Goal: Task Accomplishment & Management: Manage account settings

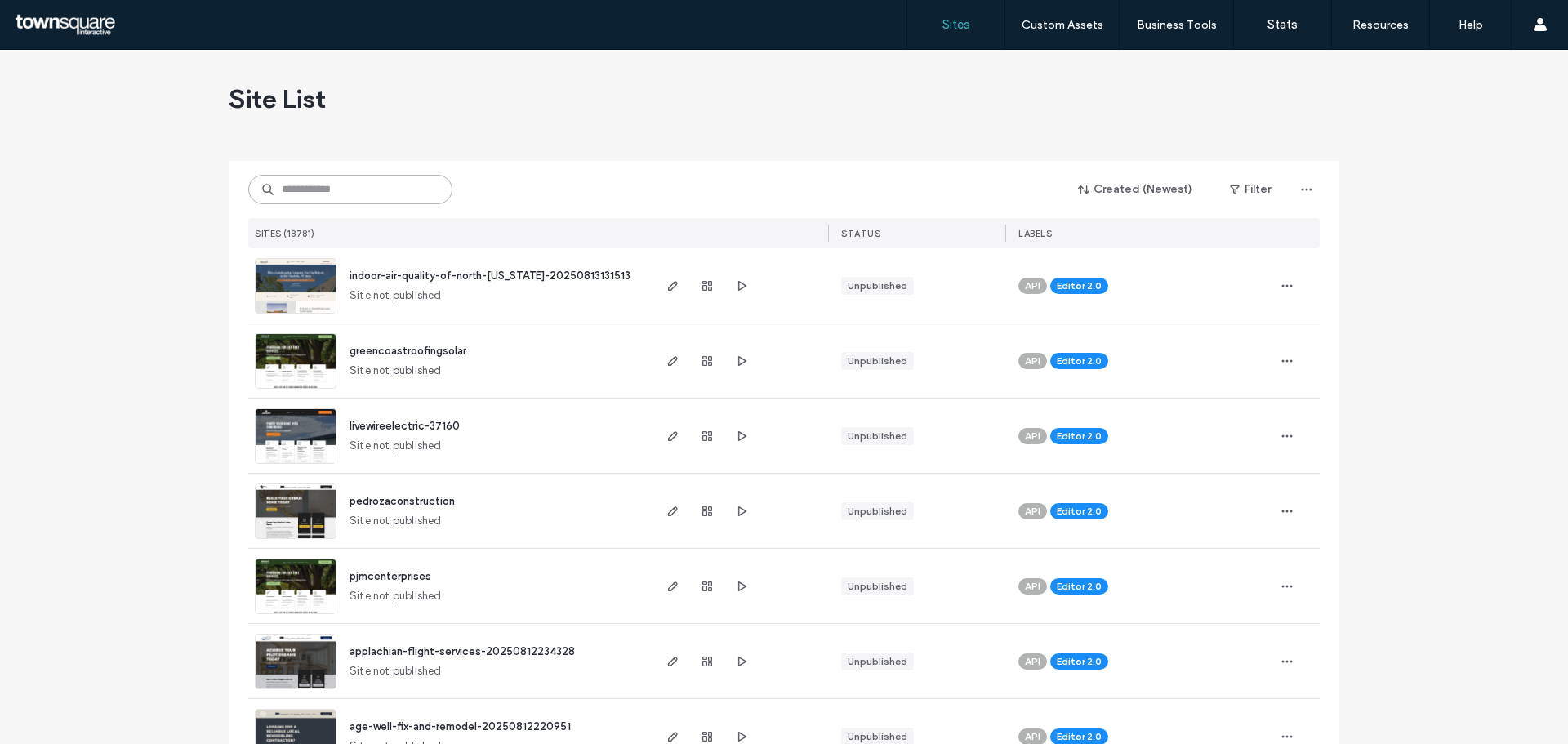
click at [383, 186] on input at bounding box center [351, 189] width 205 height 29
paste input "**********"
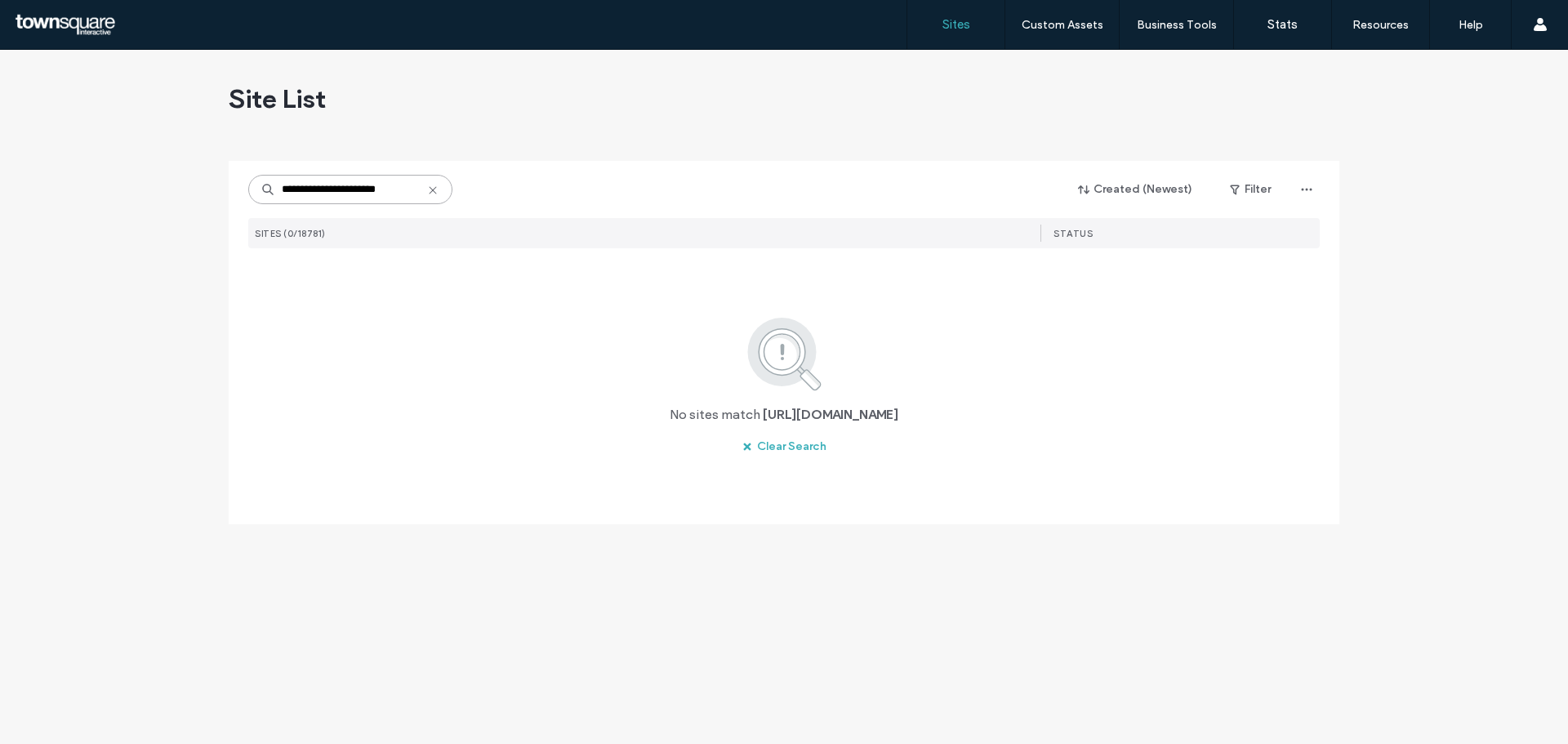
click at [407, 186] on input "**********" at bounding box center [351, 189] width 205 height 29
click at [340, 189] on input "**********" at bounding box center [351, 189] width 205 height 29
paste input "**"
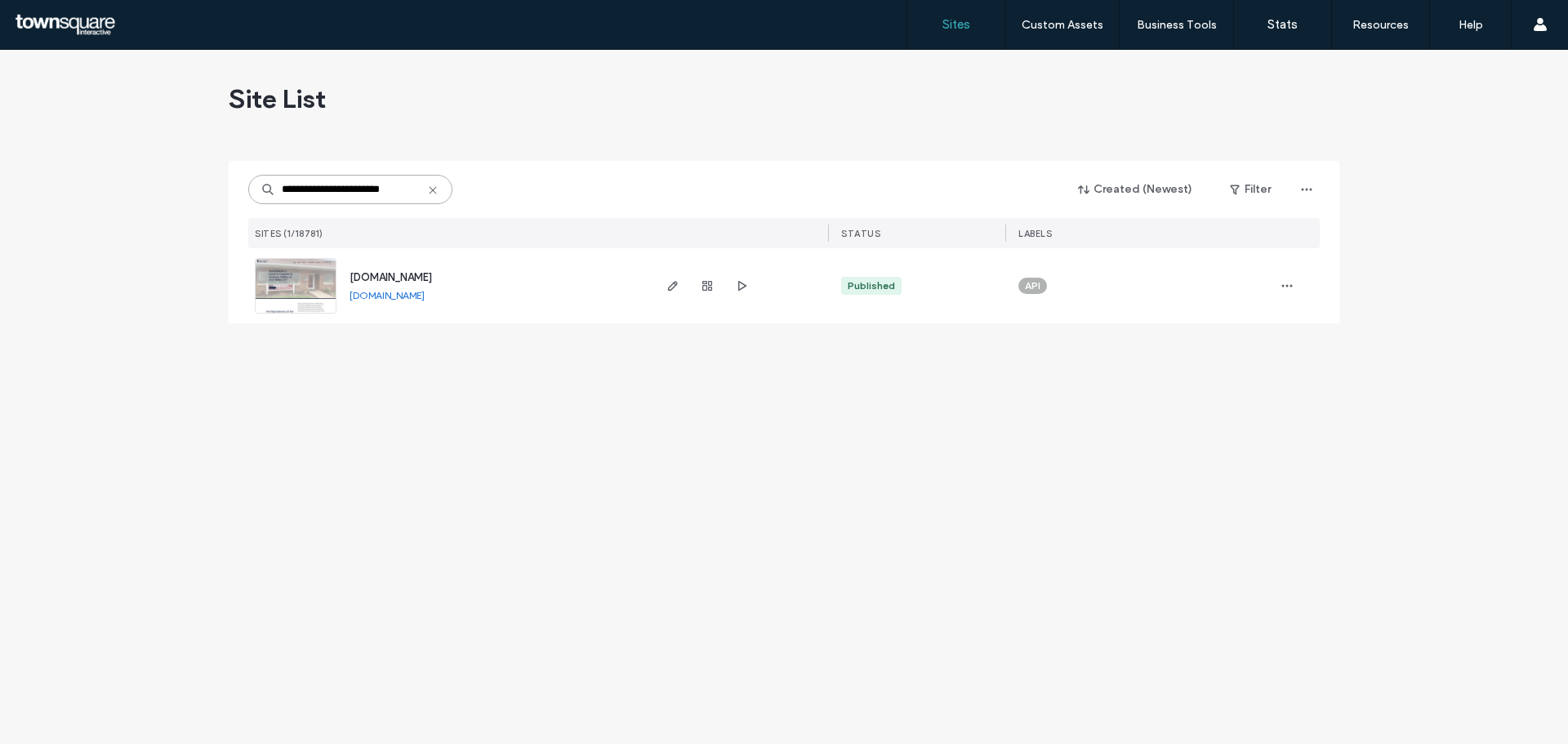
type input "**********"
click at [285, 288] on img at bounding box center [295, 314] width 80 height 111
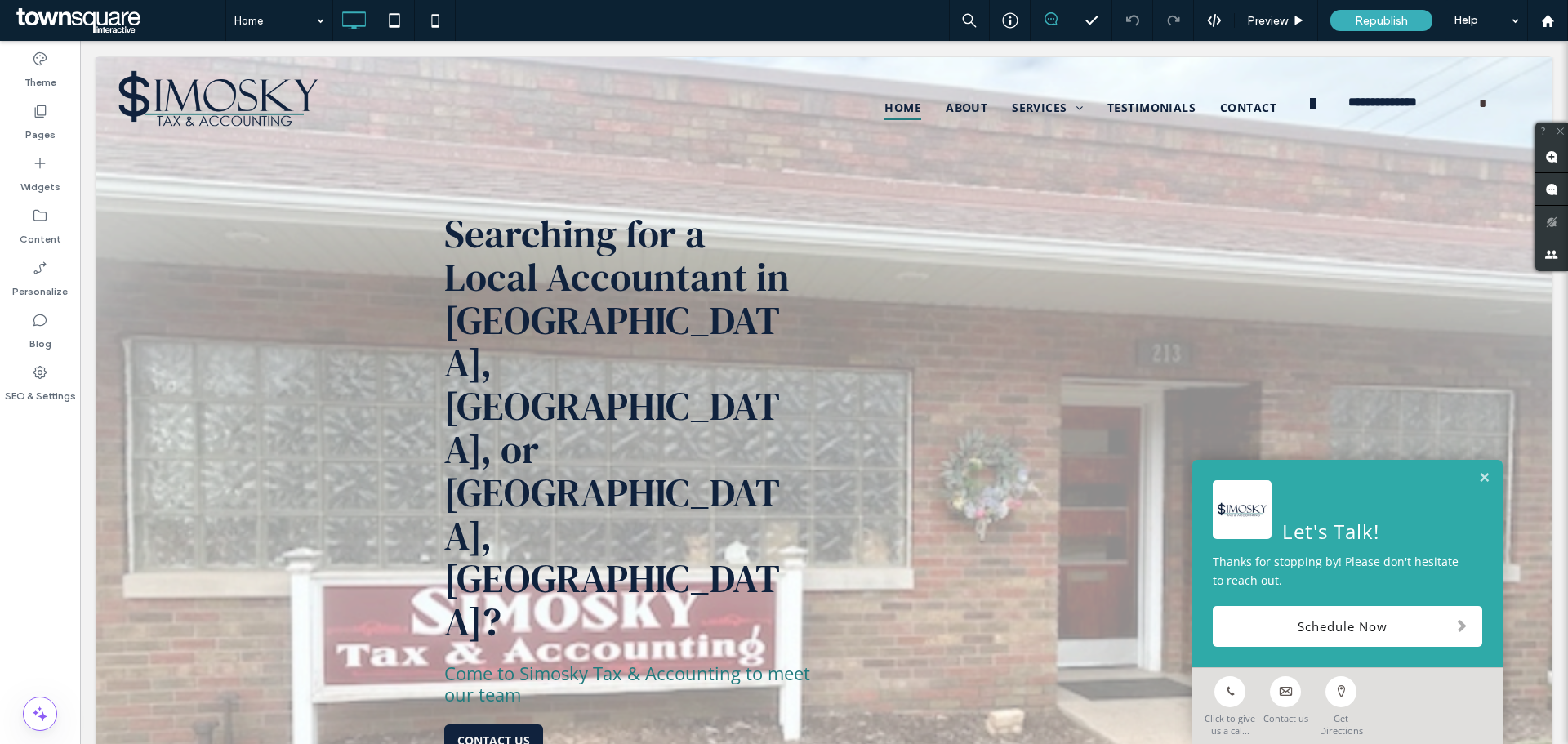
click at [1479, 476] on link at bounding box center [1485, 478] width 12 height 14
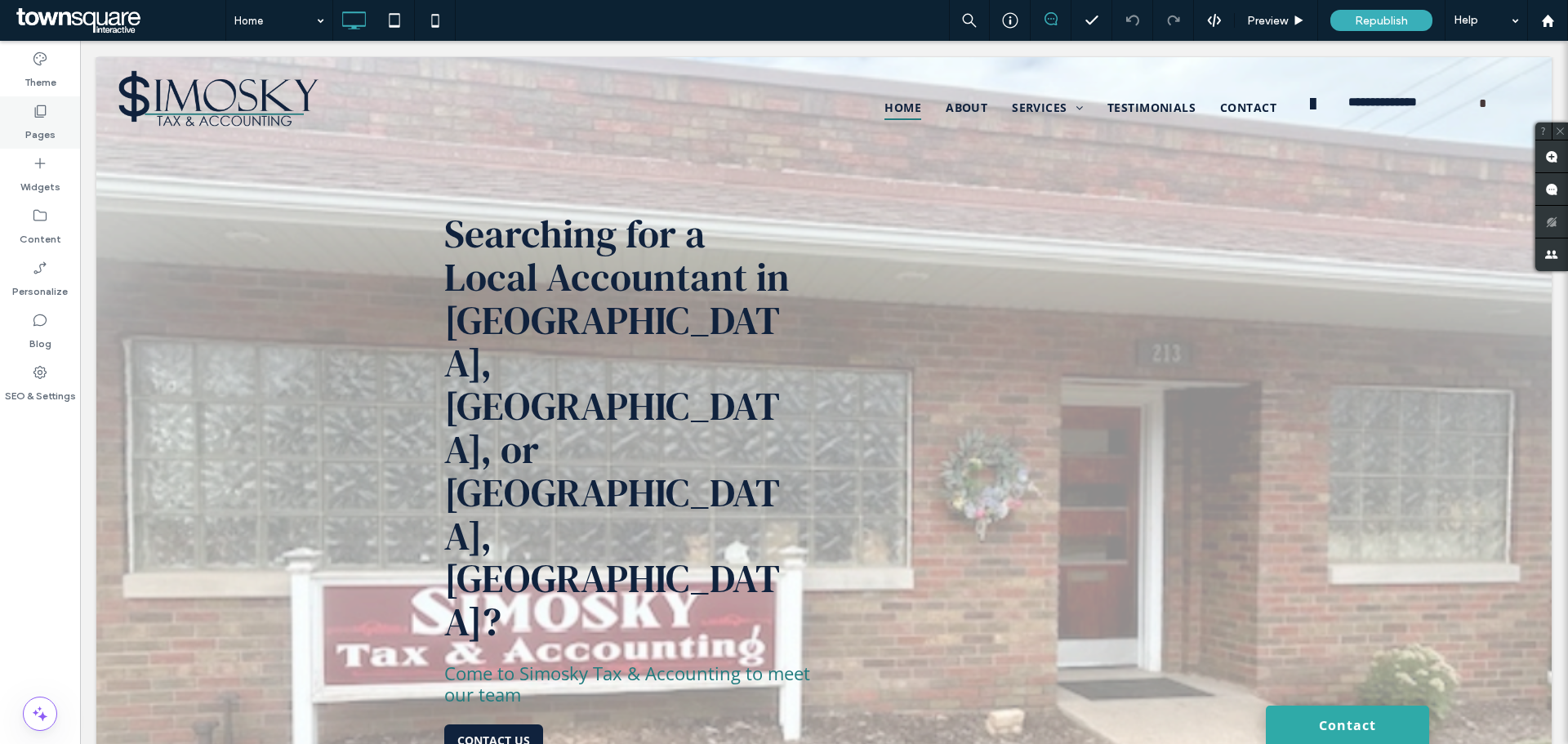
drag, startPoint x: 30, startPoint y: 133, endPoint x: 51, endPoint y: 127, distance: 21.8
click at [31, 133] on label "Pages" at bounding box center [40, 131] width 30 height 23
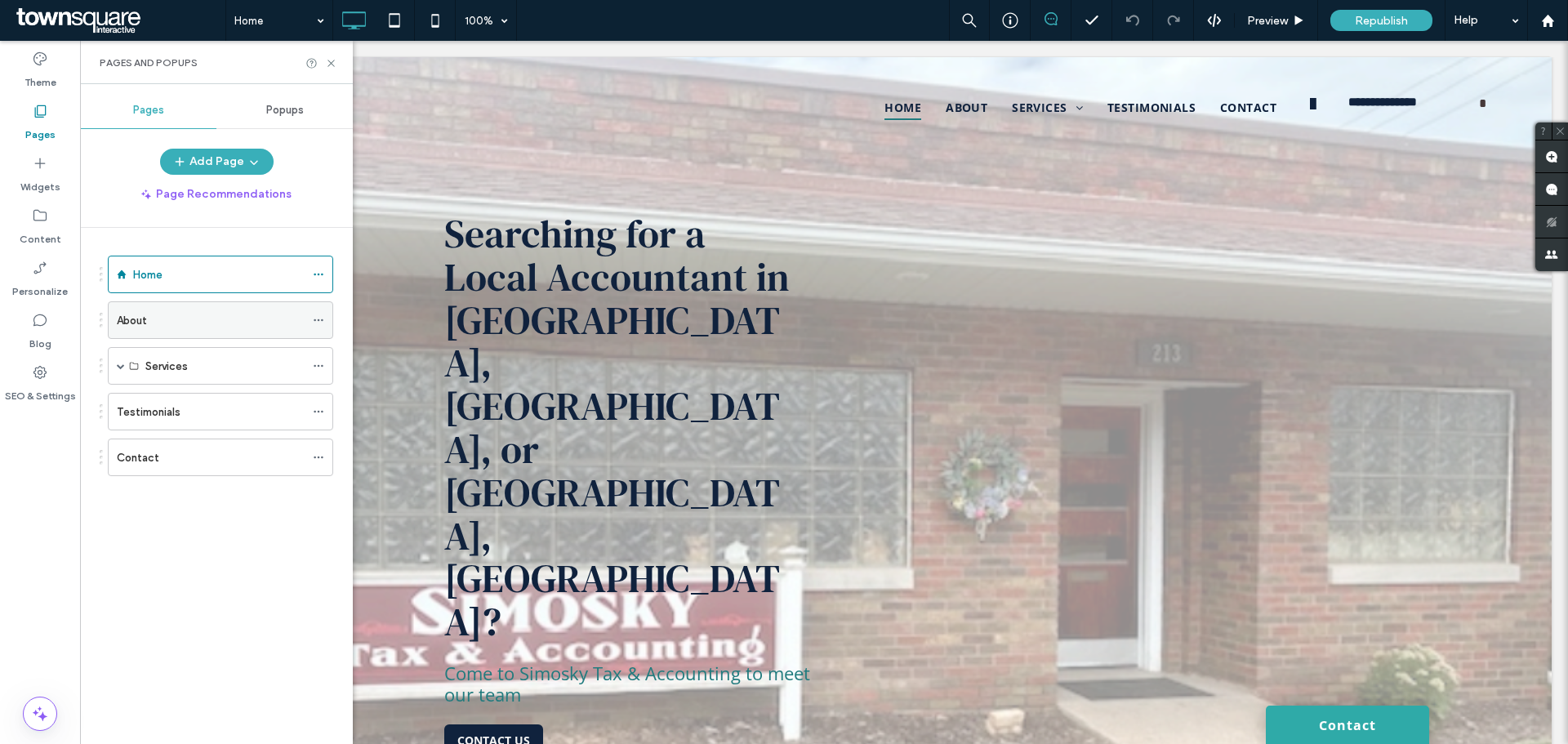
click at [224, 314] on div "About" at bounding box center [211, 320] width 188 height 17
click at [231, 331] on div at bounding box center [784, 372] width 1568 height 744
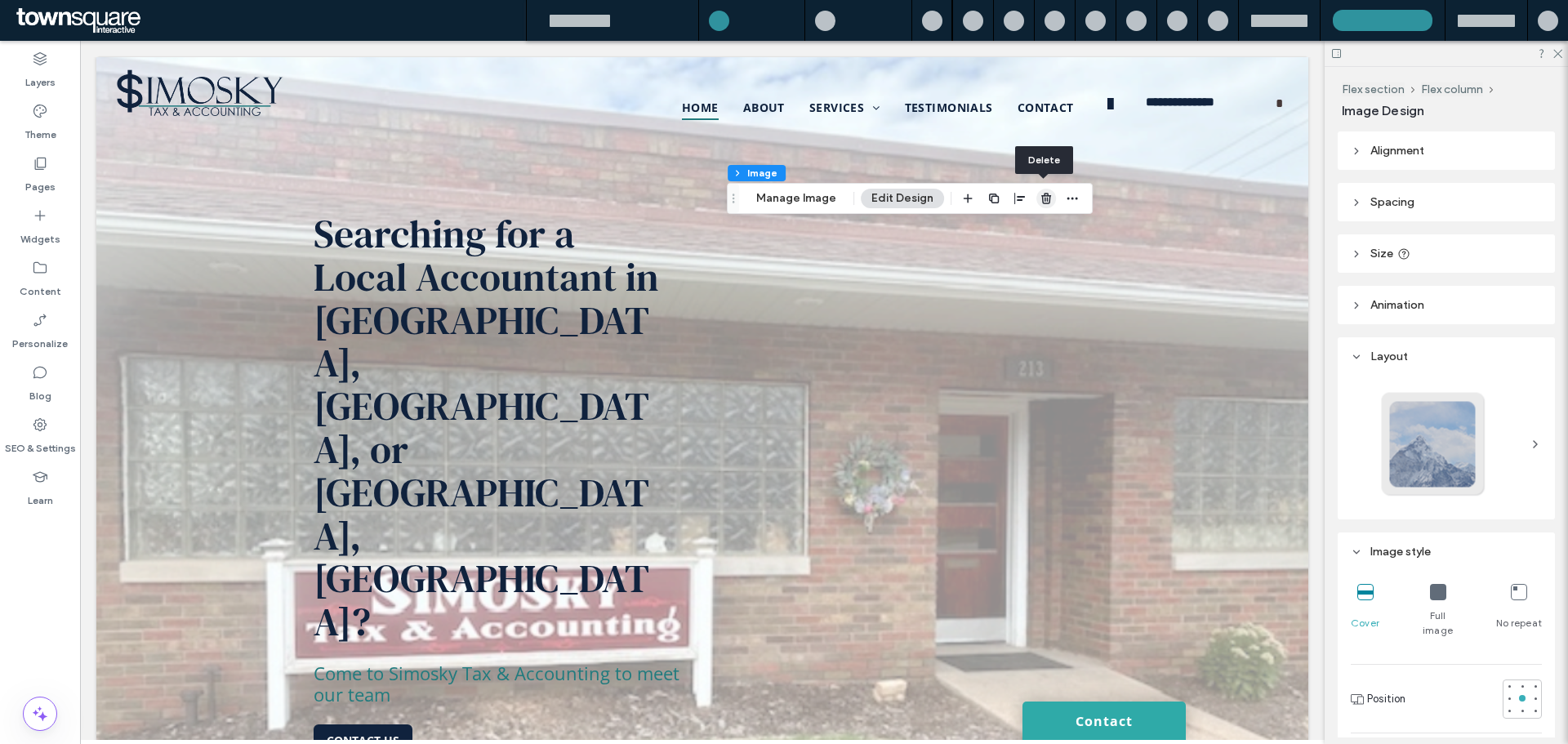
click at [1040, 198] on icon "button" at bounding box center [1045, 198] width 13 height 13
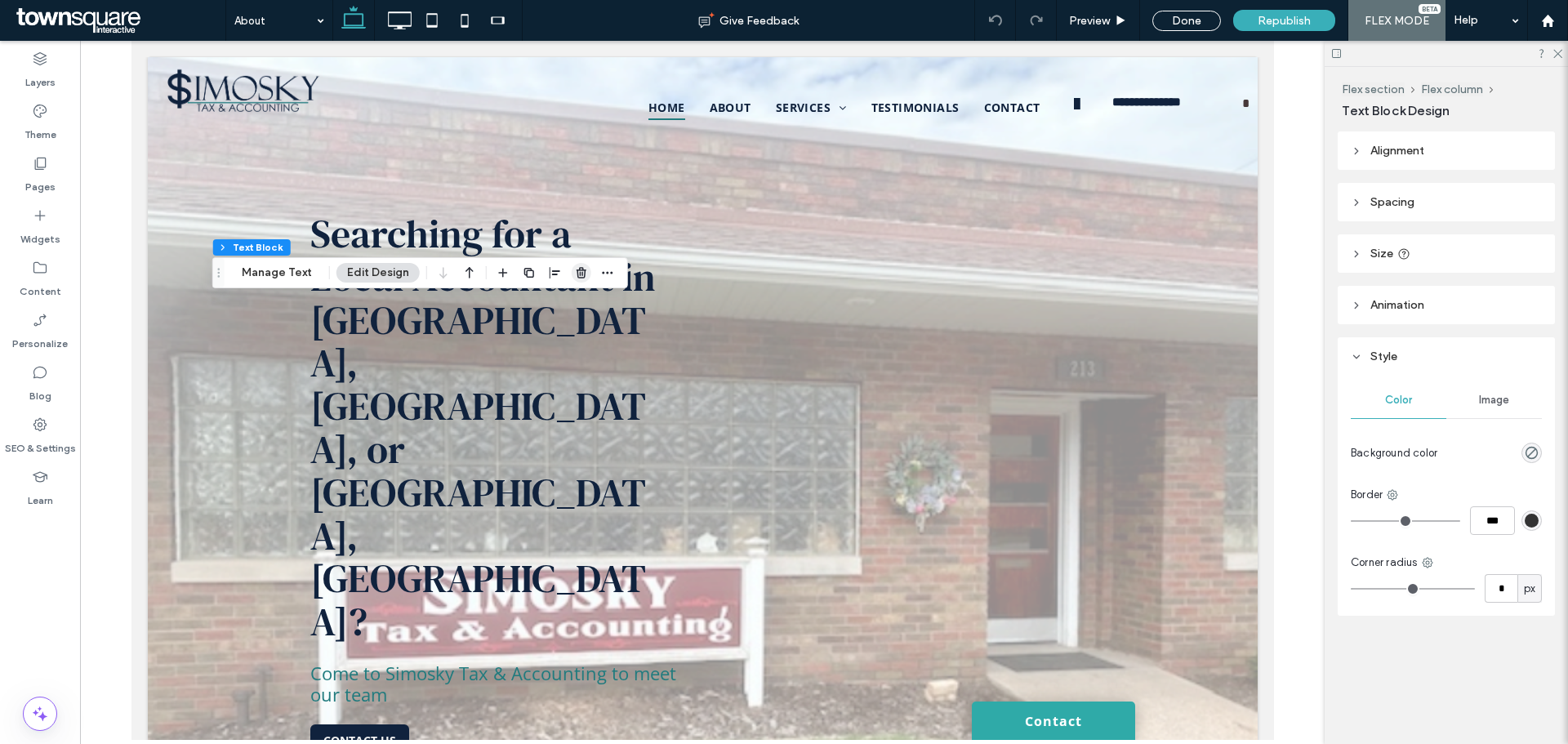
click at [577, 277] on icon "button" at bounding box center [581, 272] width 13 height 13
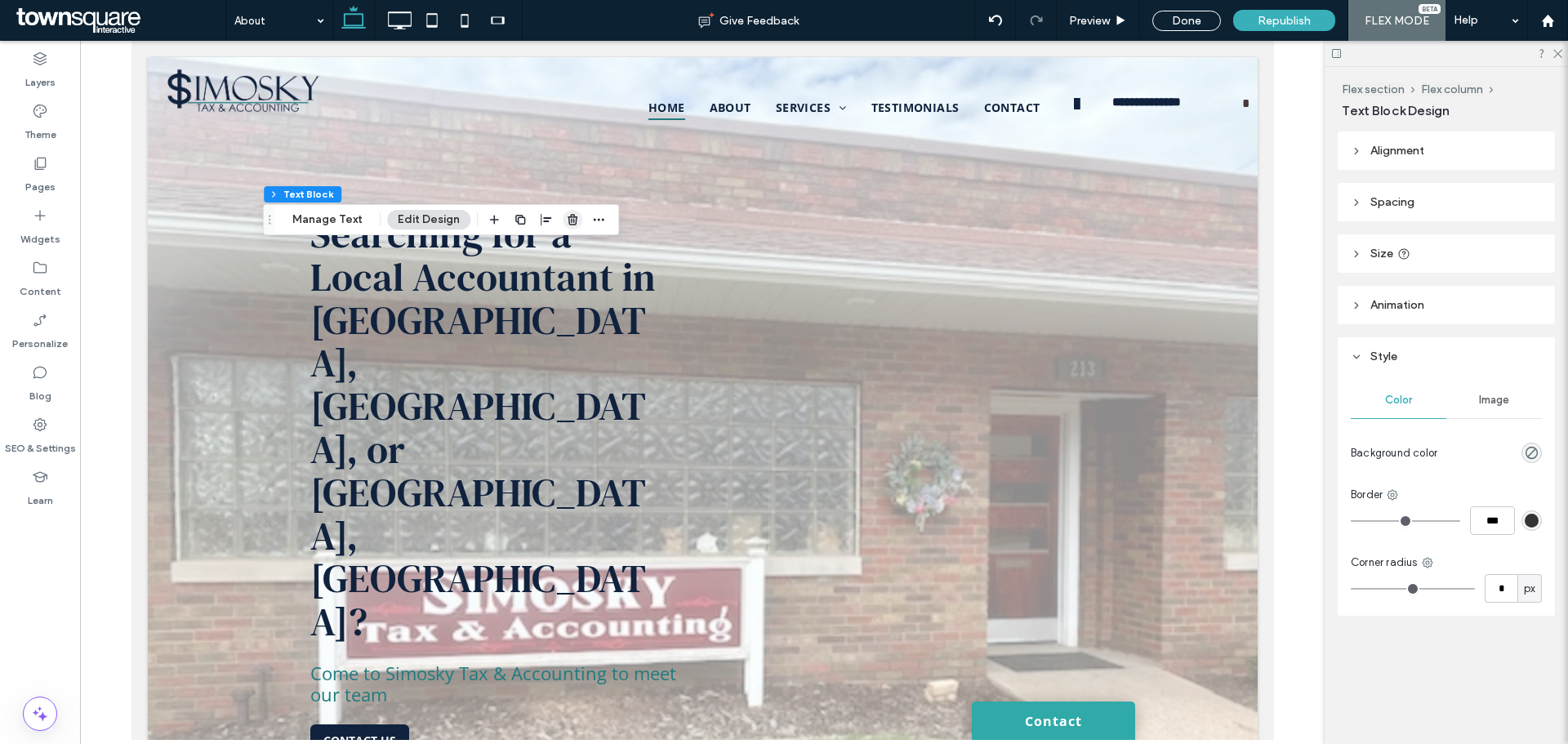
click at [566, 218] on icon "button" at bounding box center [572, 219] width 13 height 13
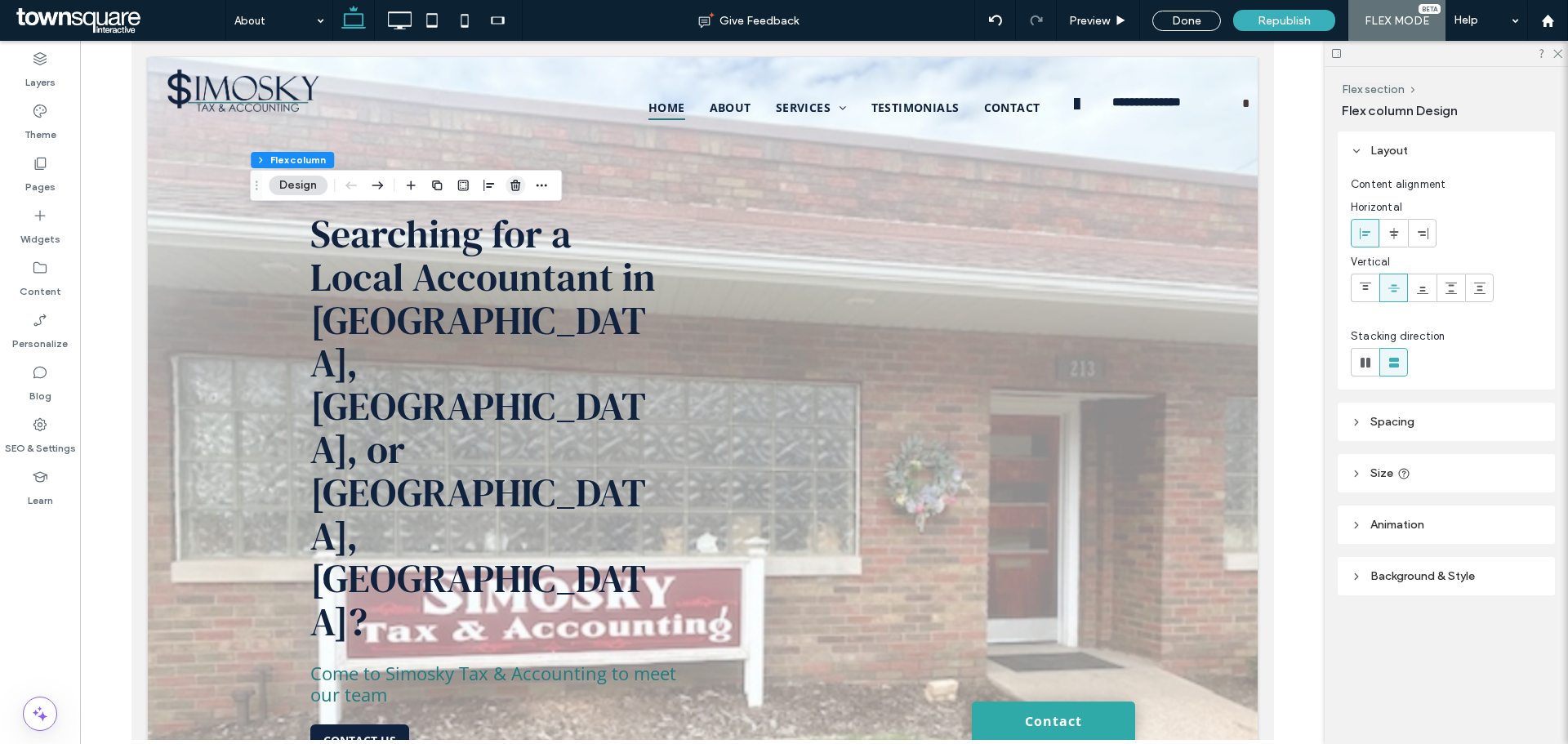
click at [520, 180] on icon "button" at bounding box center [515, 185] width 13 height 13
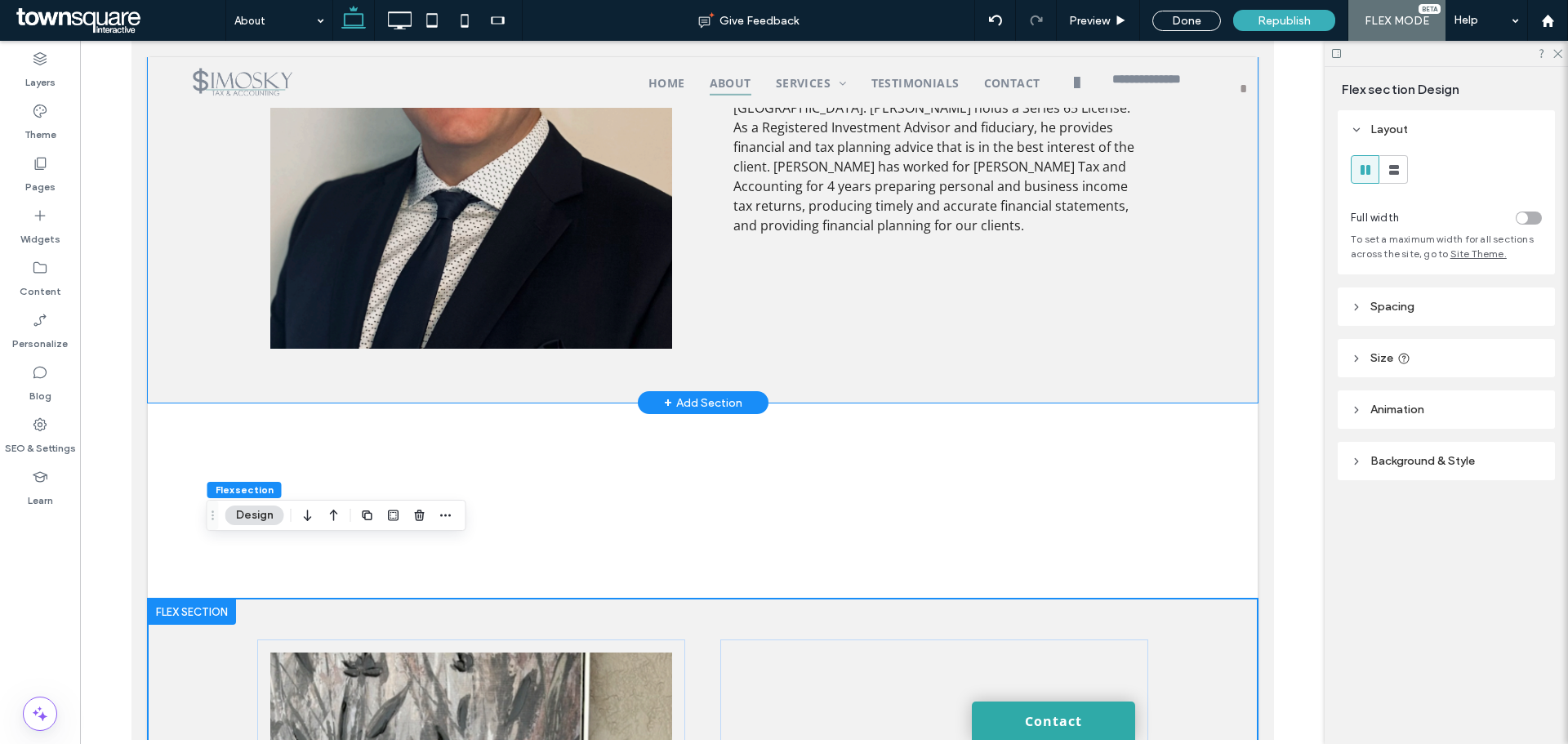
scroll to position [1213, 0]
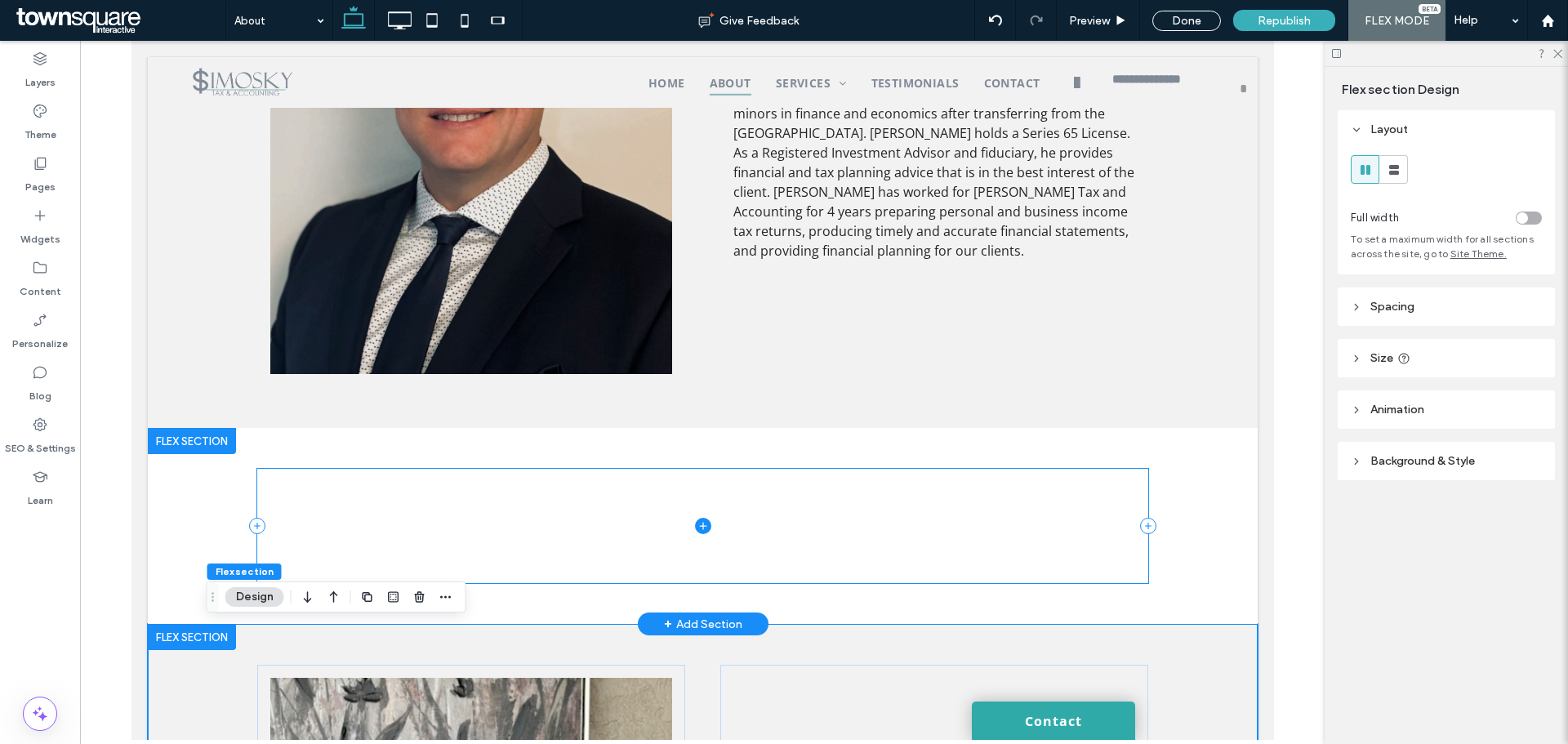
drag, startPoint x: 448, startPoint y: 580, endPoint x: 480, endPoint y: 516, distance: 71.6
click at [480, 516] on span at bounding box center [701, 525] width 891 height 114
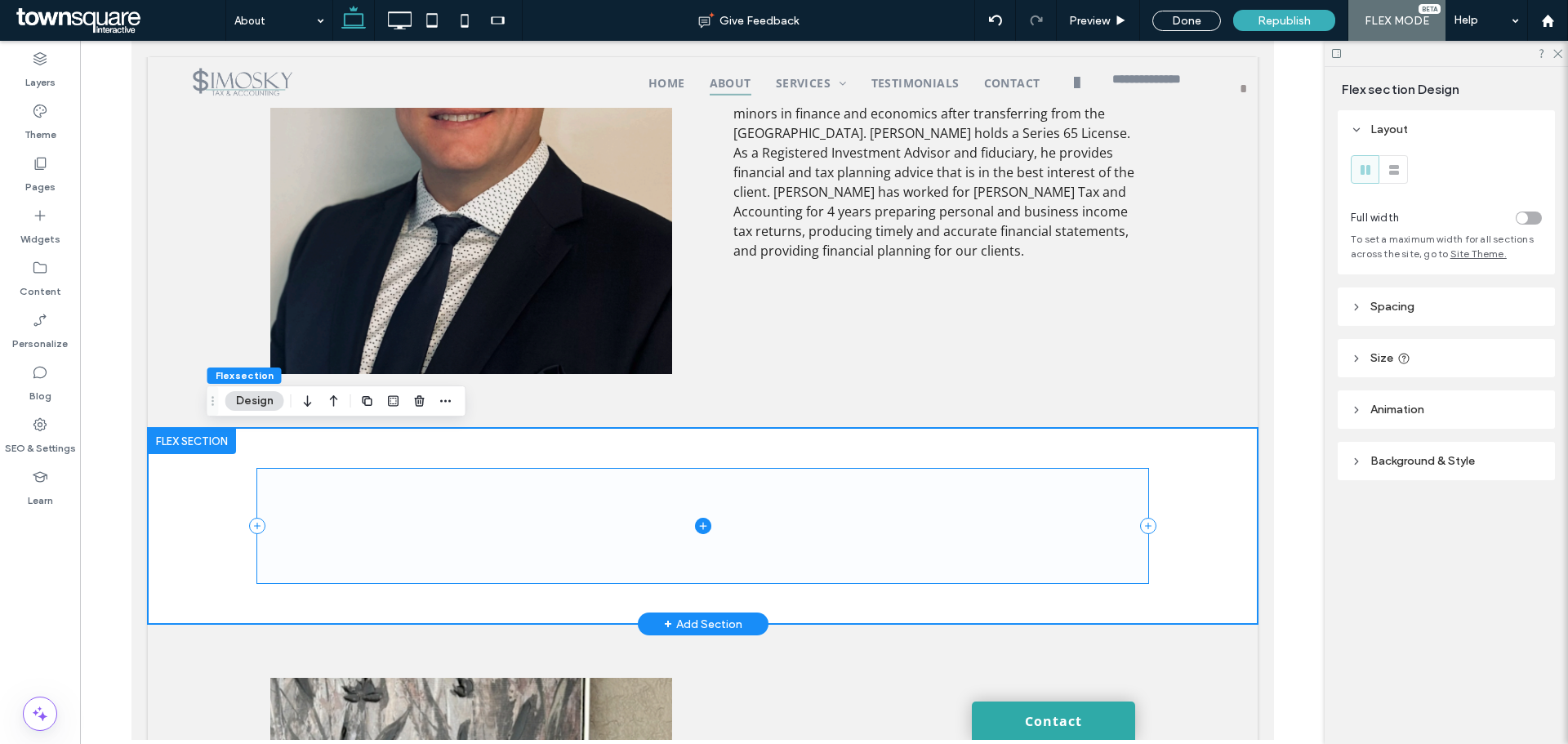
click at [438, 549] on span at bounding box center [701, 525] width 891 height 114
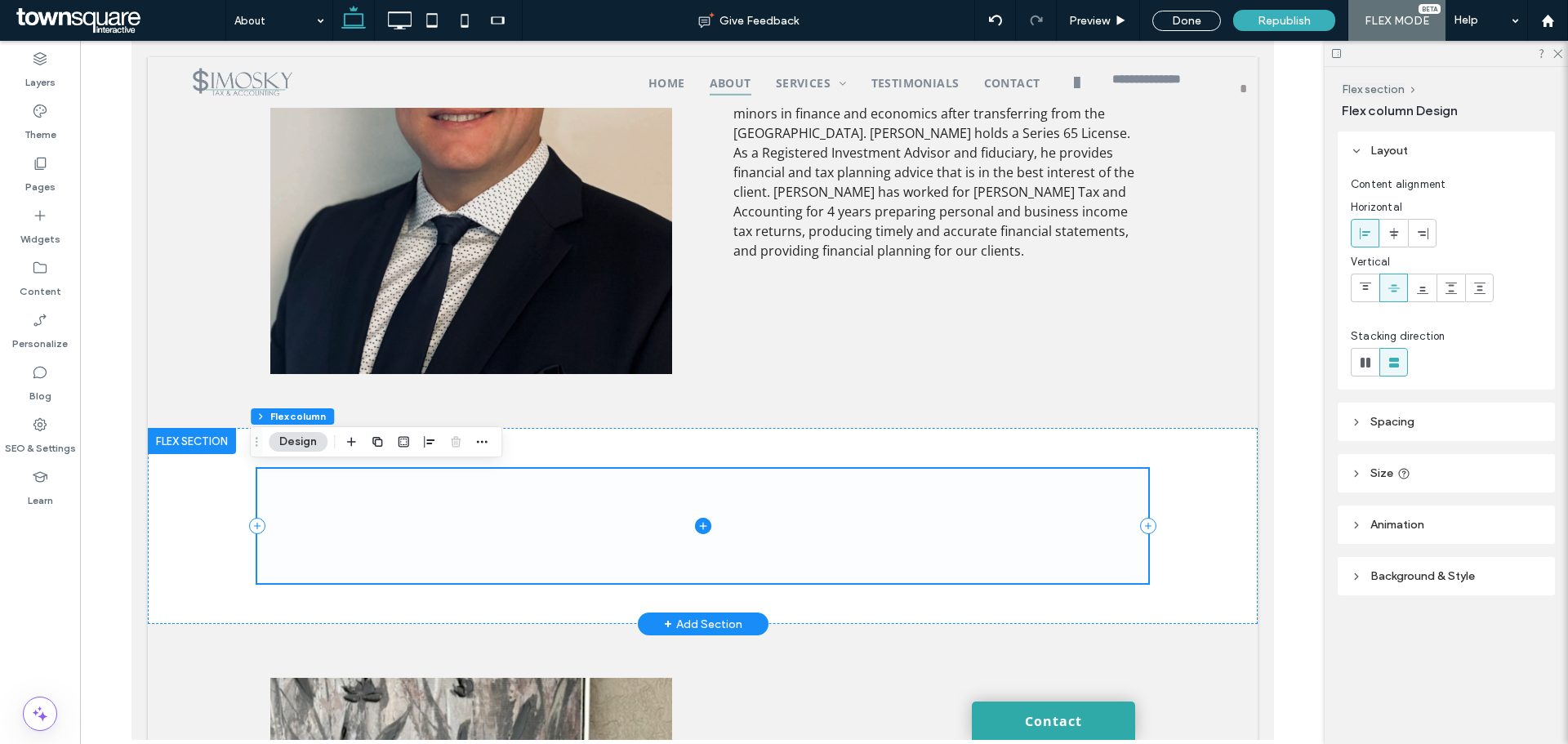
click at [420, 509] on span at bounding box center [701, 525] width 891 height 114
click at [194, 540] on div at bounding box center [701, 526] width 1110 height 196
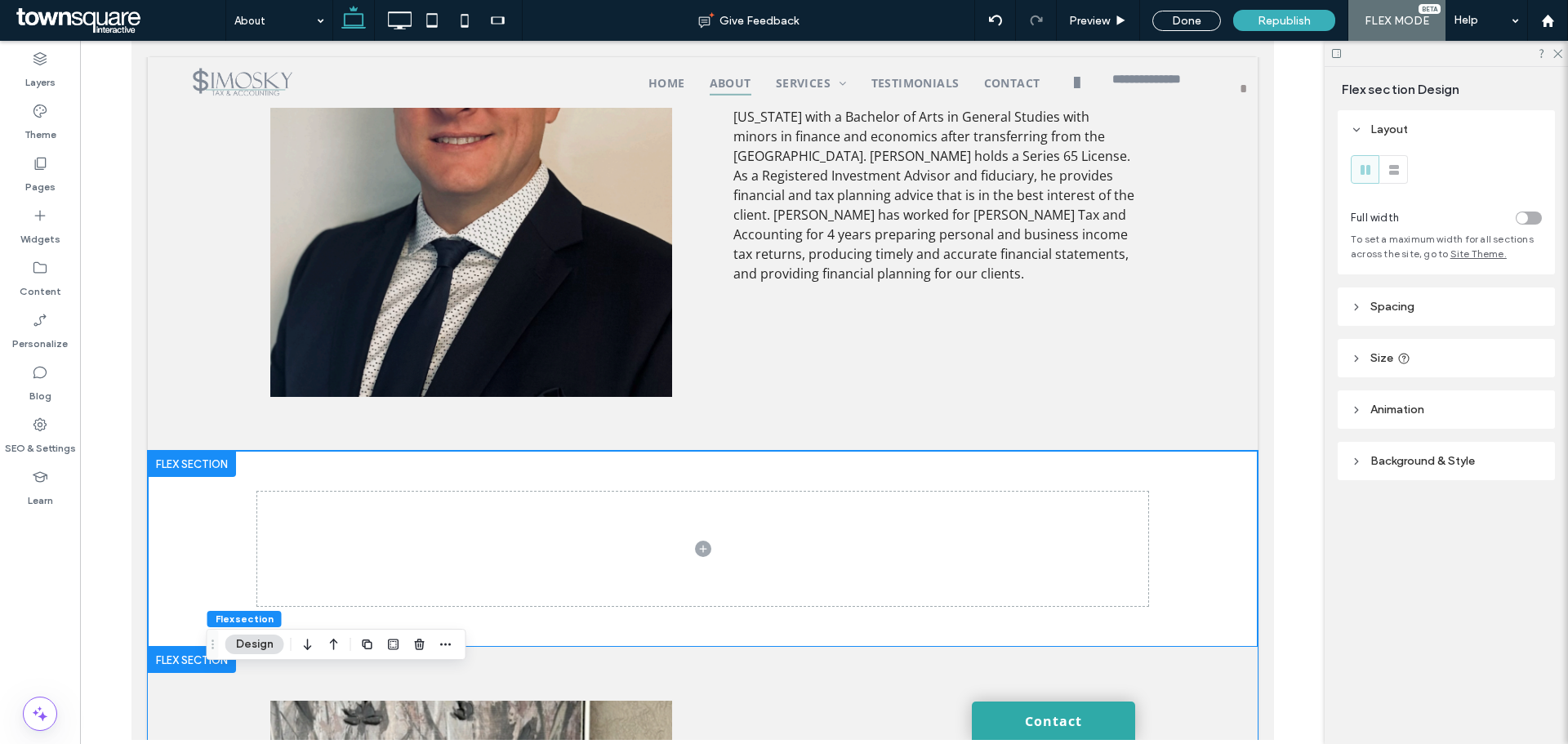
scroll to position [1376, 0]
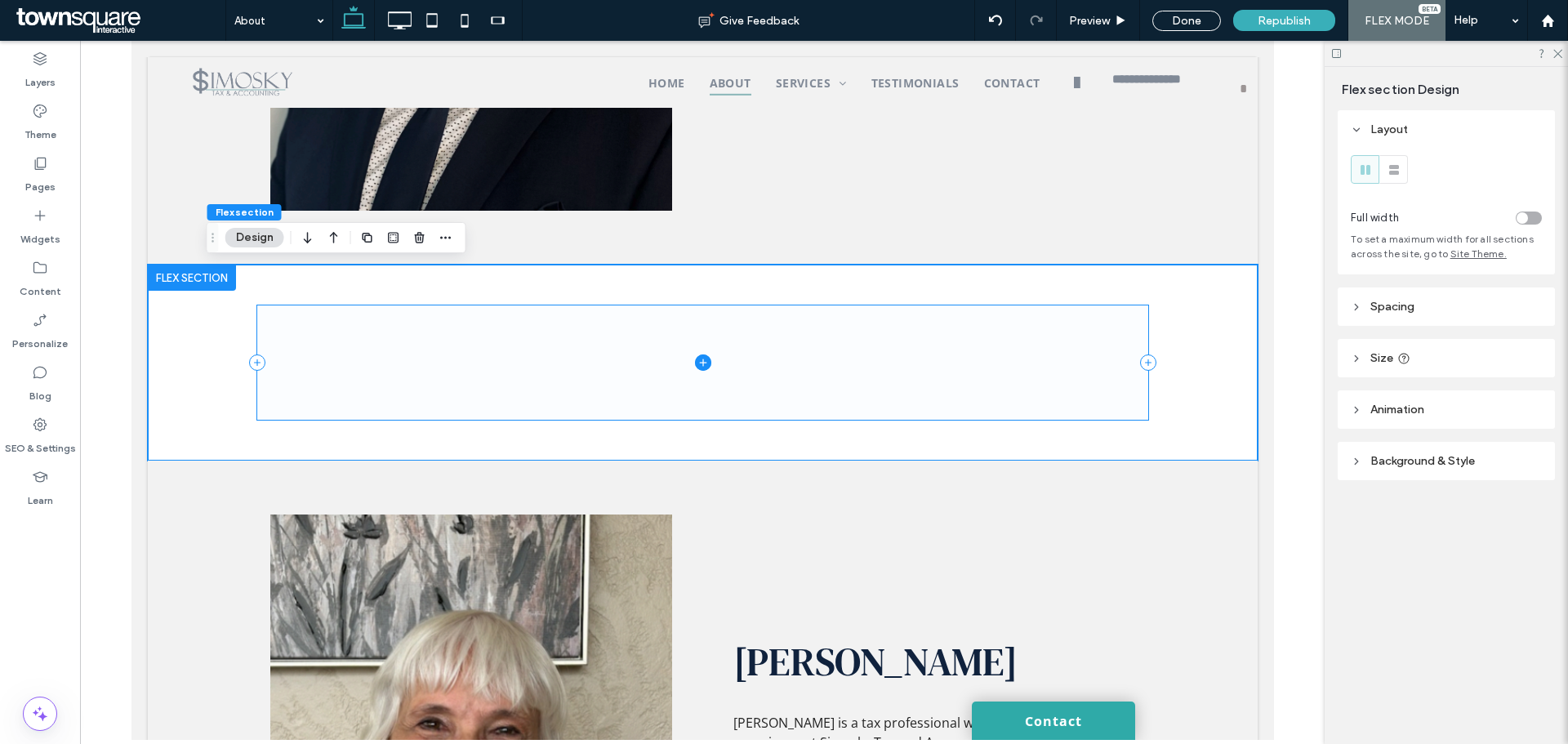
click at [481, 357] on span at bounding box center [701, 362] width 891 height 114
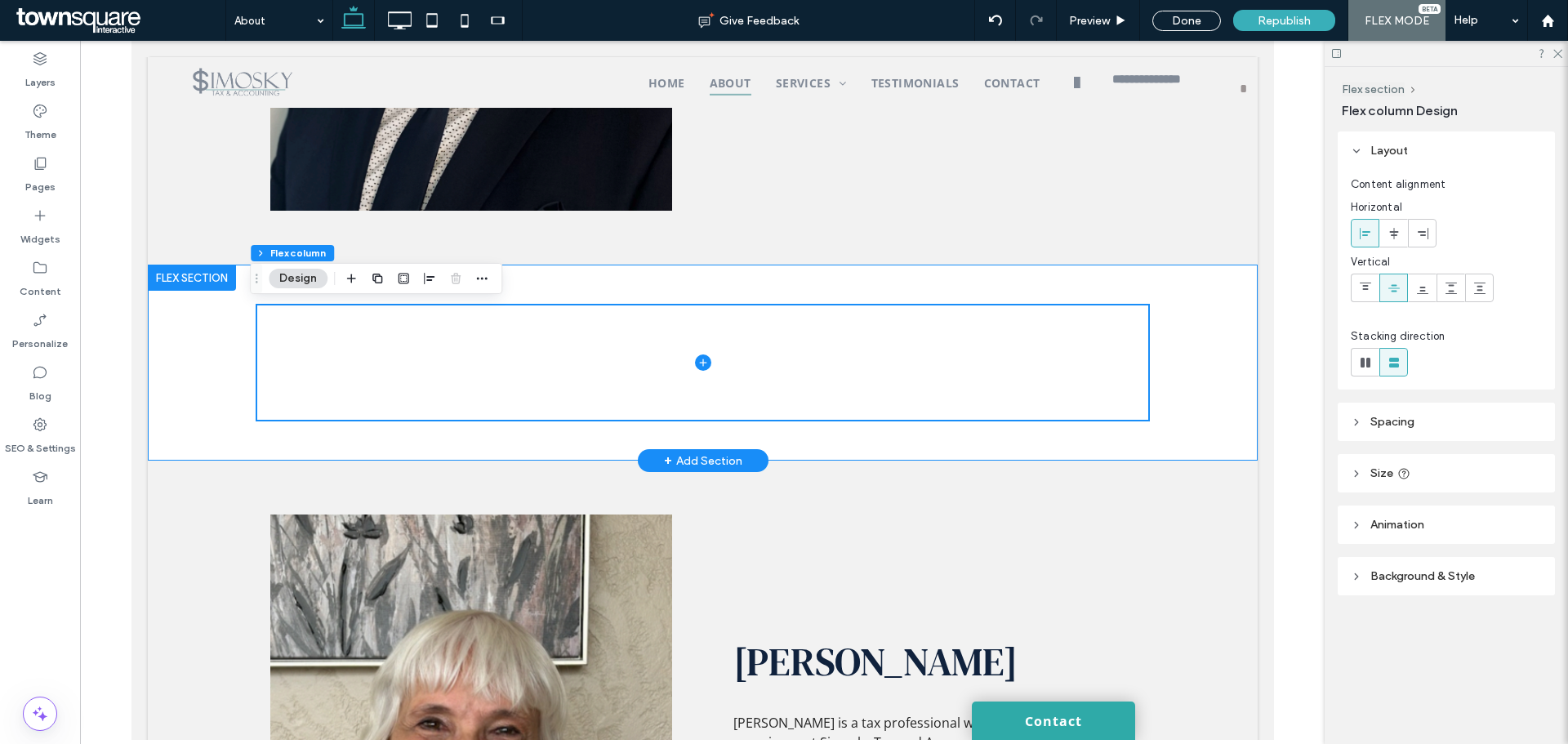
click at [205, 338] on div at bounding box center [701, 363] width 1110 height 196
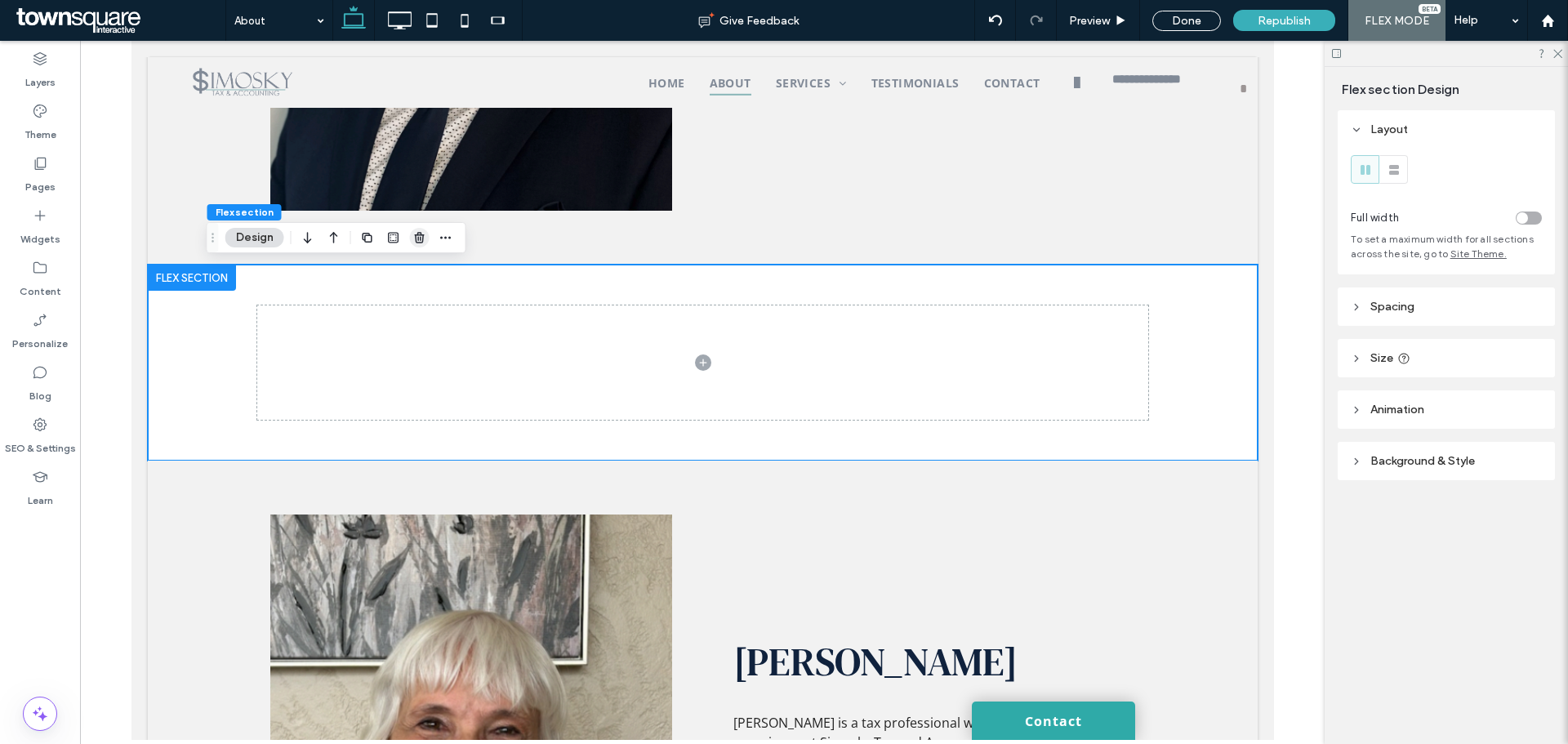
click at [417, 240] on use "button" at bounding box center [419, 237] width 9 height 10
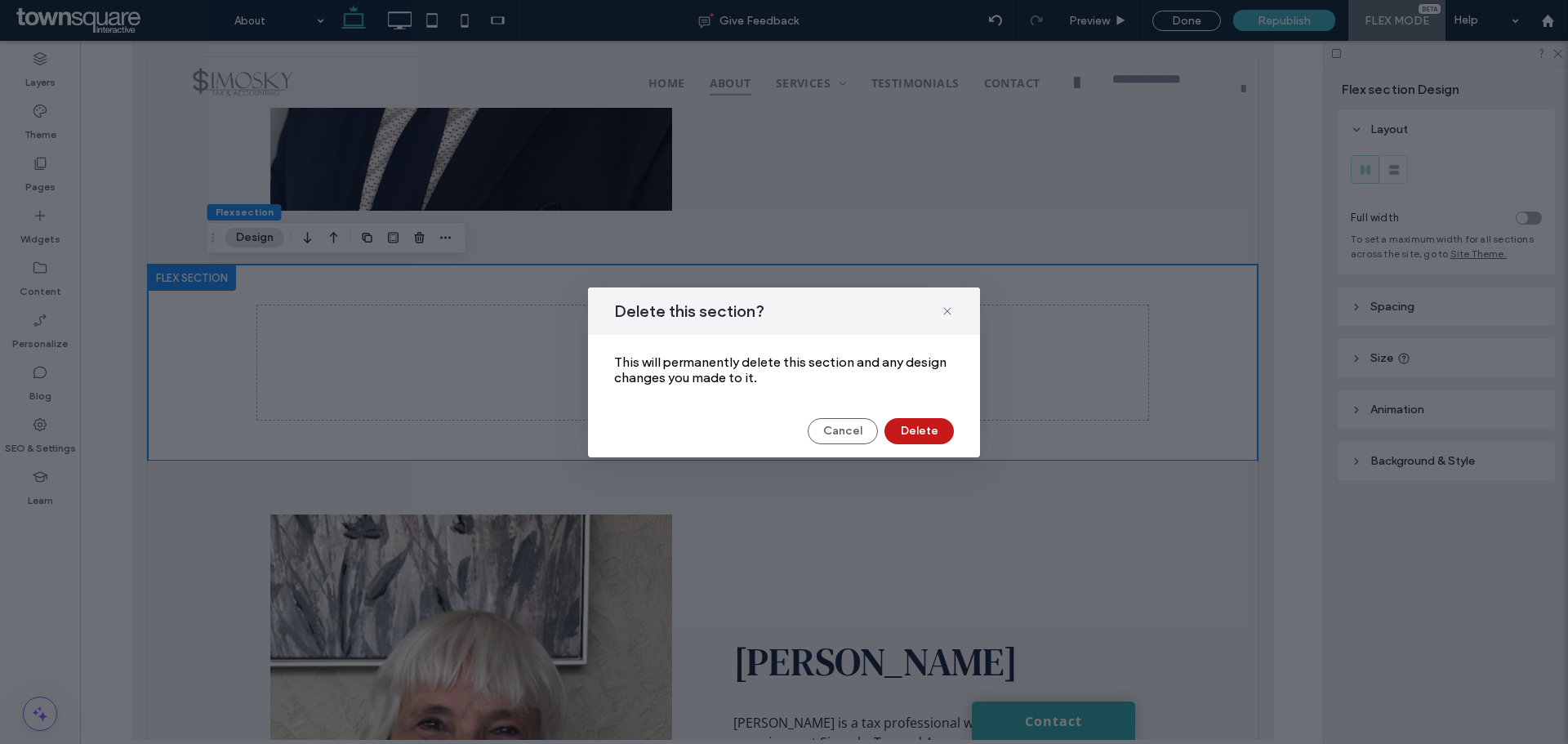
click at [923, 430] on button "Delete" at bounding box center [919, 430] width 70 height 26
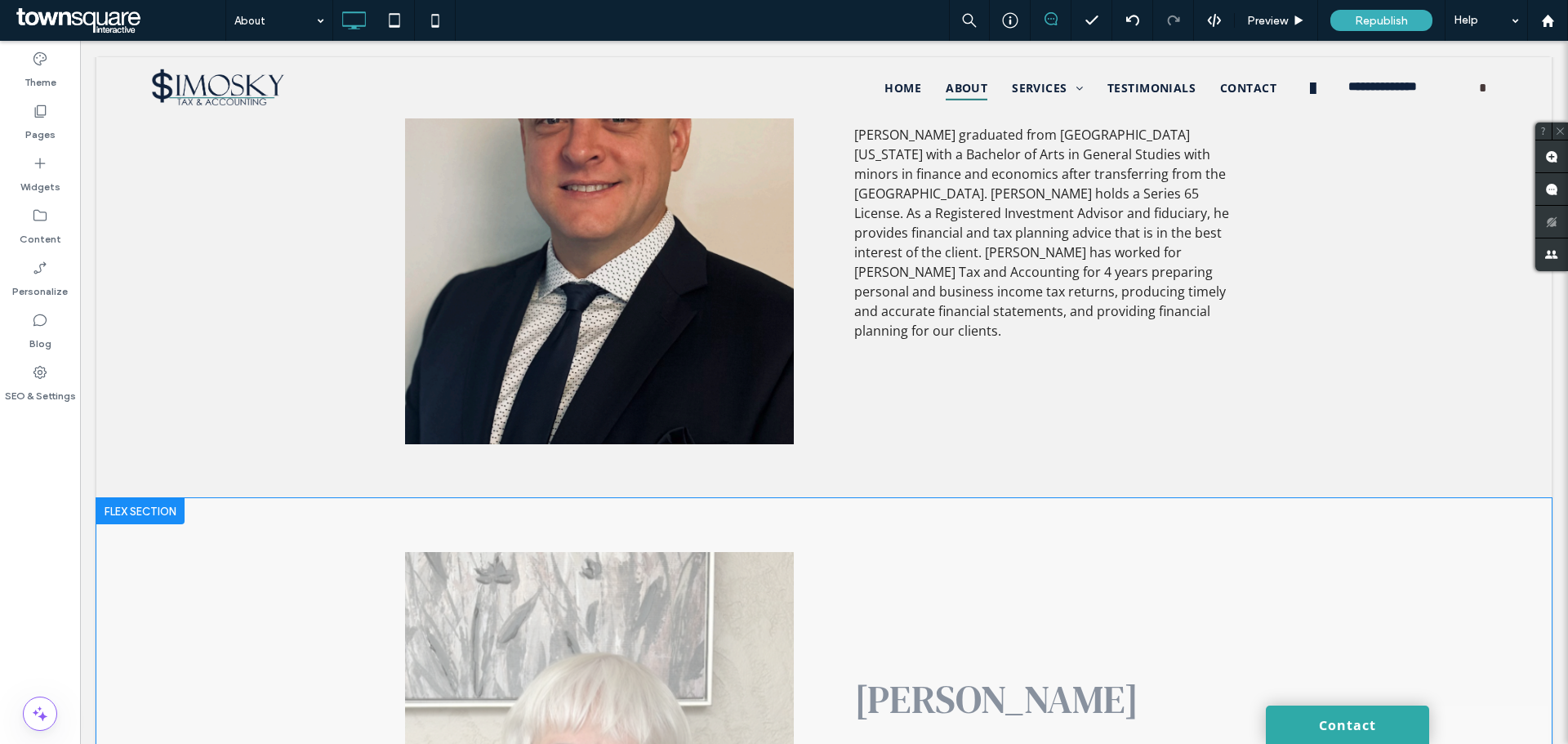
scroll to position [979, 0]
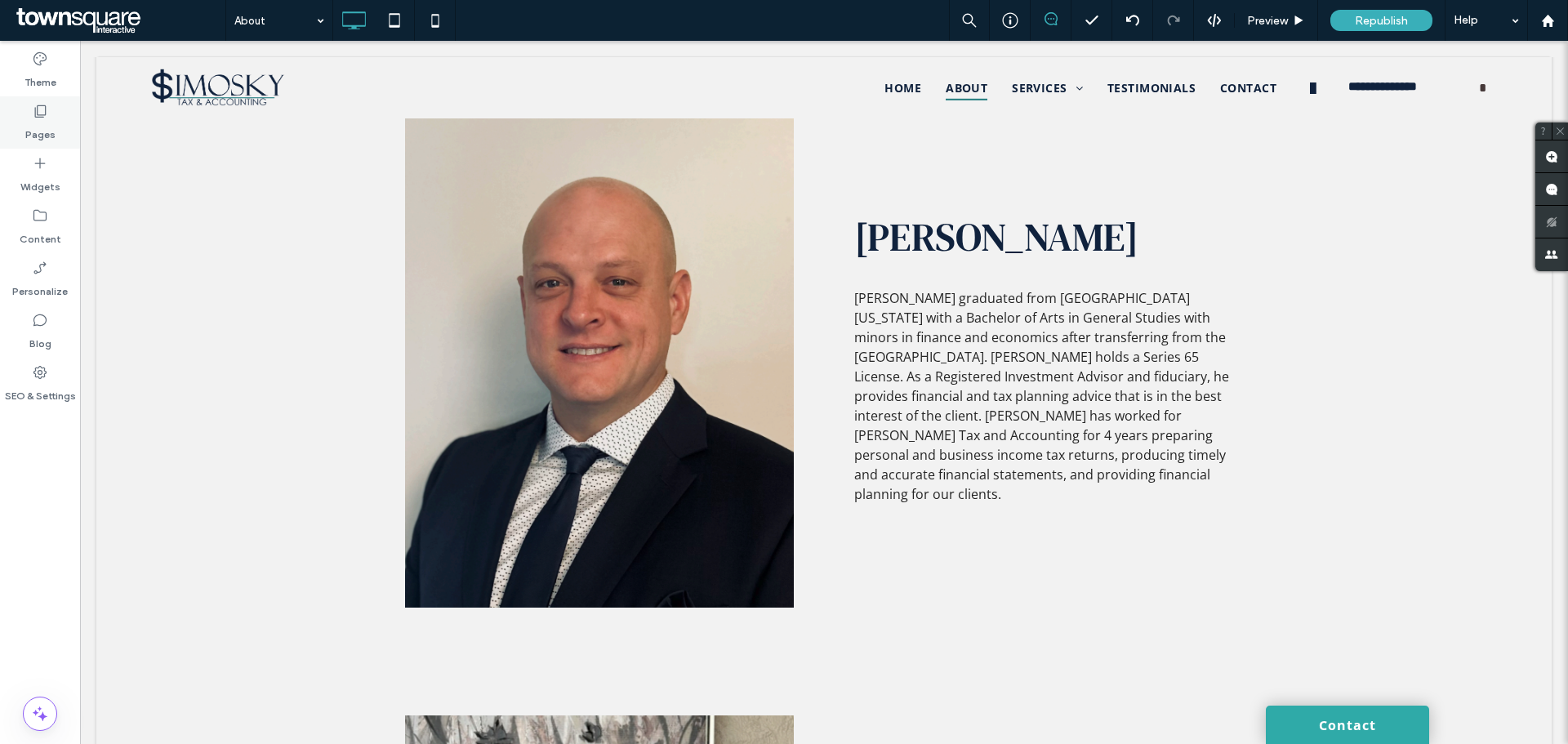
click at [30, 133] on label "Pages" at bounding box center [40, 131] width 30 height 23
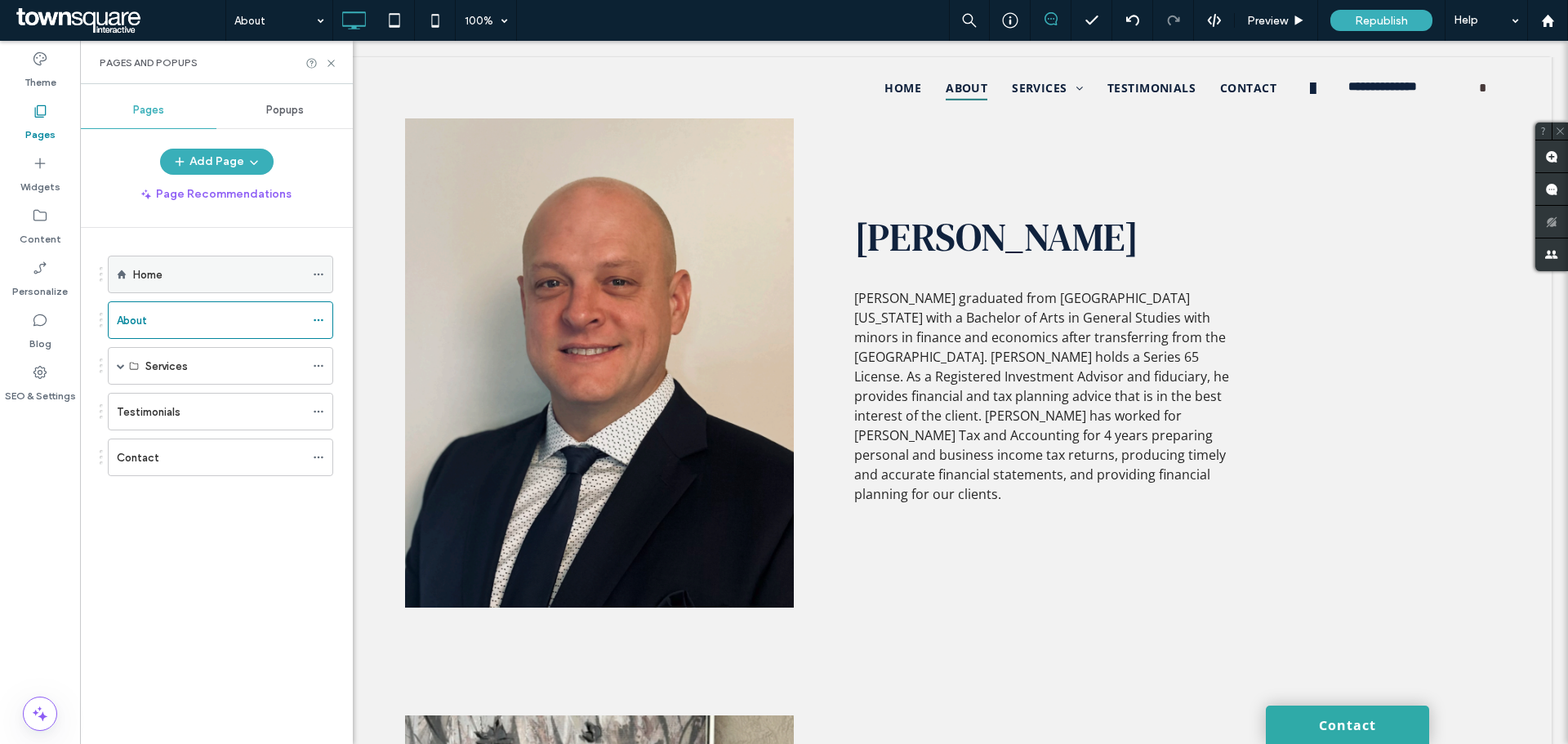
click at [139, 275] on label "Home" at bounding box center [148, 274] width 29 height 28
click at [182, 279] on div at bounding box center [784, 372] width 1568 height 744
drag, startPoint x: 209, startPoint y: 281, endPoint x: 344, endPoint y: 228, distance: 145.0
click at [210, 282] on div at bounding box center [784, 372] width 1568 height 744
click at [260, 270] on div at bounding box center [784, 372] width 1568 height 744
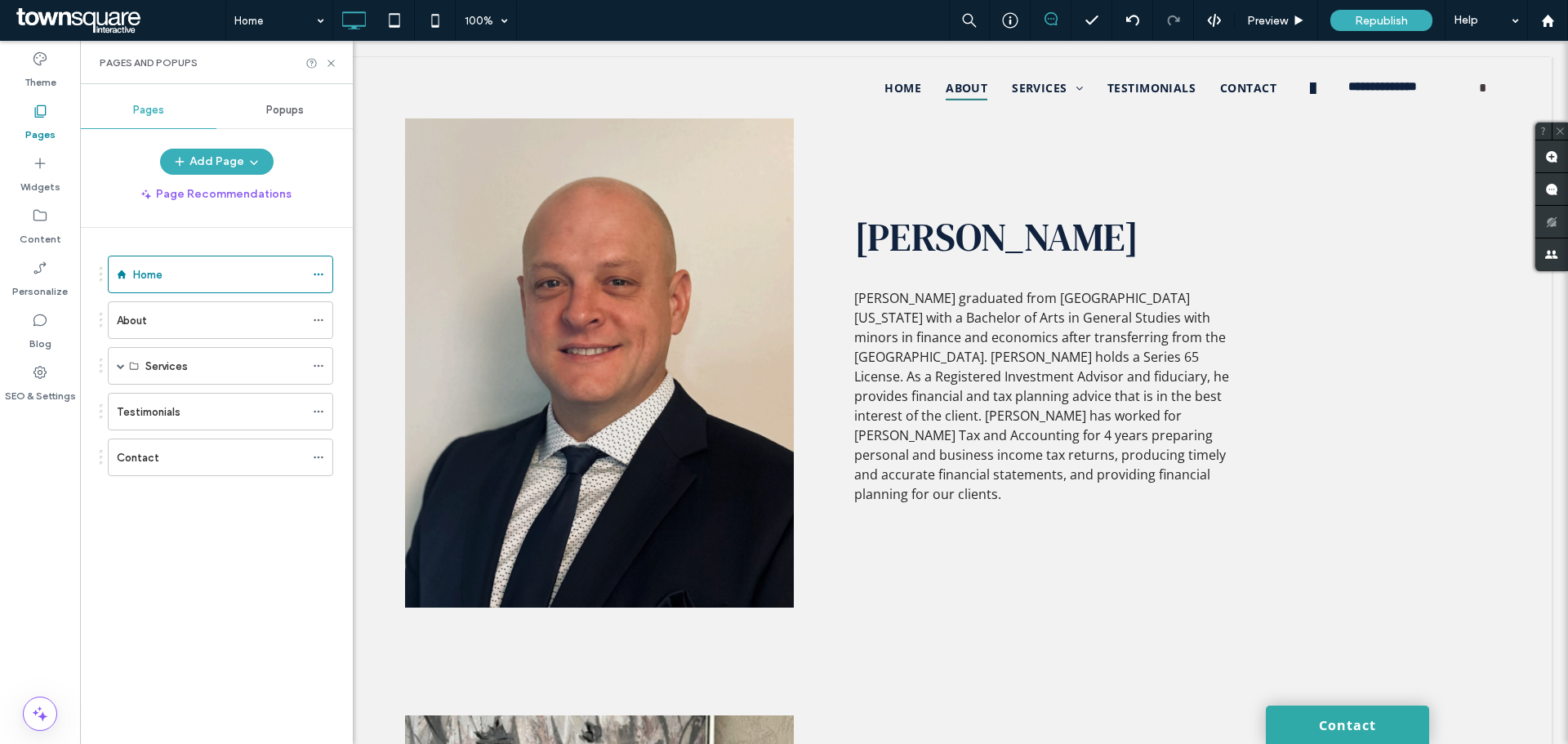
click at [230, 277] on div at bounding box center [784, 372] width 1568 height 744
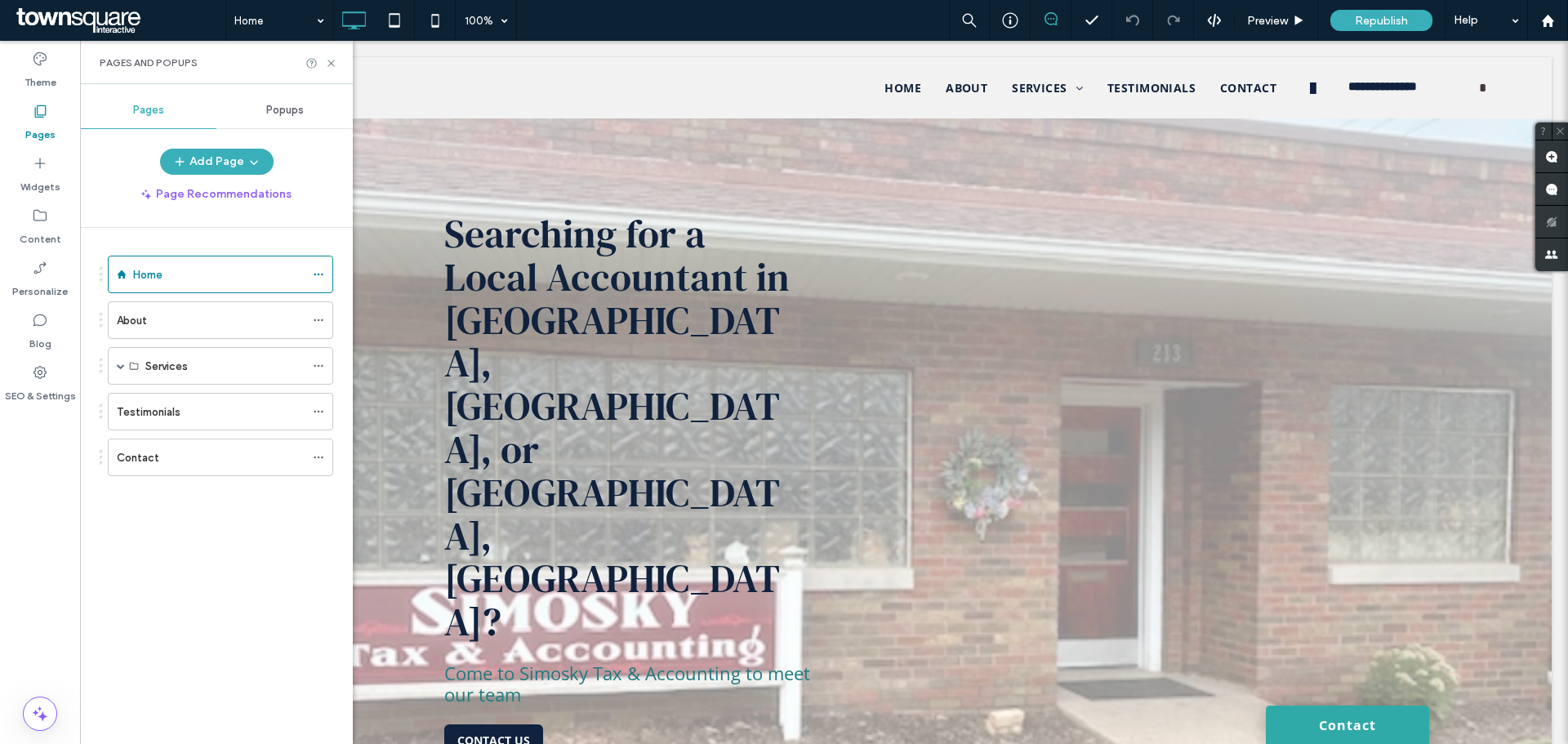
scroll to position [2122, 0]
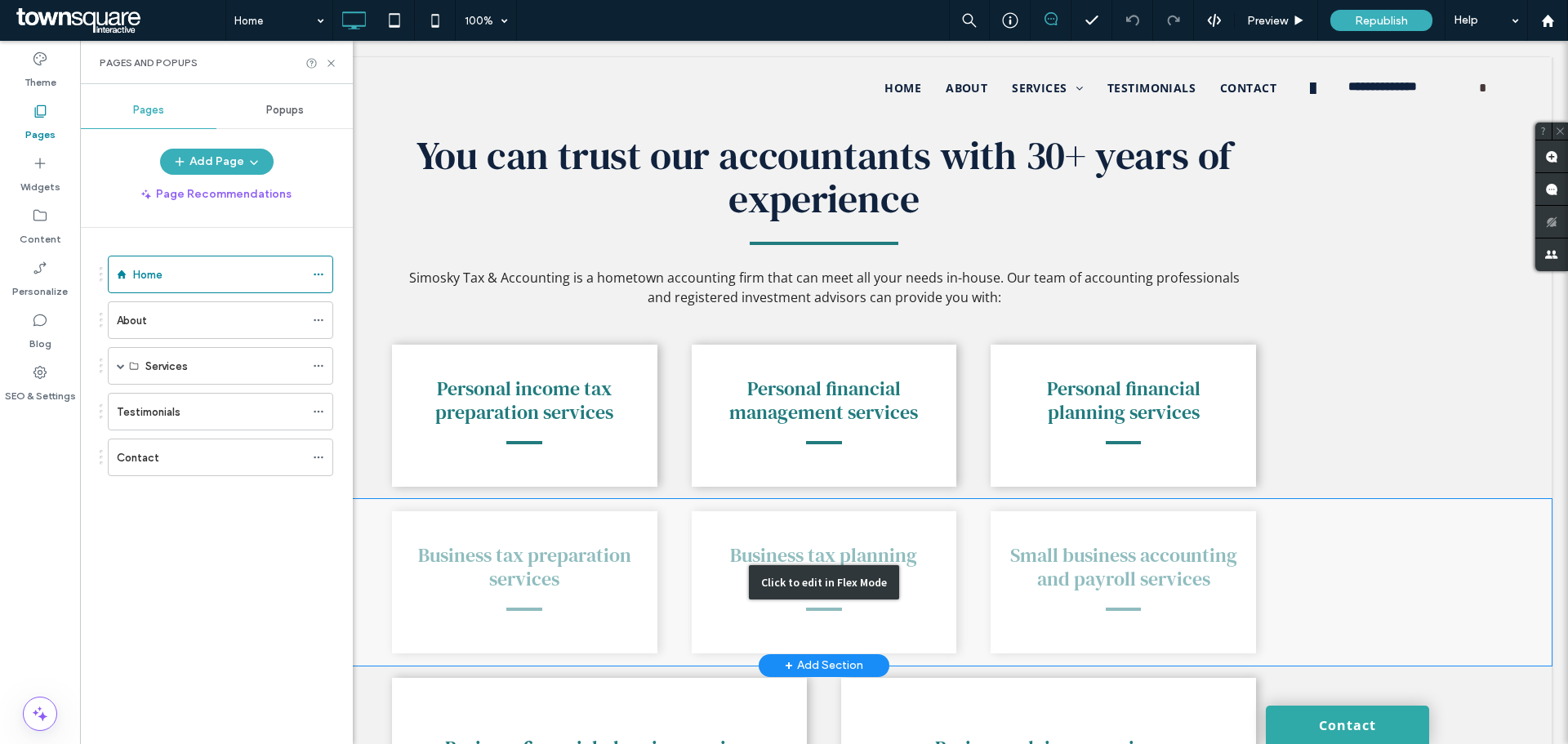
click at [1091, 498] on div "Click to edit in Flex Mode" at bounding box center [824, 582] width 1455 height 167
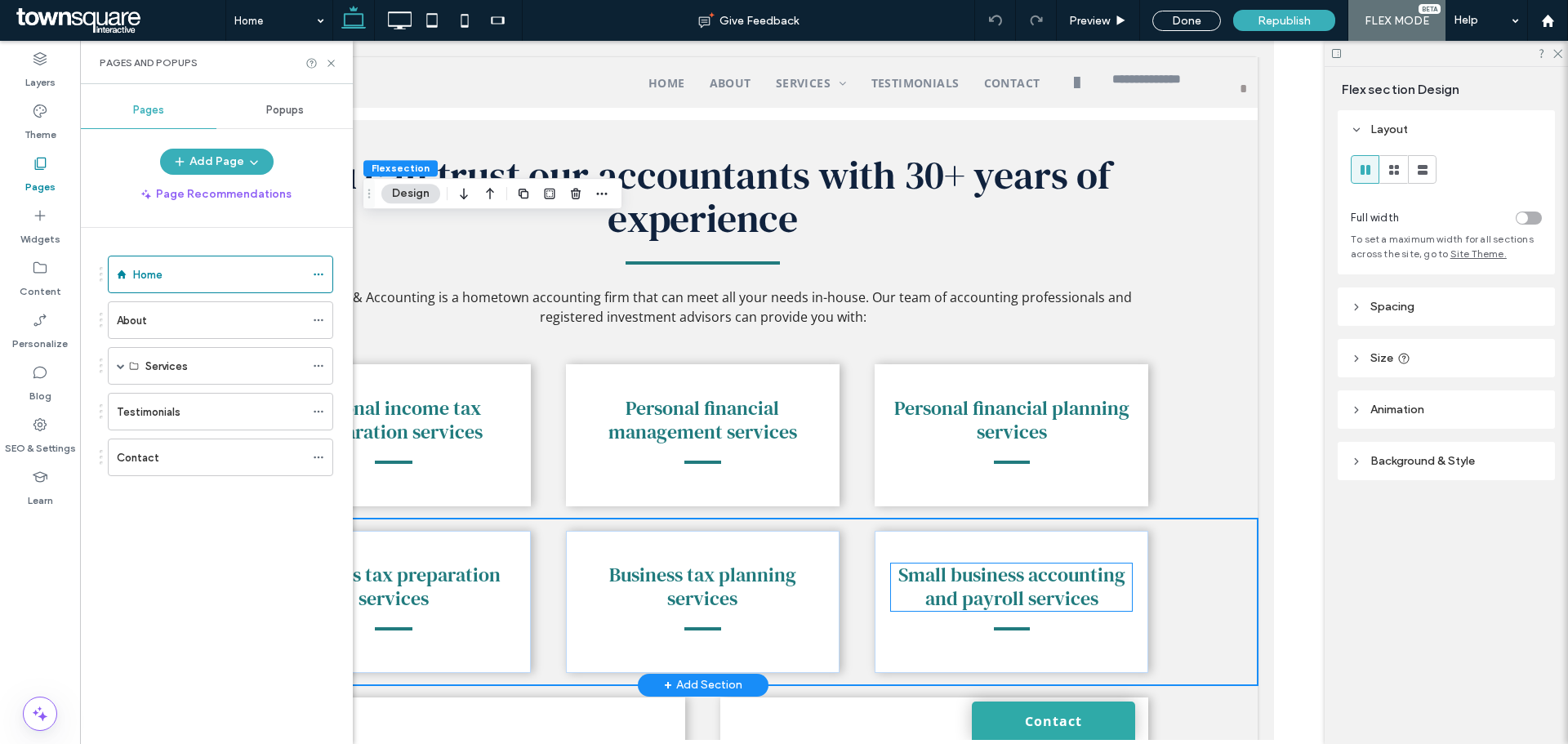
click at [1097, 564] on h6 "Small business accounting and payroll services" at bounding box center [1011, 587] width 241 height 47
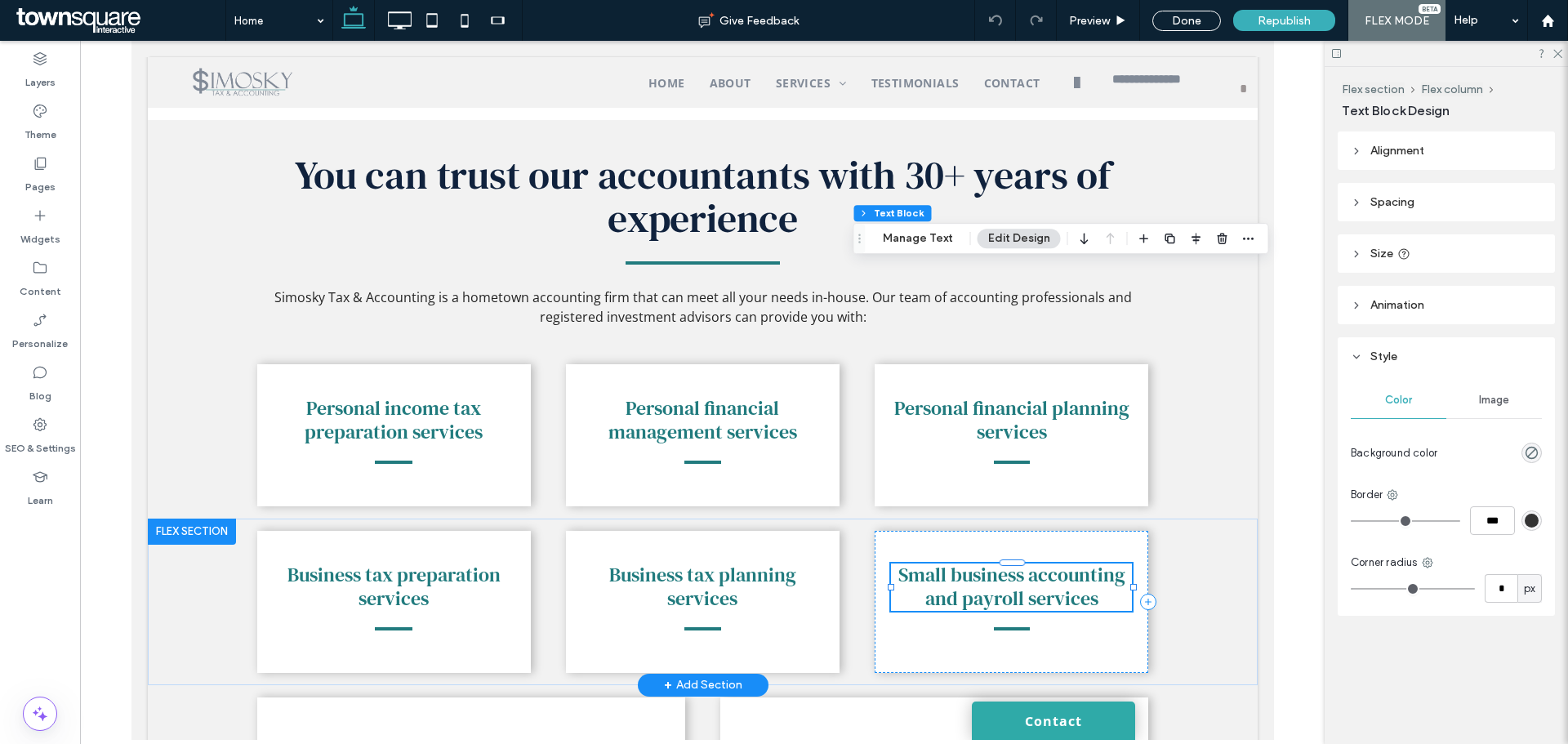
click at [1106, 564] on h6 "Small business accounting and payroll services" at bounding box center [1011, 587] width 241 height 47
click at [926, 247] on button "Manage Text" at bounding box center [918, 238] width 91 height 20
click at [921, 237] on button "Manage Text" at bounding box center [918, 238] width 91 height 20
click at [1092, 564] on h6 "Small business accounting and payroll services" at bounding box center [1011, 587] width 241 height 47
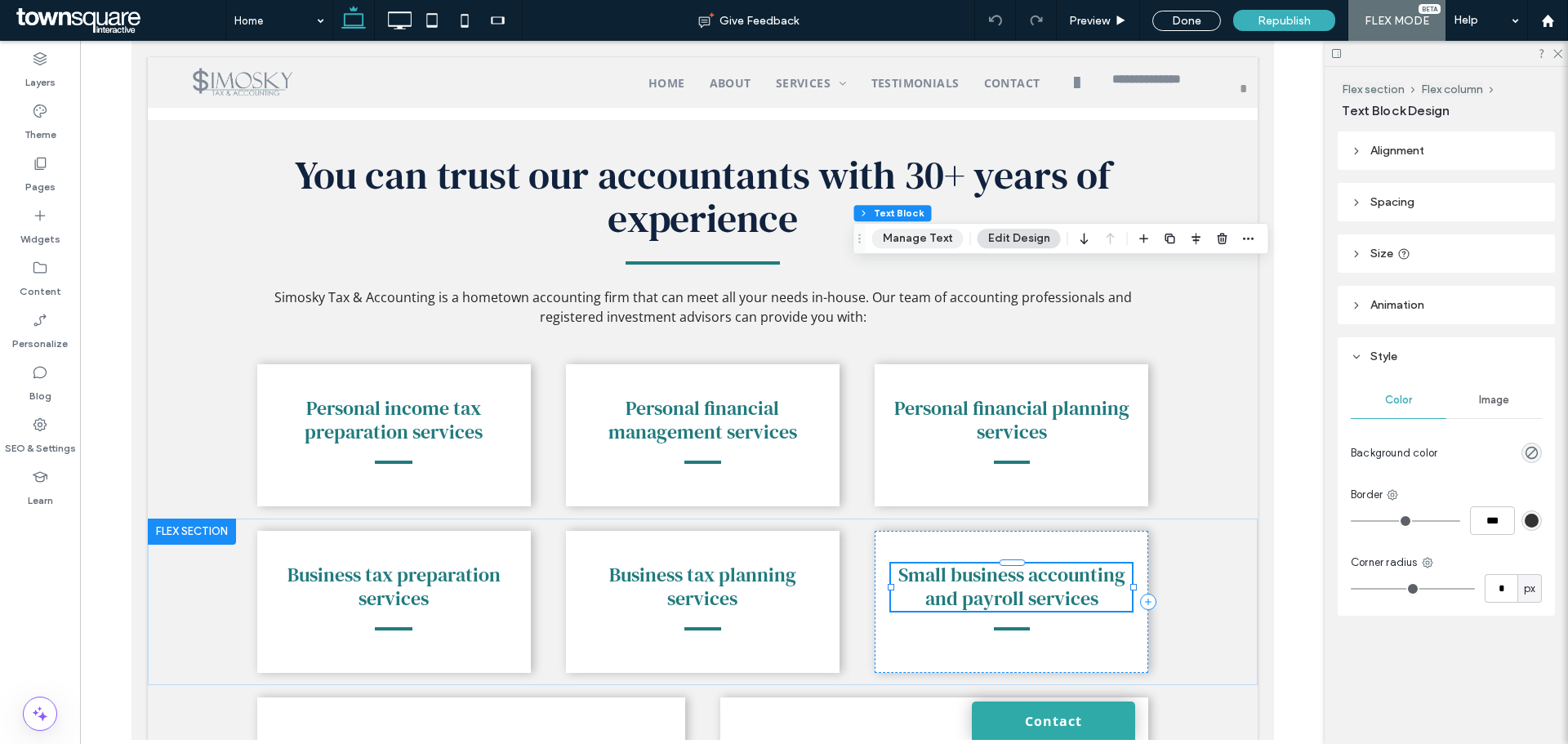
click at [895, 235] on button "Manage Text" at bounding box center [918, 238] width 91 height 20
click at [1086, 561] on span "Small business accounting and payroll services" at bounding box center [1011, 586] width 227 height 51
click at [1102, 564] on h6 "Small business accounting and payroll services" at bounding box center [1011, 587] width 241 height 47
click at [1117, 564] on h6 "Small business accounting and payroll services" at bounding box center [1011, 587] width 241 height 47
click at [1109, 564] on h6 "Small business accounting and payroll services" at bounding box center [1011, 587] width 241 height 47
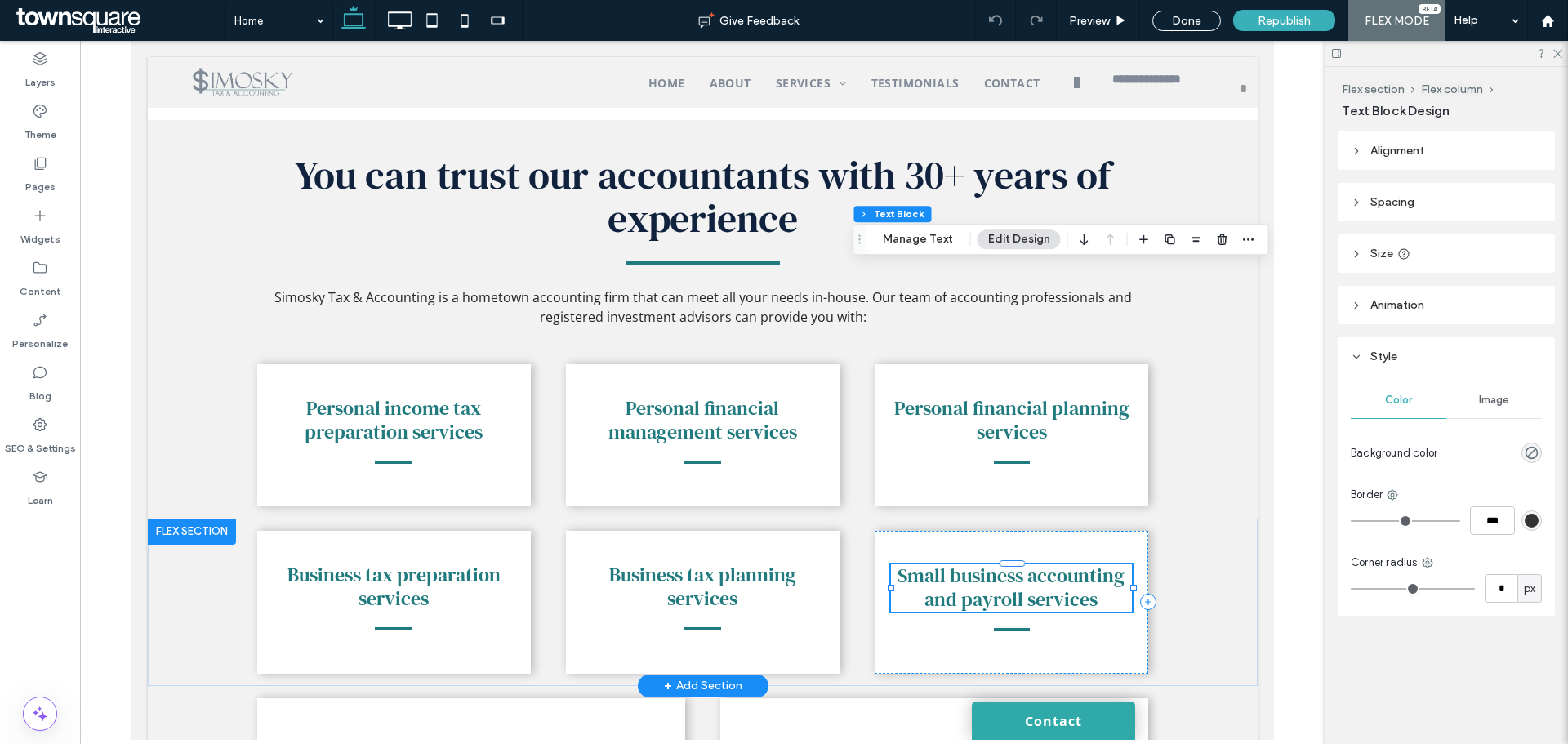
click at [1085, 562] on span "Small business accounting and payroll services" at bounding box center [1010, 587] width 227 height 51
click at [916, 244] on button "Manage Text" at bounding box center [918, 239] width 91 height 20
click at [1102, 564] on h6 "Small business accounting and payroll services" at bounding box center [1011, 587] width 241 height 47
click at [1093, 564] on h6 "Small business accounting and payroll services" at bounding box center [1011, 587] width 241 height 47
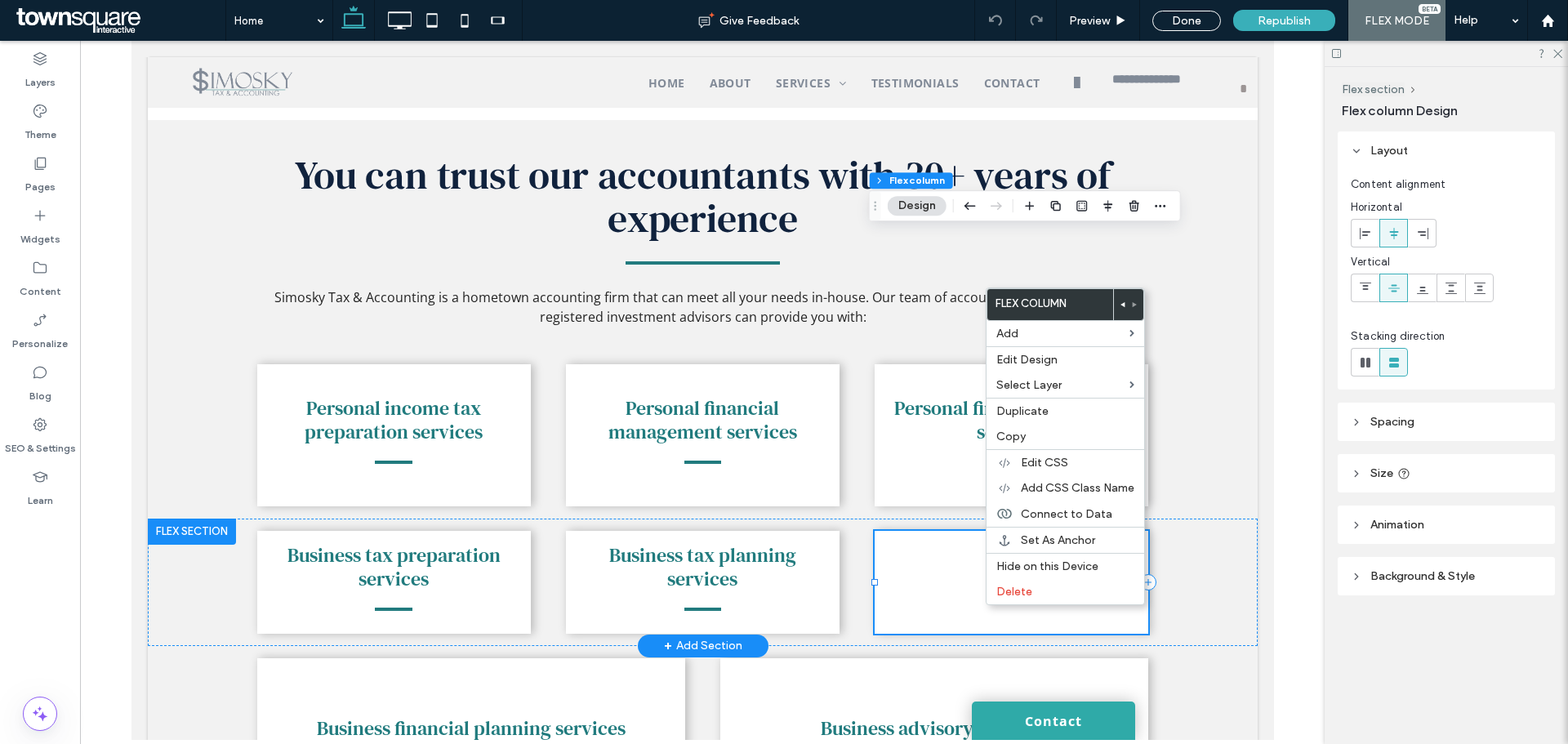
click at [944, 531] on div at bounding box center [1011, 582] width 273 height 103
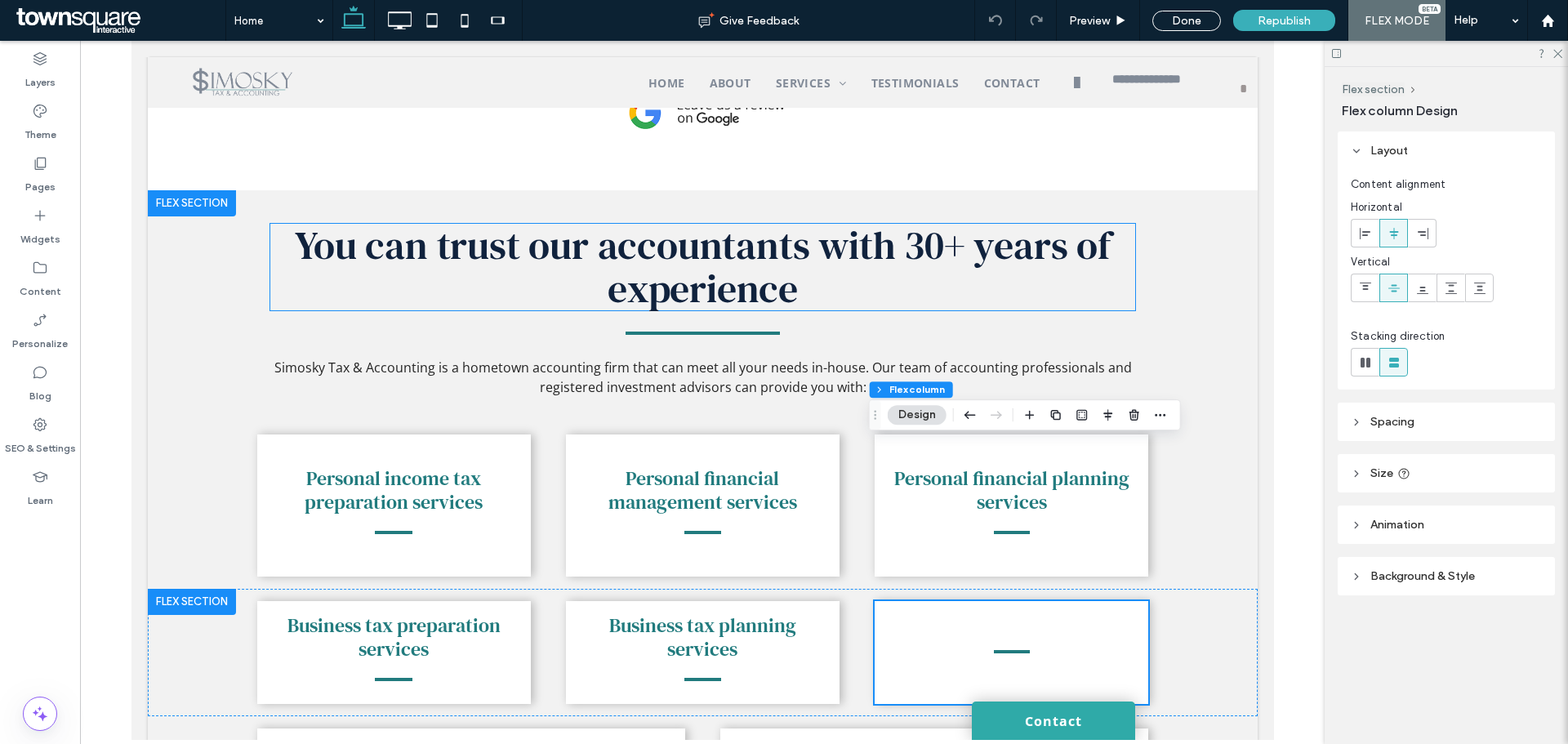
scroll to position [1784, 0]
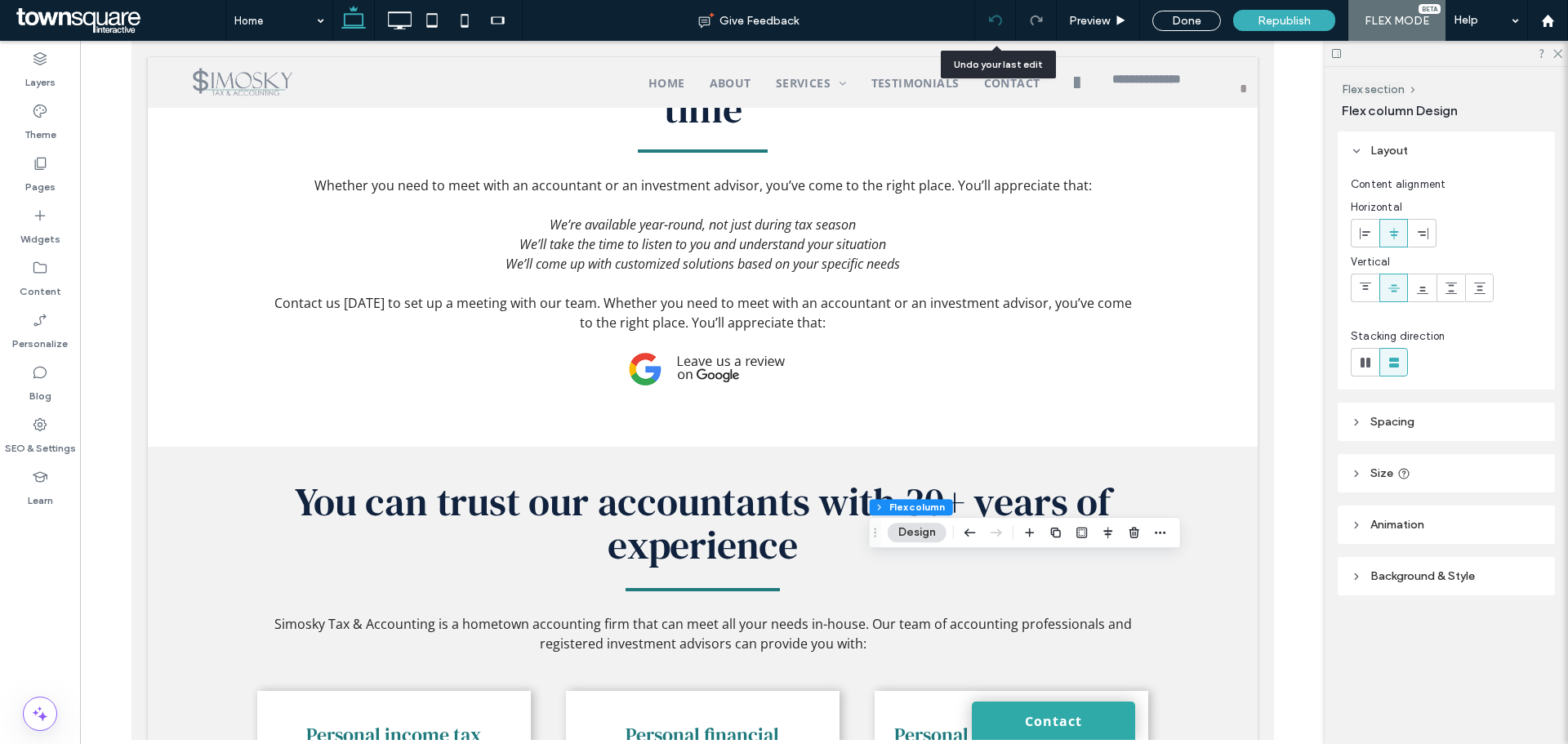
click at [989, 20] on use at bounding box center [995, 20] width 13 height 10
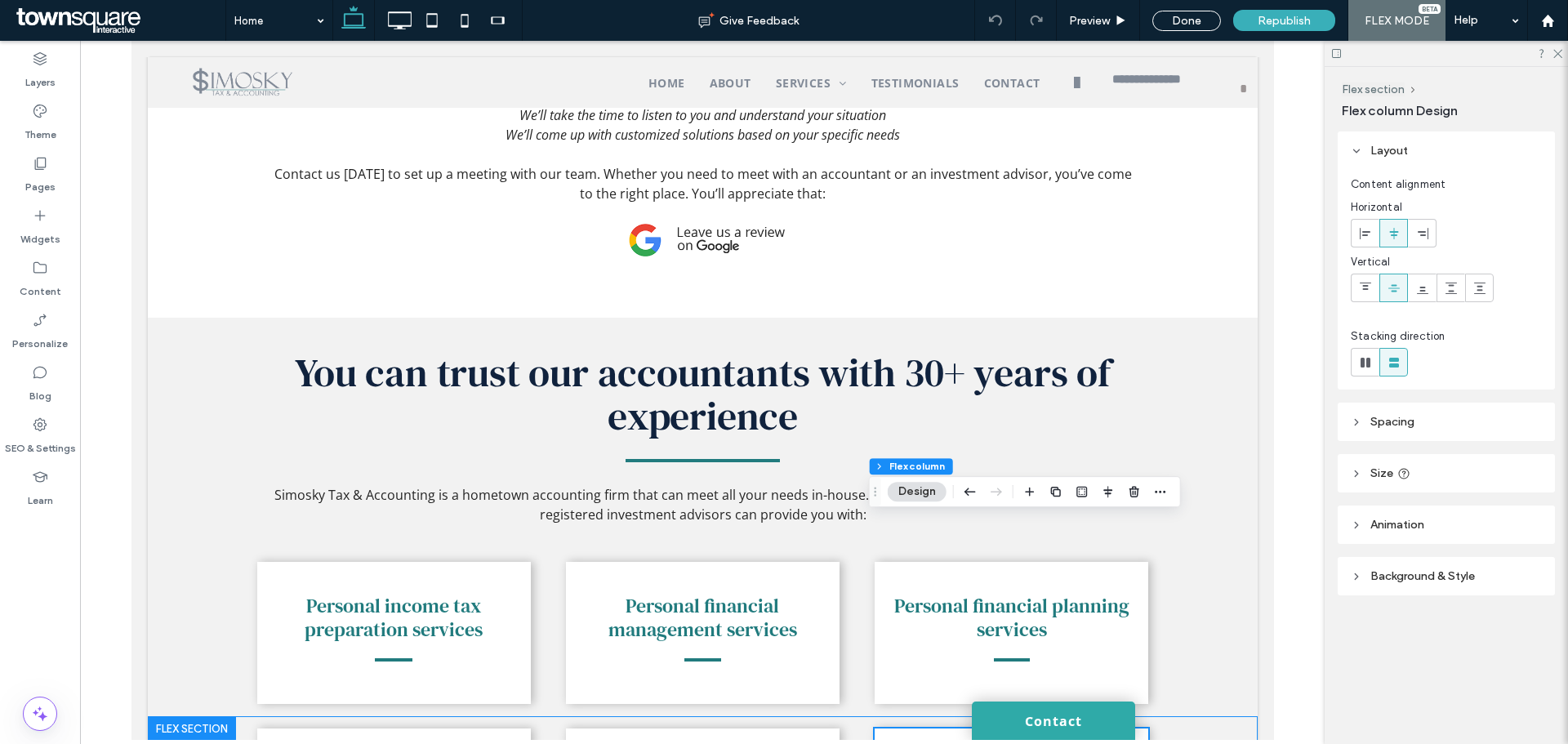
scroll to position [2028, 0]
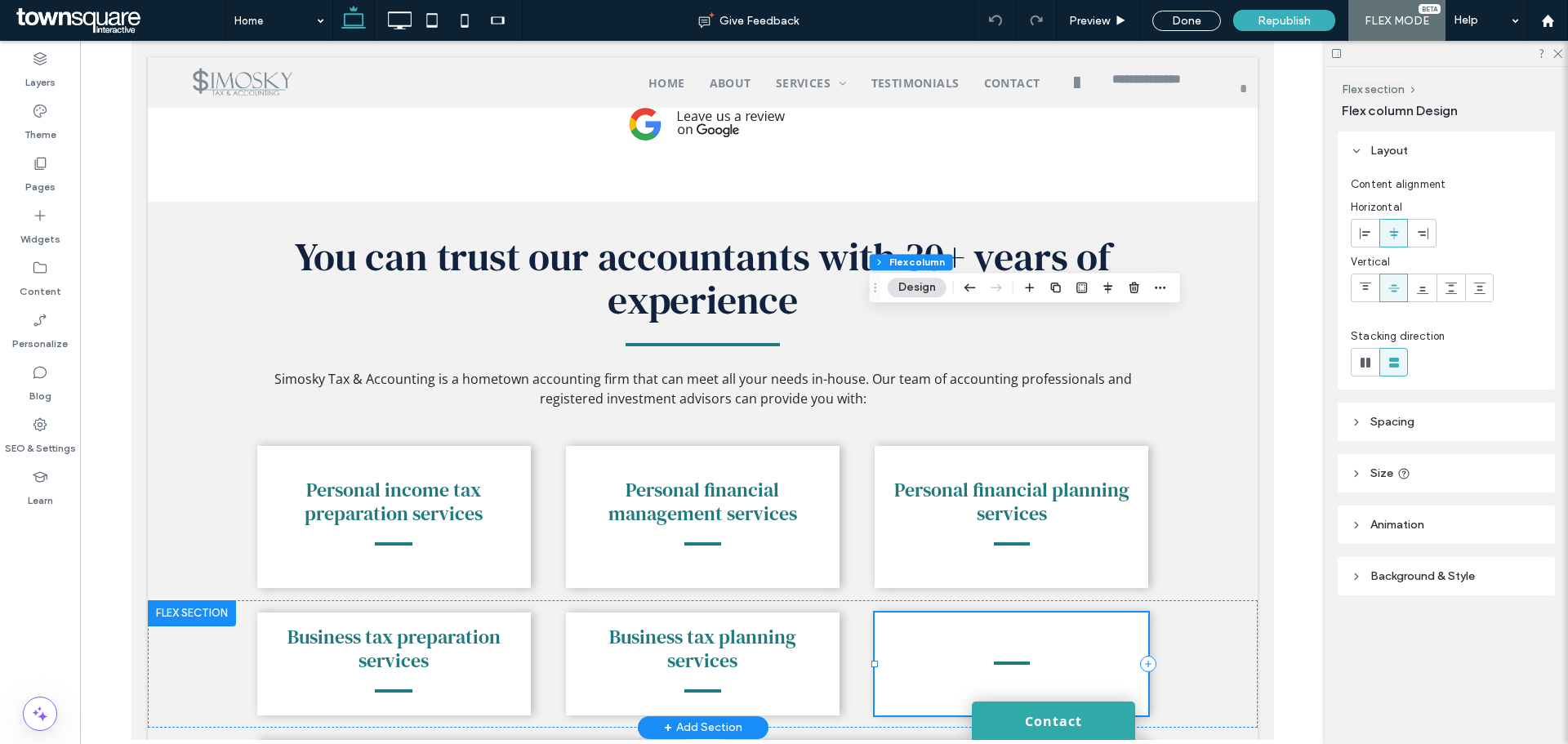
click at [929, 613] on div at bounding box center [1011, 664] width 273 height 103
click at [967, 284] on icon "button" at bounding box center [970, 287] width 20 height 29
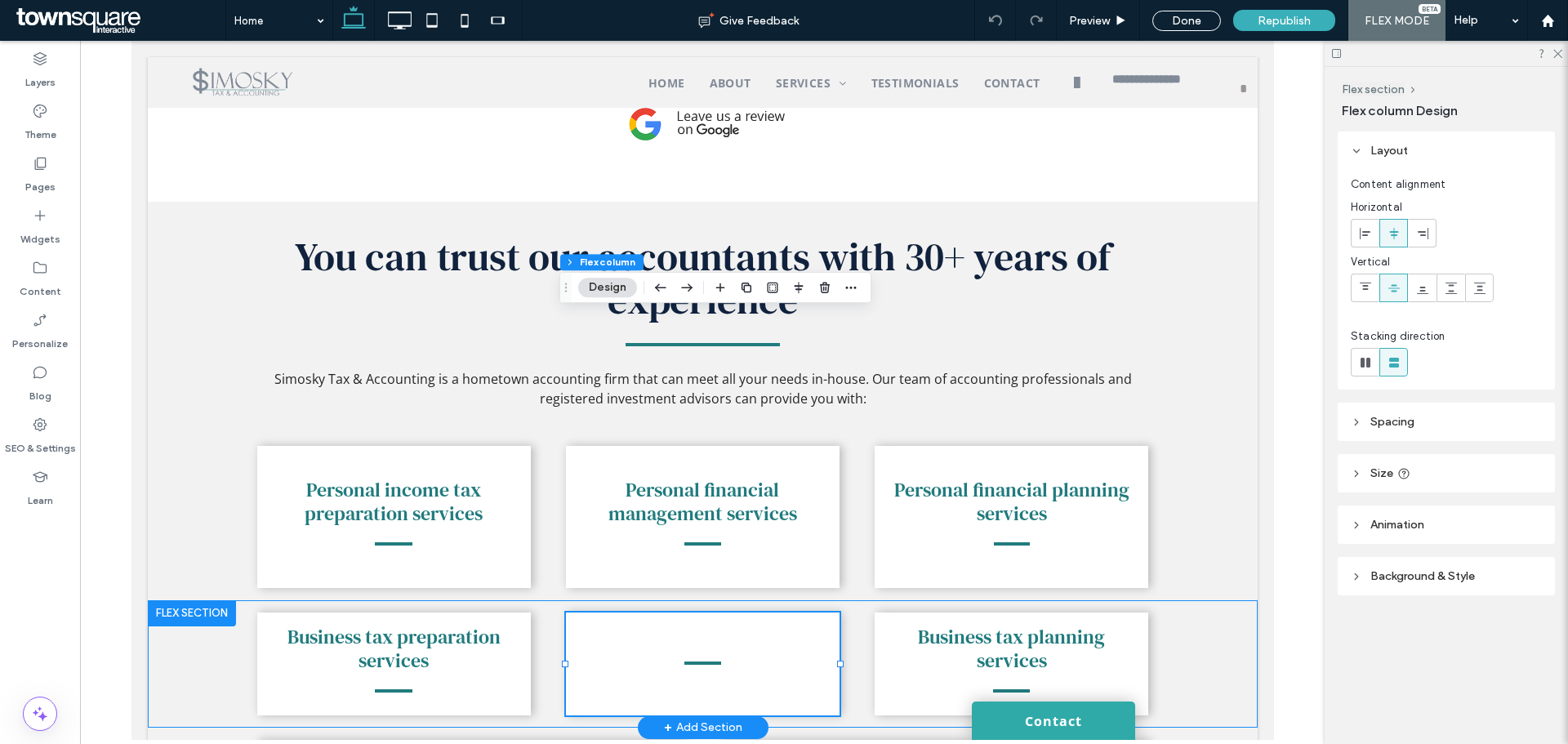
click at [844, 600] on div "Business tax preparation services Business tax planning services" at bounding box center [702, 663] width 980 height 127
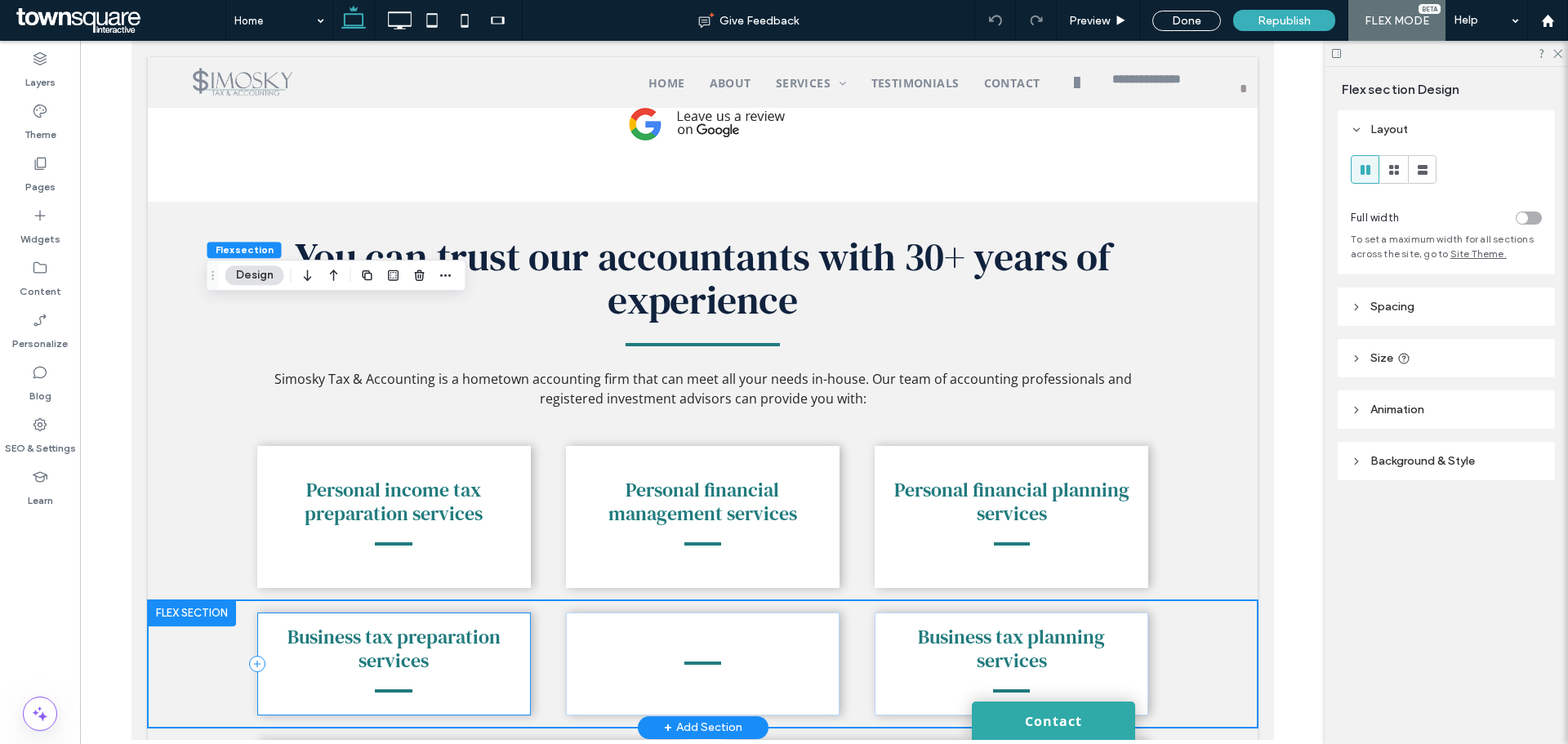
click at [515, 613] on div "Business tax preparation services" at bounding box center [393, 664] width 273 height 103
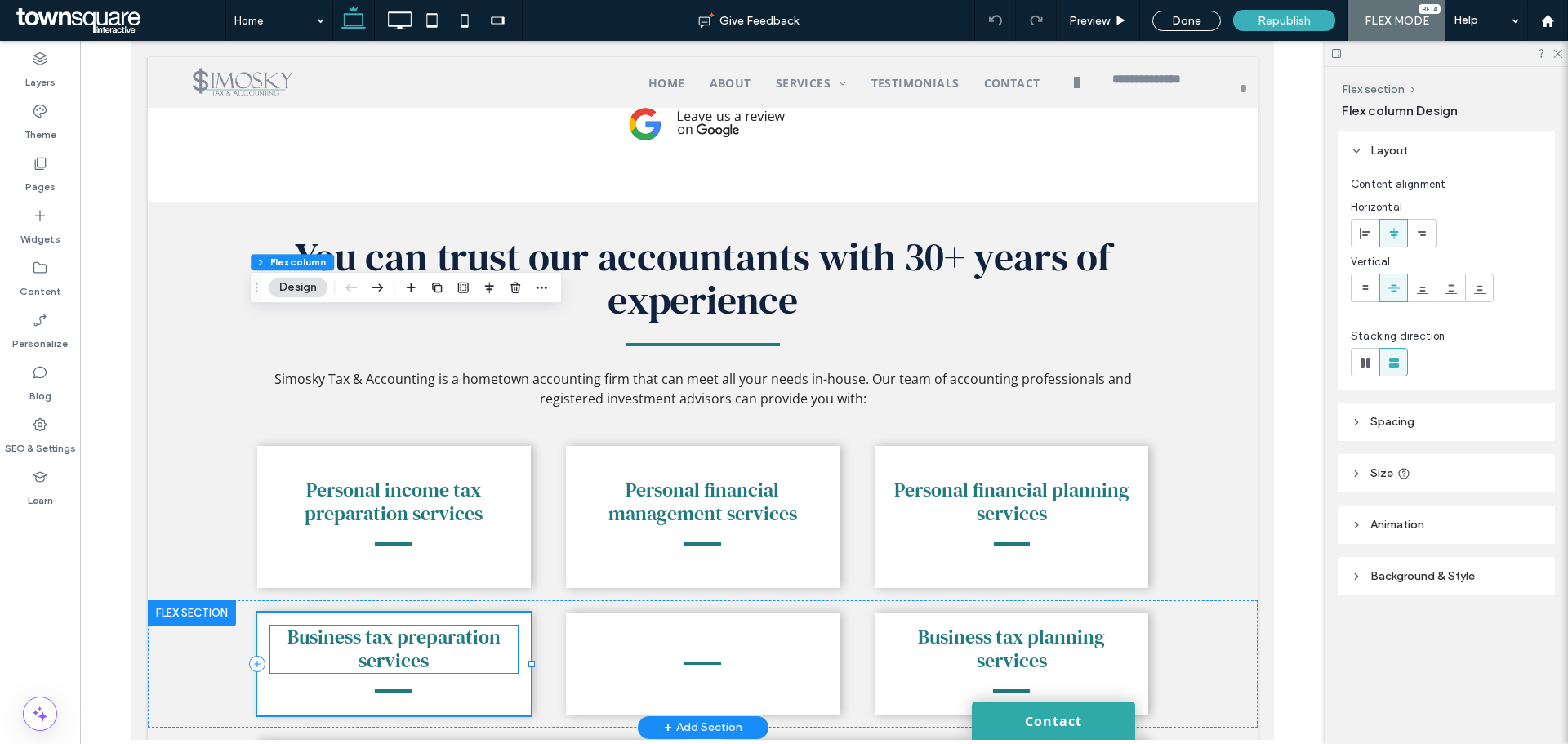
click at [465, 625] on div "Business tax preparation services" at bounding box center [394, 649] width 248 height 47
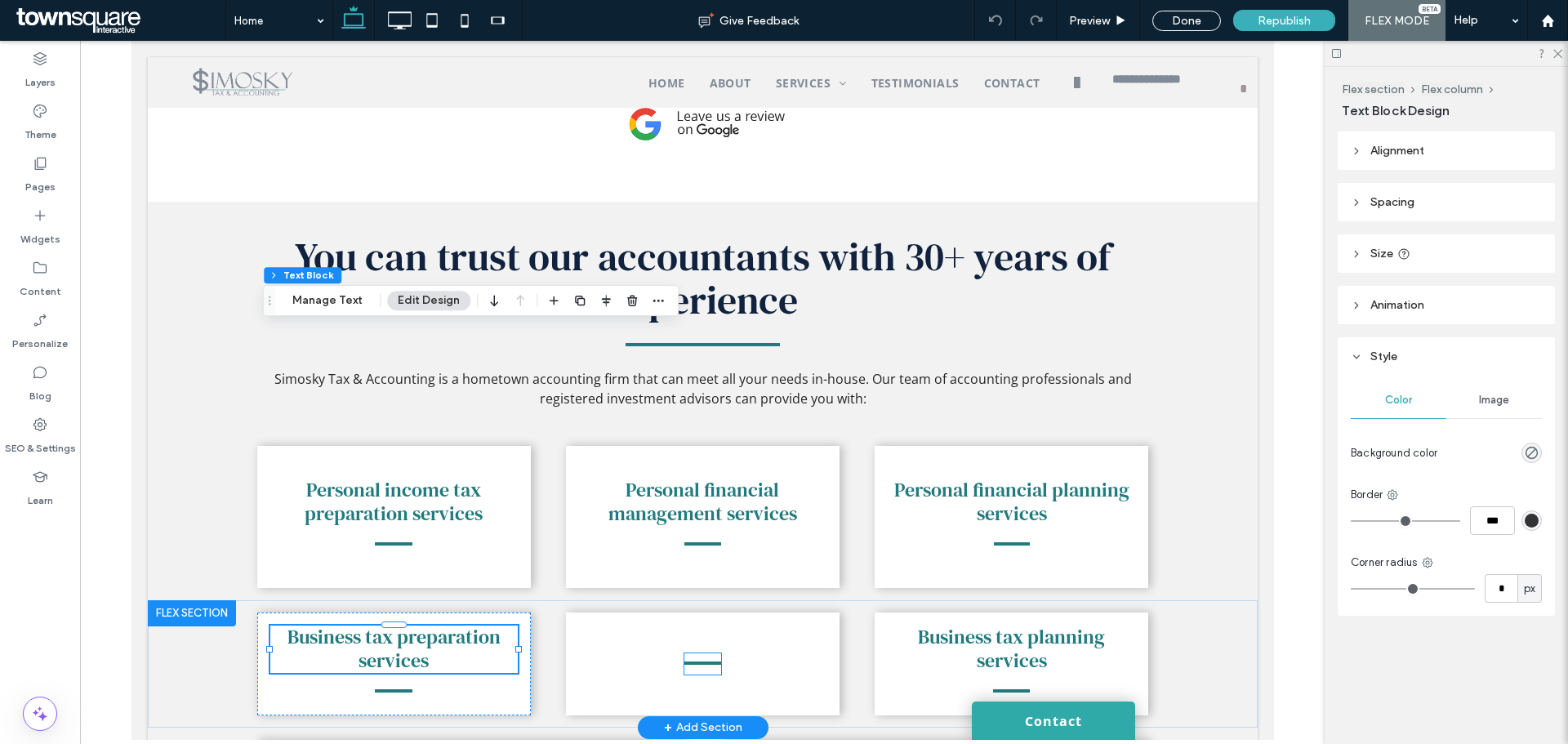
click at [683, 653] on div at bounding box center [701, 663] width 36 height 21
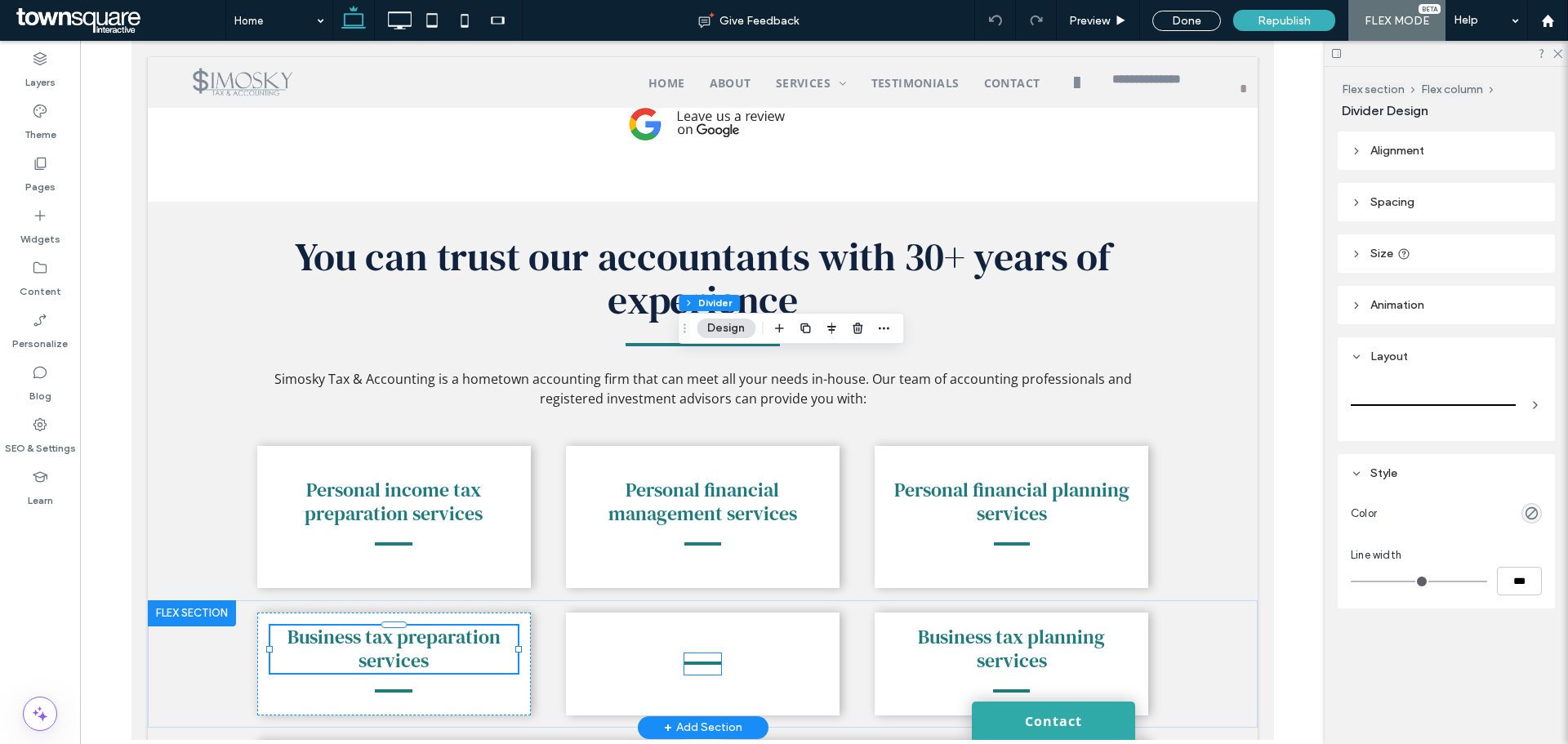
type input "*"
type input "***"
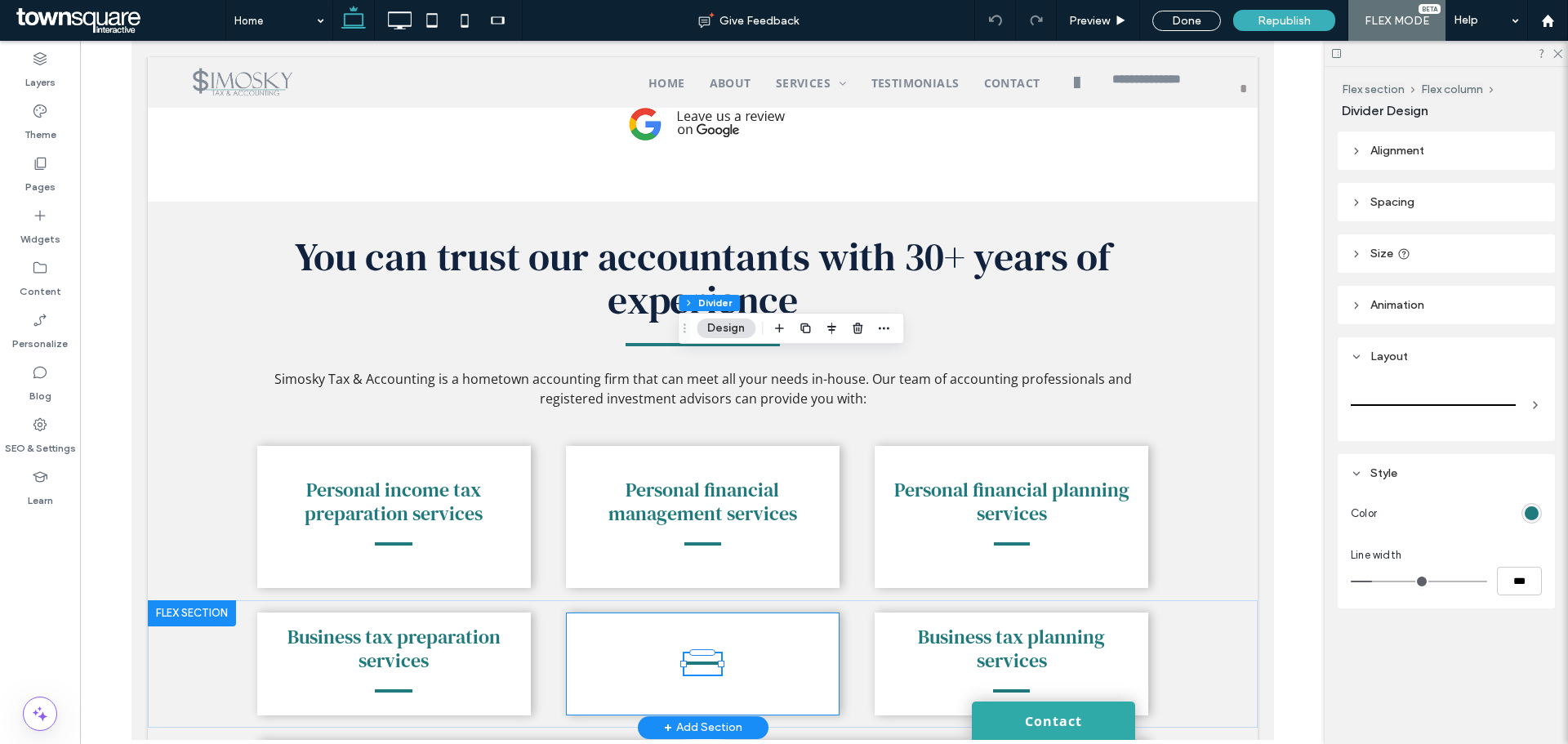
click at [756, 613] on div at bounding box center [701, 664] width 273 height 103
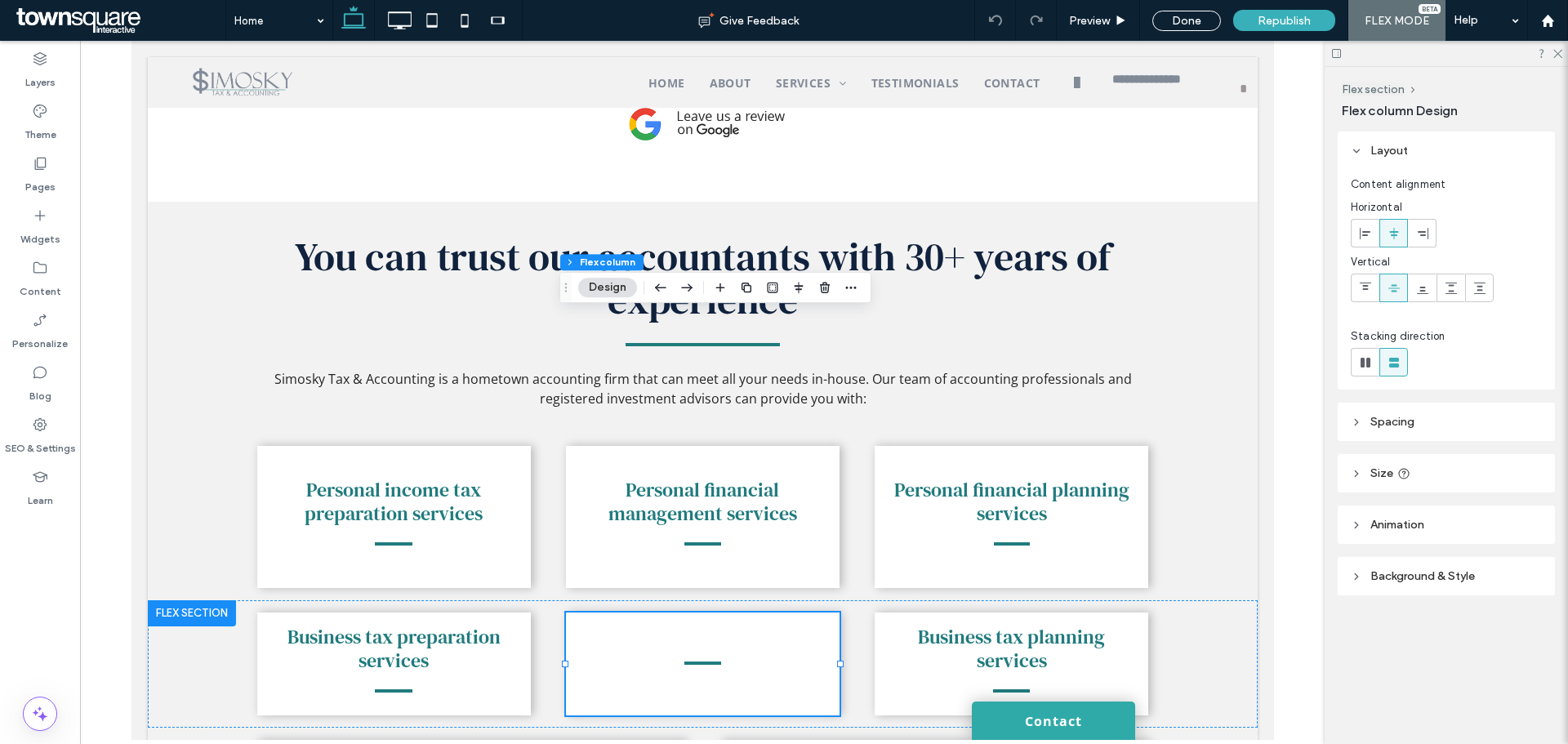
click at [689, 286] on icon "button" at bounding box center [687, 287] width 20 height 29
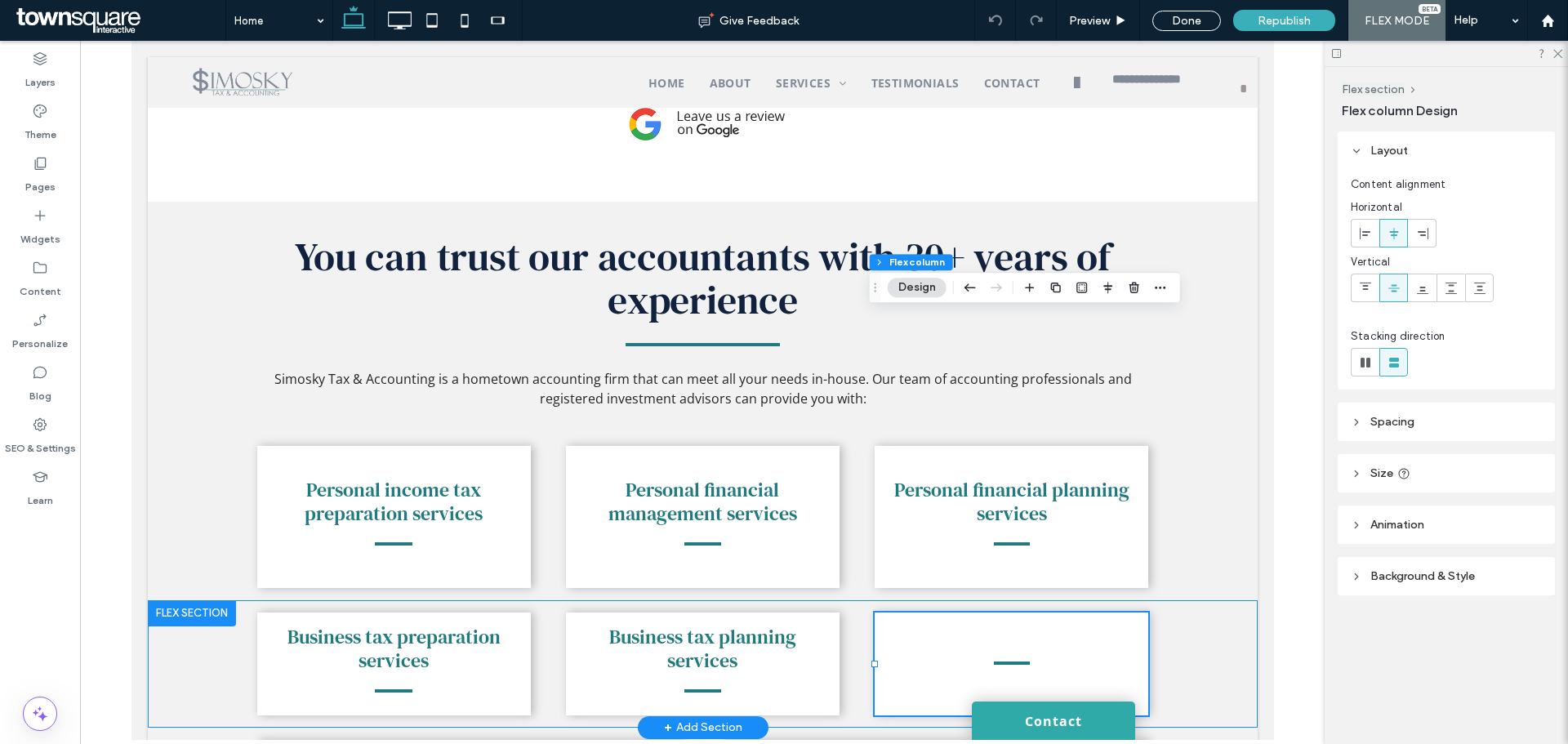
click at [952, 613] on div at bounding box center [1011, 664] width 273 height 103
click at [997, 21] on icon at bounding box center [995, 20] width 13 height 13
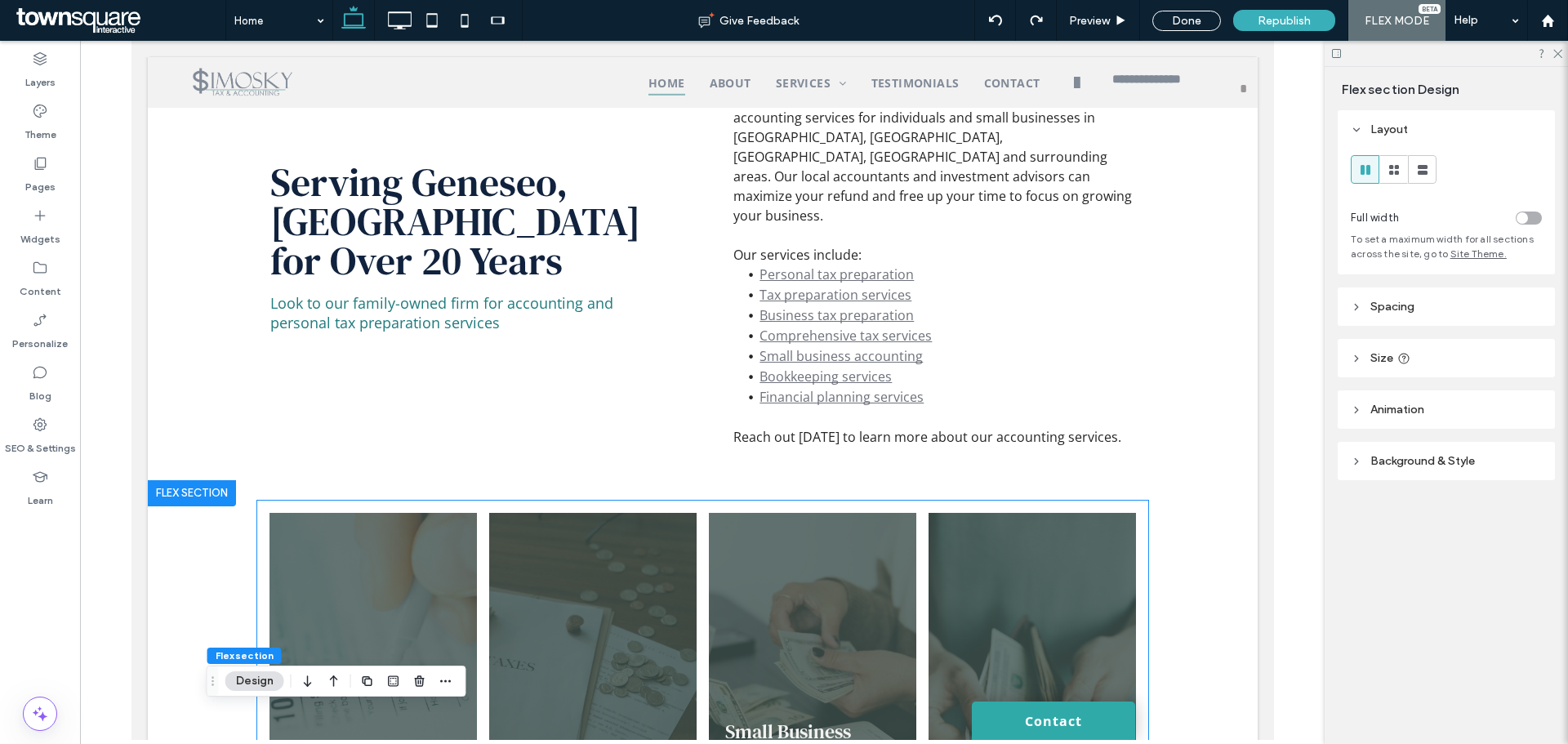
scroll to position [616, 0]
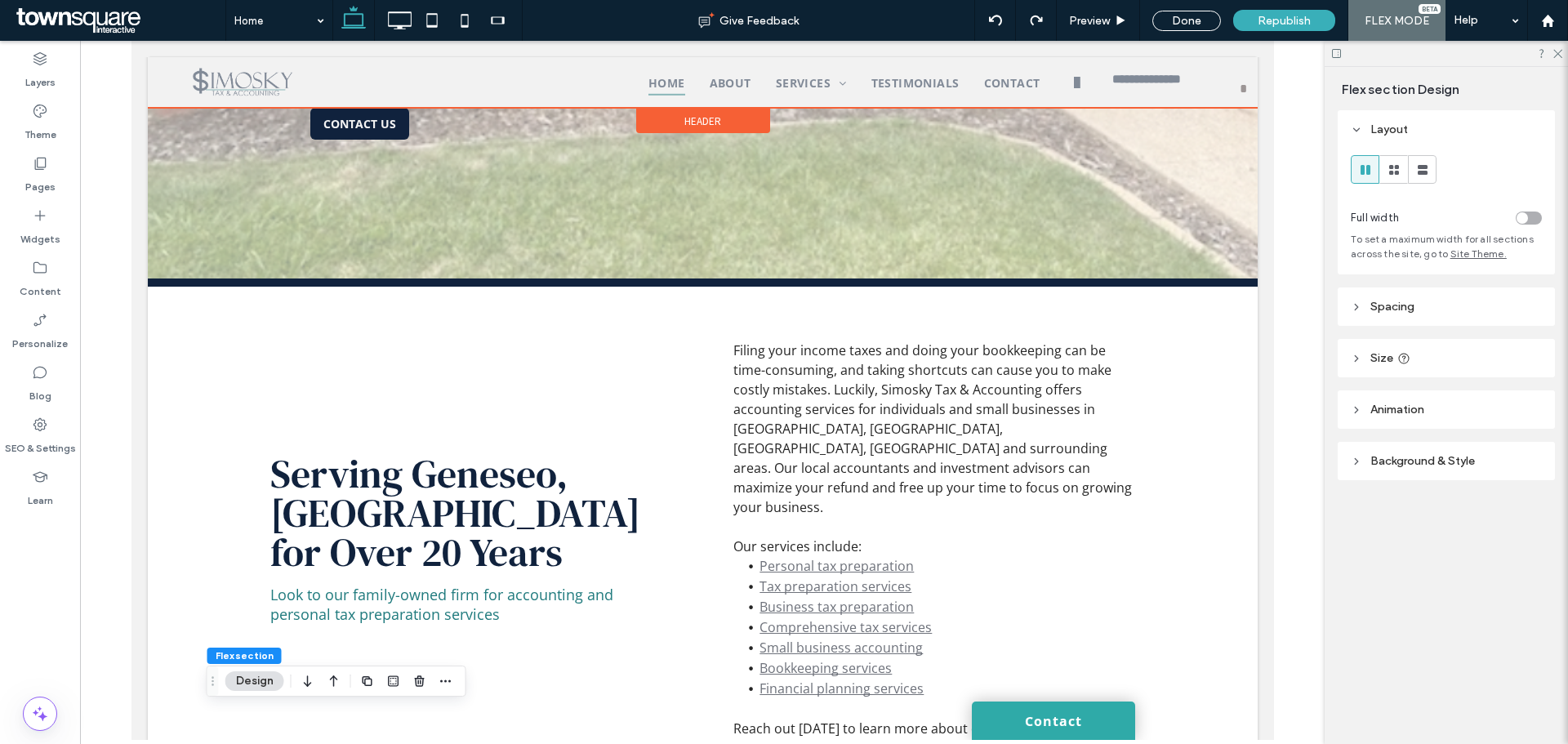
click at [823, 88] on div at bounding box center [701, 82] width 1110 height 51
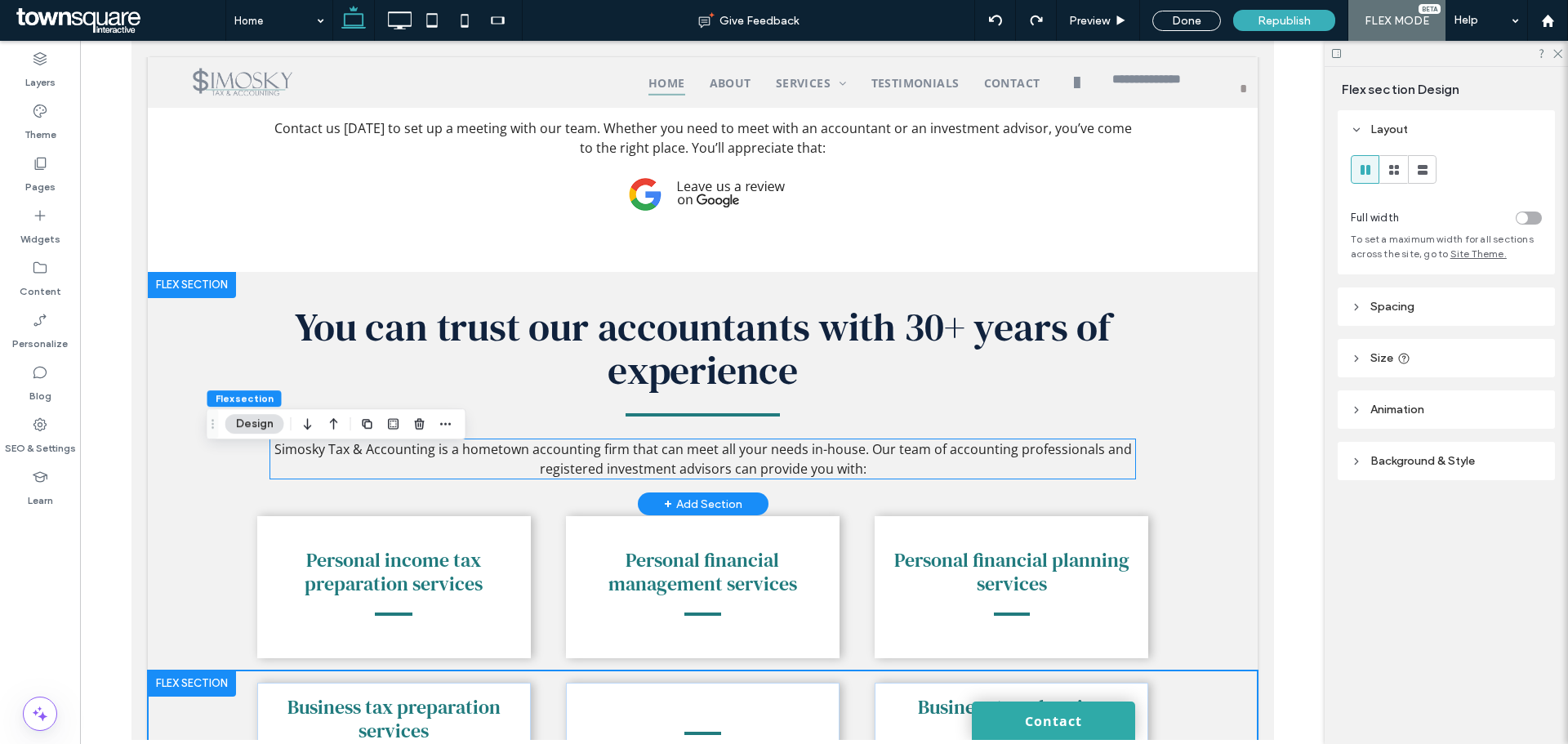
scroll to position [1959, 0]
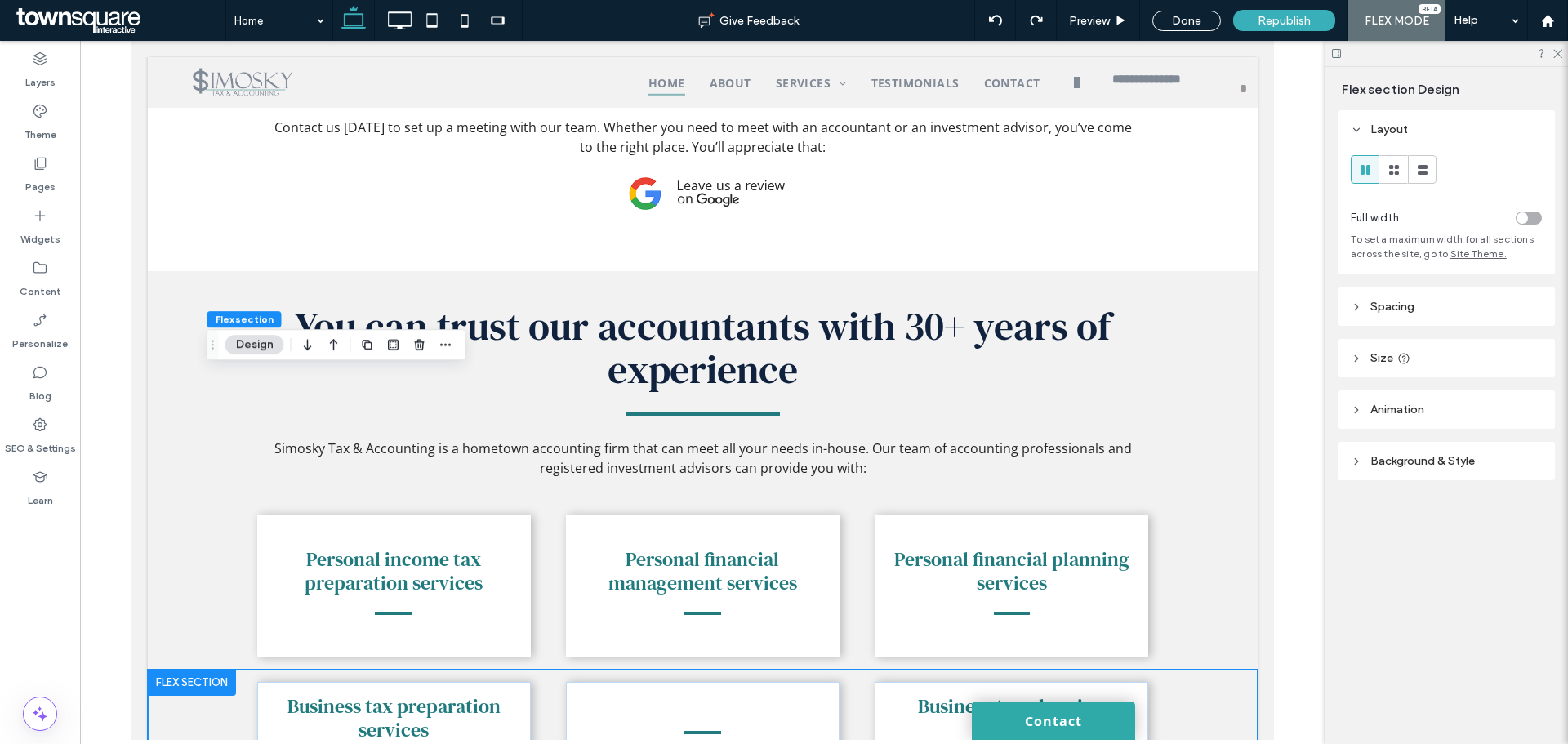
click at [535, 669] on div "Business tax preparation services Business tax planning services" at bounding box center [702, 733] width 980 height 127
click at [840, 669] on div "Business tax preparation services Business tax planning services" at bounding box center [702, 733] width 980 height 127
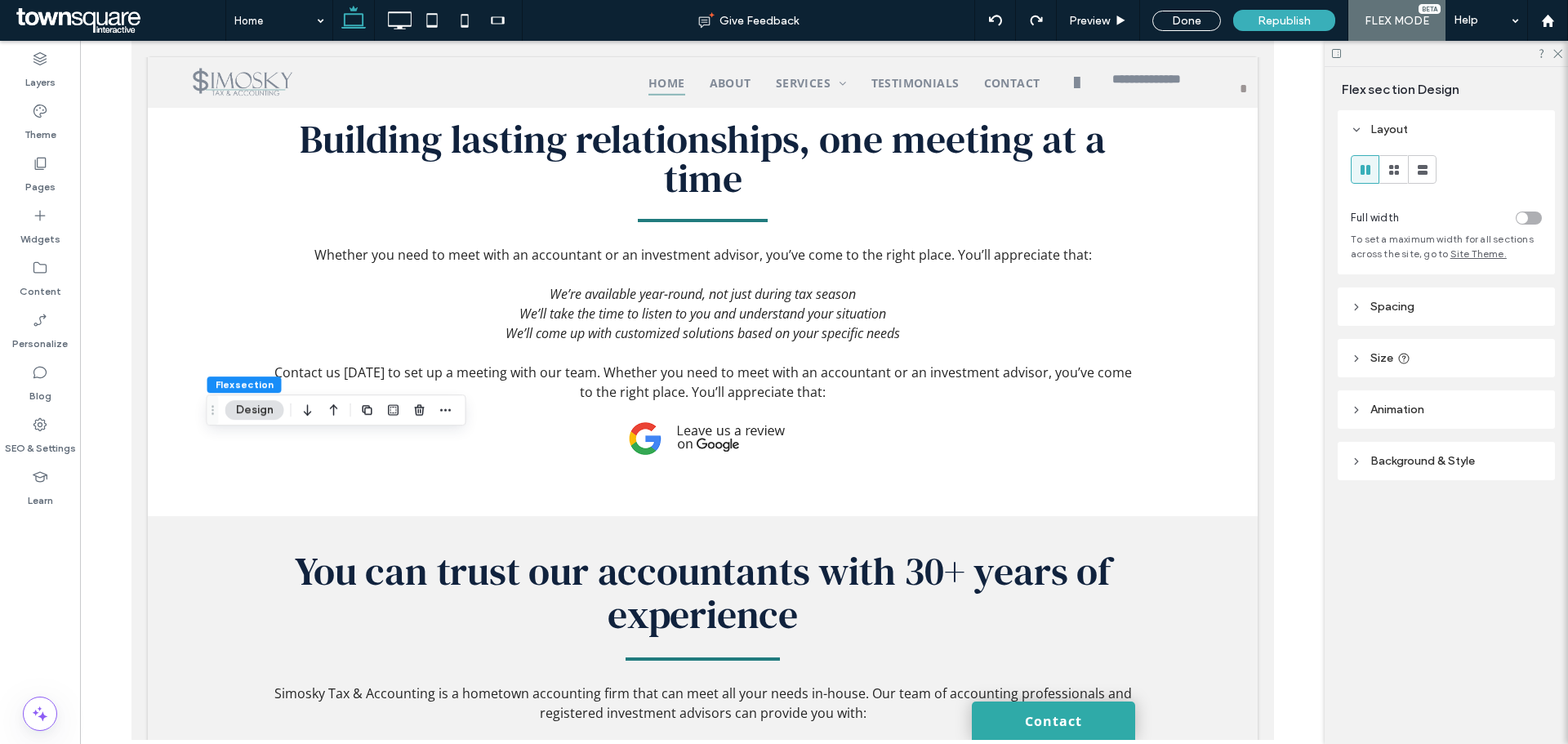
scroll to position [2122, 0]
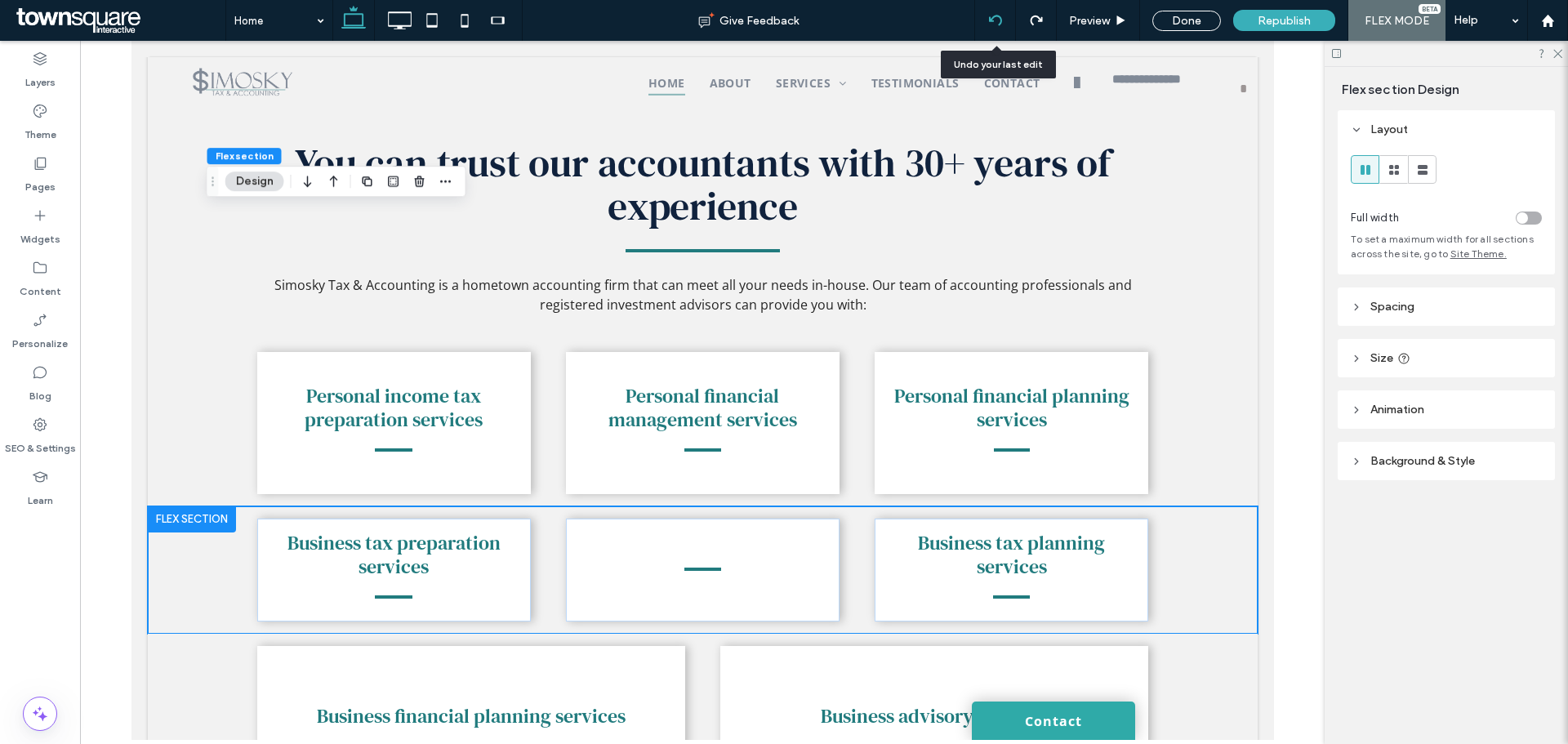
click at [995, 21] on icon at bounding box center [995, 20] width 13 height 13
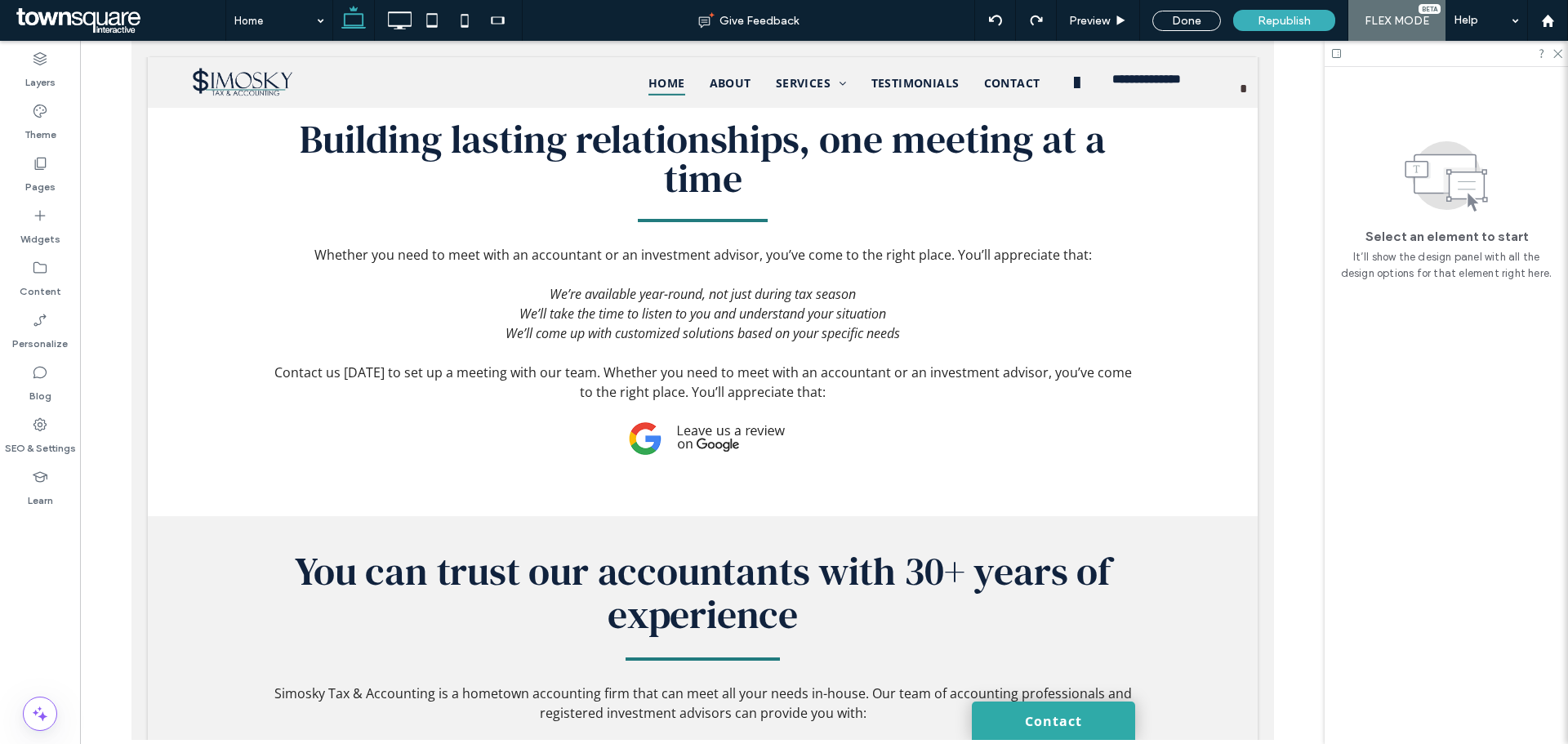
scroll to position [2040, 0]
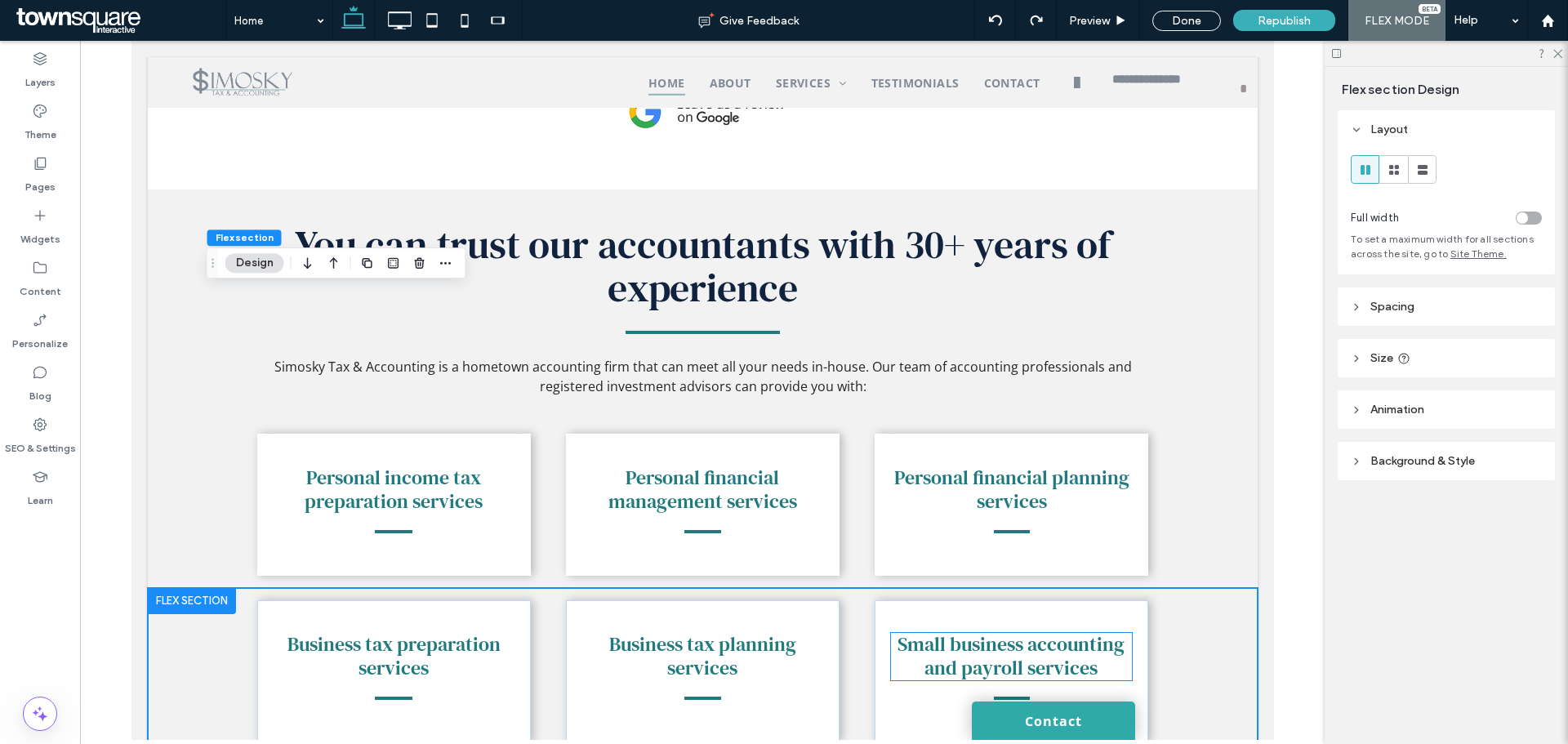
click at [988, 630] on span "Small business accounting and payroll services" at bounding box center [1010, 655] width 227 height 51
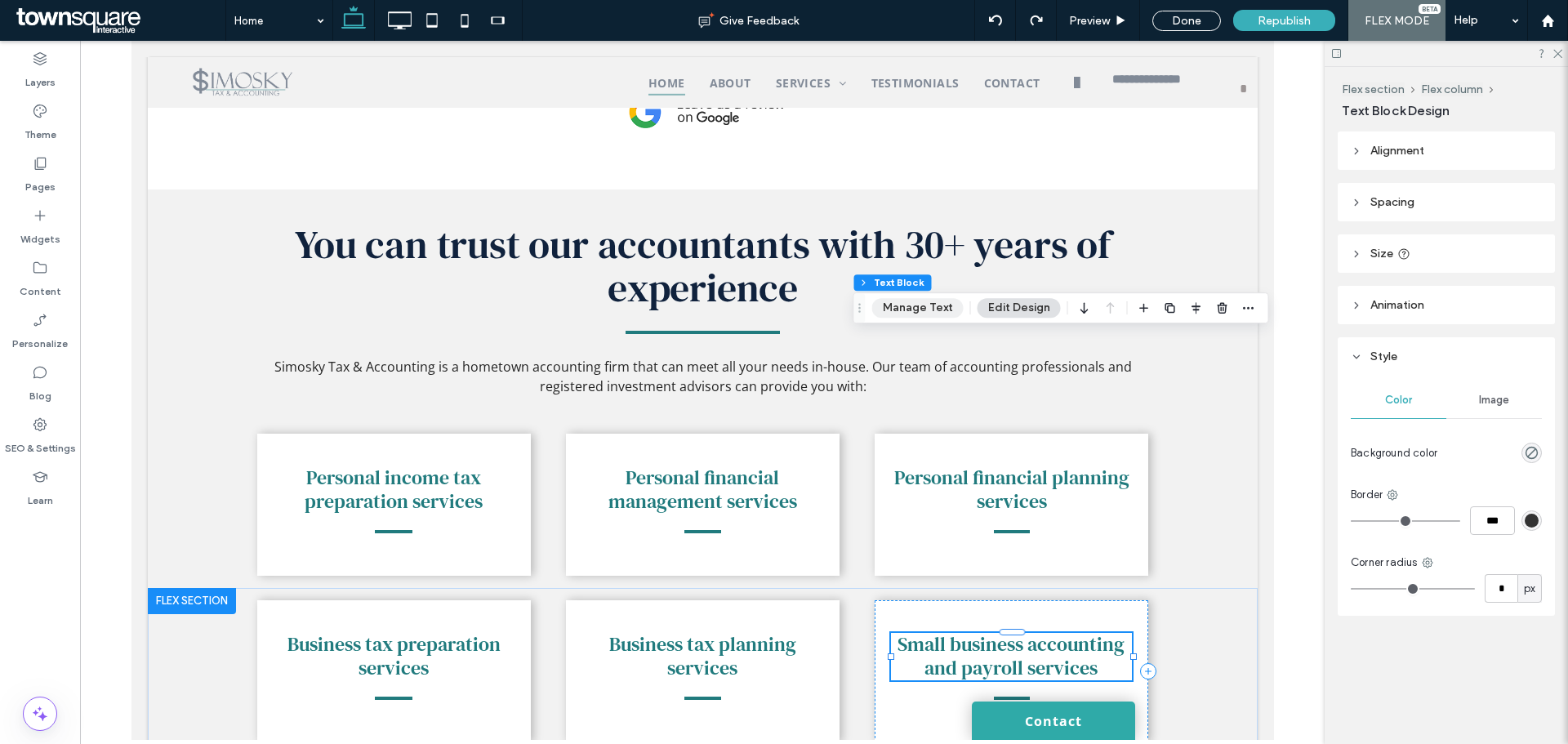
click at [933, 310] on button "Manage Text" at bounding box center [918, 308] width 91 height 20
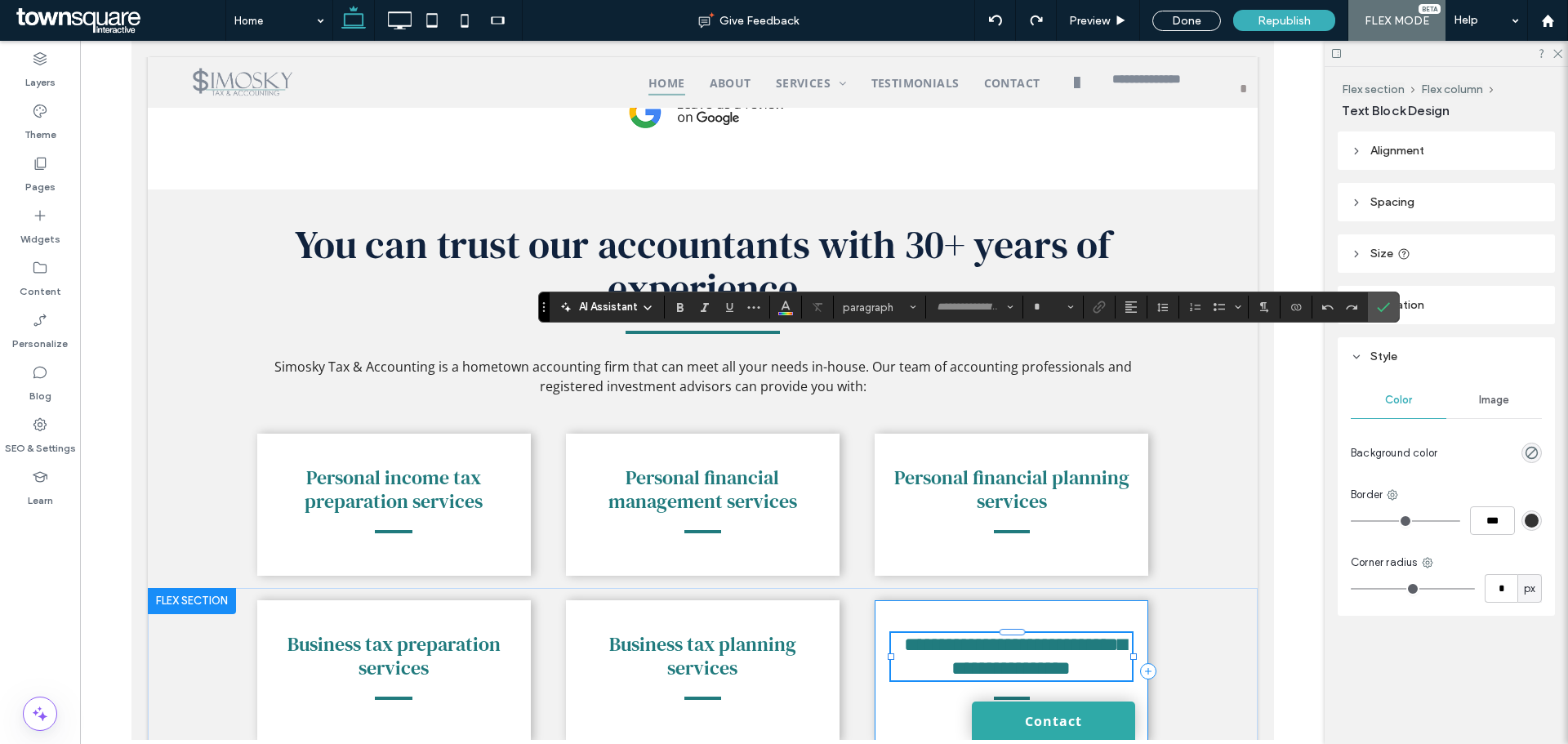
type input "**********"
type input "**"
click at [1087, 634] on span "**********" at bounding box center [1014, 656] width 222 height 43
click at [1093, 632] on h6 "**********" at bounding box center [1011, 656] width 241 height 47
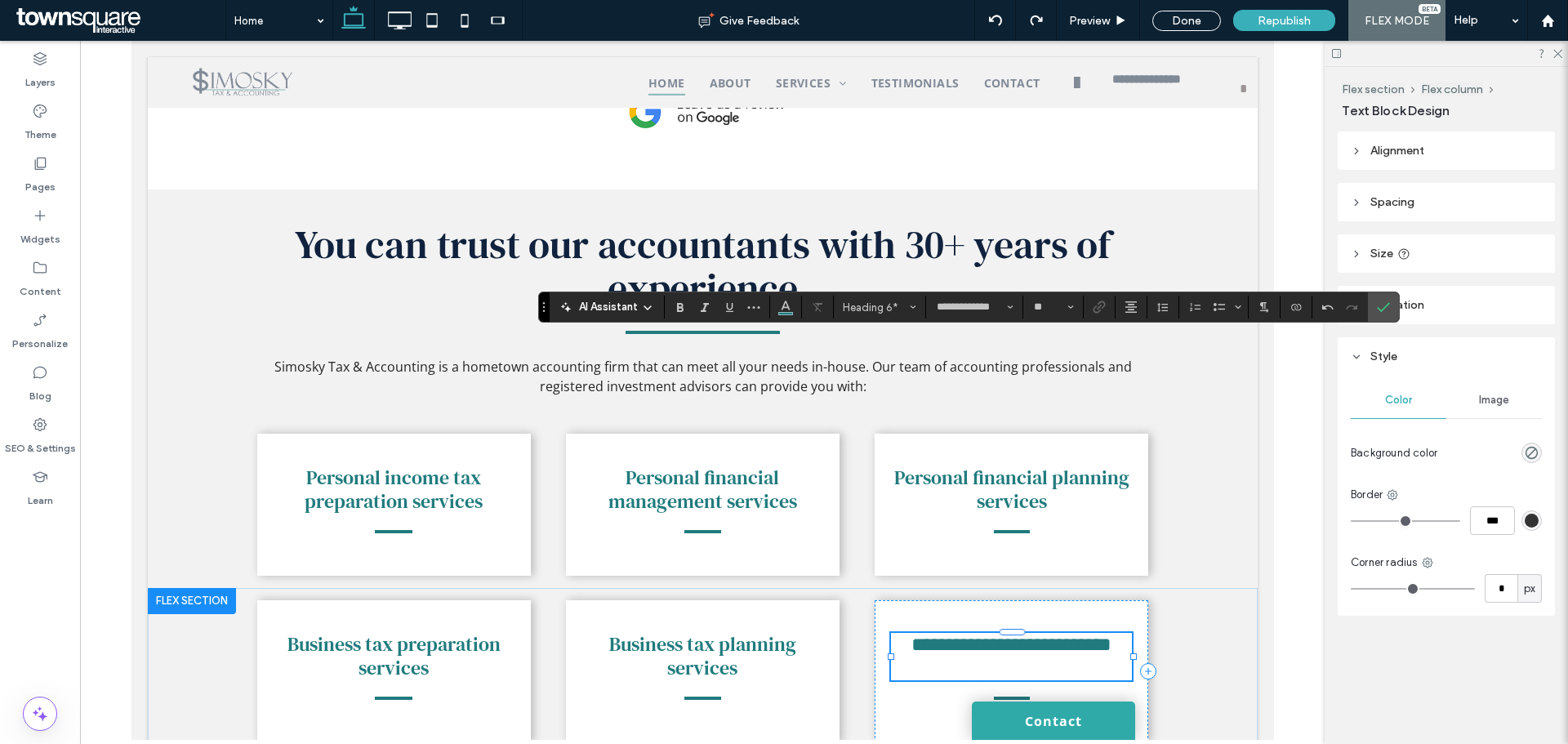
scroll to position [0, 0]
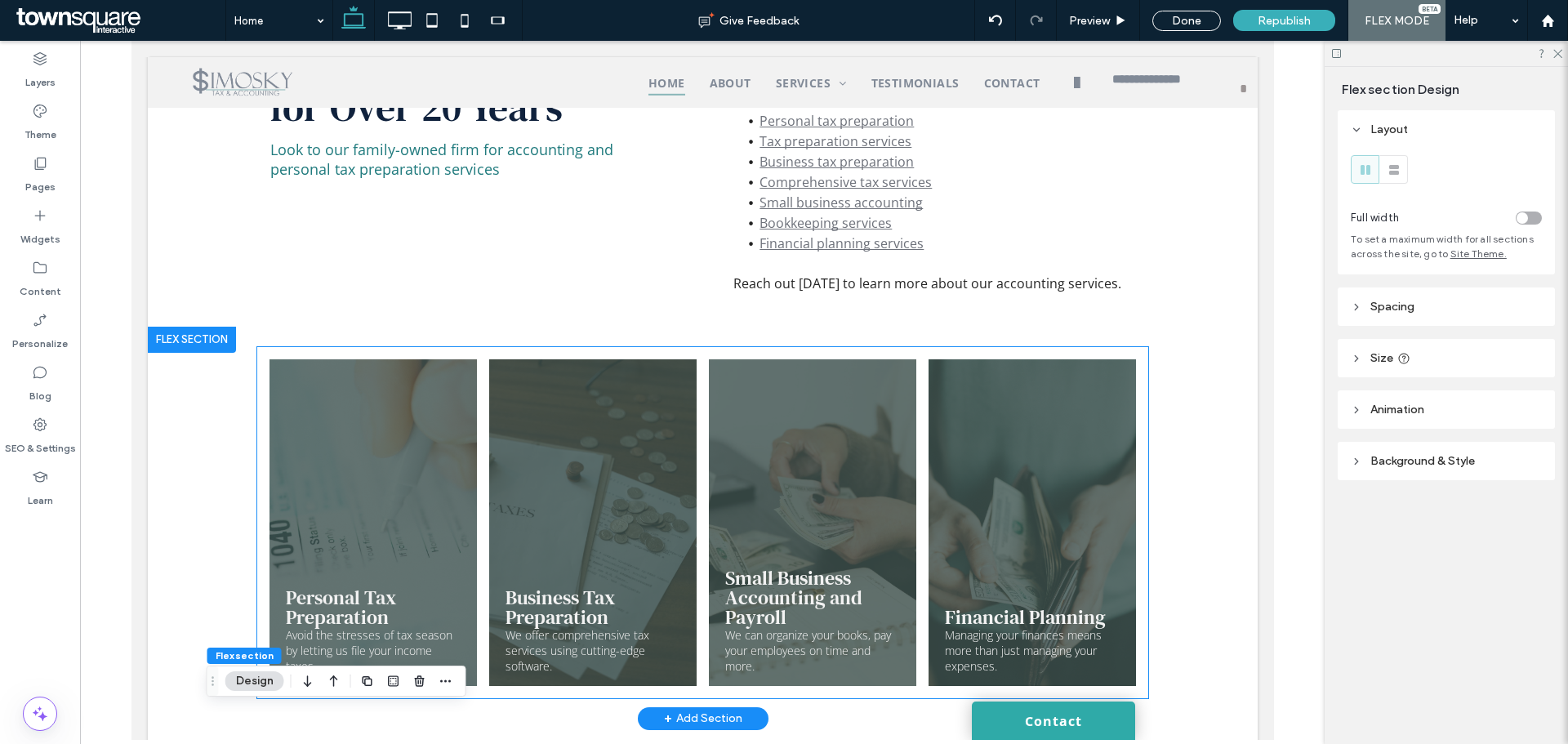
scroll to position [1049, 0]
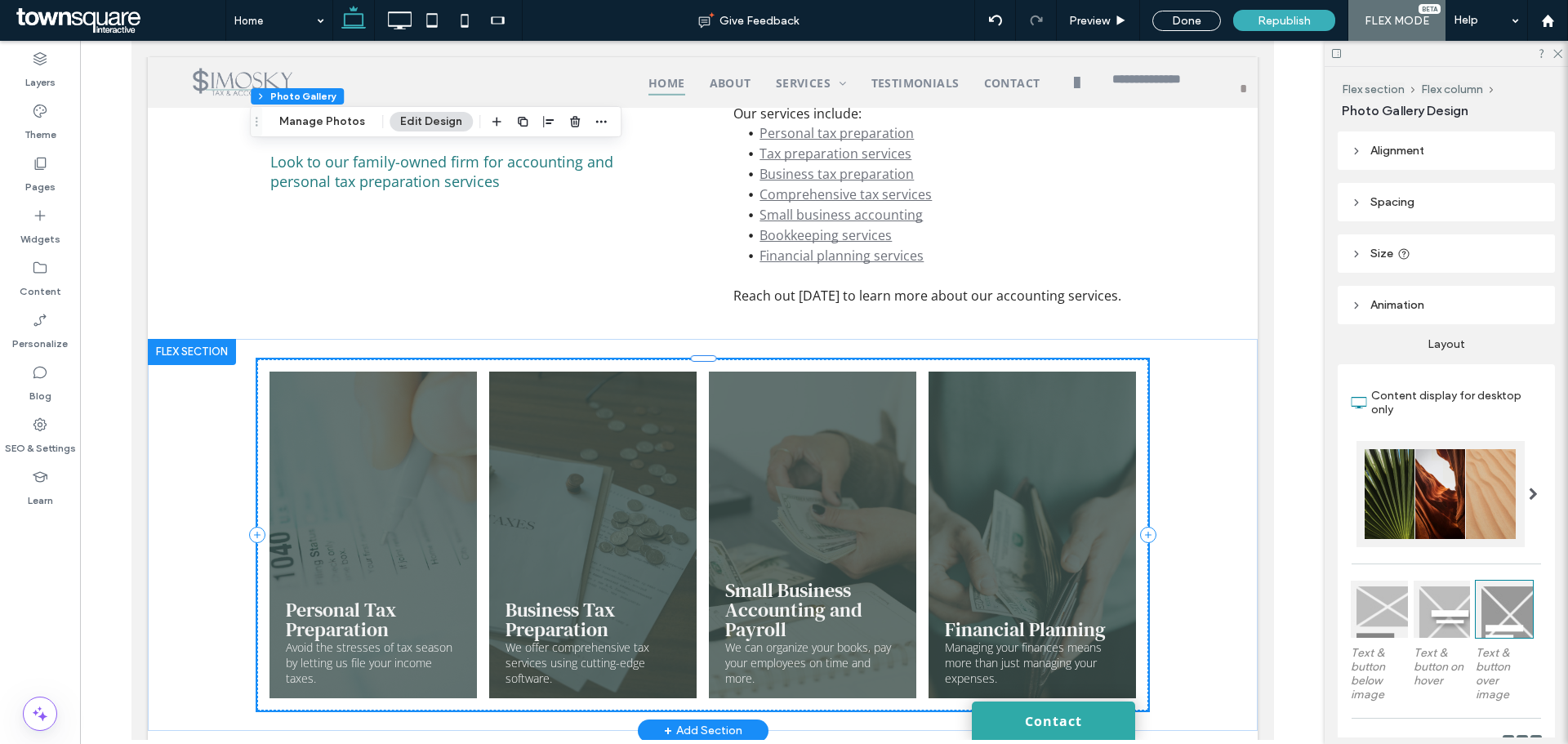
click at [812, 362] on link at bounding box center [812, 534] width 220 height 346
click at [799, 362] on link at bounding box center [812, 534] width 220 height 346
click at [316, 128] on button "Manage Photos" at bounding box center [322, 121] width 107 height 20
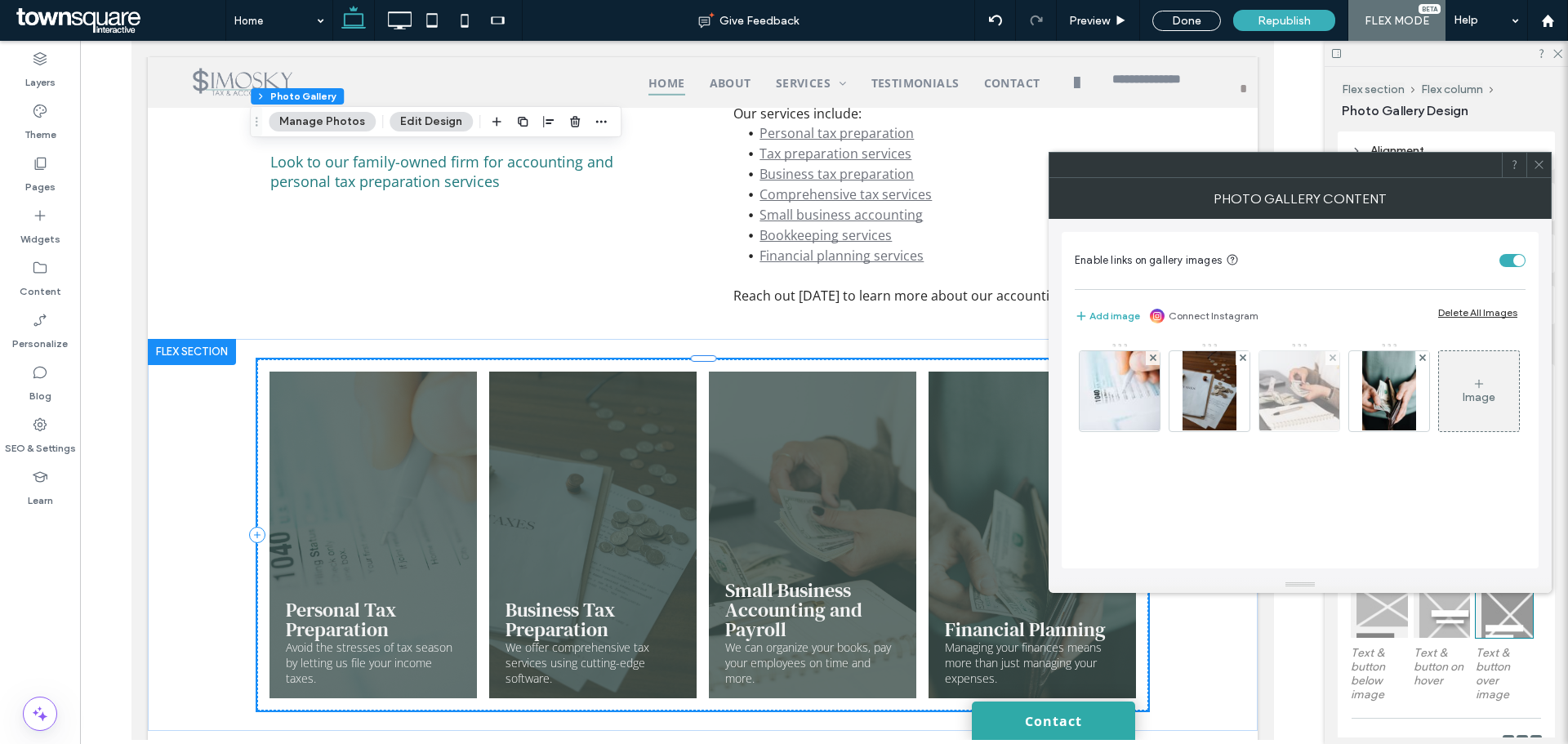
click at [1300, 399] on img at bounding box center [1300, 391] width 120 height 80
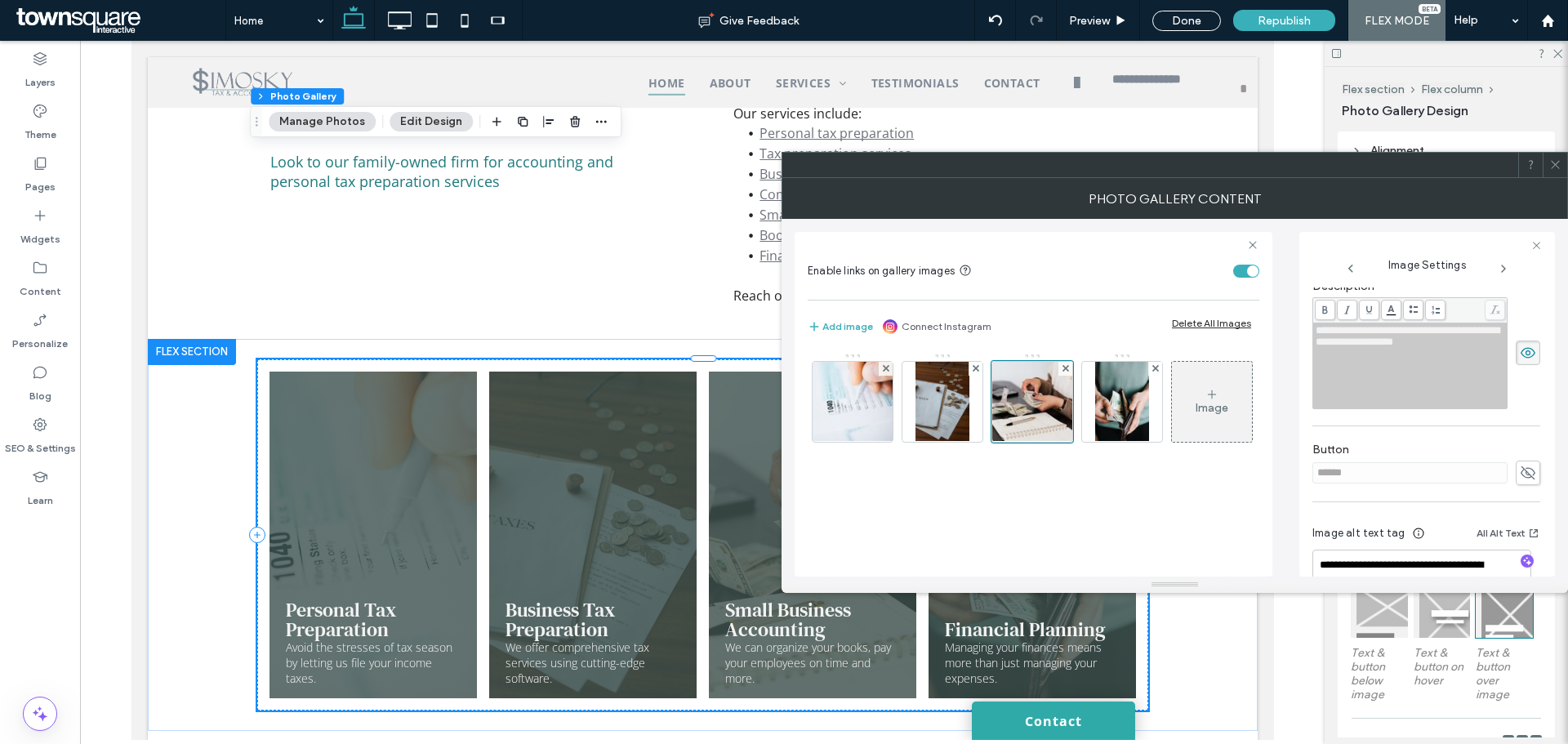
scroll to position [487, 0]
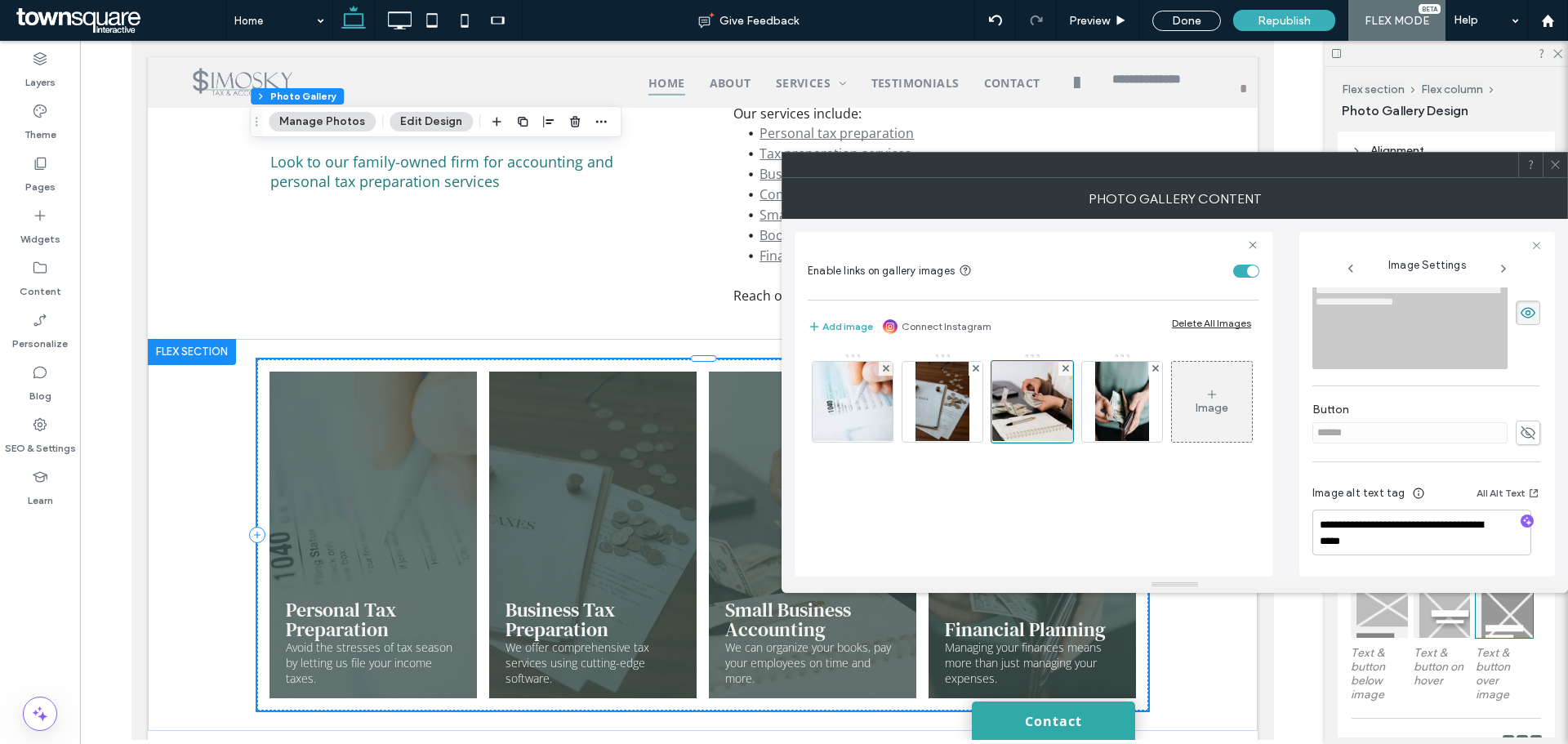
type input "**********"
click at [1560, 173] on span at bounding box center [1555, 165] width 12 height 25
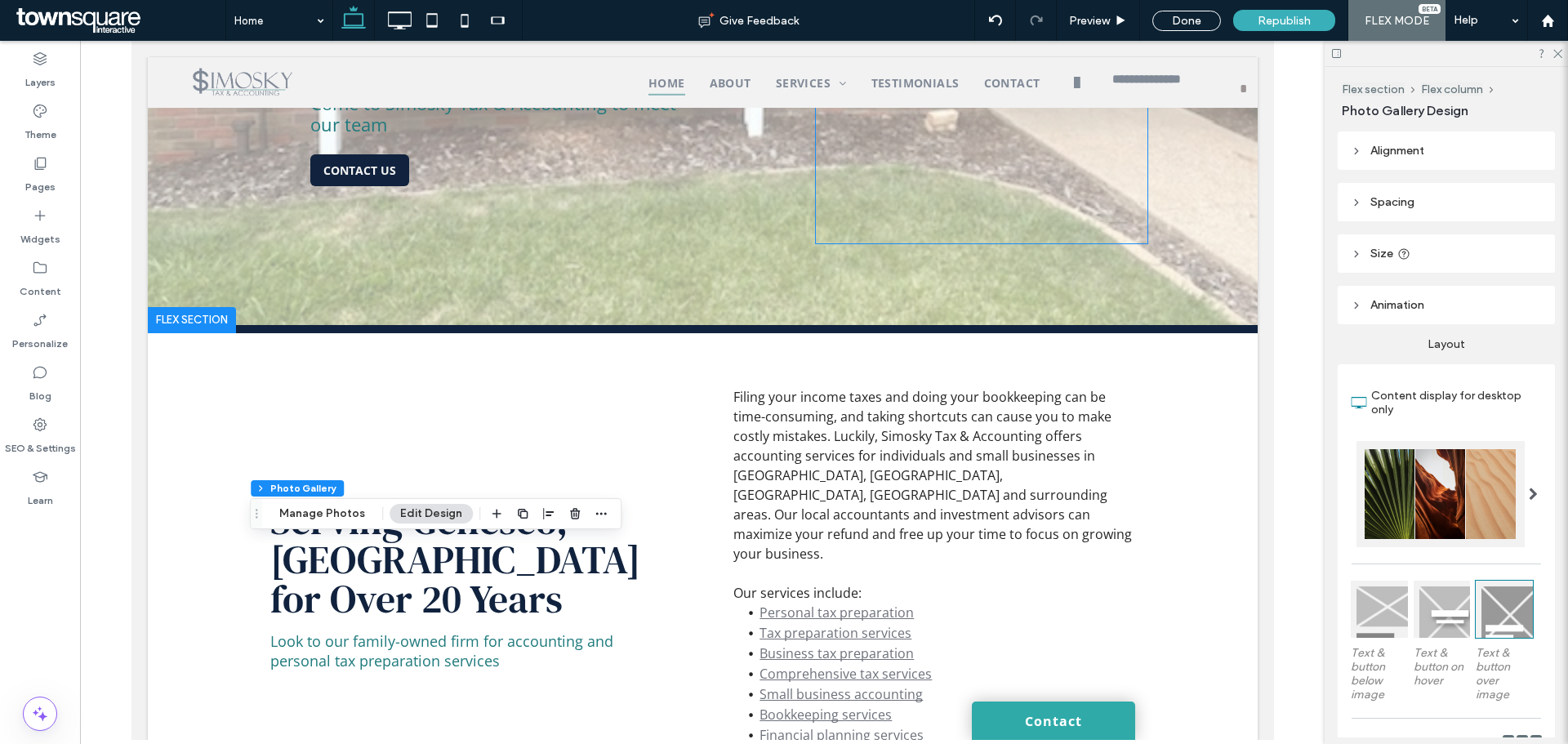
scroll to position [233, 0]
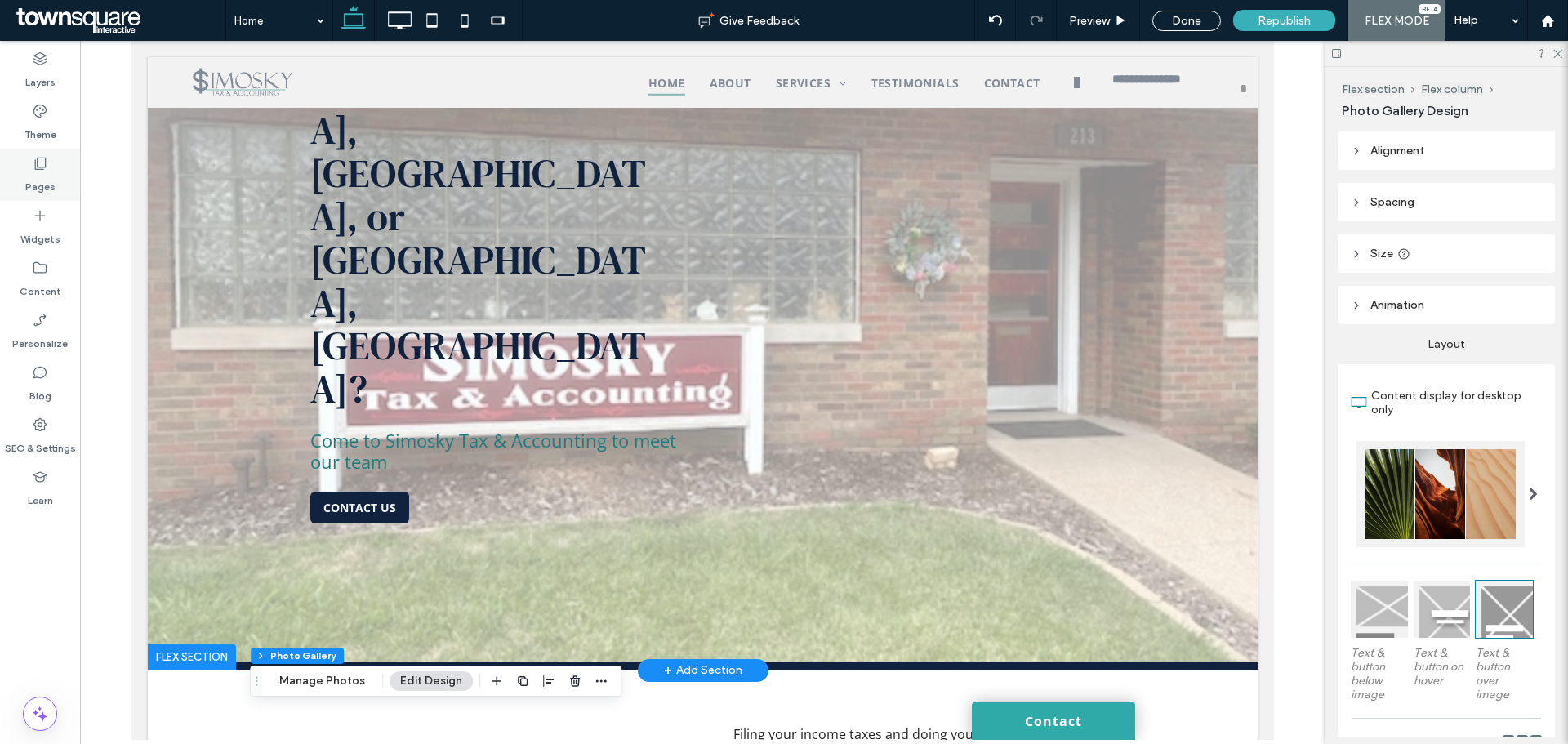
click at [39, 184] on label "Pages" at bounding box center [40, 183] width 30 height 23
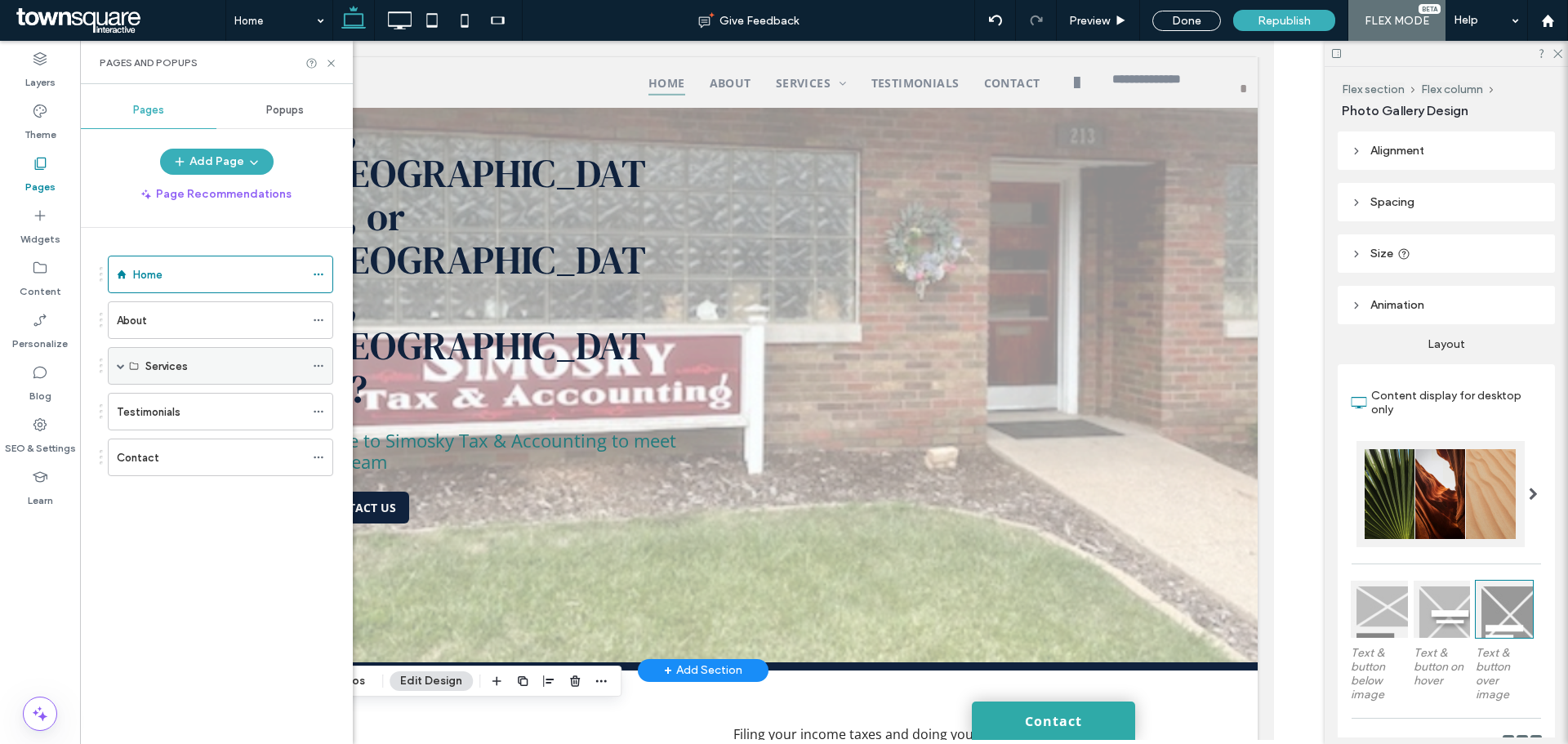
click at [185, 365] on label "Services" at bounding box center [166, 365] width 42 height 28
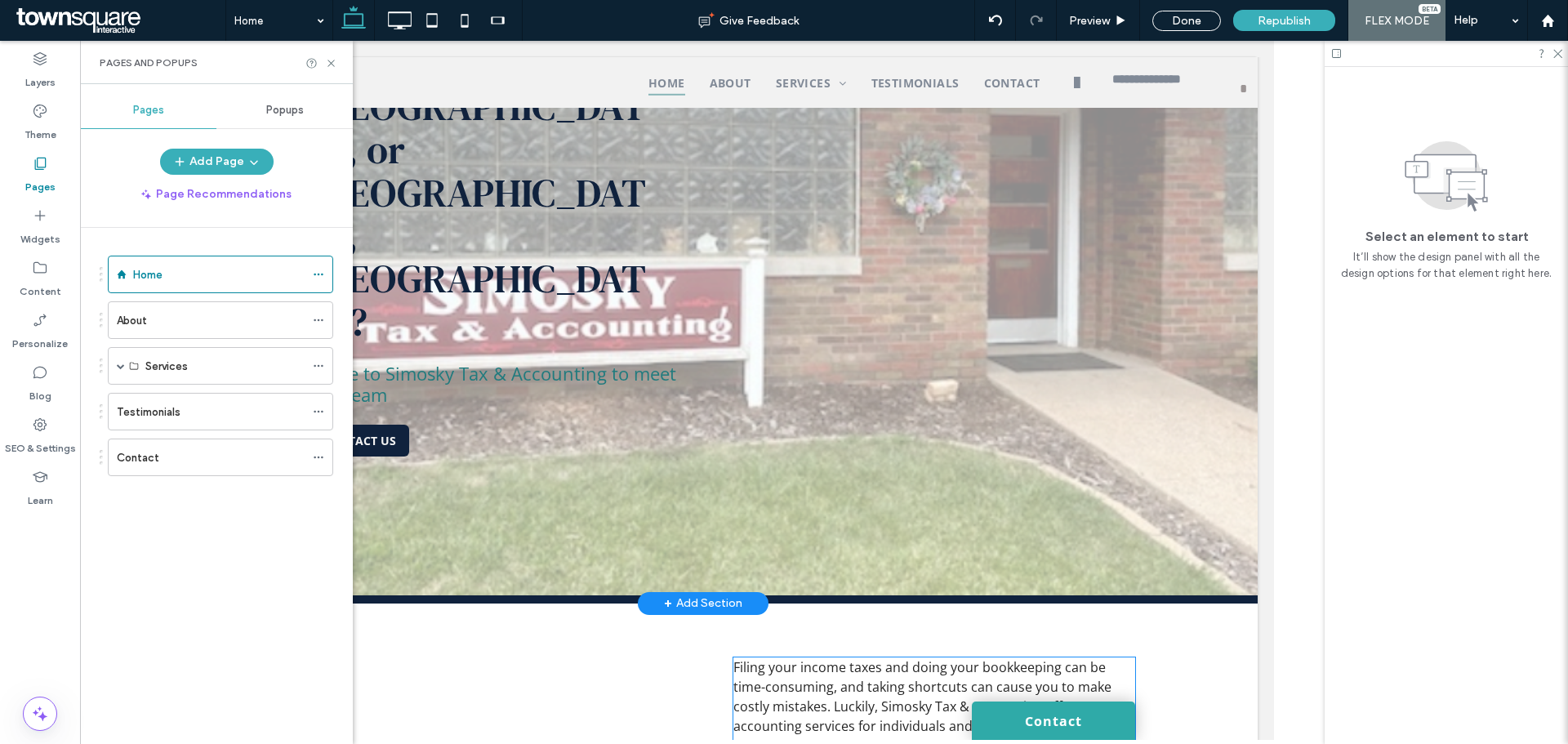
scroll to position [151, 0]
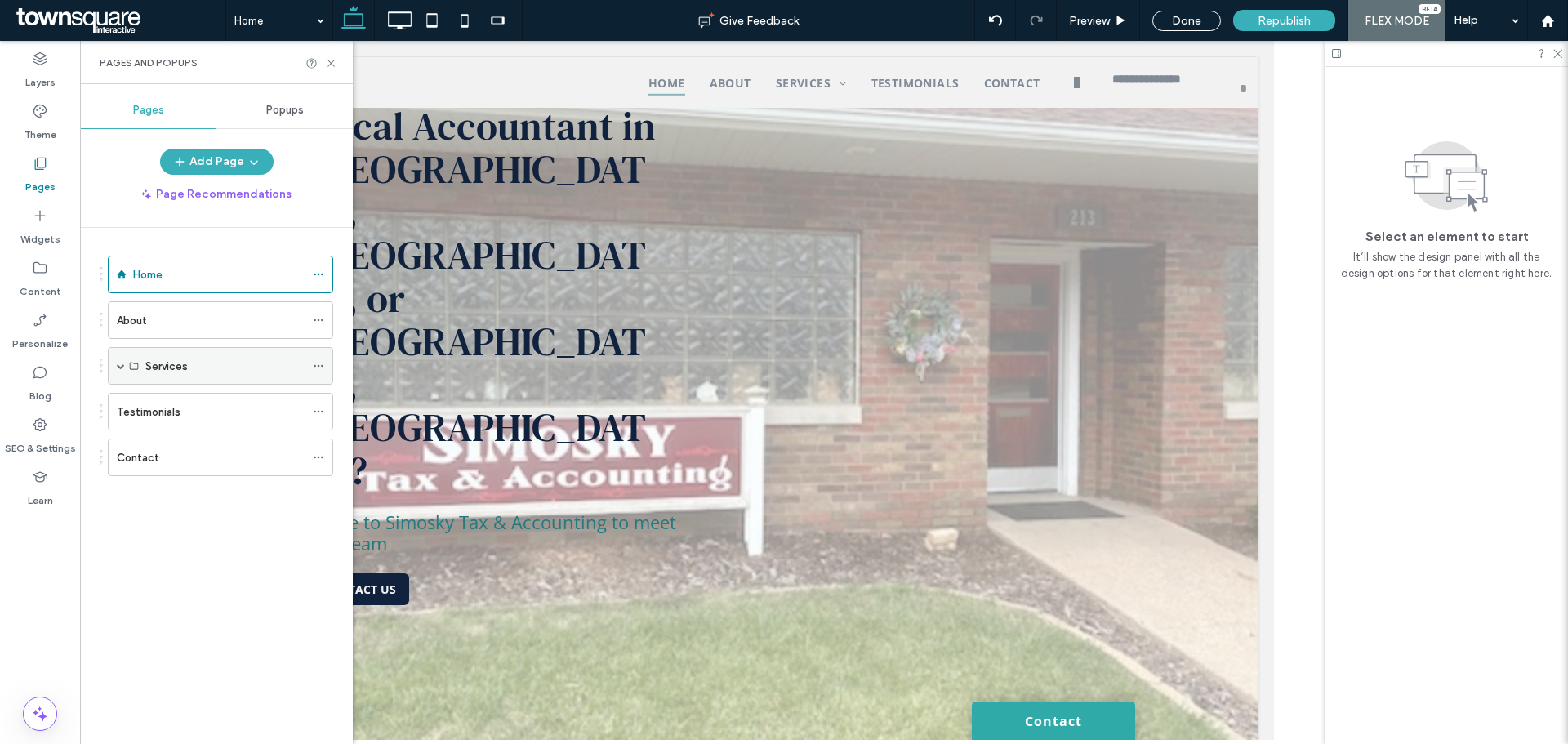
click at [294, 374] on div "Services" at bounding box center [224, 366] width 159 height 17
click at [121, 367] on span at bounding box center [121, 366] width 9 height 9
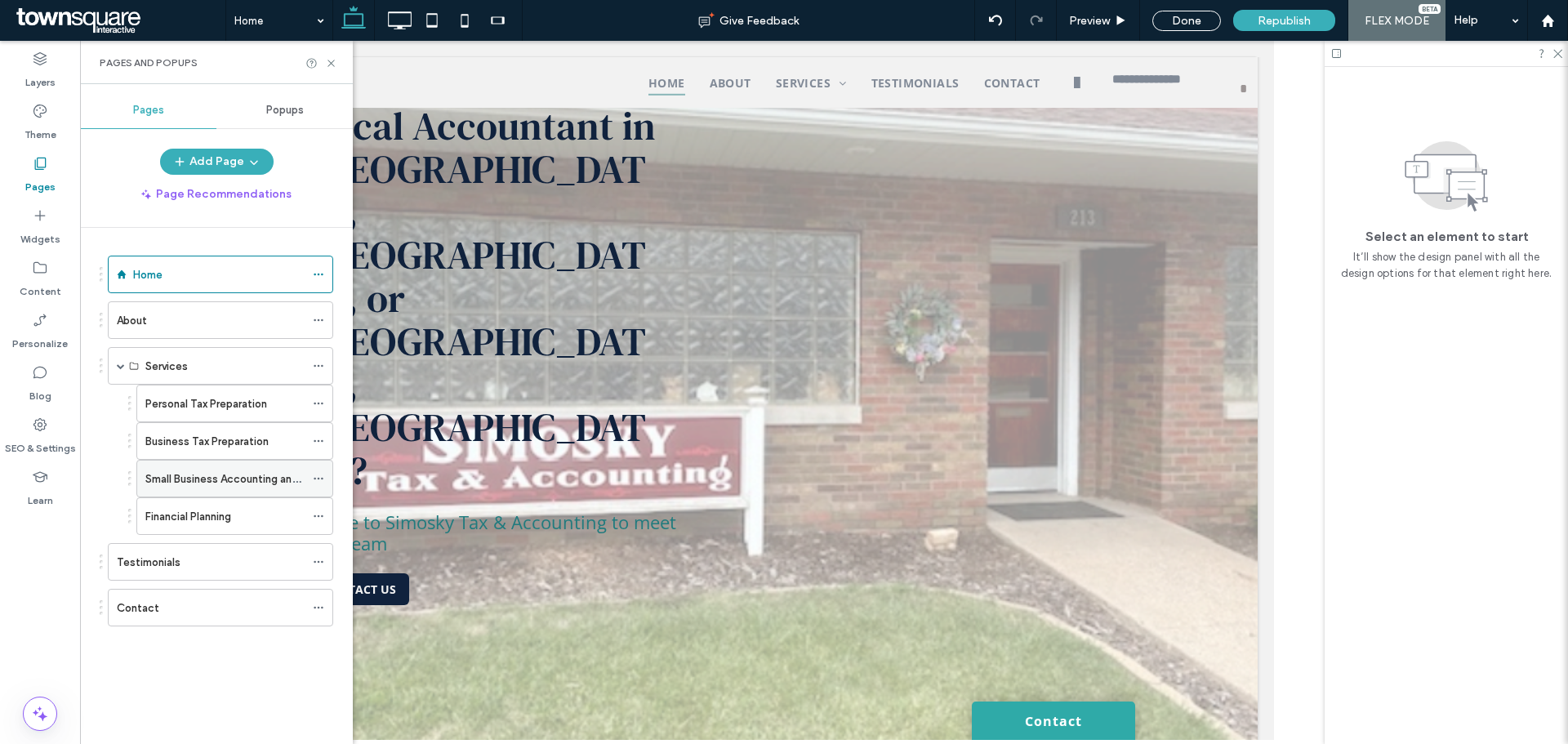
click at [321, 480] on icon at bounding box center [318, 478] width 11 height 11
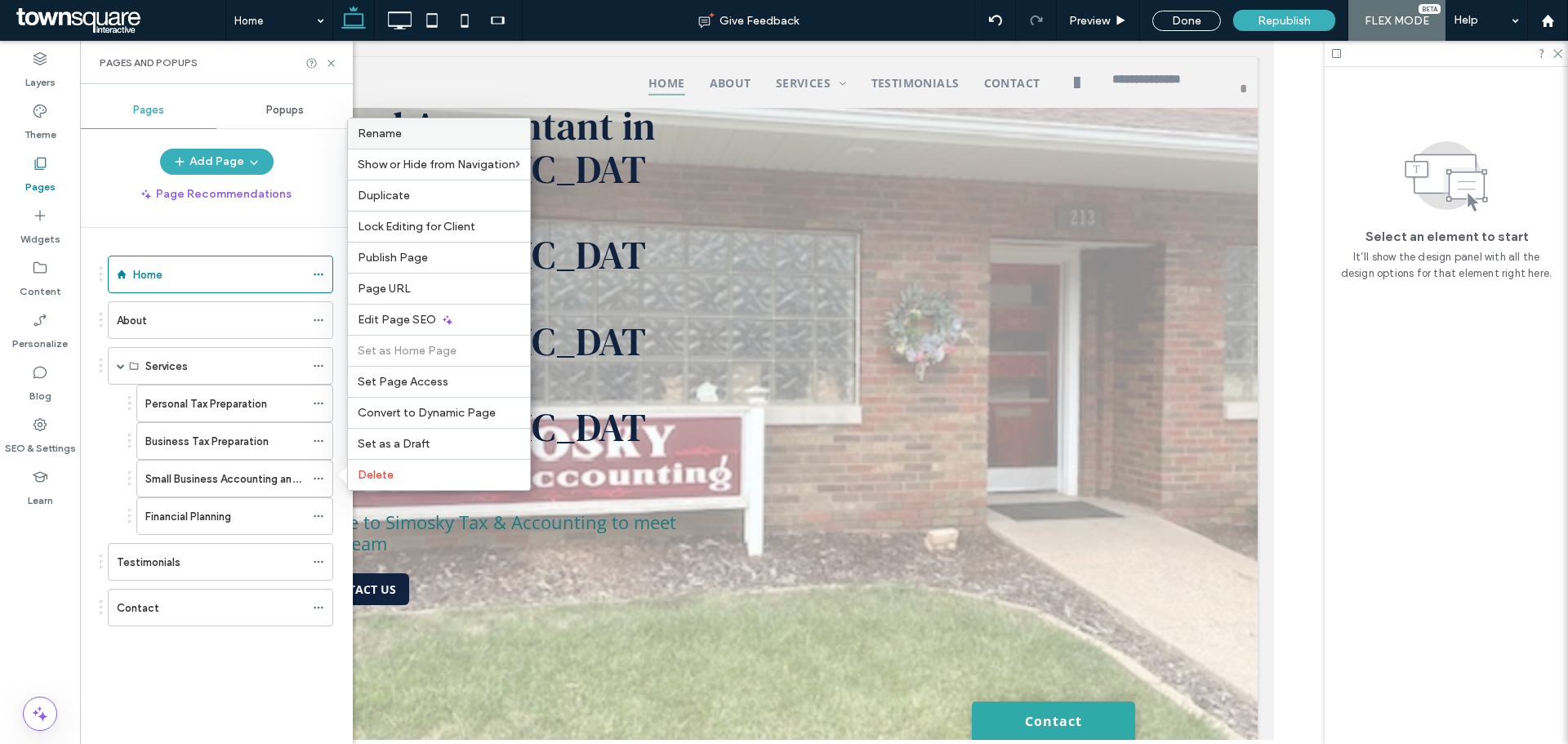
click at [387, 138] on span "Rename" at bounding box center [379, 133] width 44 height 14
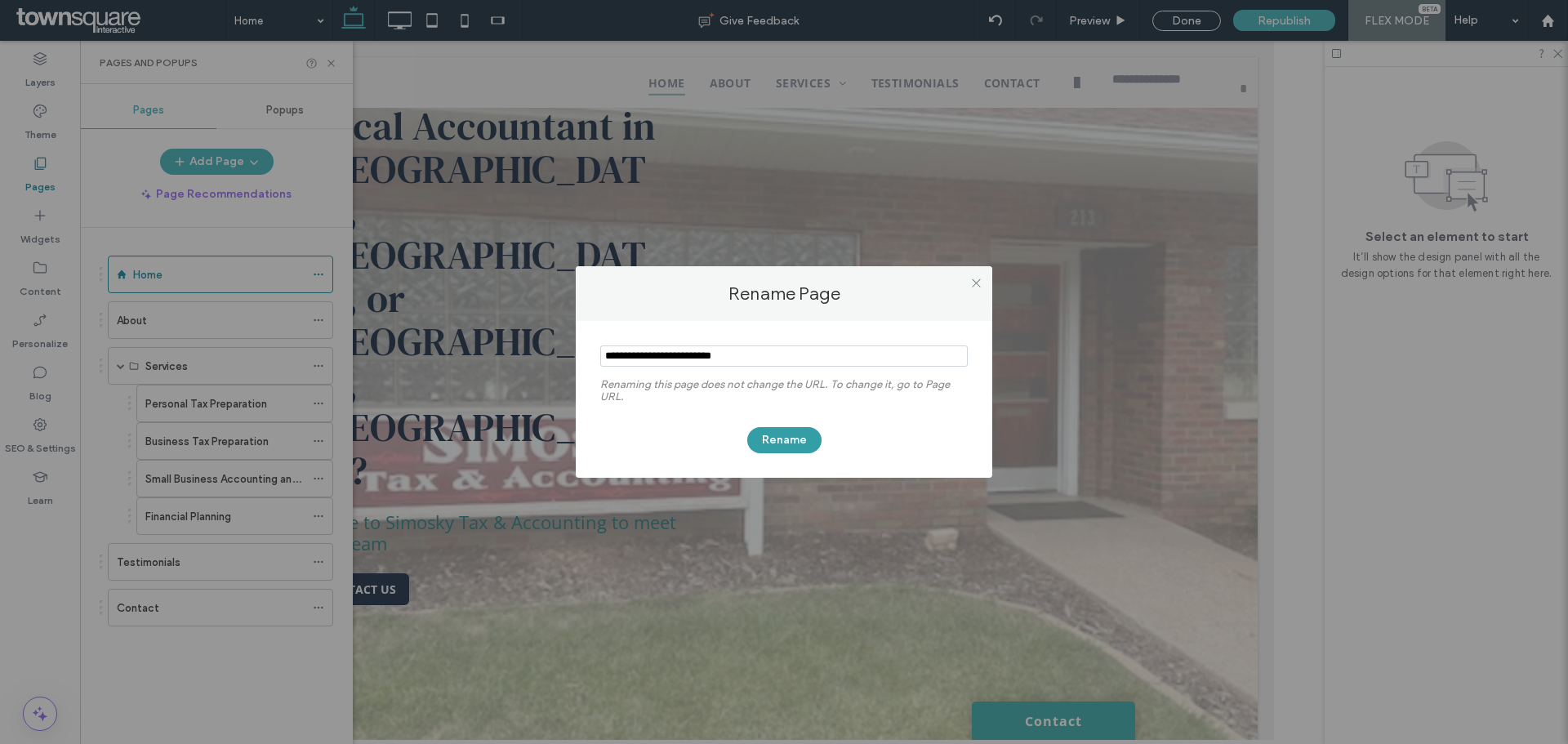
type input "**********"
click at [796, 442] on button "Rename" at bounding box center [784, 440] width 74 height 26
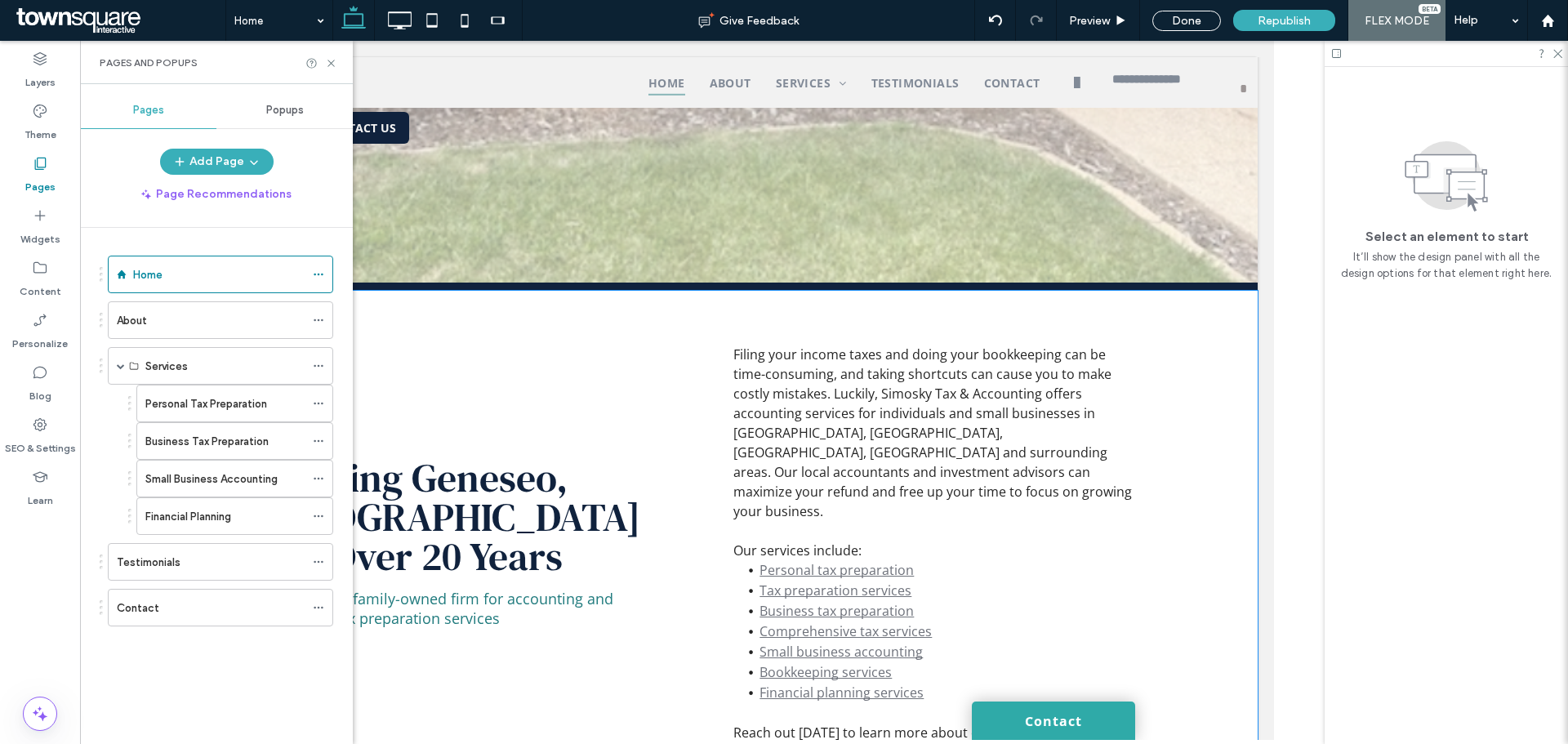
scroll to position [641, 0]
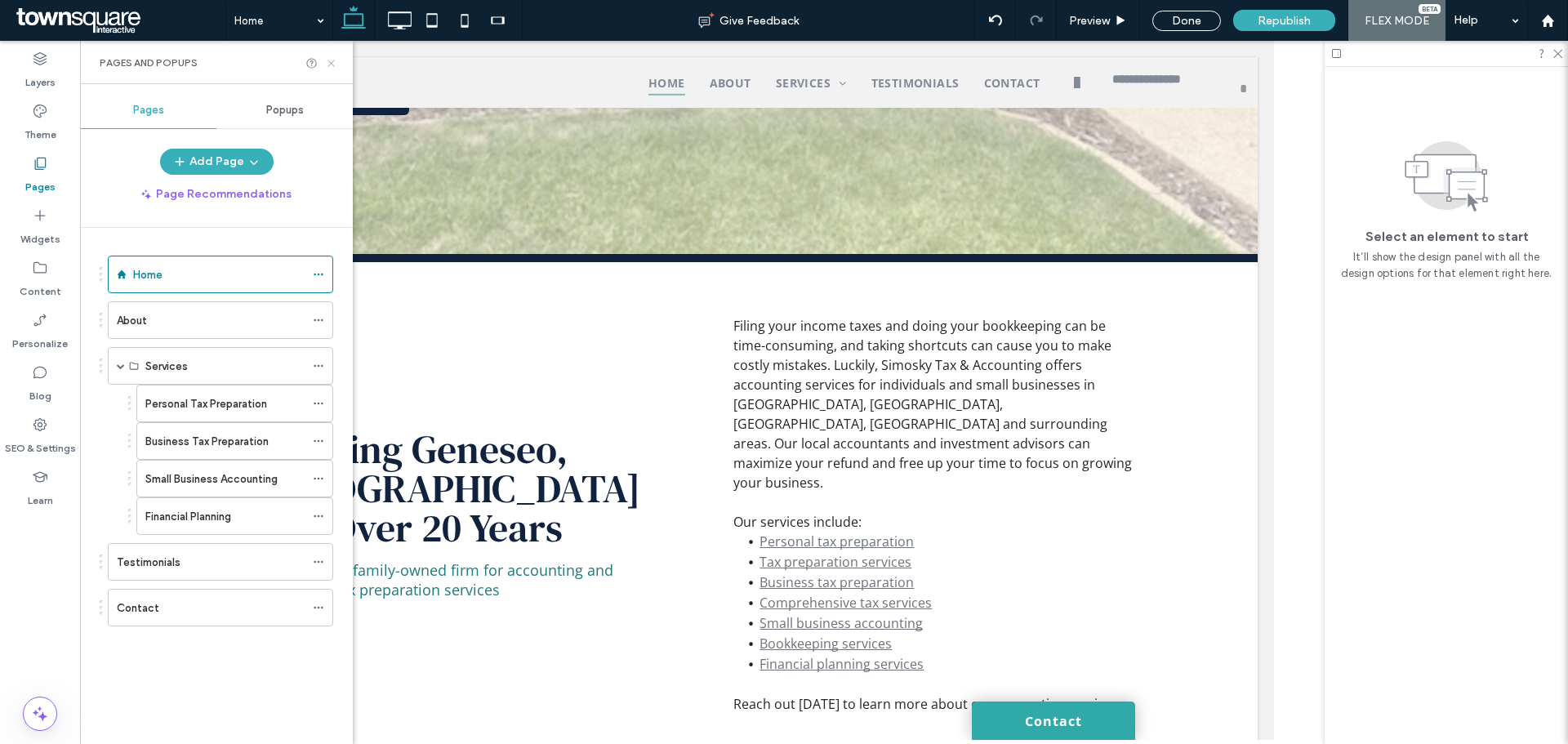
click at [333, 64] on use at bounding box center [331, 63] width 7 height 7
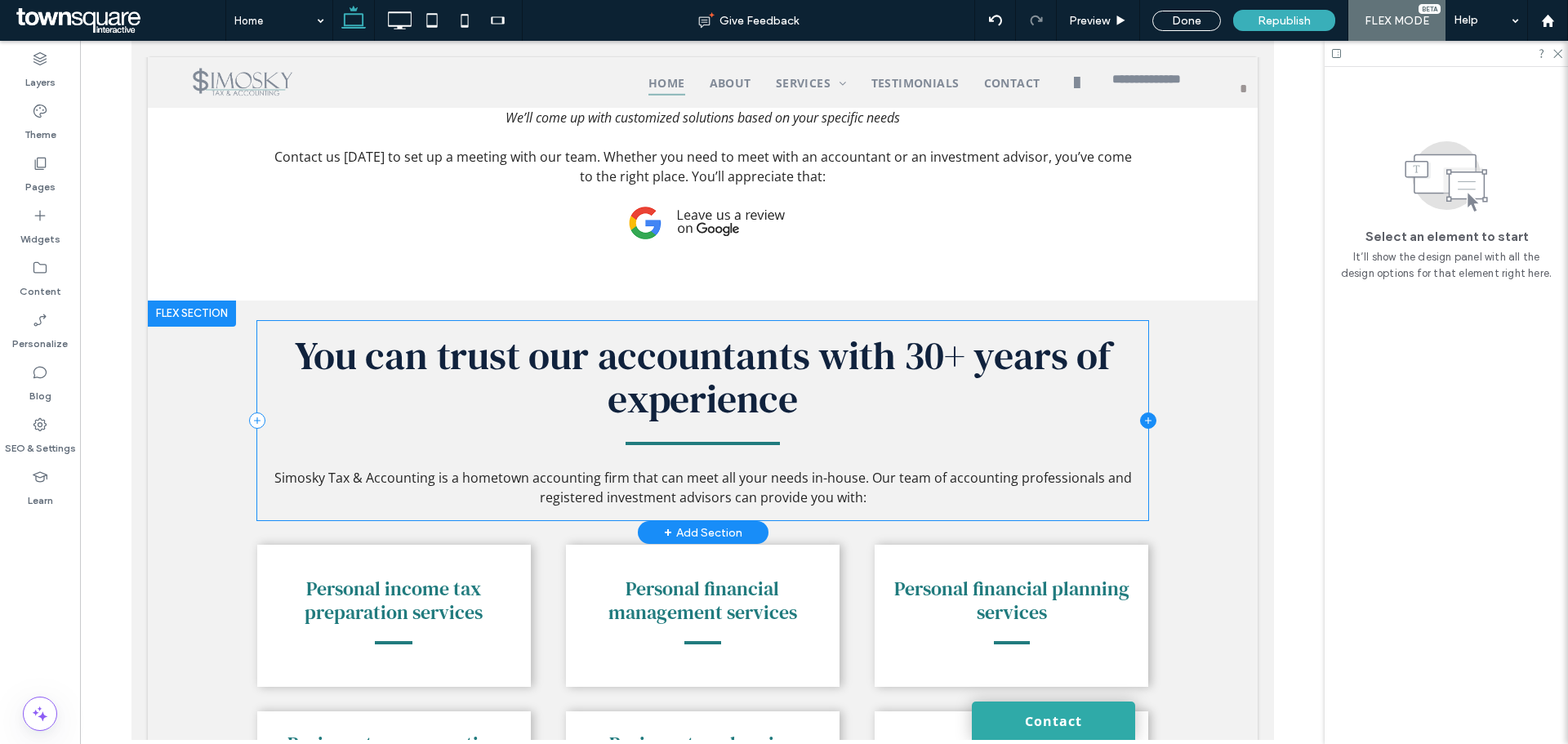
scroll to position [1708, 0]
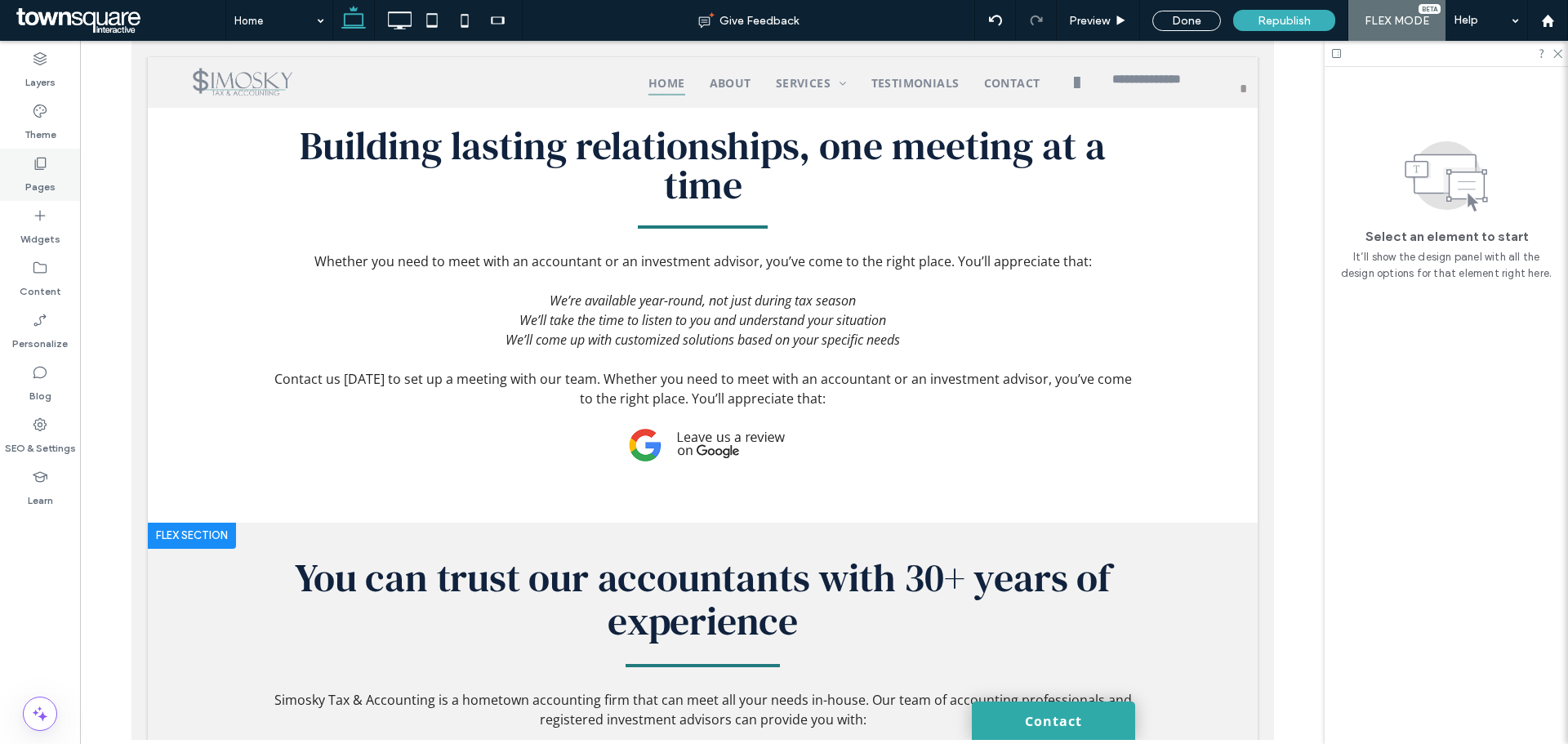
click at [44, 184] on label "Pages" at bounding box center [40, 183] width 30 height 23
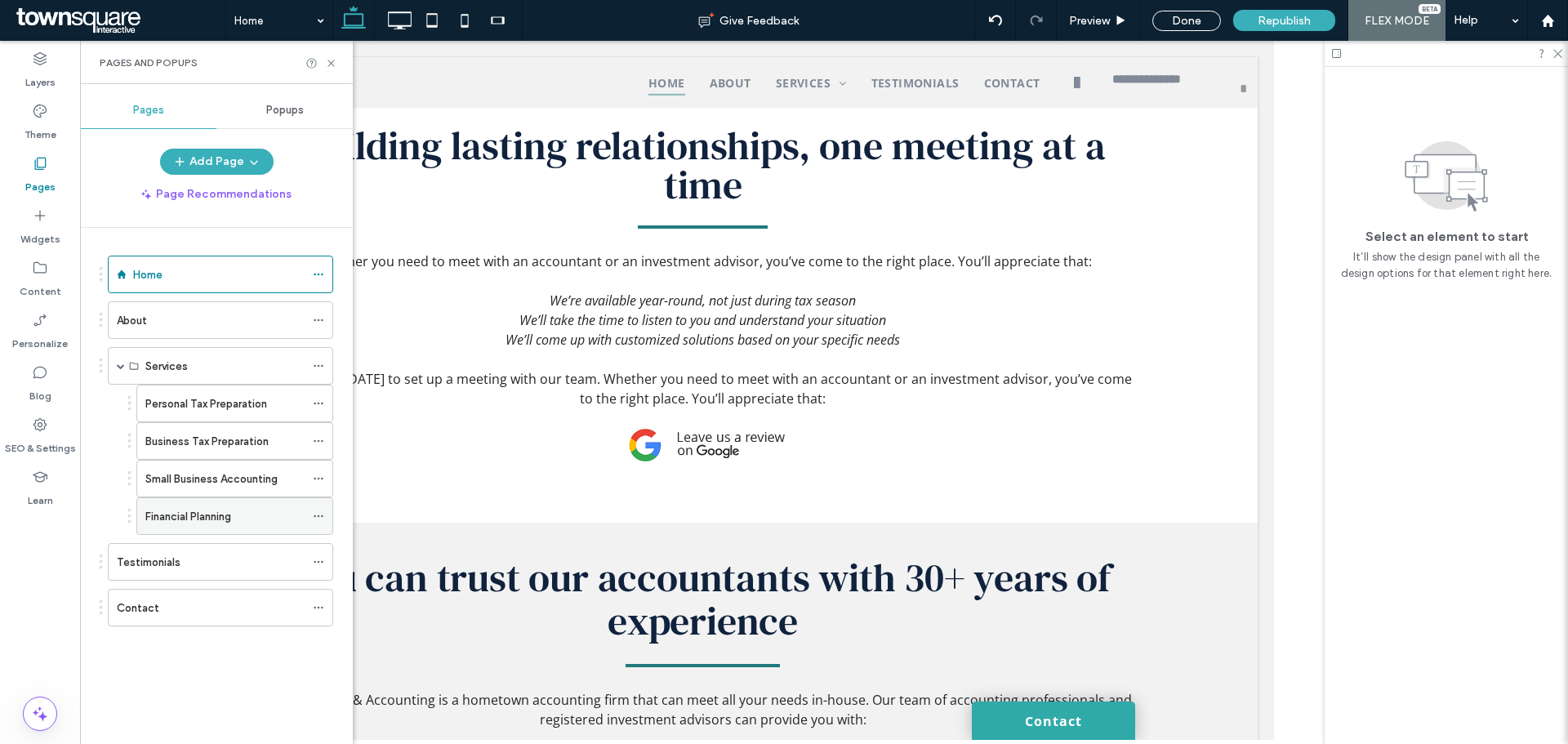
click at [220, 512] on label "Financial Planning" at bounding box center [188, 515] width 86 height 28
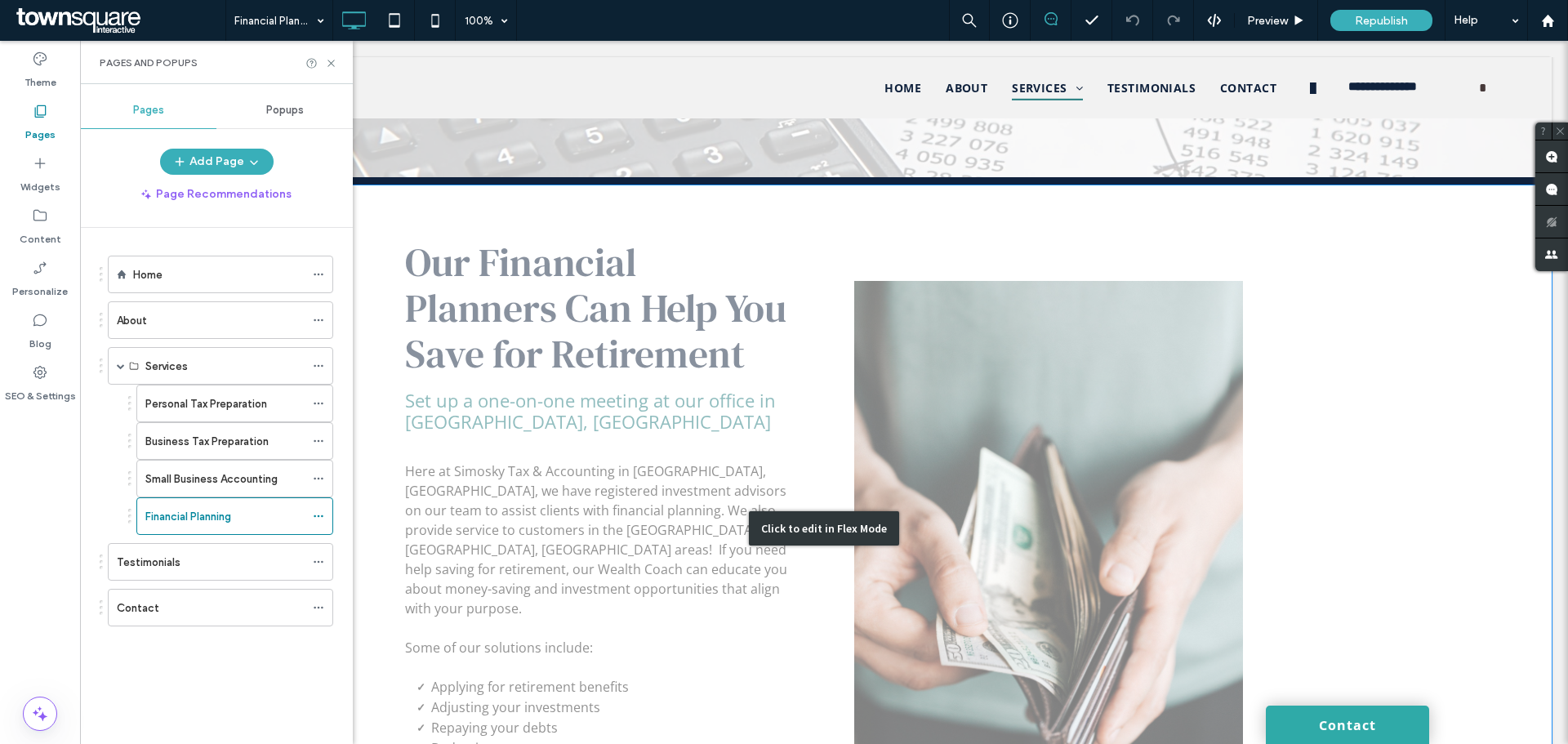
scroll to position [283, 0]
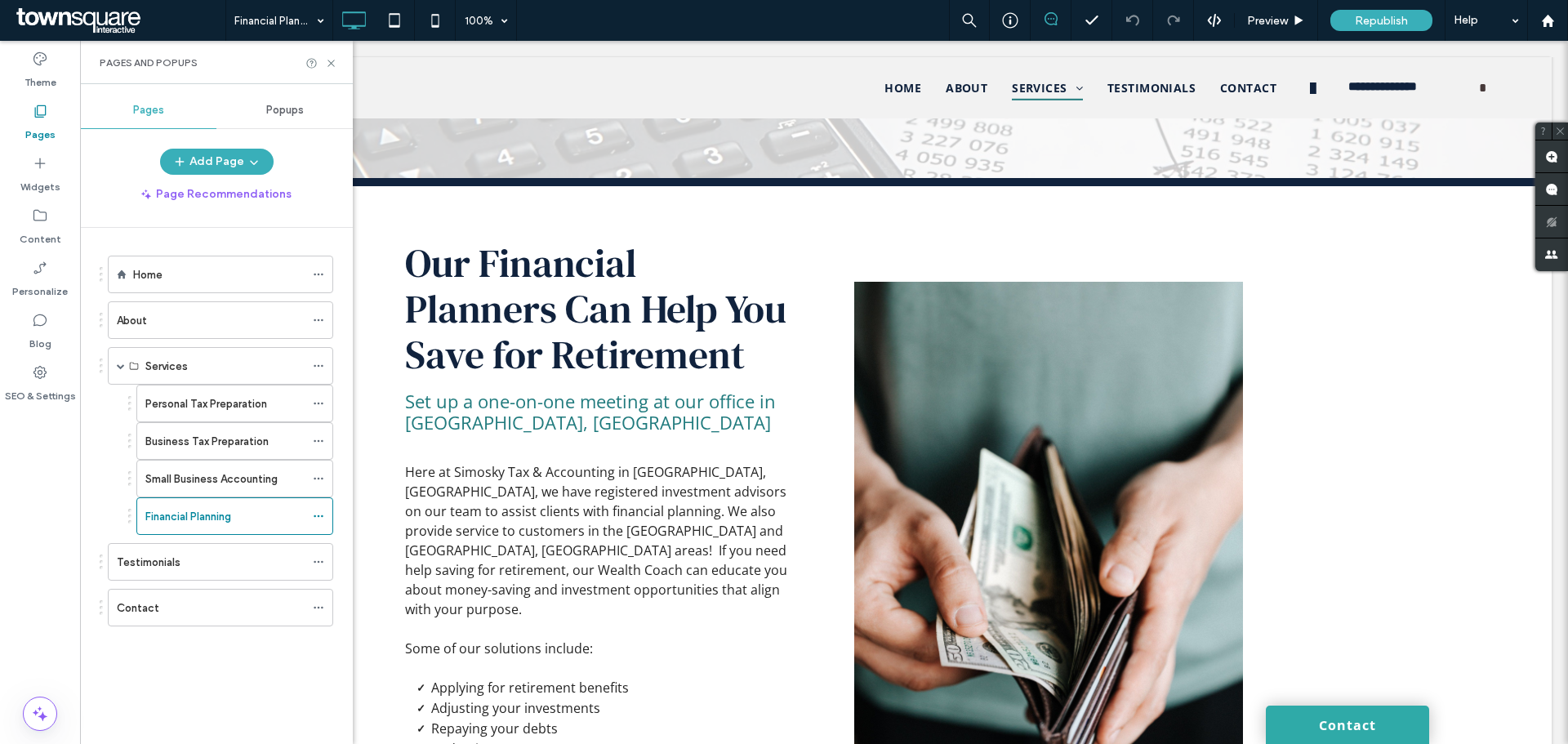
click at [241, 485] on label "Small Business Accounting" at bounding box center [211, 479] width 132 height 28
click at [241, 483] on div at bounding box center [784, 372] width 1568 height 744
click at [242, 483] on div at bounding box center [784, 372] width 1568 height 744
click at [187, 480] on div at bounding box center [784, 372] width 1568 height 744
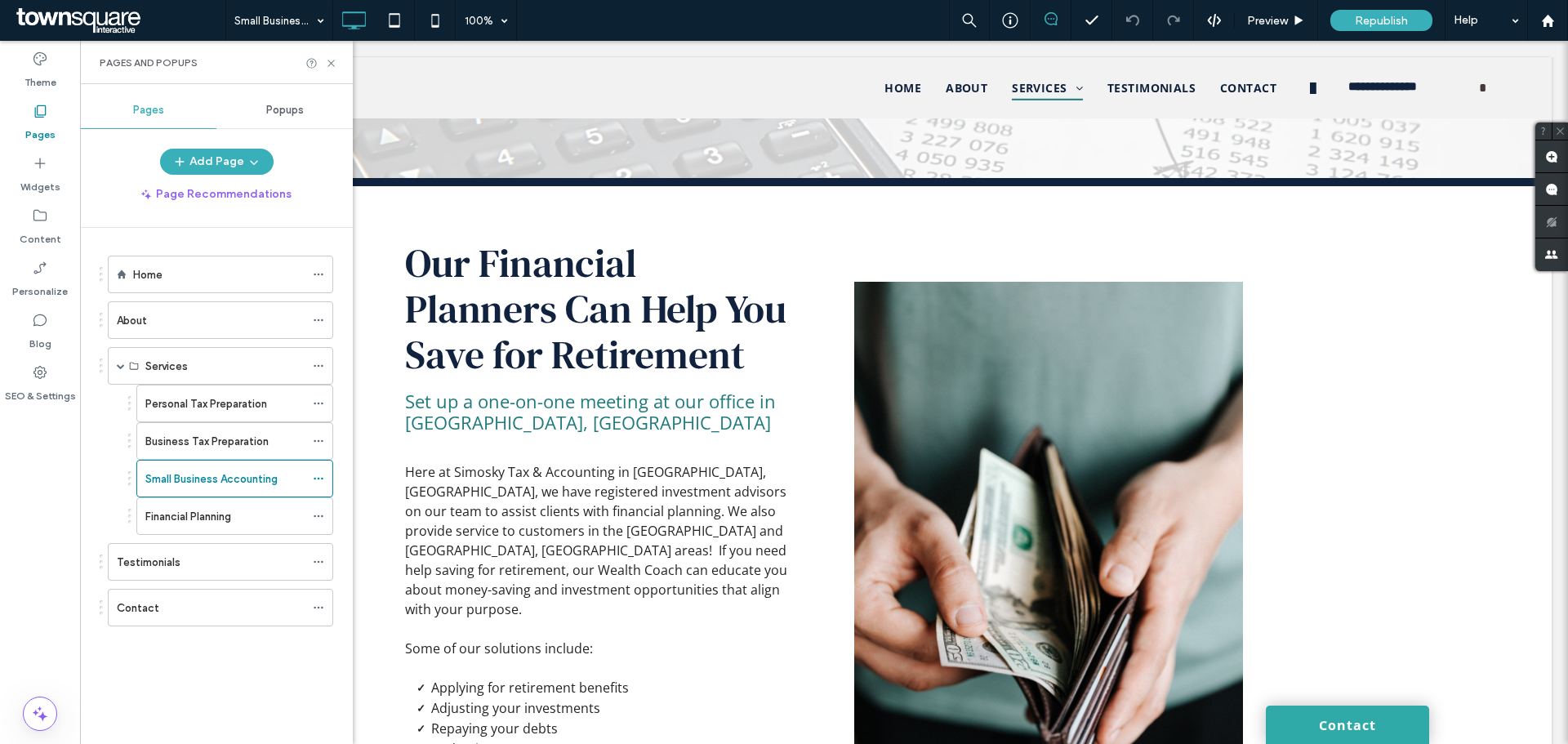
click at [187, 480] on div at bounding box center [784, 372] width 1568 height 744
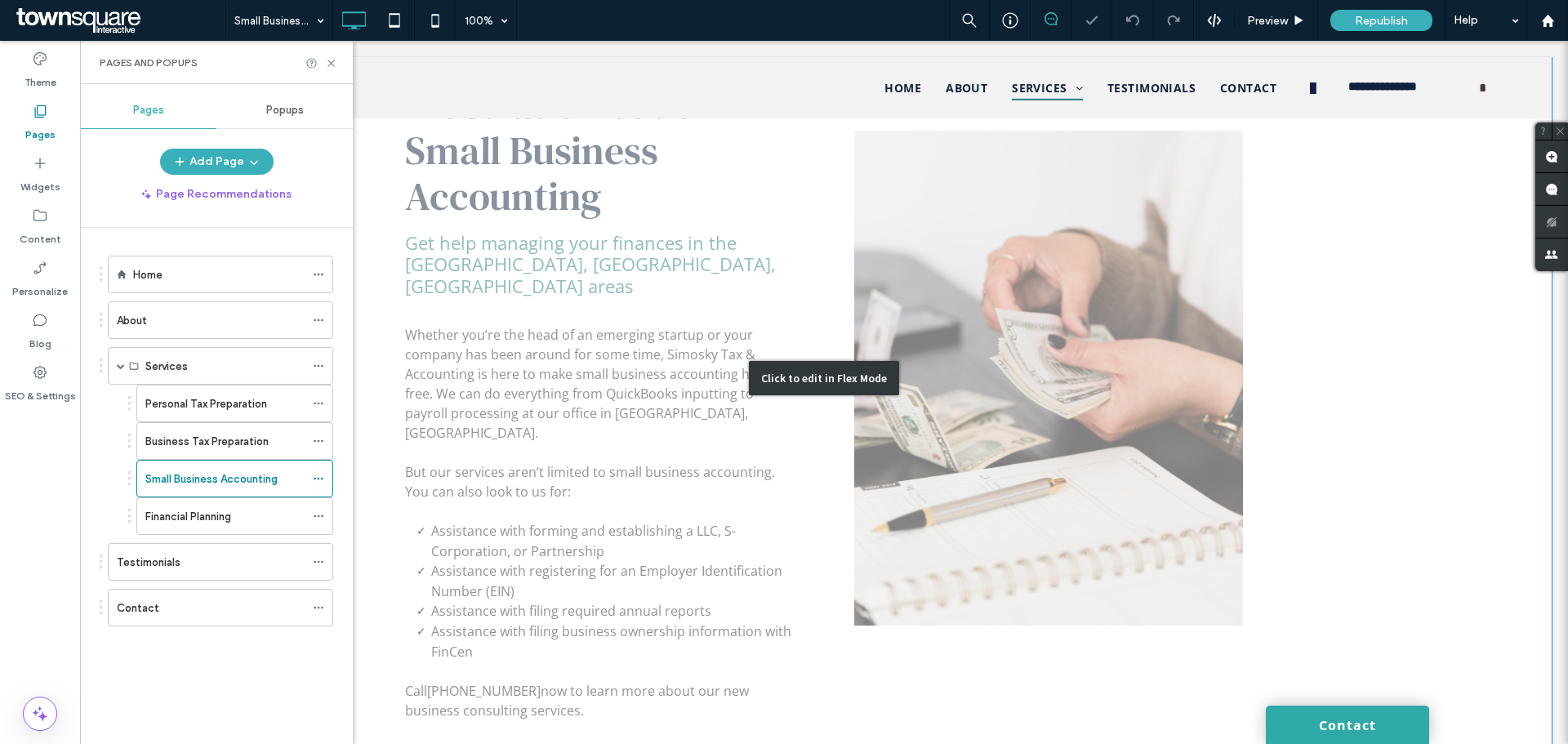
scroll to position [571, 0]
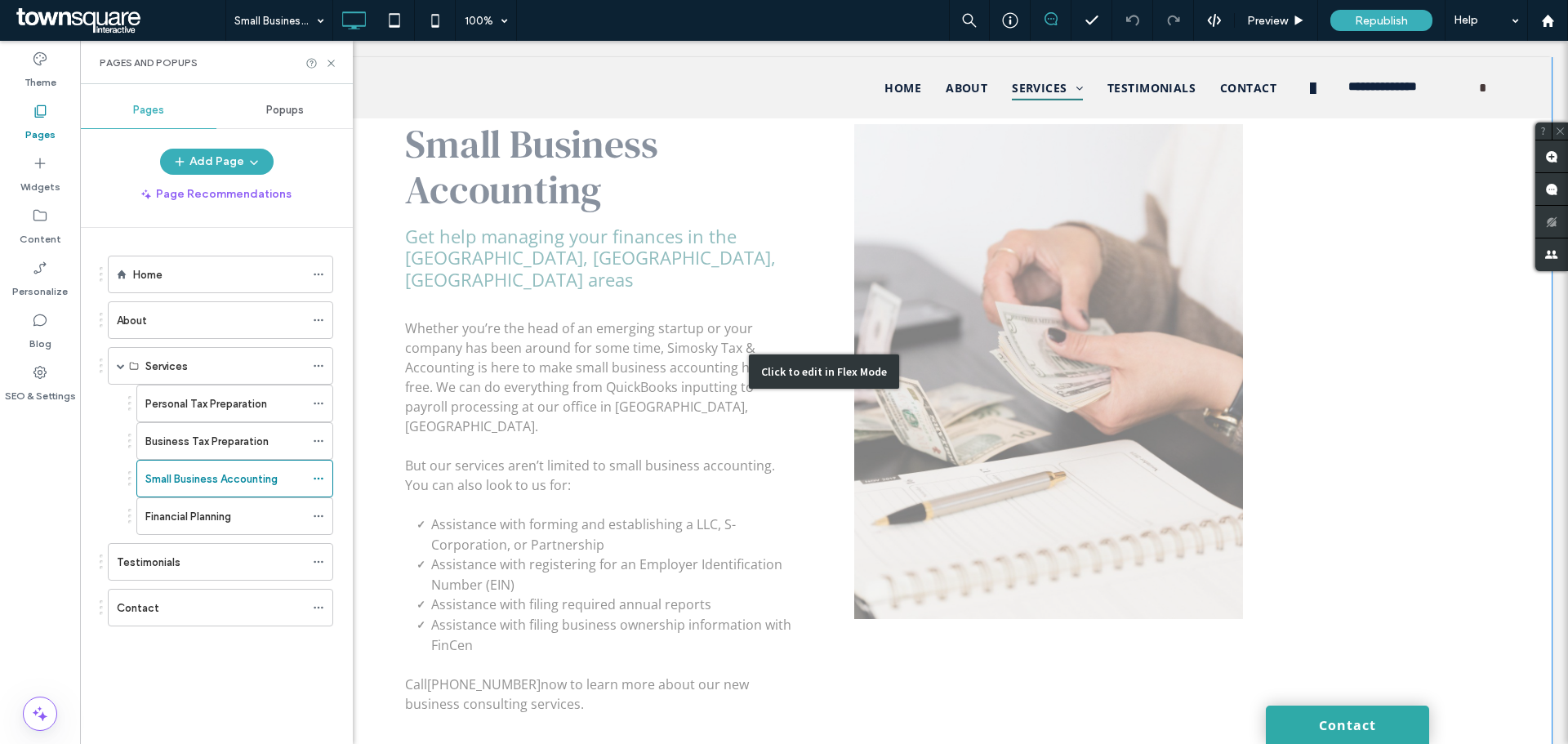
click at [668, 547] on div "Click to edit in Flex Mode" at bounding box center [824, 371] width 1455 height 792
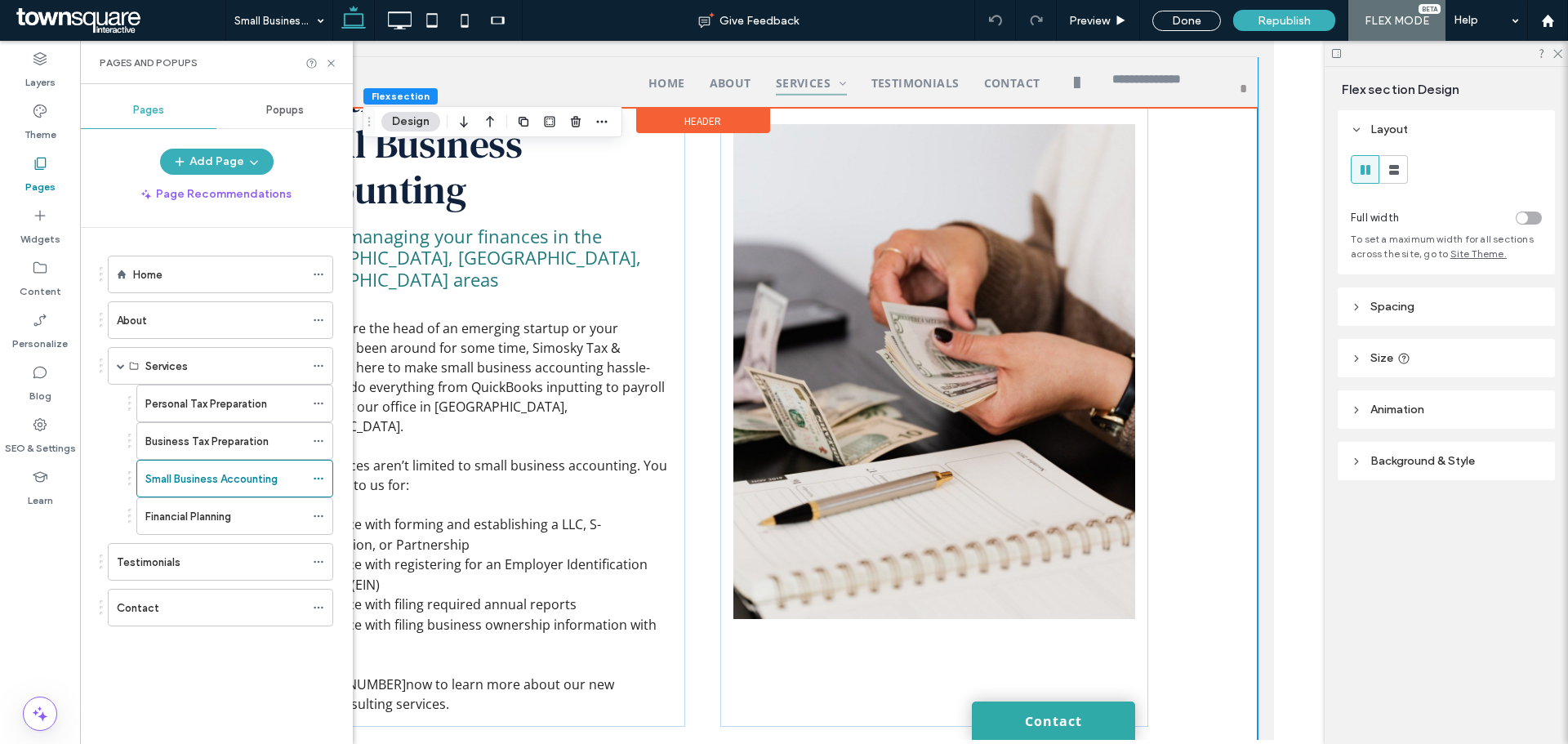
click at [541, 62] on div at bounding box center [701, 82] width 1110 height 51
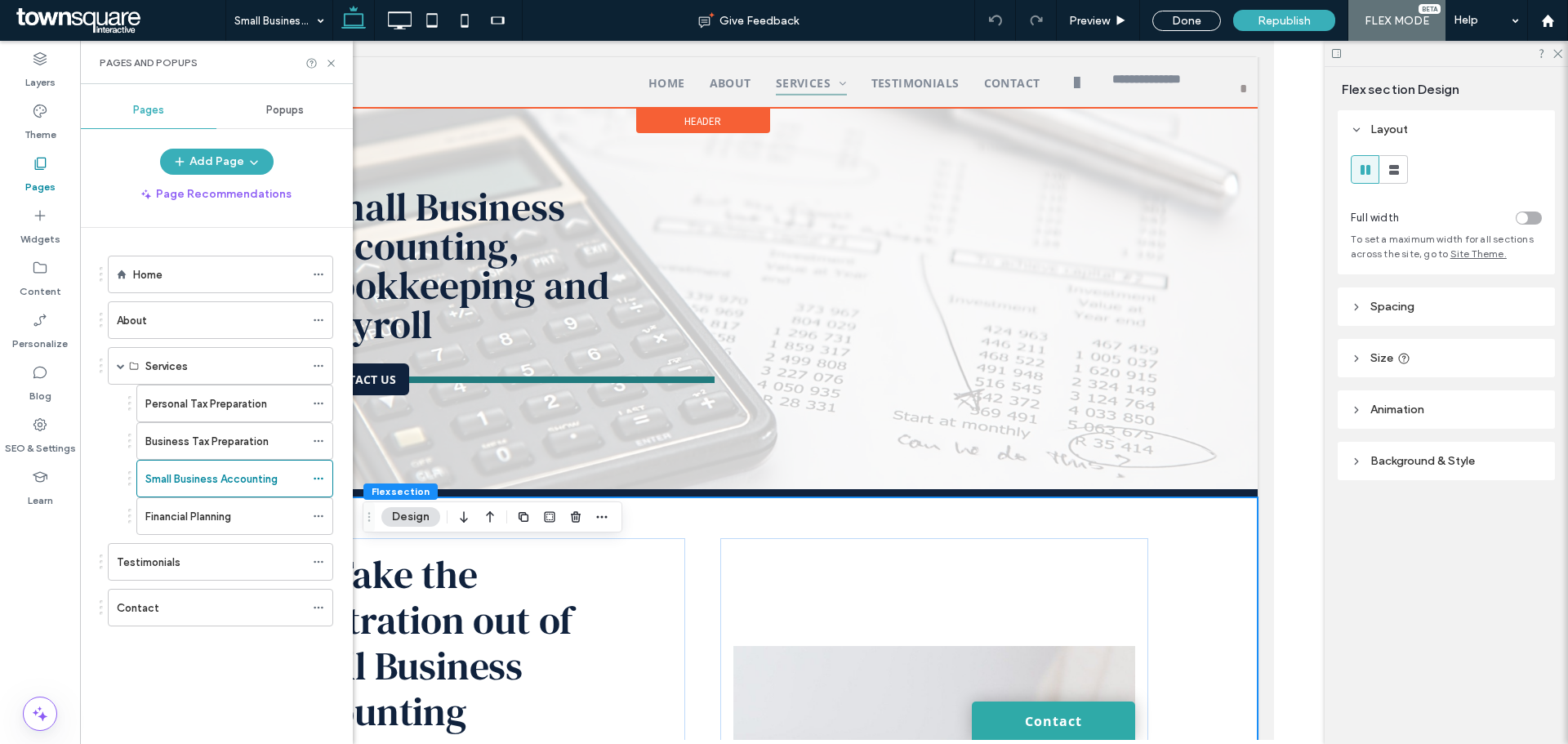
scroll to position [0, 0]
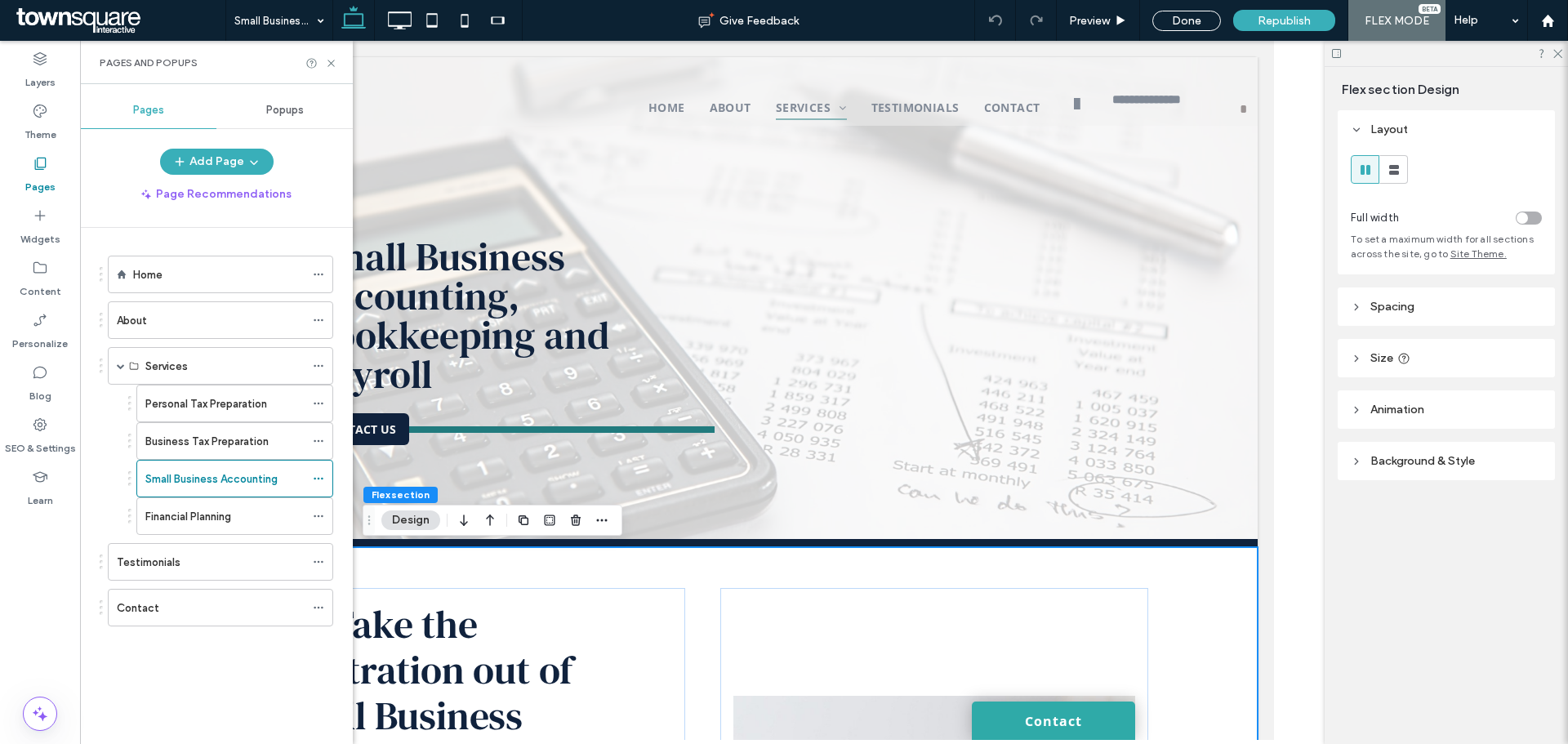
click at [338, 67] on div "Pages and Popups" at bounding box center [216, 63] width 273 height 43
click at [335, 66] on icon at bounding box center [331, 64] width 12 height 12
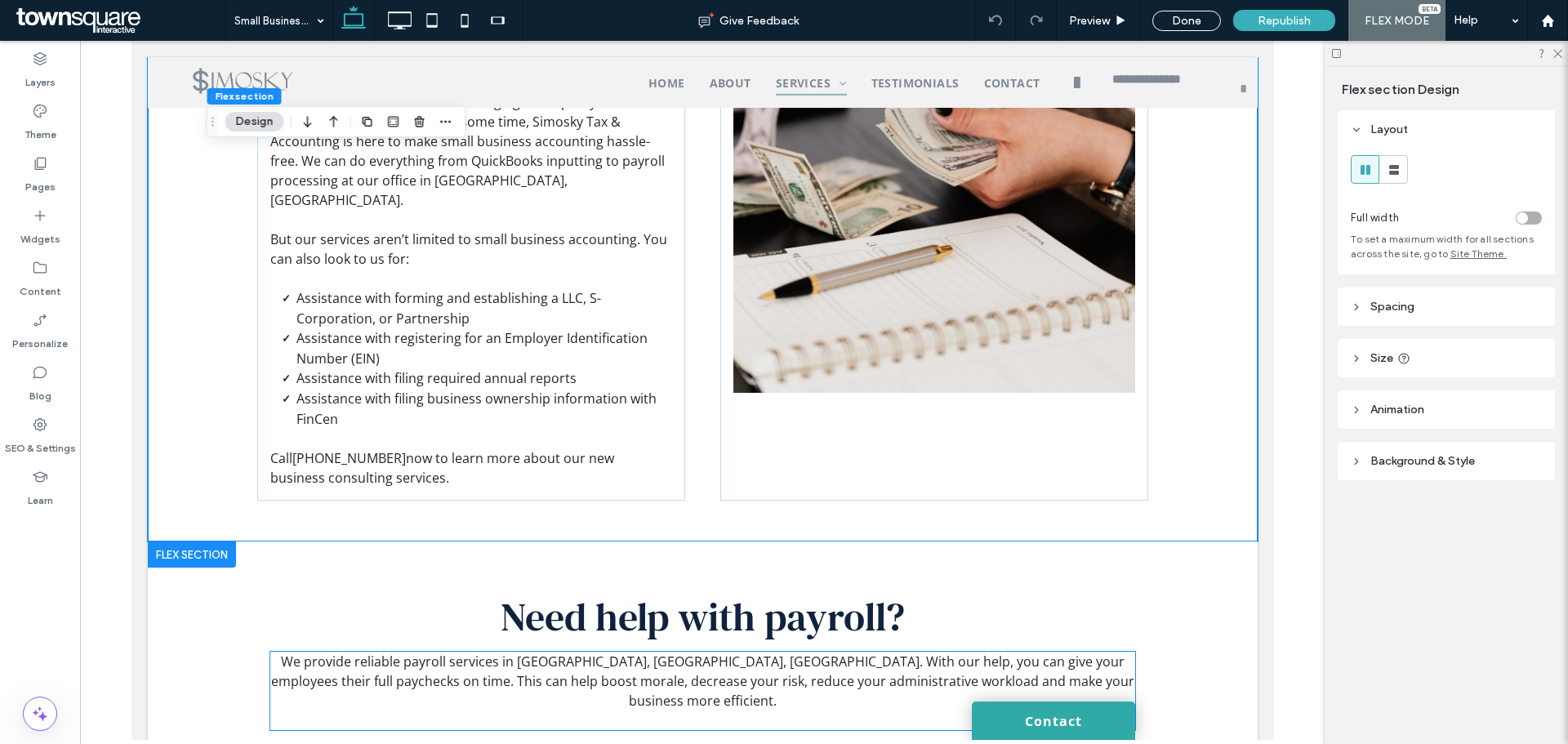
scroll to position [898, 0]
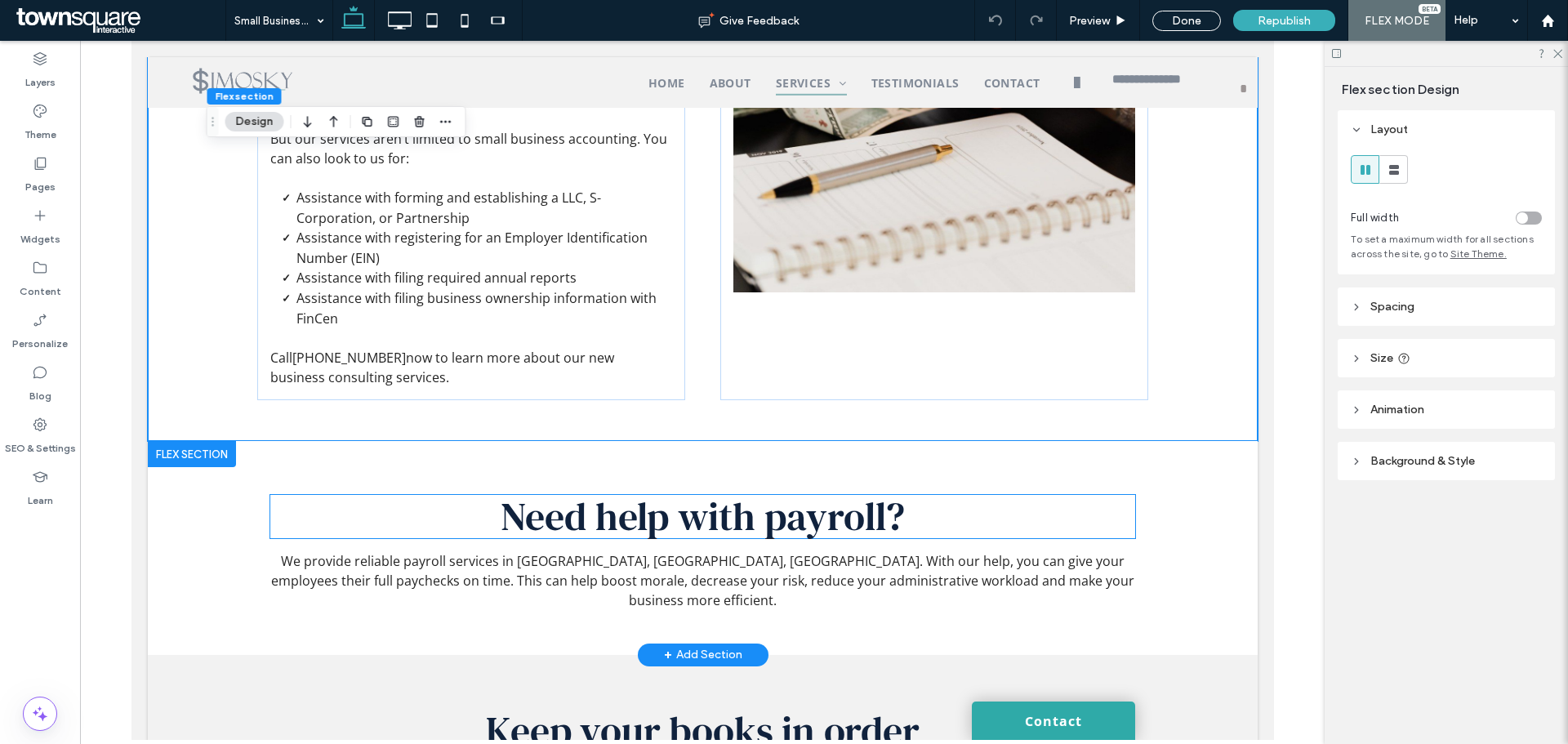
click at [705, 489] on span "Need help with payroll?" at bounding box center [701, 515] width 404 height 54
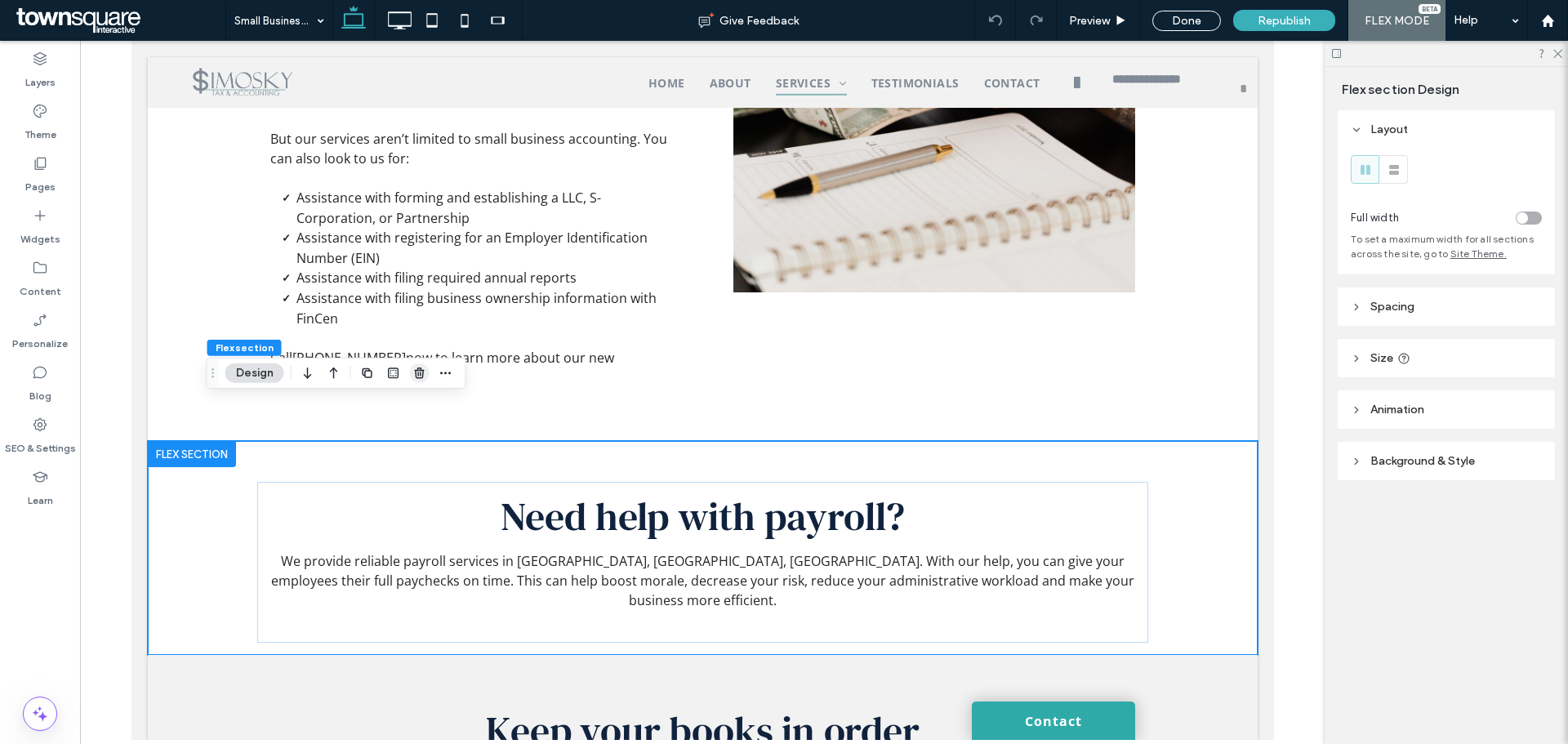
click at [418, 374] on icon "button" at bounding box center [420, 373] width 13 height 13
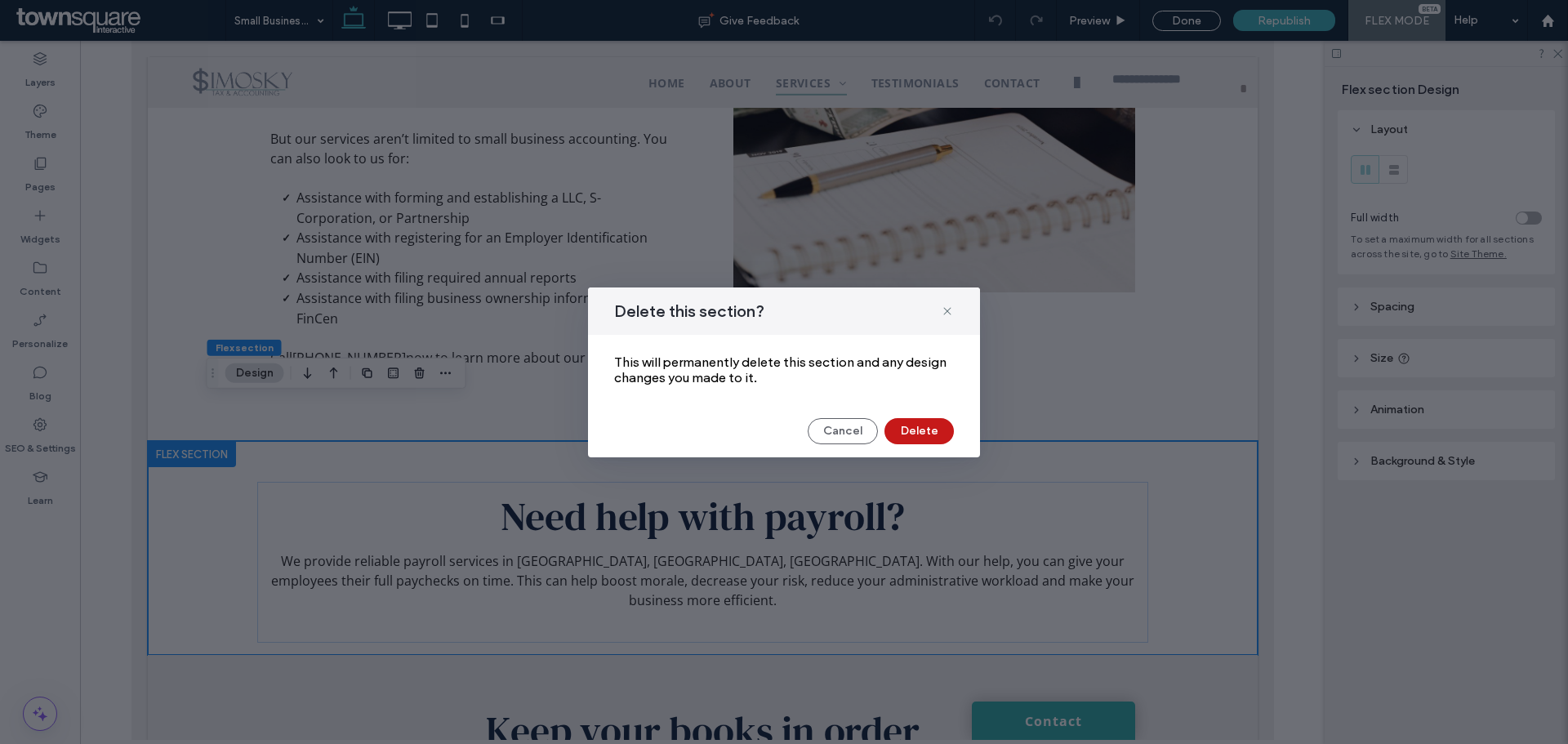
click at [916, 430] on button "Delete" at bounding box center [919, 430] width 70 height 26
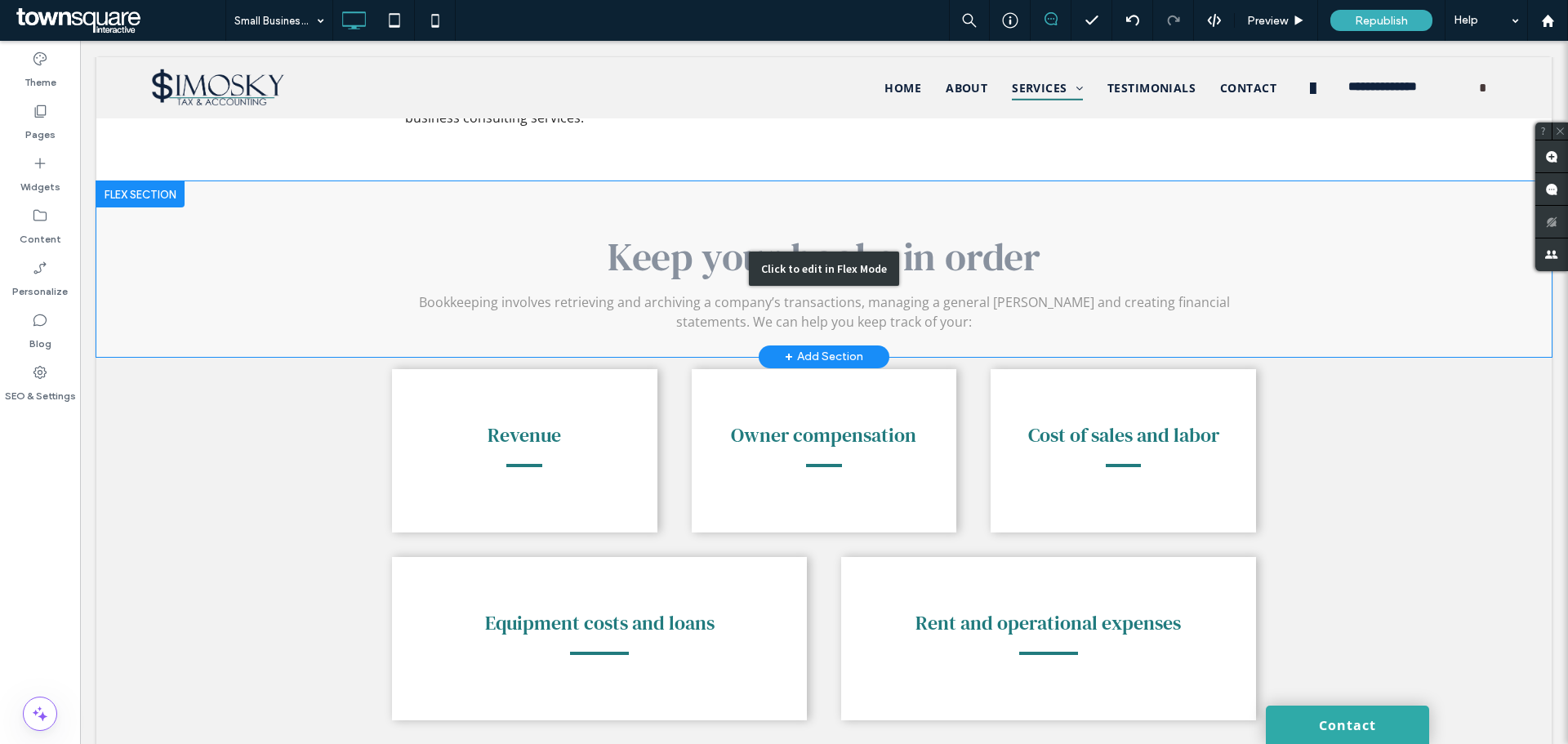
scroll to position [1159, 0]
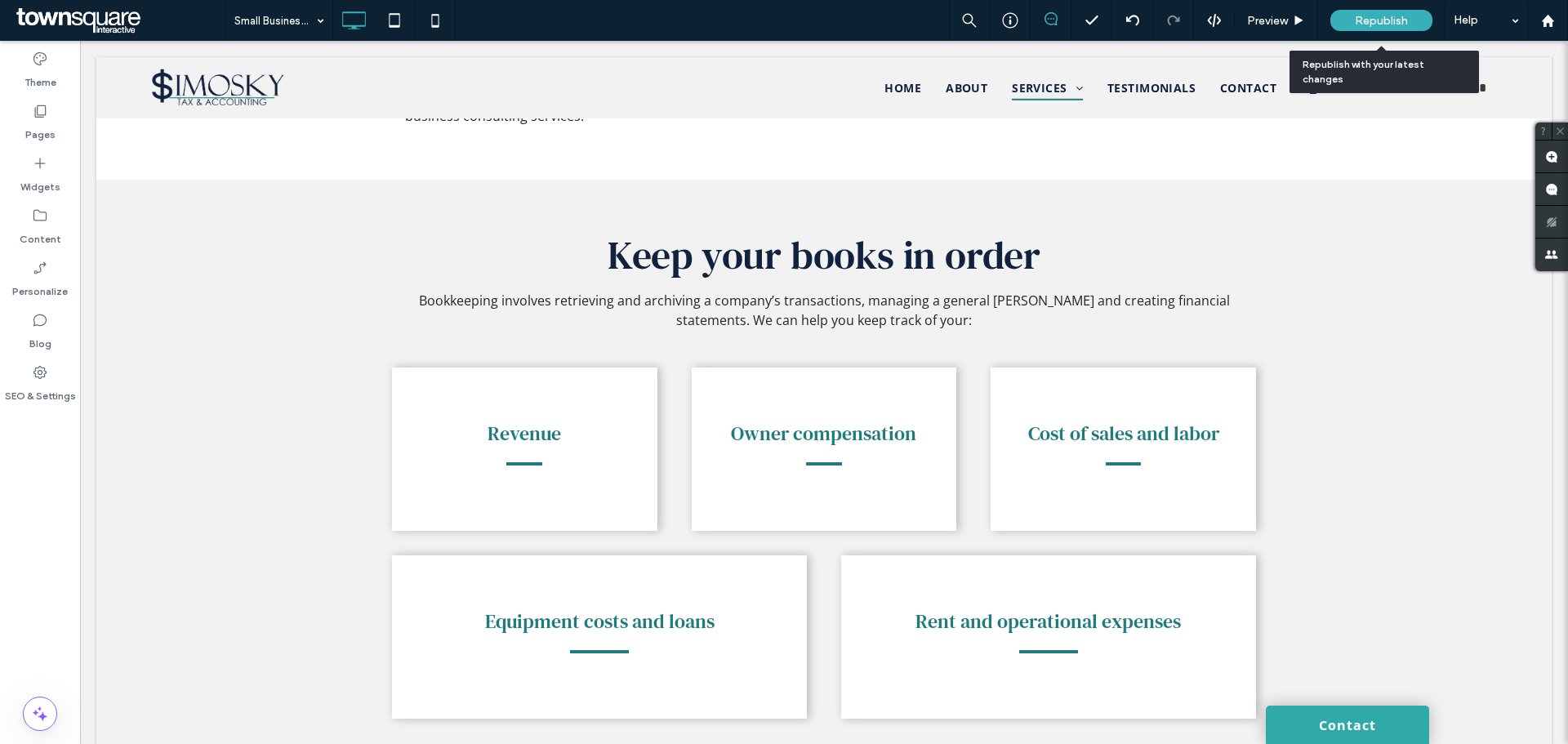
click at [1369, 26] on span "Republish" at bounding box center [1381, 21] width 53 height 14
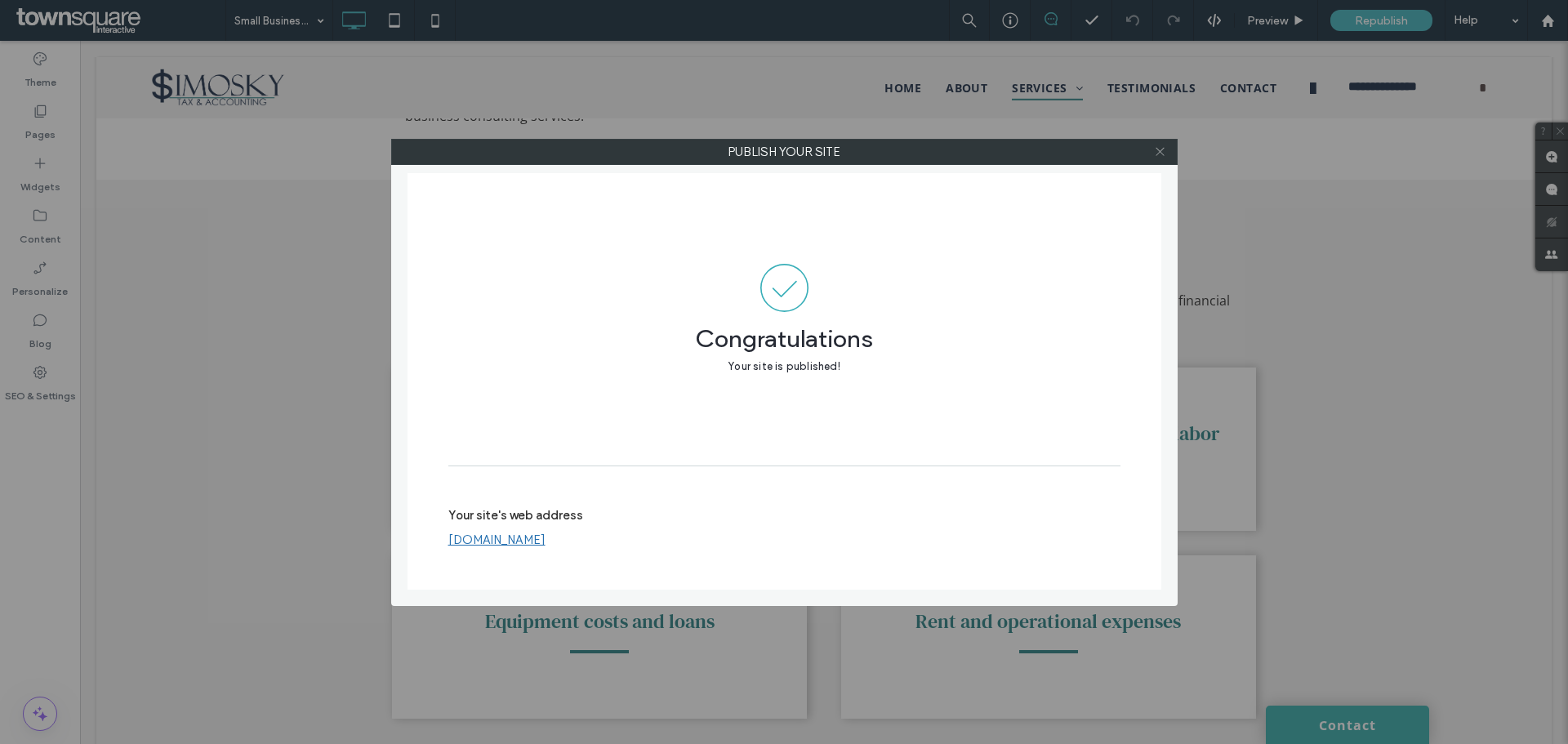
click at [1161, 149] on icon at bounding box center [1160, 151] width 12 height 12
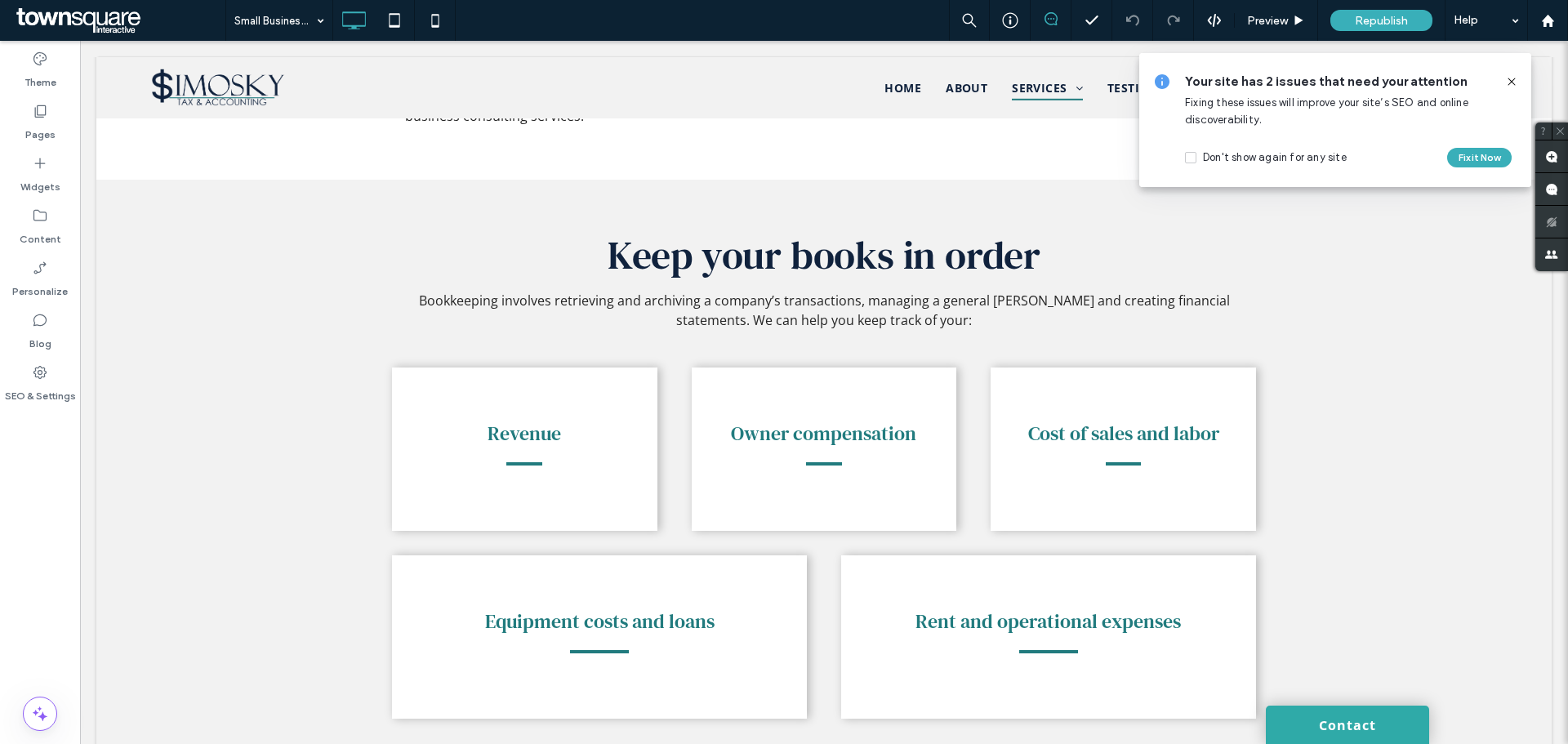
click at [1512, 82] on icon at bounding box center [1511, 81] width 13 height 13
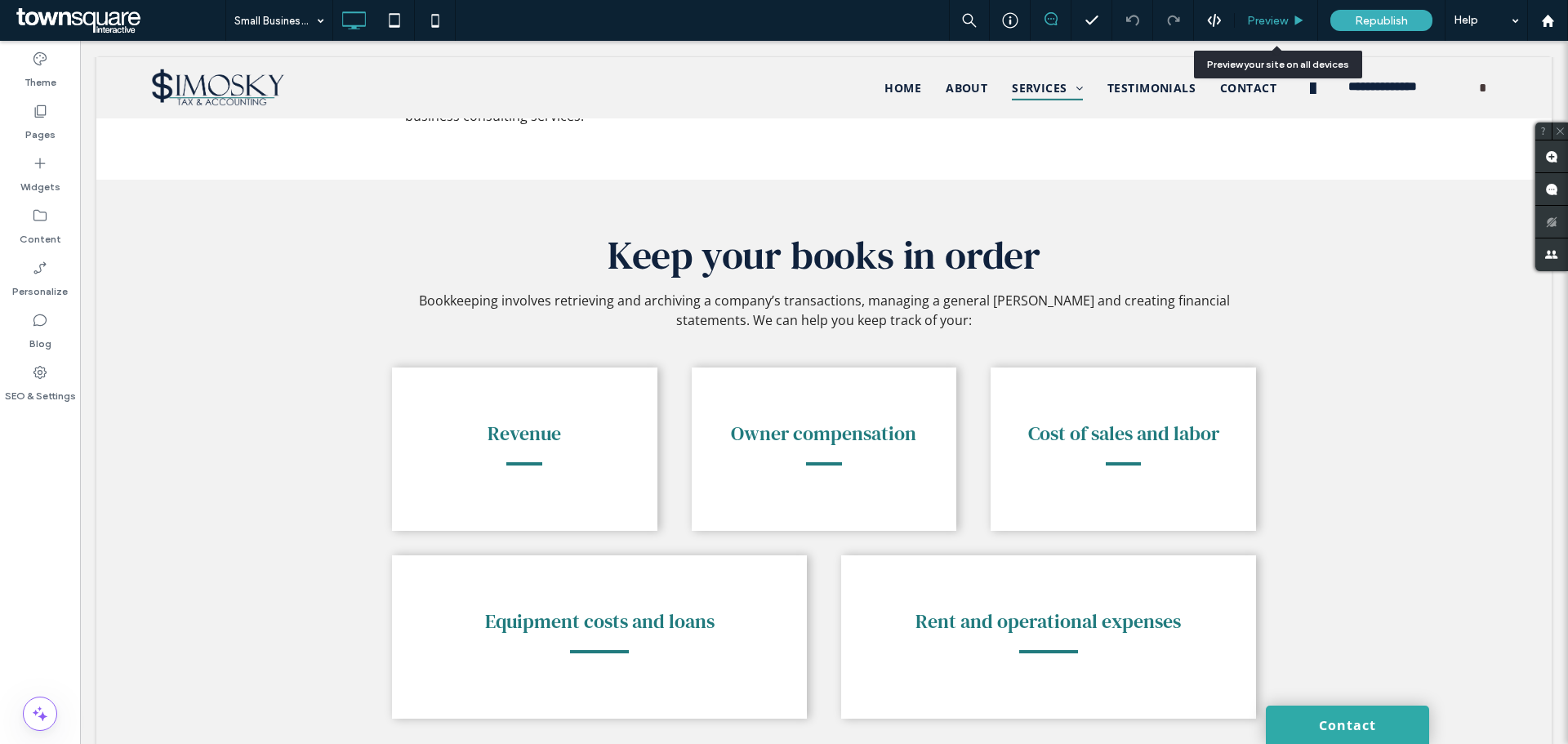
click at [1274, 17] on span "Preview" at bounding box center [1268, 21] width 41 height 14
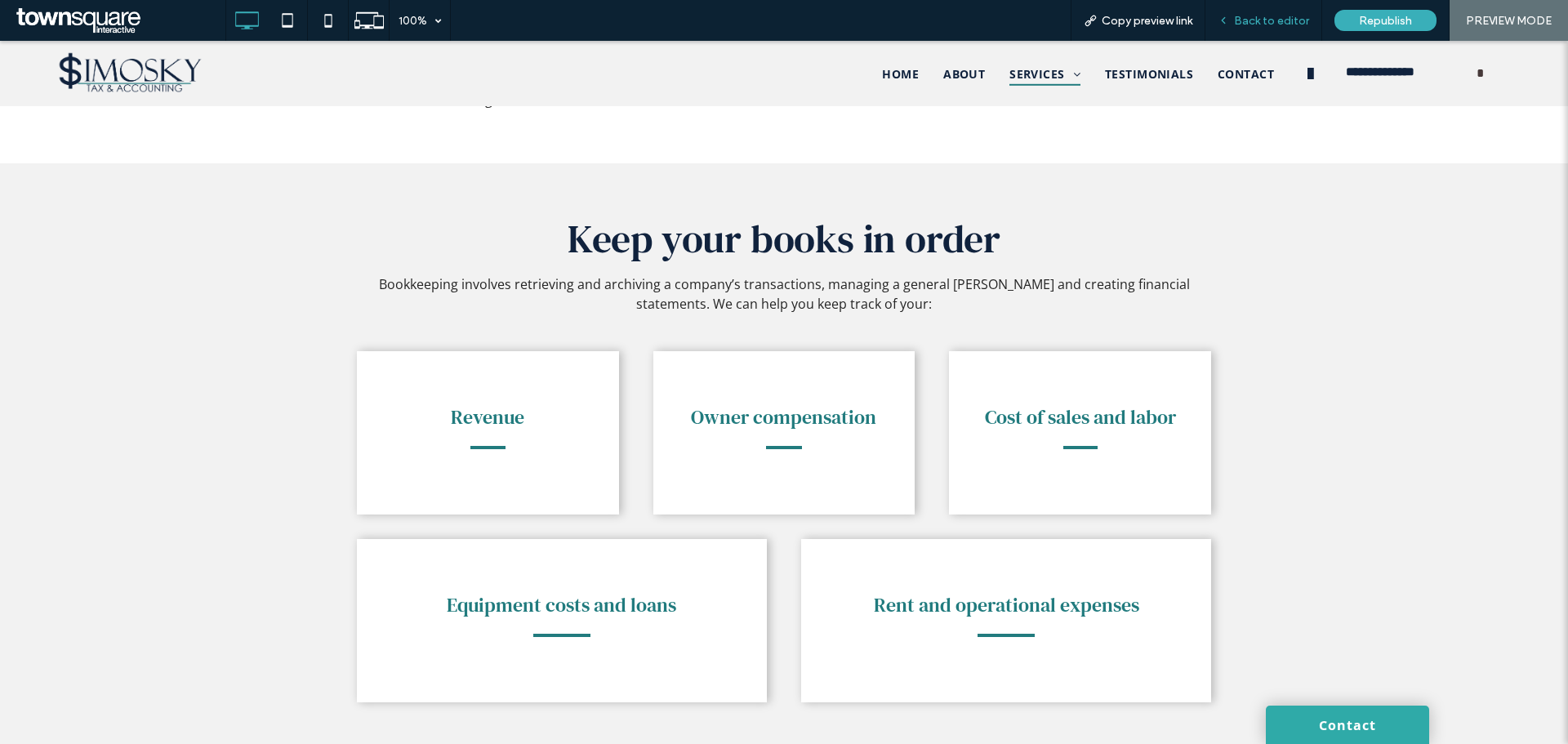
click at [1275, 20] on span "Back to editor" at bounding box center [1271, 21] width 75 height 14
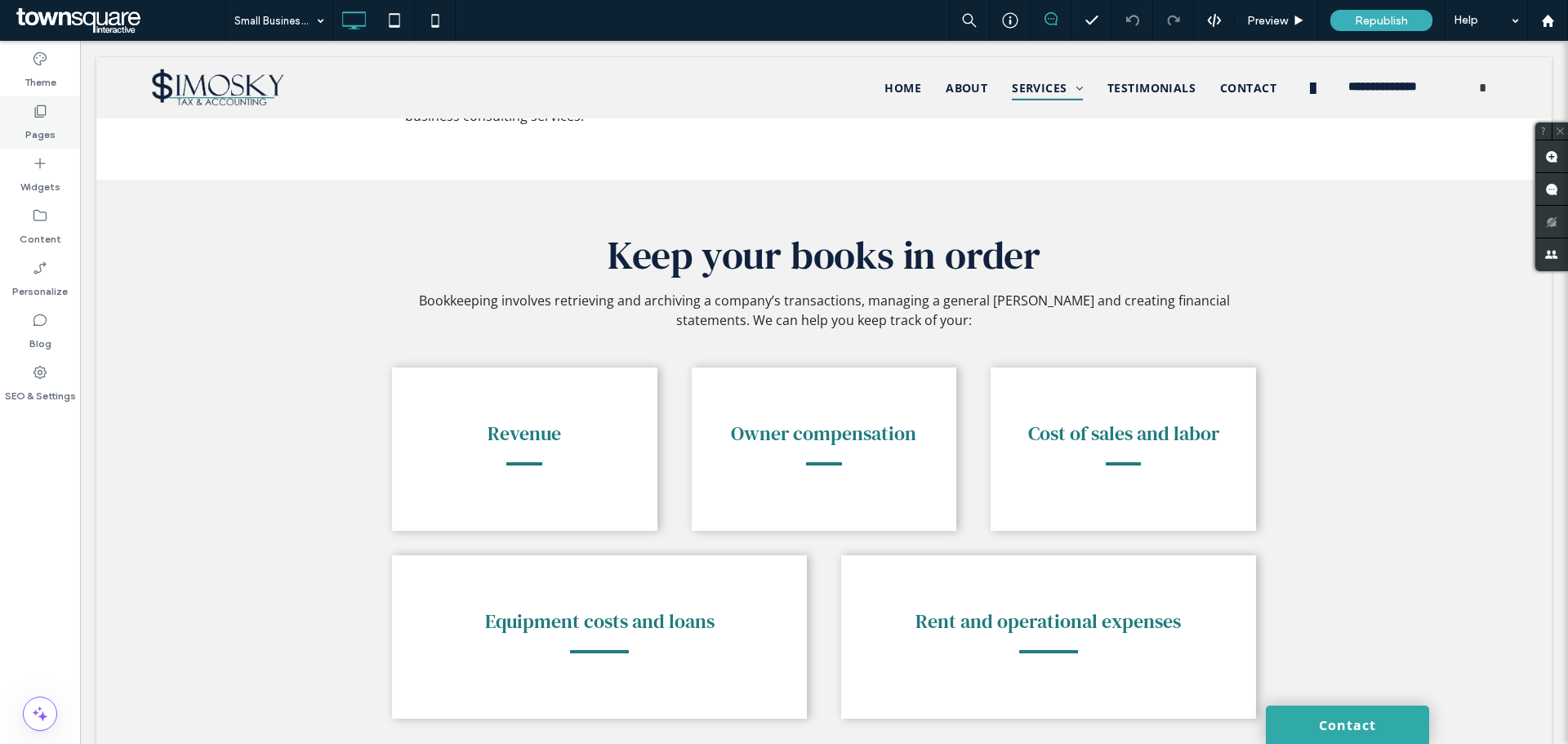
click at [40, 133] on label "Pages" at bounding box center [40, 131] width 30 height 23
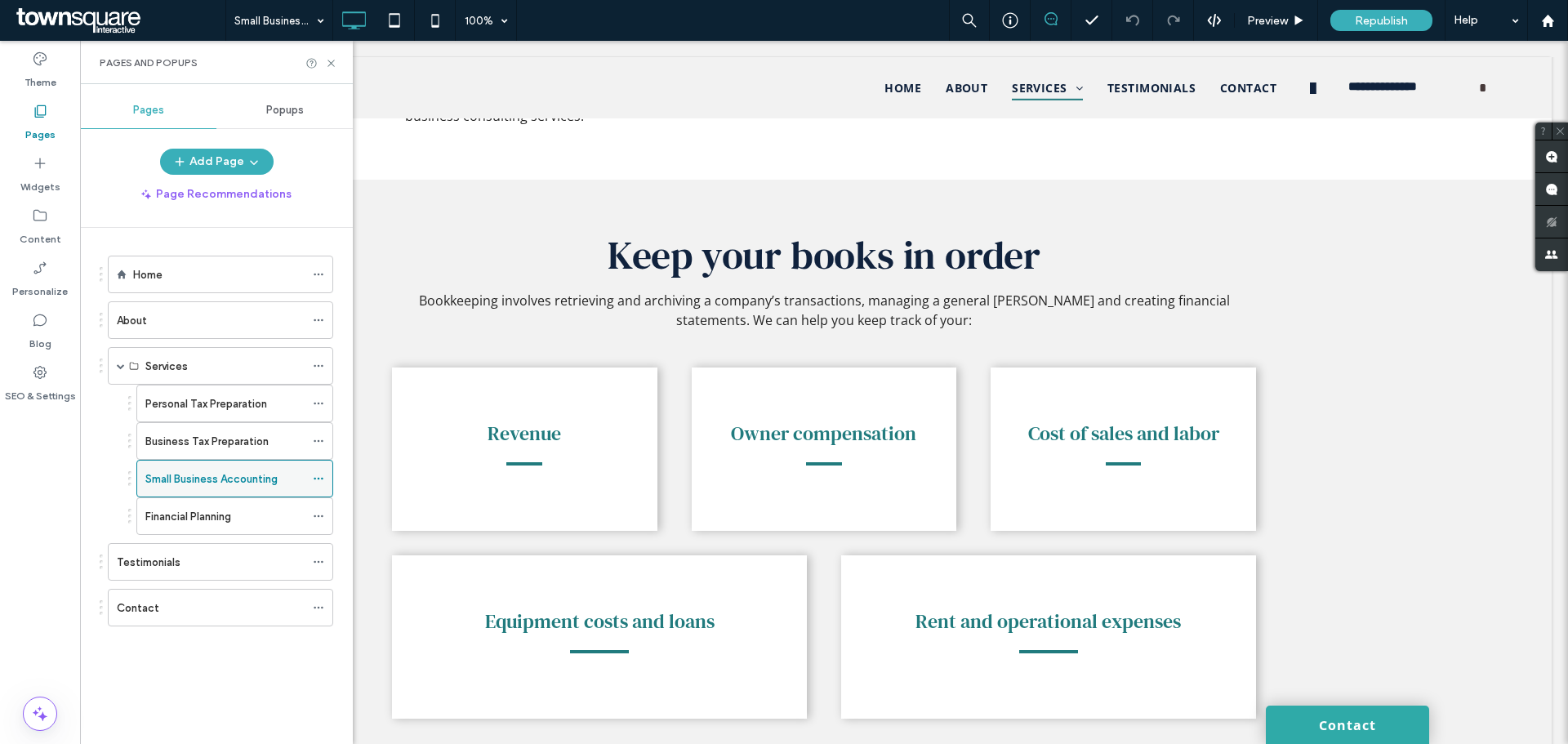
click at [204, 483] on label "Small Business Accounting" at bounding box center [211, 479] width 132 height 28
click at [204, 483] on div at bounding box center [784, 372] width 1568 height 744
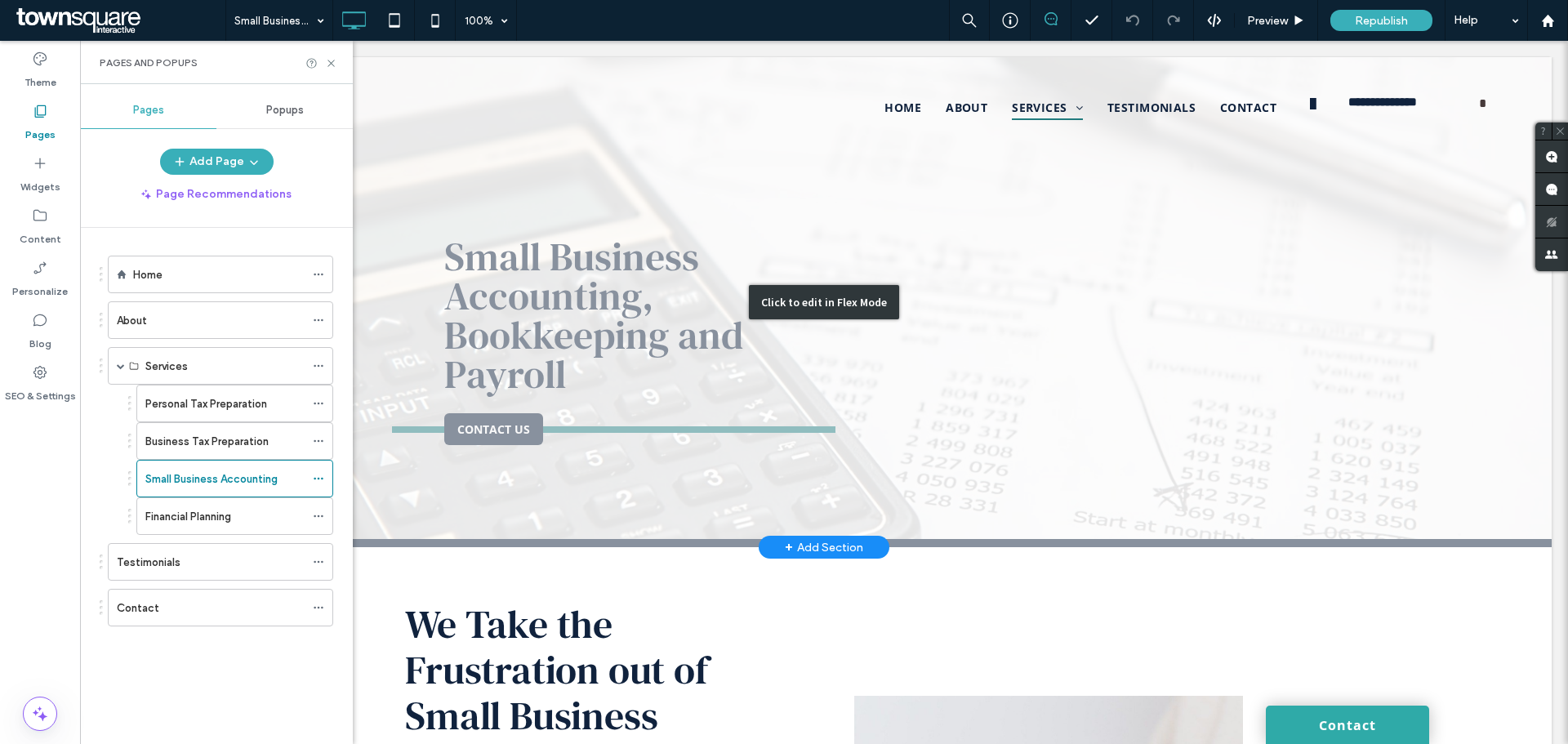
click at [575, 329] on div "Click to edit in Flex Mode" at bounding box center [824, 302] width 1455 height 490
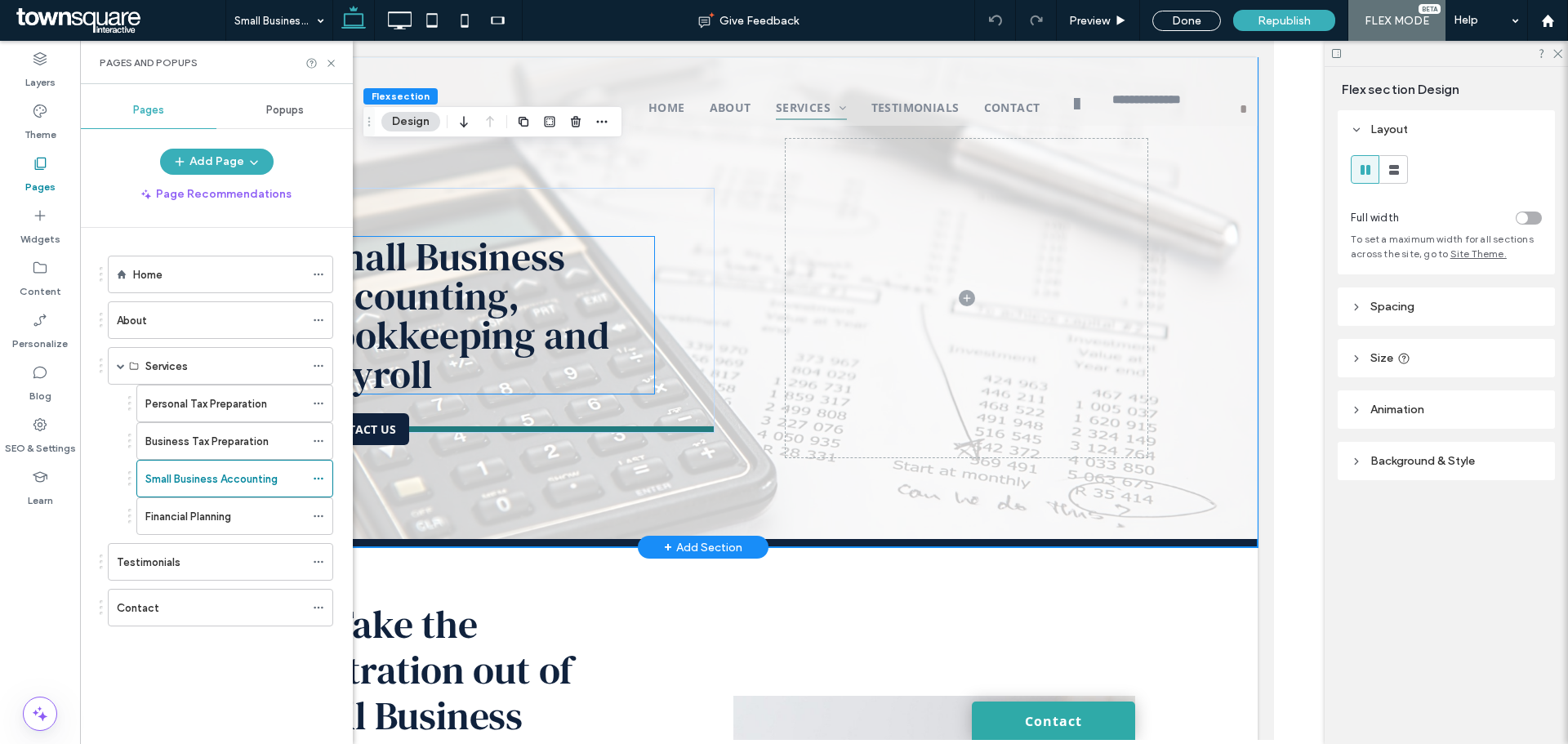
click at [429, 389] on h3 "Small Business Accounting, Bookkeeping and Payroll" at bounding box center [481, 315] width 344 height 156
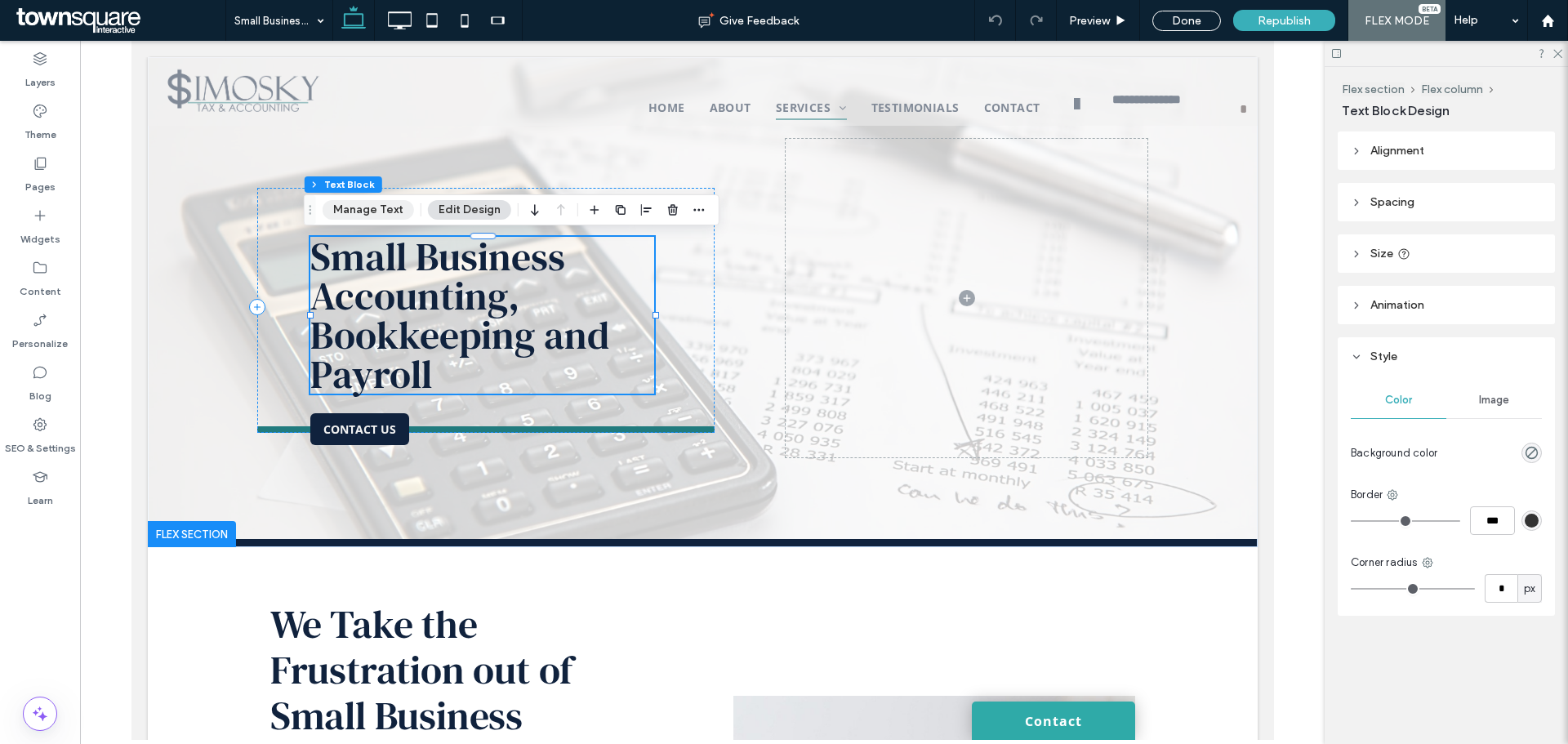
click at [350, 210] on button "Manage Text" at bounding box center [368, 210] width 91 height 20
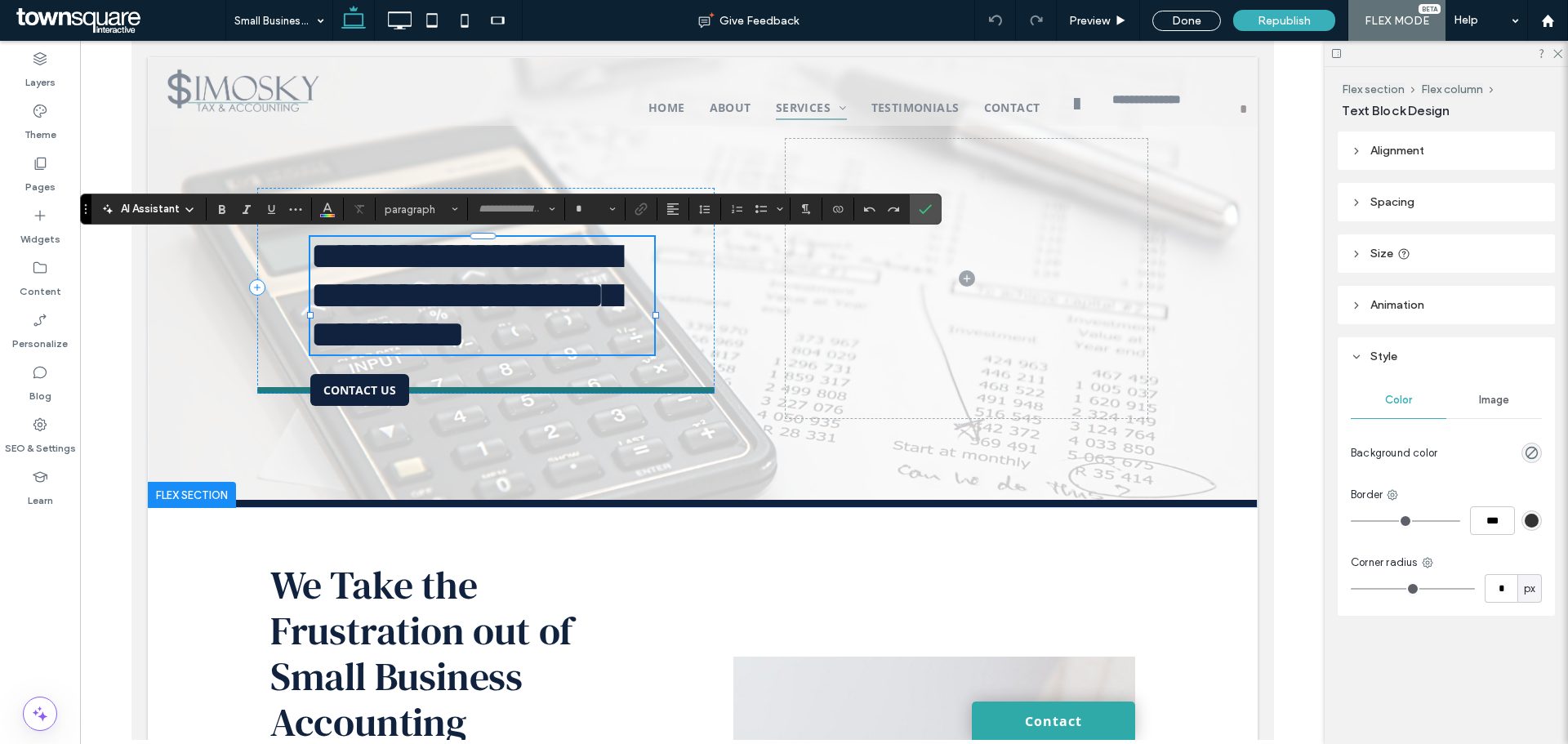
type input "**********"
type input "**"
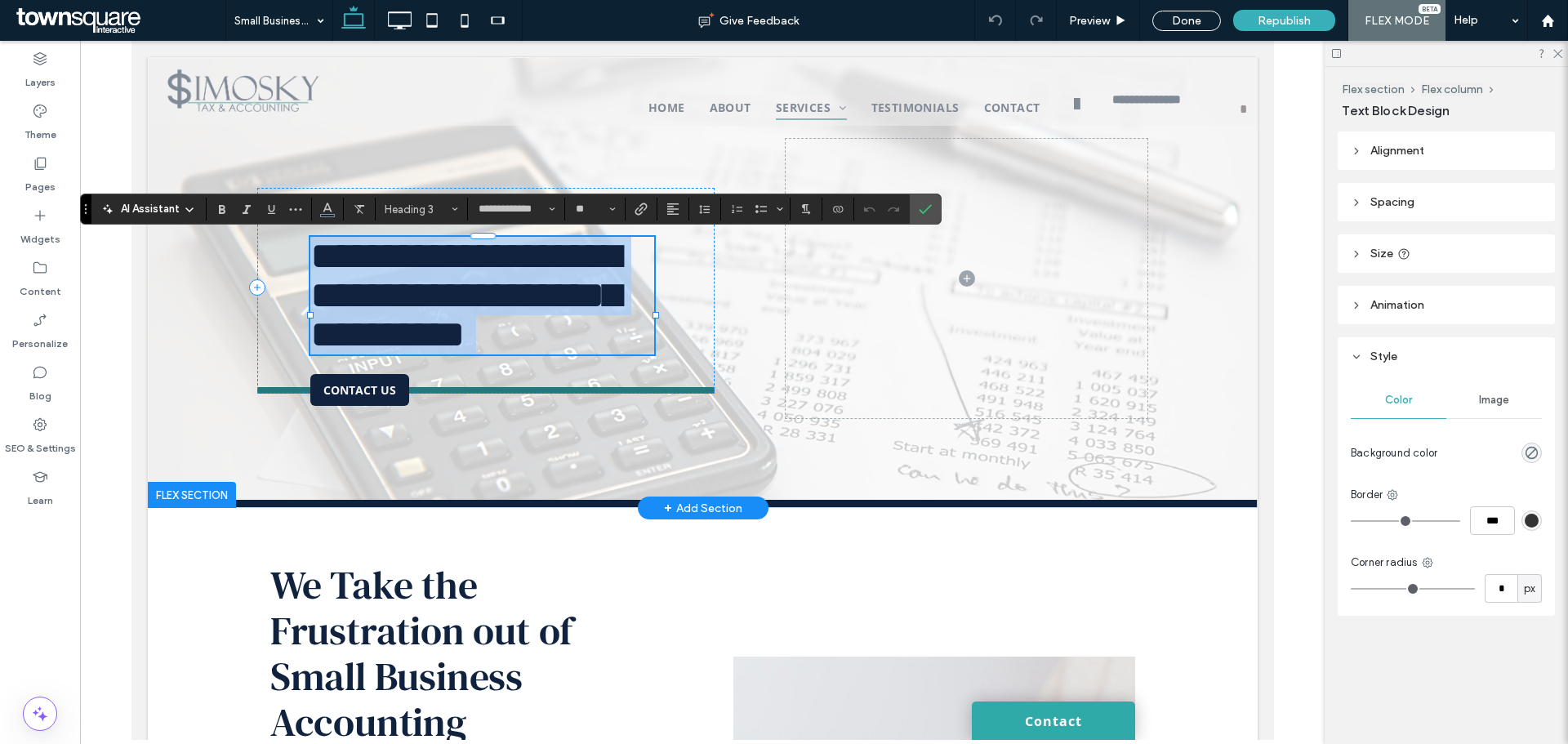
click at [449, 354] on h3 "**********" at bounding box center [481, 296] width 344 height 118
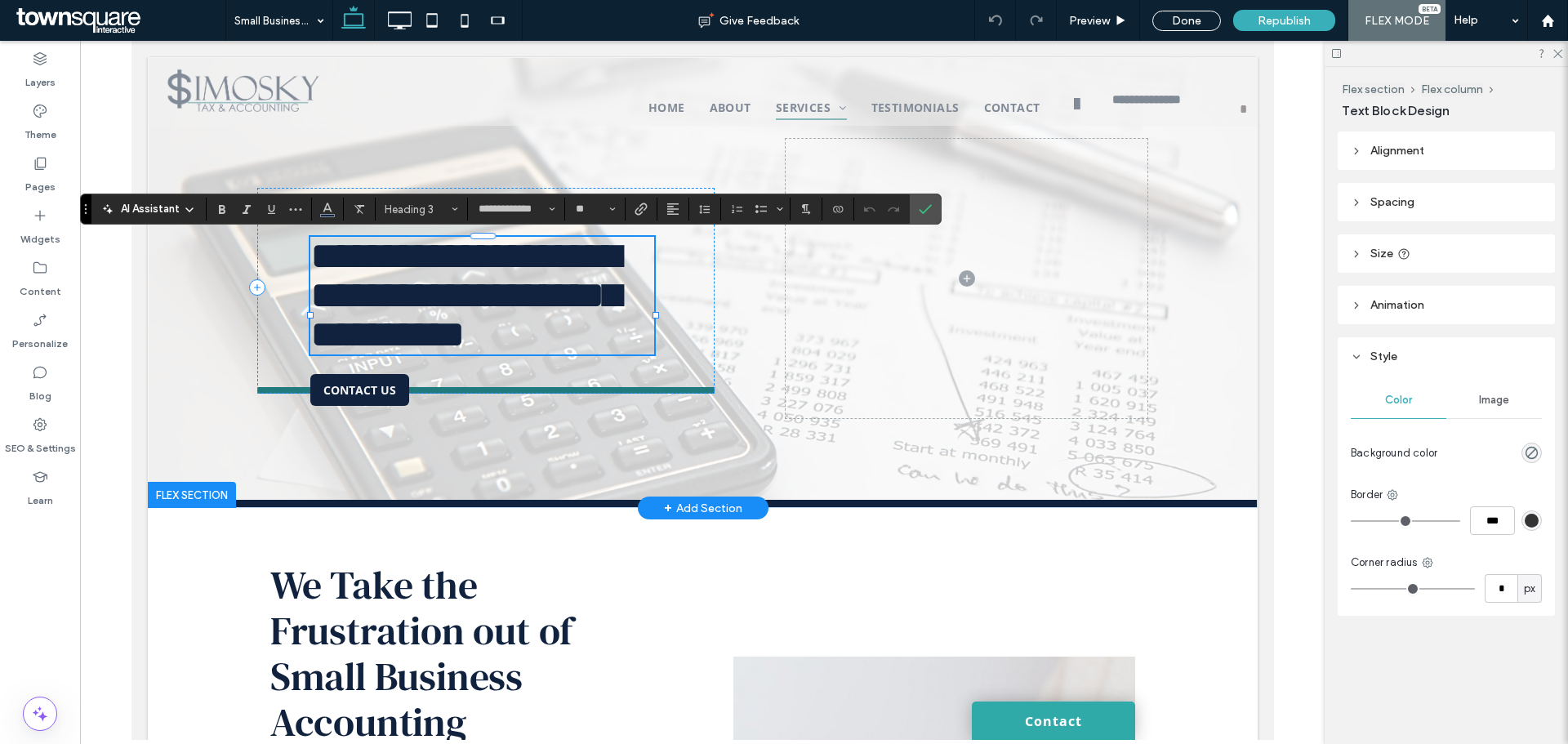
scroll to position [8, 0]
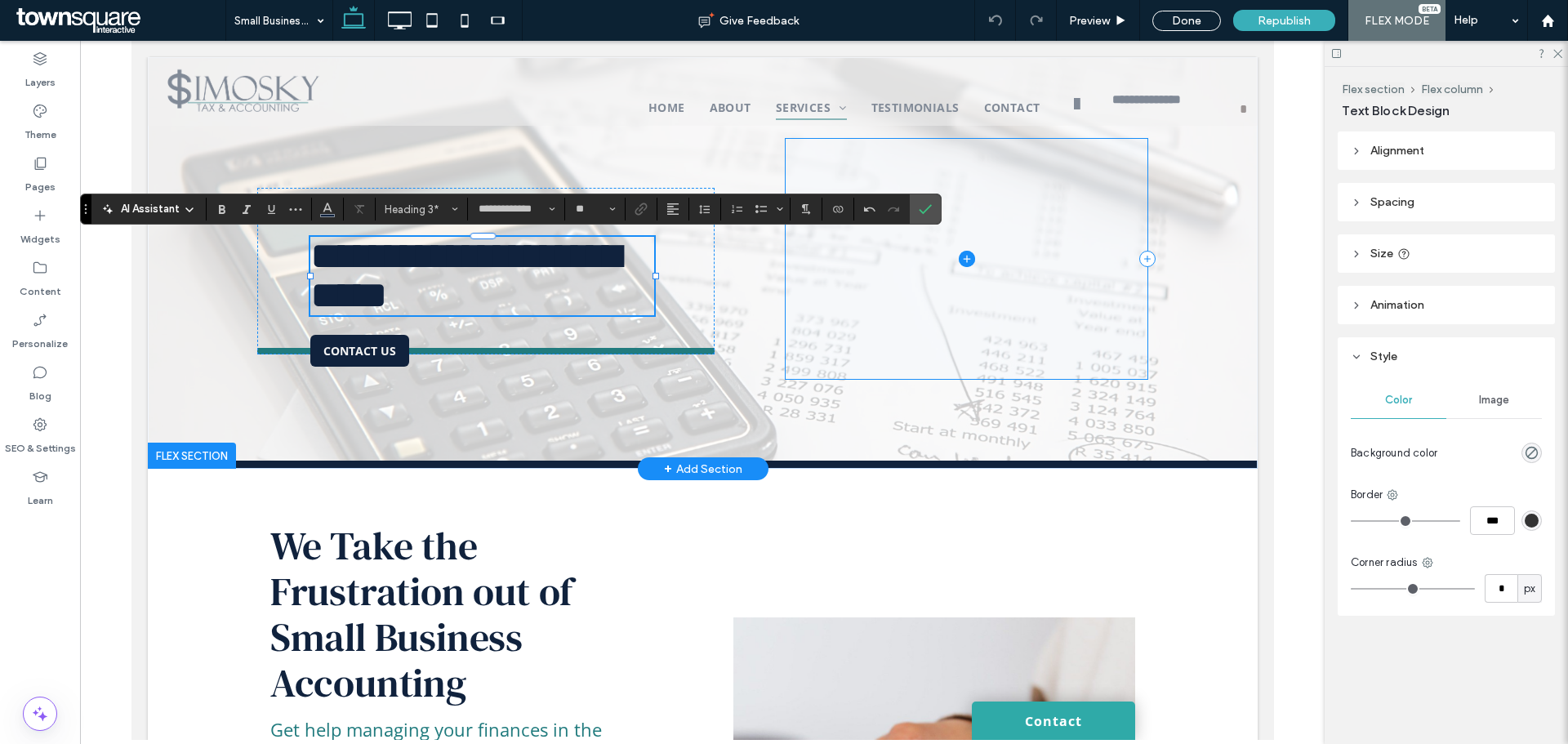
click at [842, 334] on span at bounding box center [966, 259] width 363 height 240
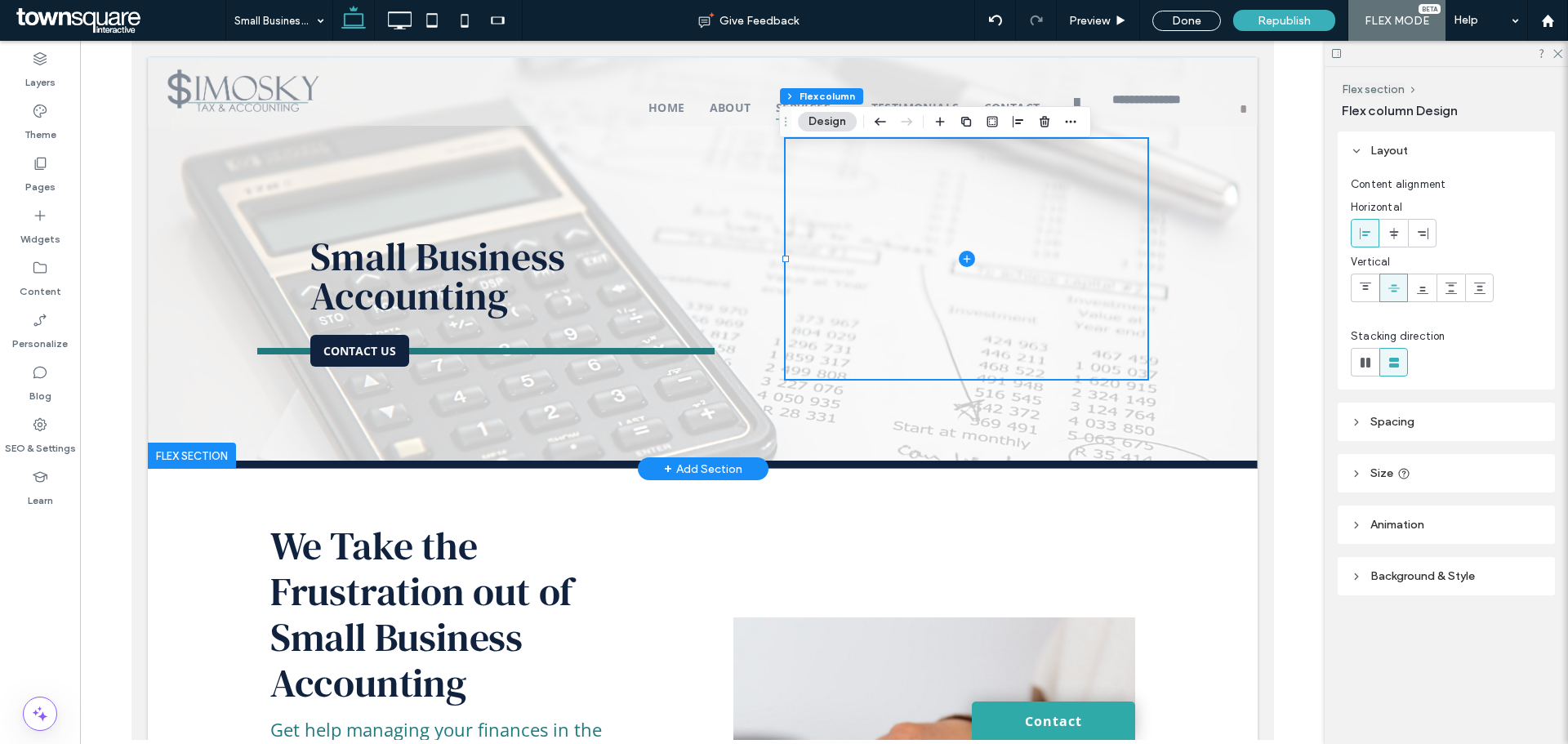
click at [738, 390] on div "Small Business Accounting Contact Us" at bounding box center [702, 259] width 980 height 403
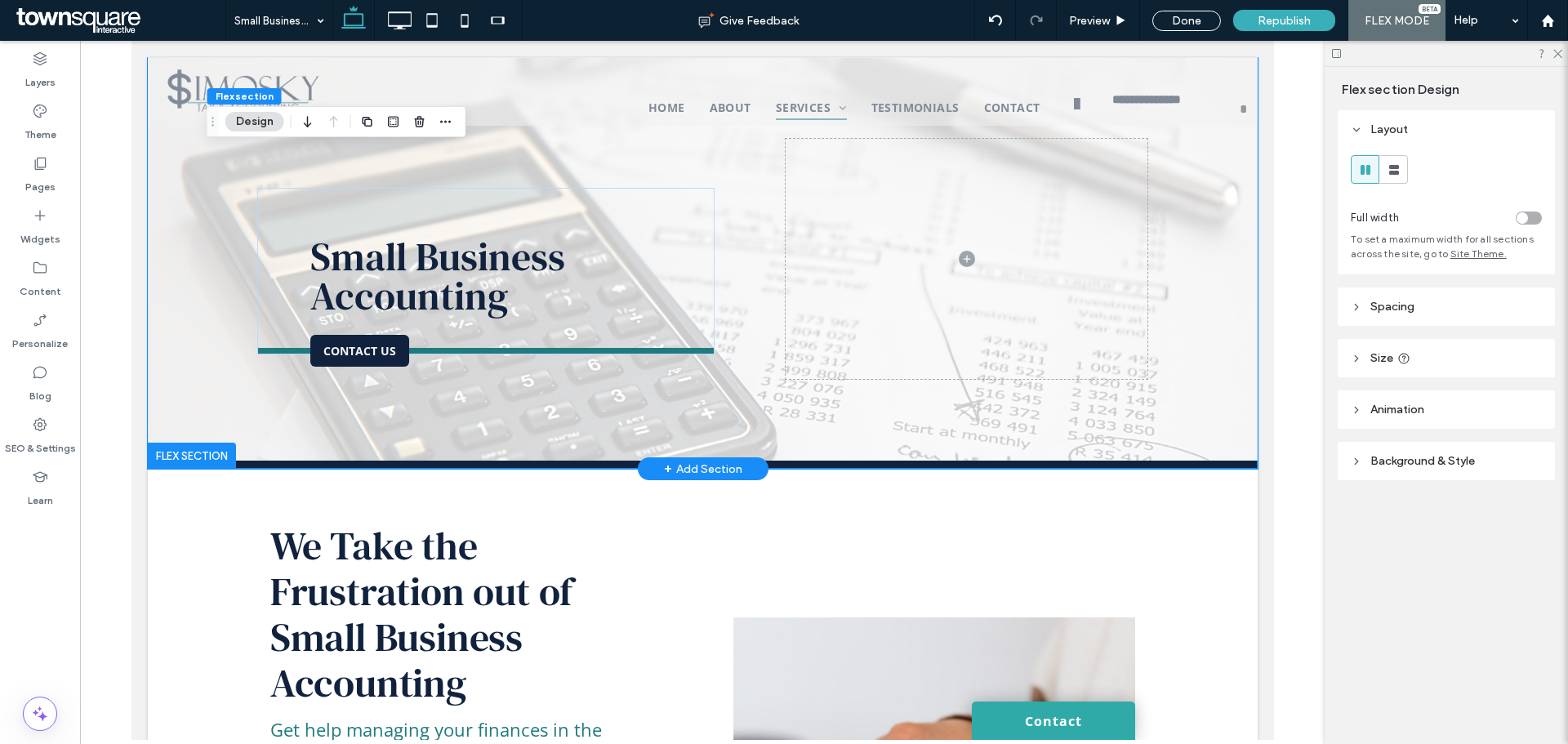
click at [661, 389] on div "Small Business Accounting Contact Us" at bounding box center [702, 259] width 980 height 403
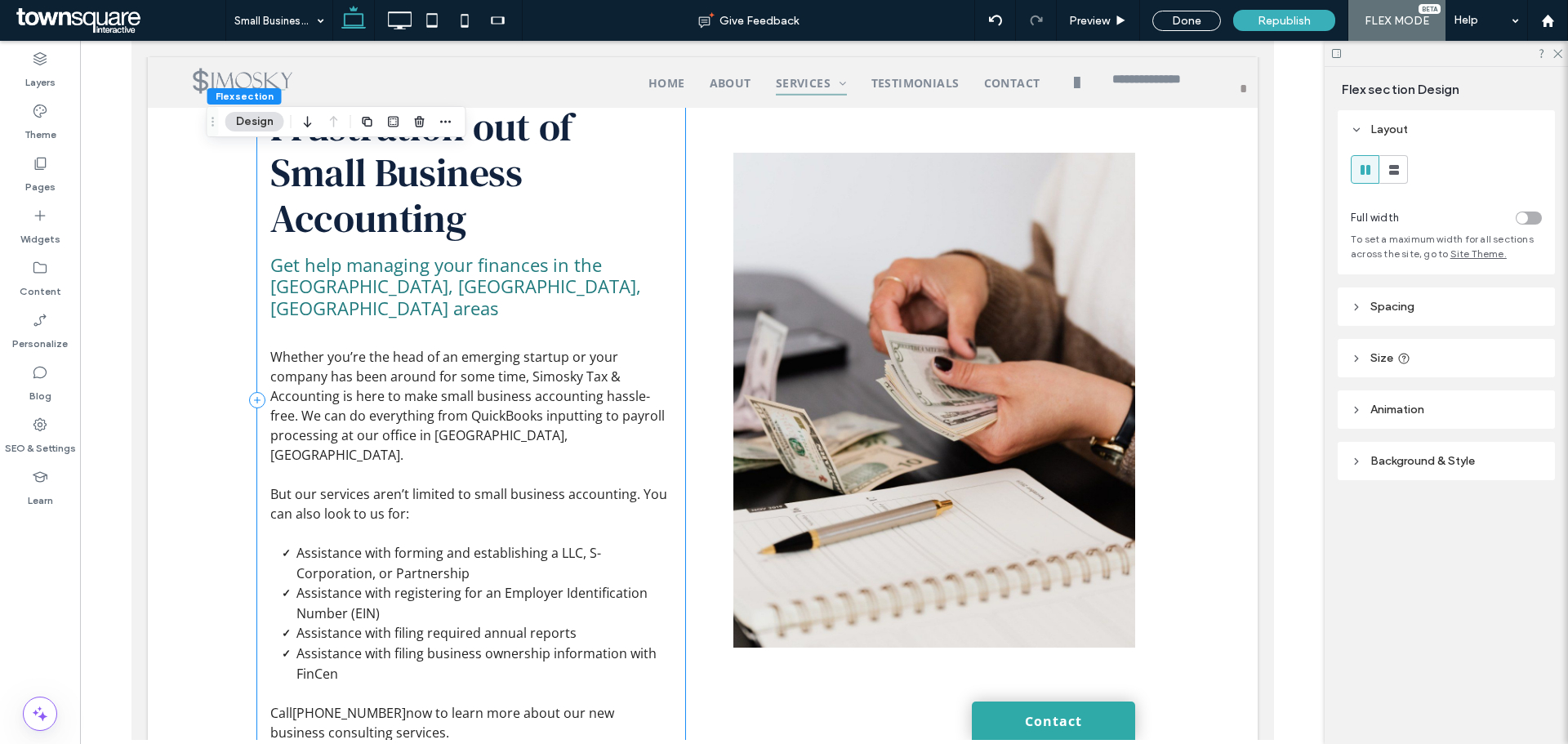
scroll to position [490, 0]
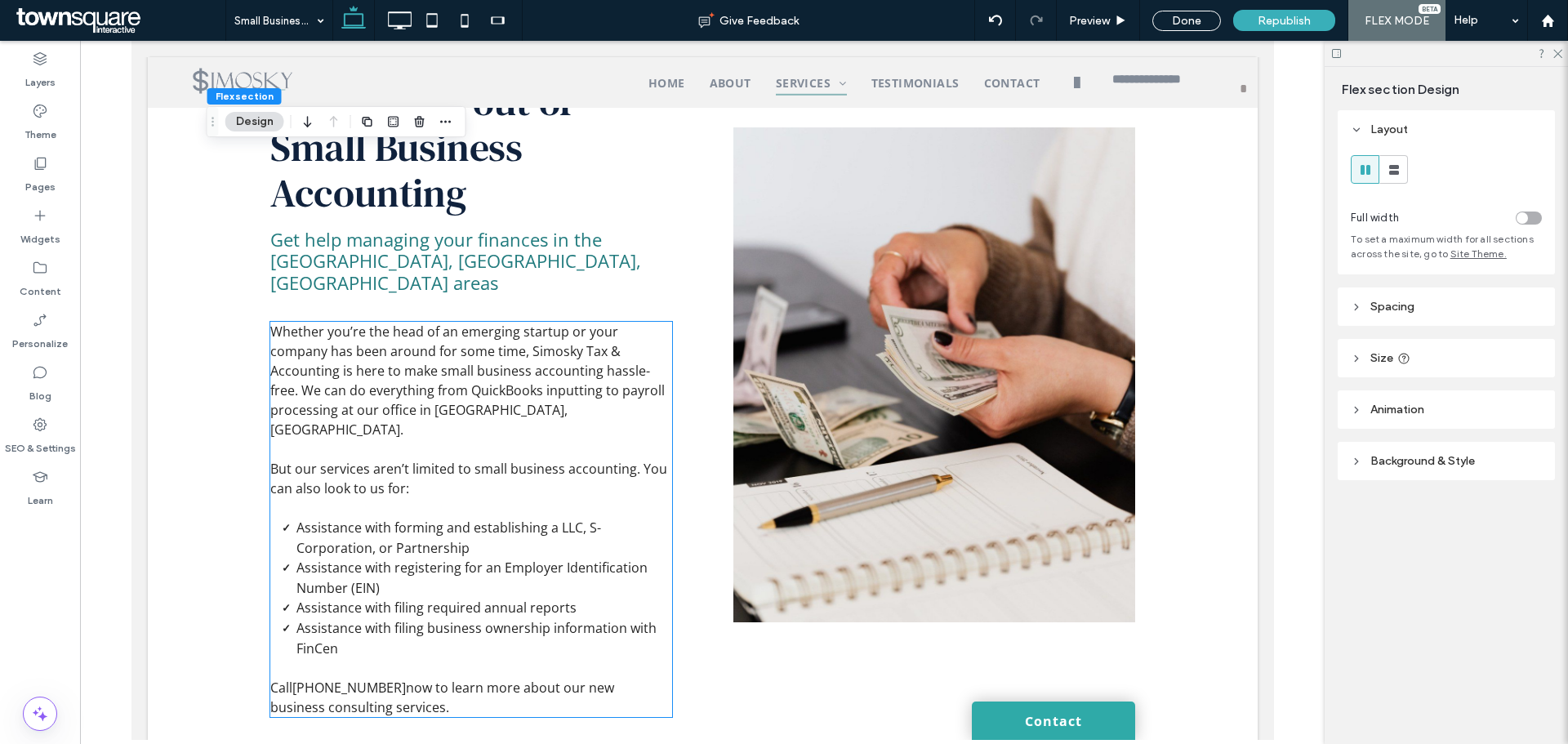
click at [519, 381] on p "Whether you’re the head of an emerging startup or your company has been around …" at bounding box center [470, 380] width 401 height 118
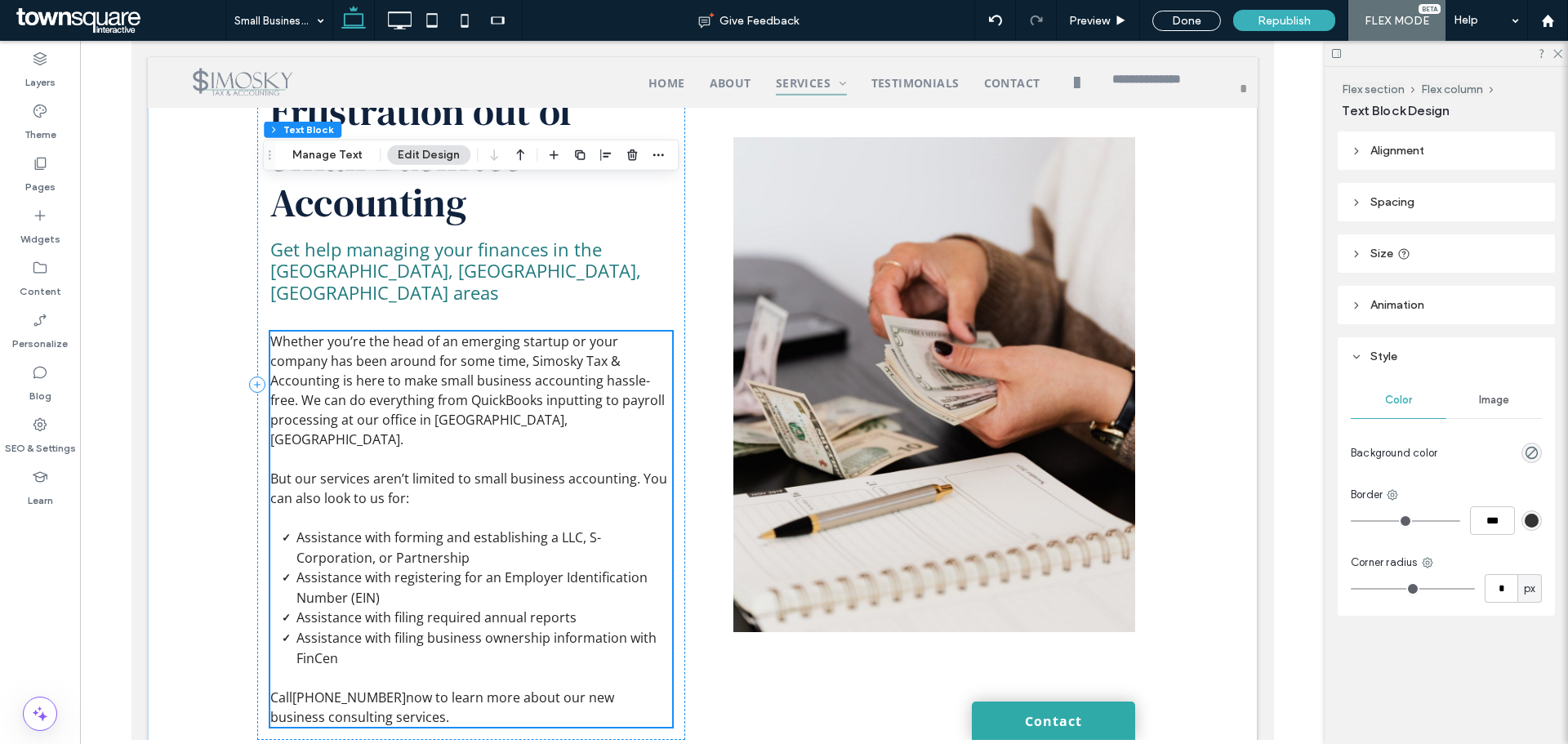
scroll to position [608, 0]
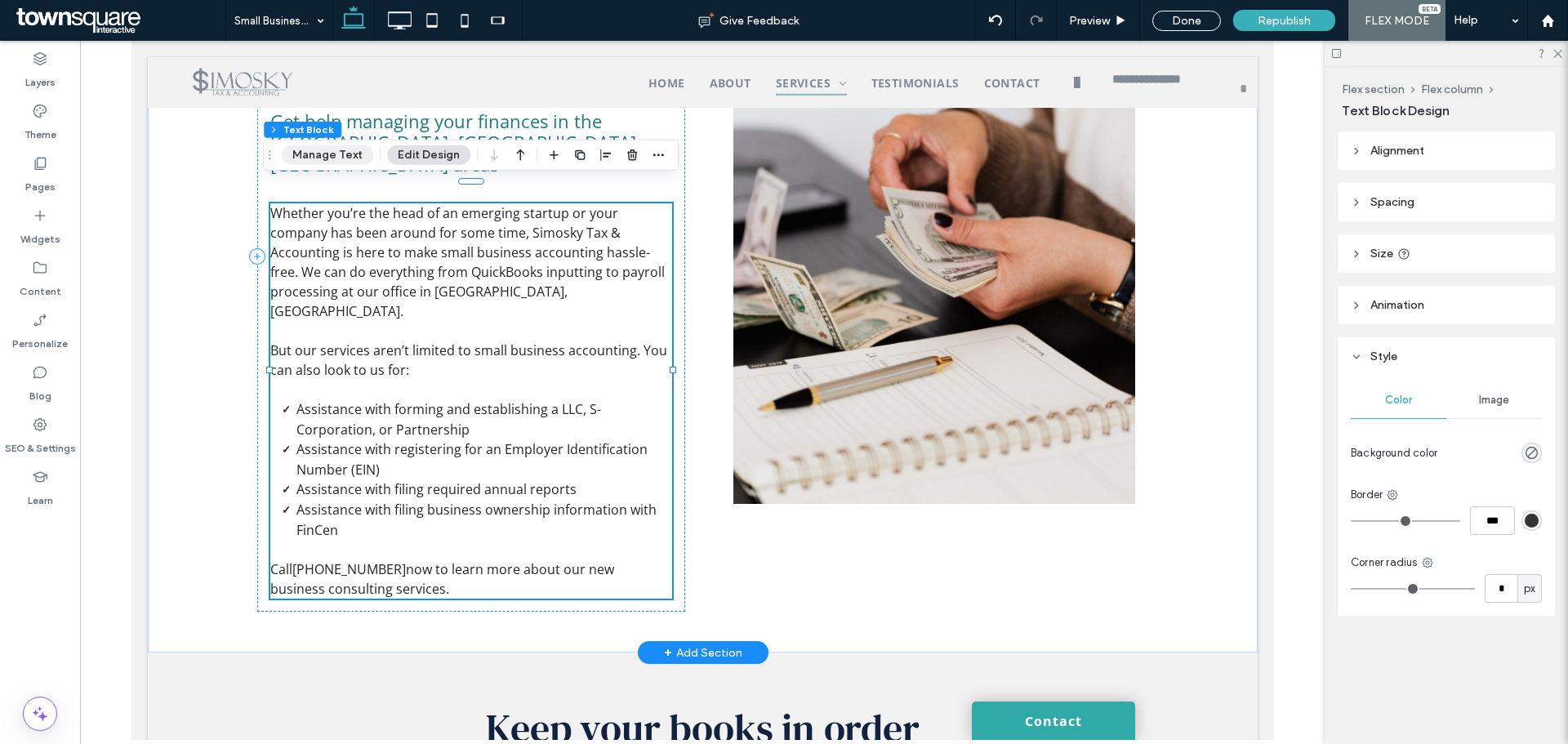
click at [302, 156] on button "Manage Text" at bounding box center [328, 155] width 91 height 20
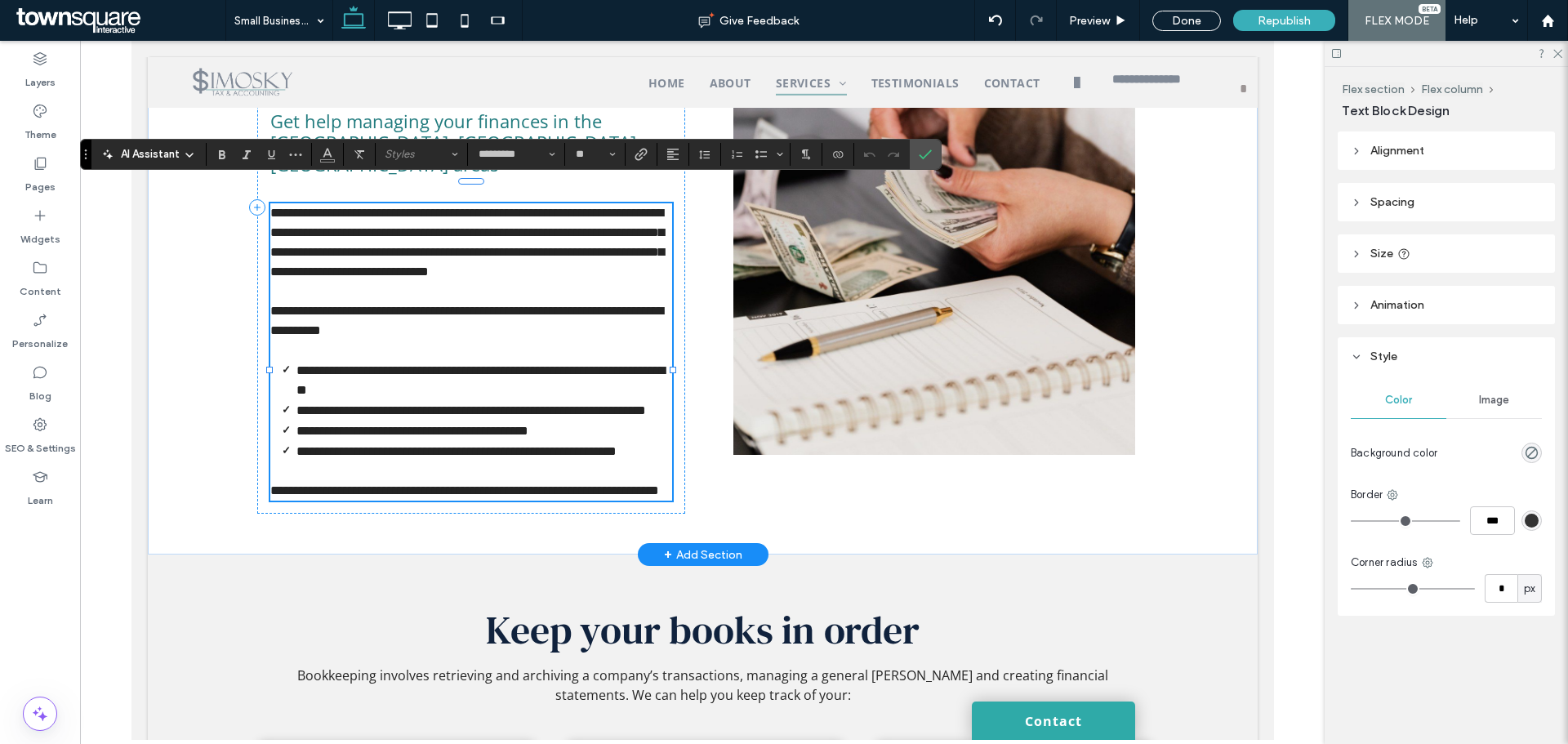
click at [504, 282] on p at bounding box center [470, 291] width 401 height 20
click at [510, 263] on p "**********" at bounding box center [470, 242] width 401 height 78
drag, startPoint x: 552, startPoint y: 229, endPoint x: 605, endPoint y: 274, distance: 69.5
click at [605, 274] on p "**********" at bounding box center [470, 242] width 401 height 78
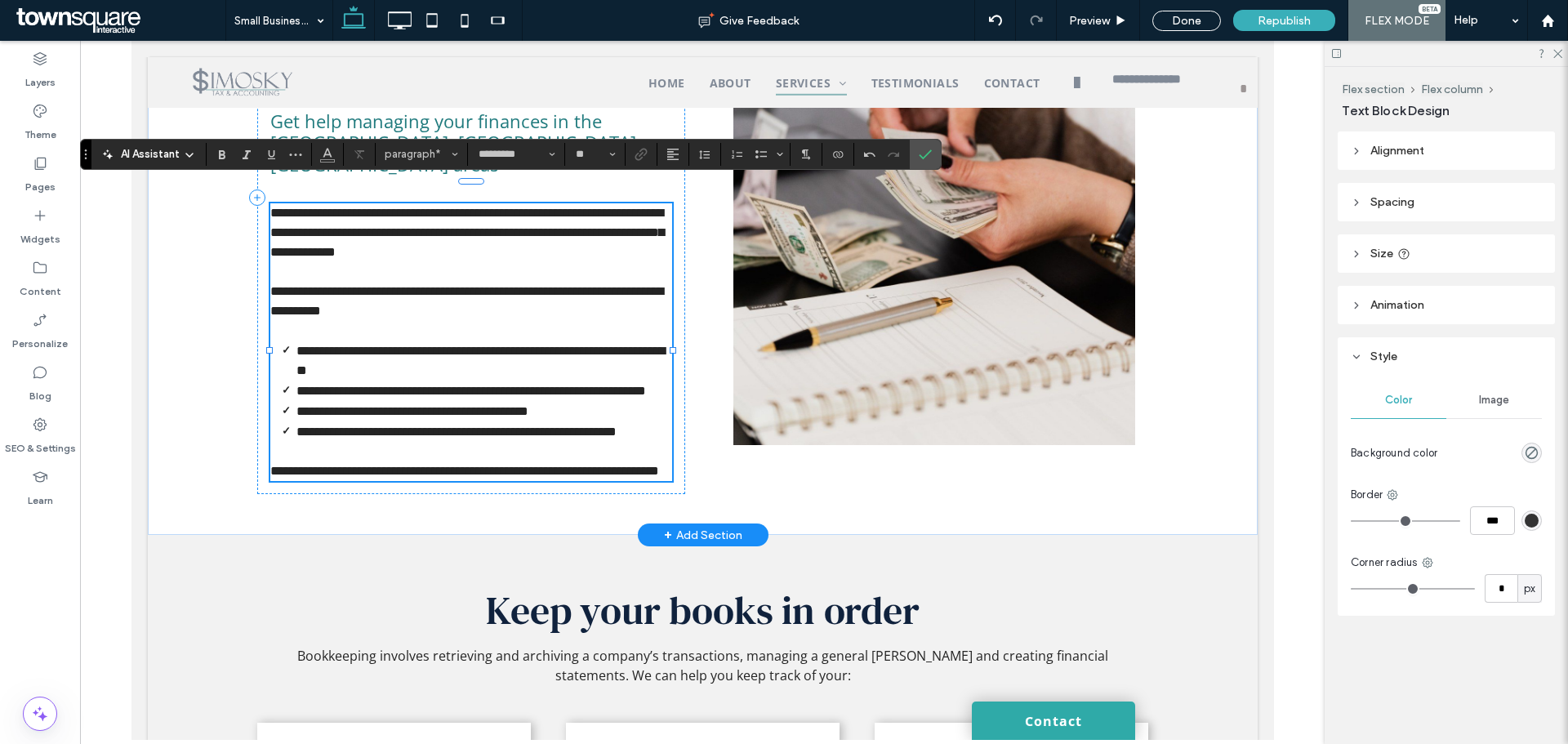
click at [564, 262] on p at bounding box center [470, 271] width 401 height 20
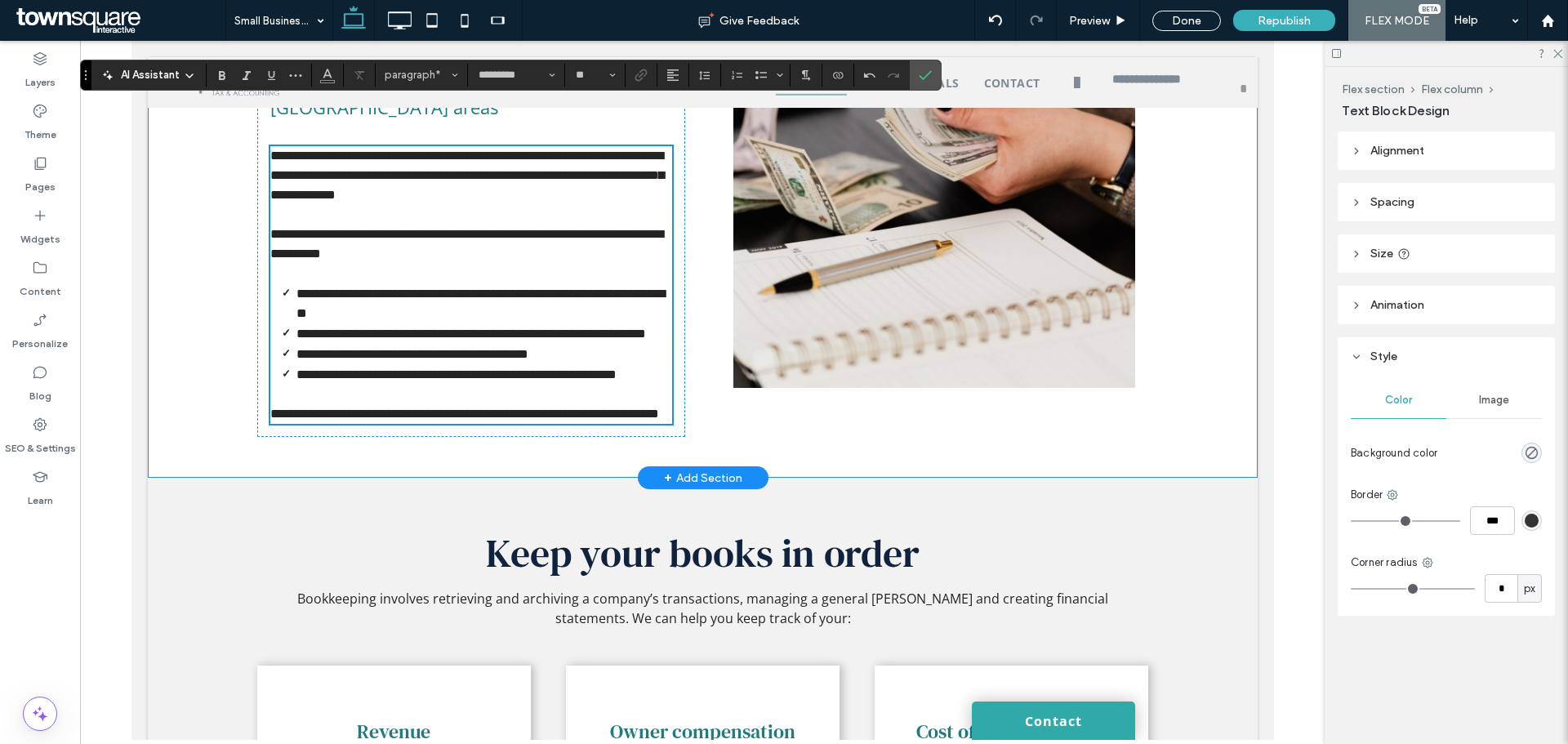
scroll to position [690, 0]
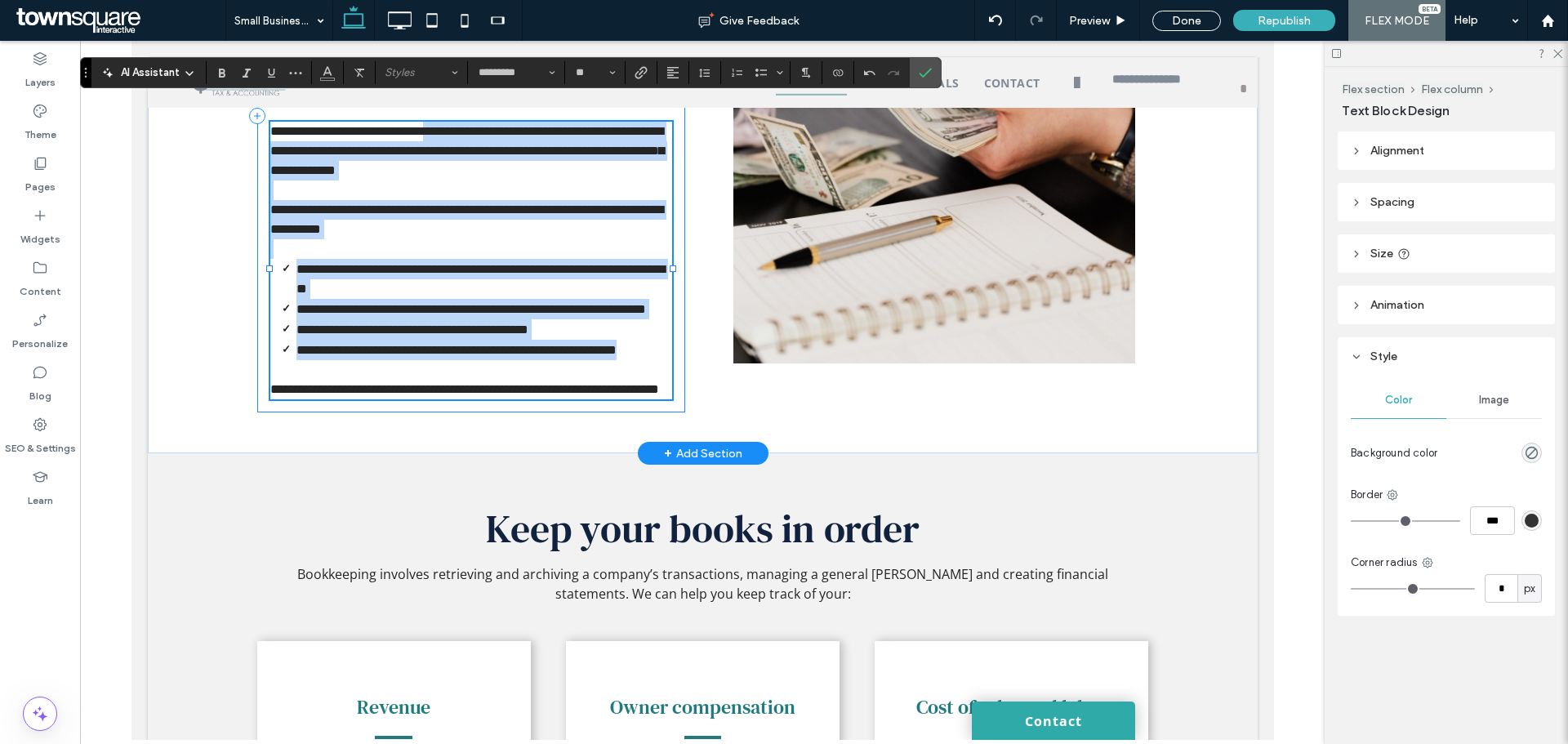
drag, startPoint x: 348, startPoint y: 371, endPoint x: 262, endPoint y: 355, distance: 87.5
click at [262, 355] on div "**********" at bounding box center [702, 116] width 980 height 674
click at [342, 358] on li "**********" at bounding box center [483, 350] width 376 height 21
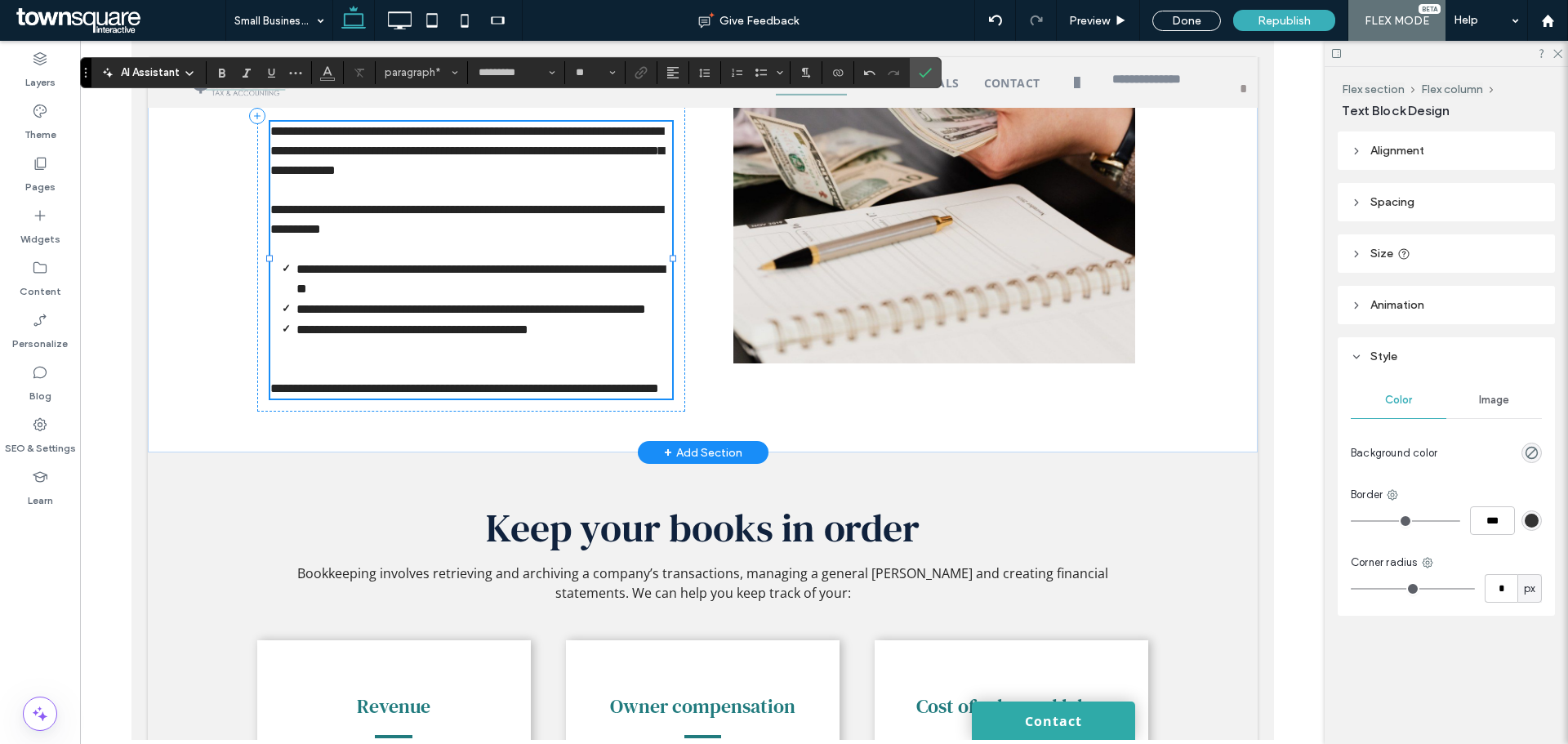
click at [572, 359] on p at bounding box center [470, 369] width 401 height 20
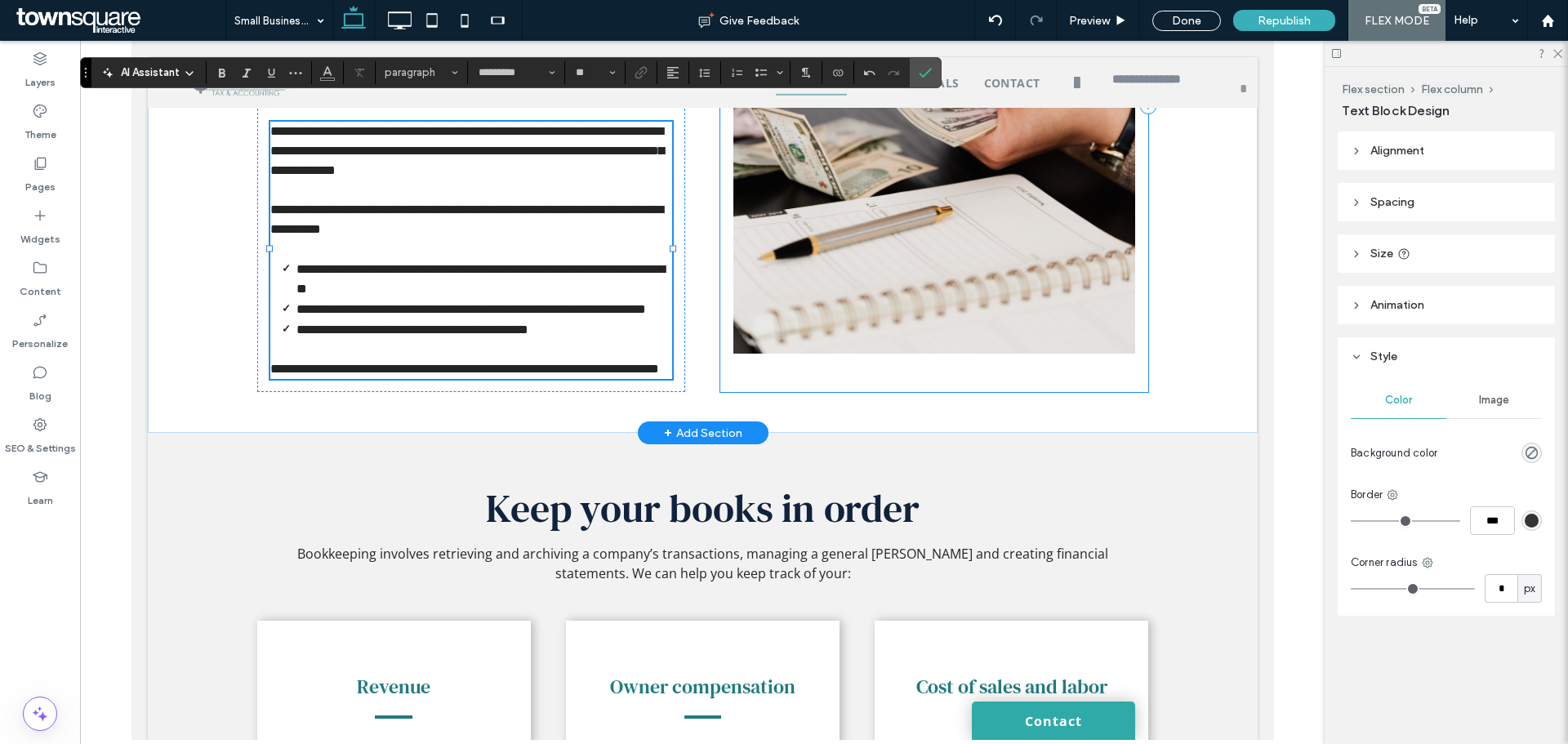
click at [772, 387] on div at bounding box center [934, 106] width 428 height 572
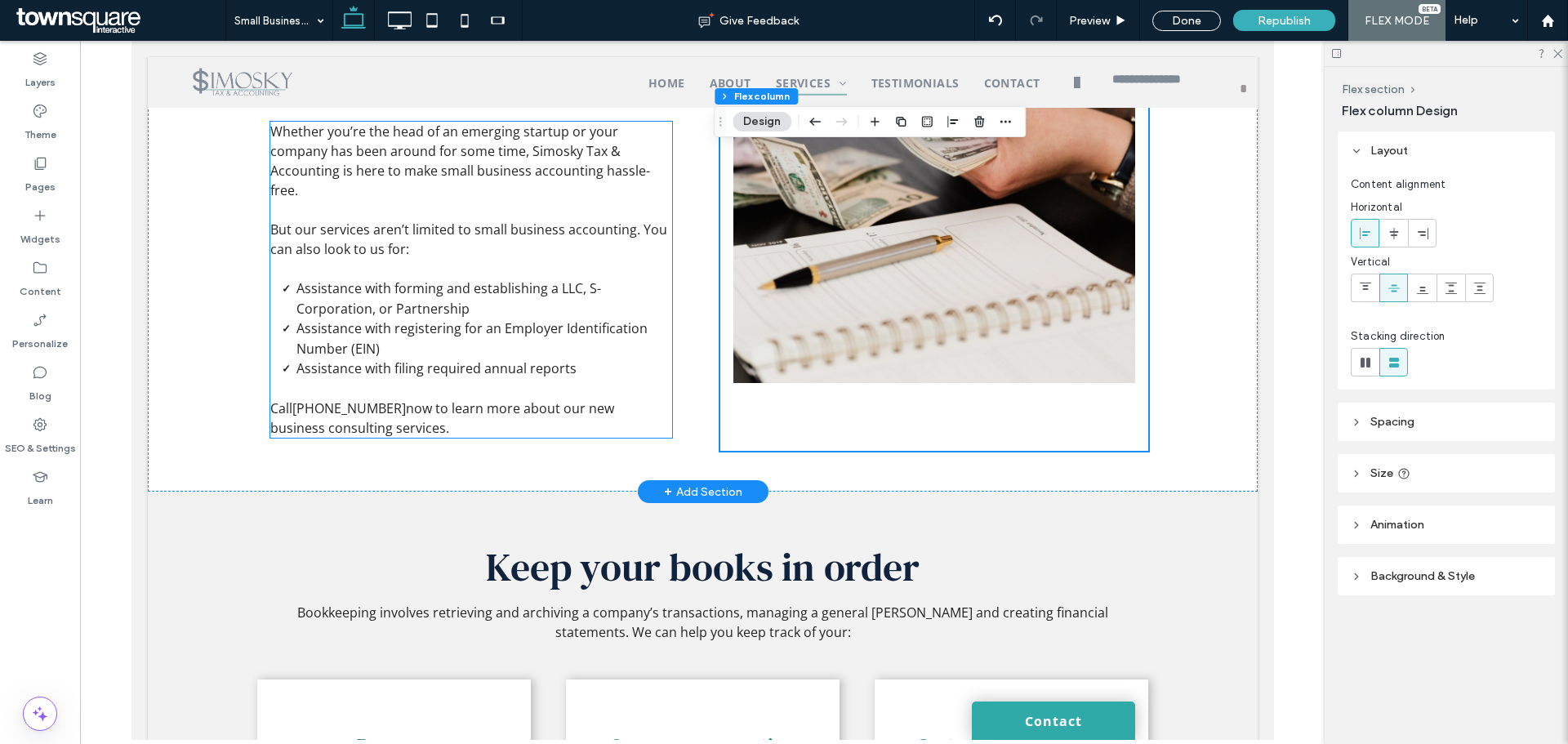
click at [518, 399] on p "Call 309-945-1040 now to learn more about our new business consulting services." at bounding box center [470, 418] width 401 height 40
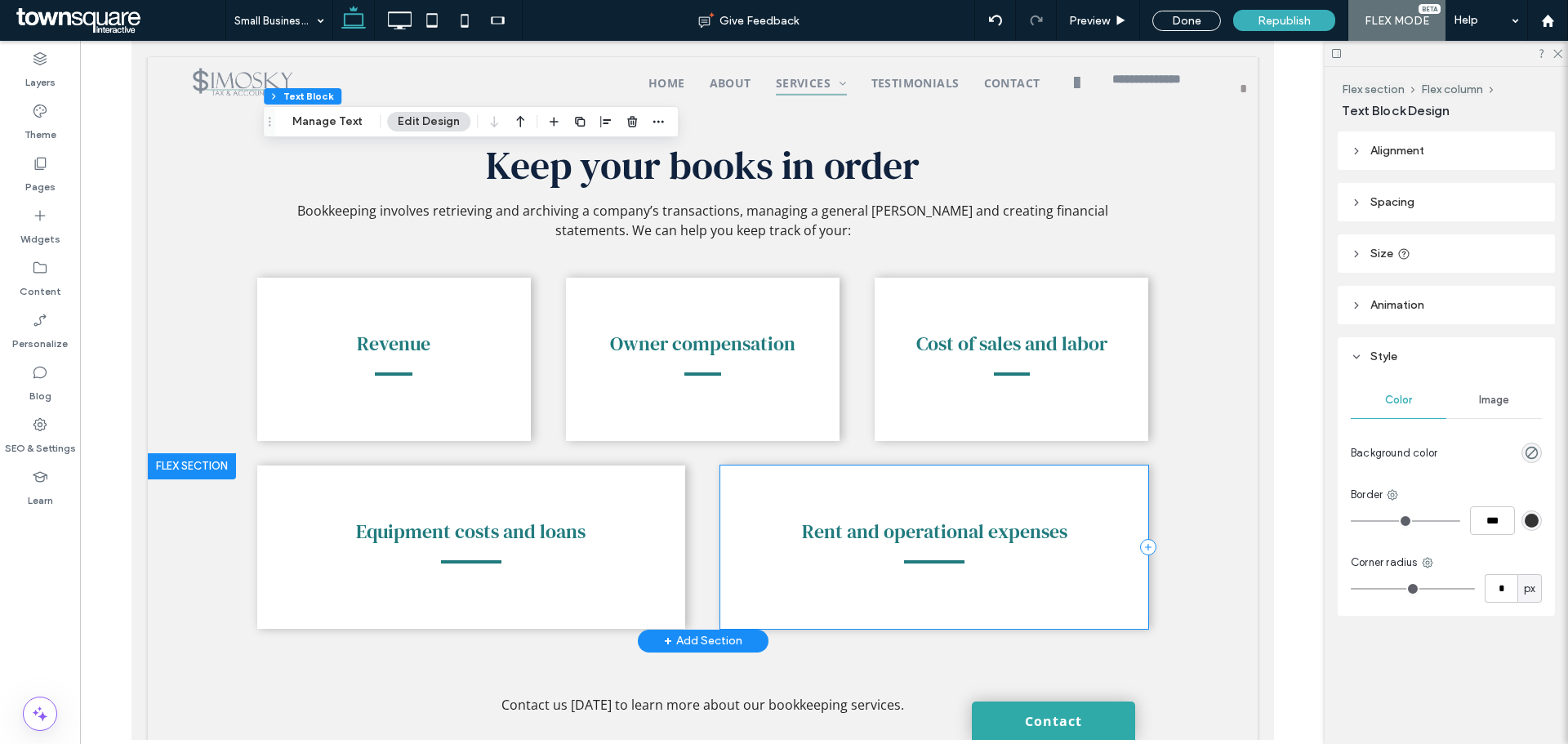
scroll to position [1098, 0]
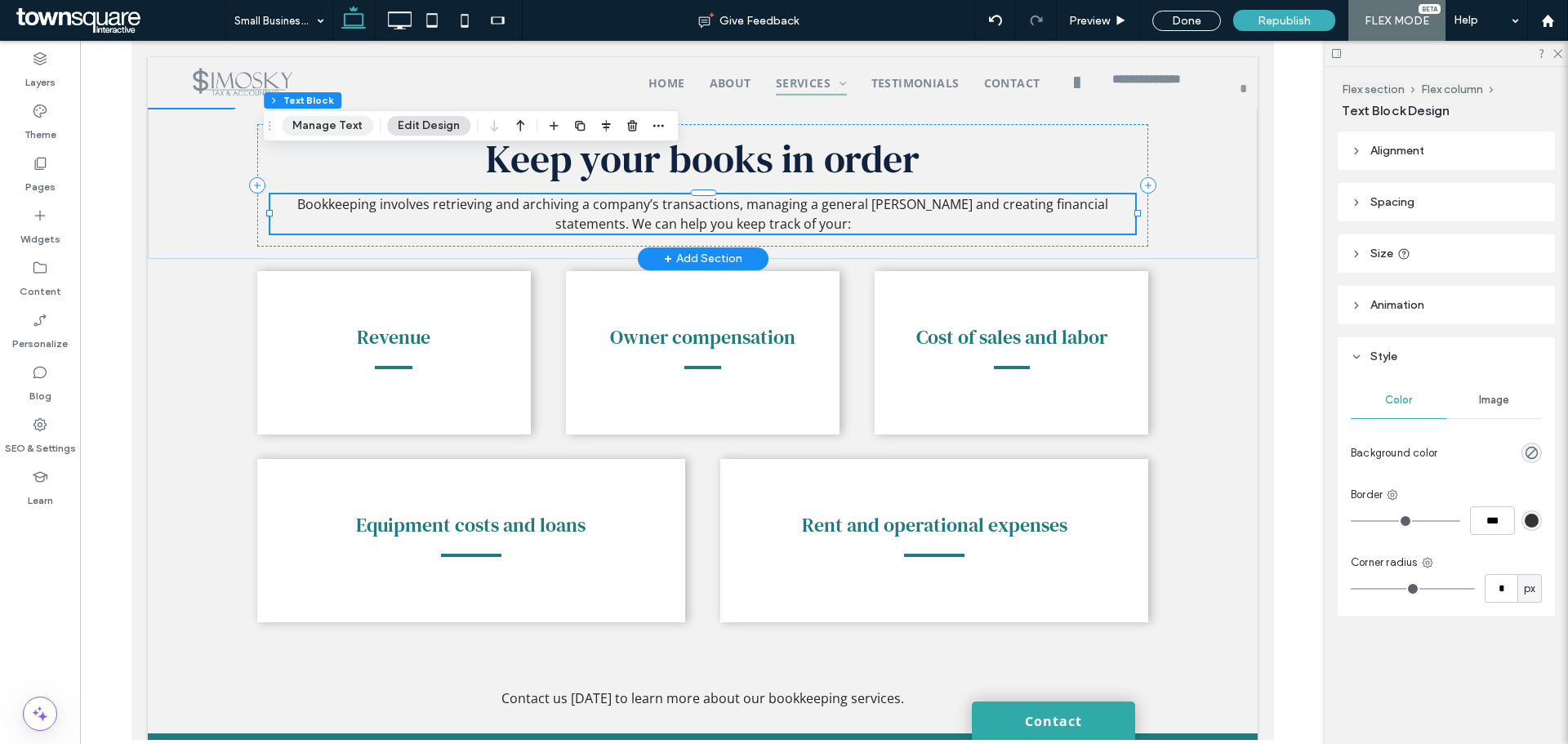
click at [304, 125] on button "Manage Text" at bounding box center [328, 125] width 91 height 20
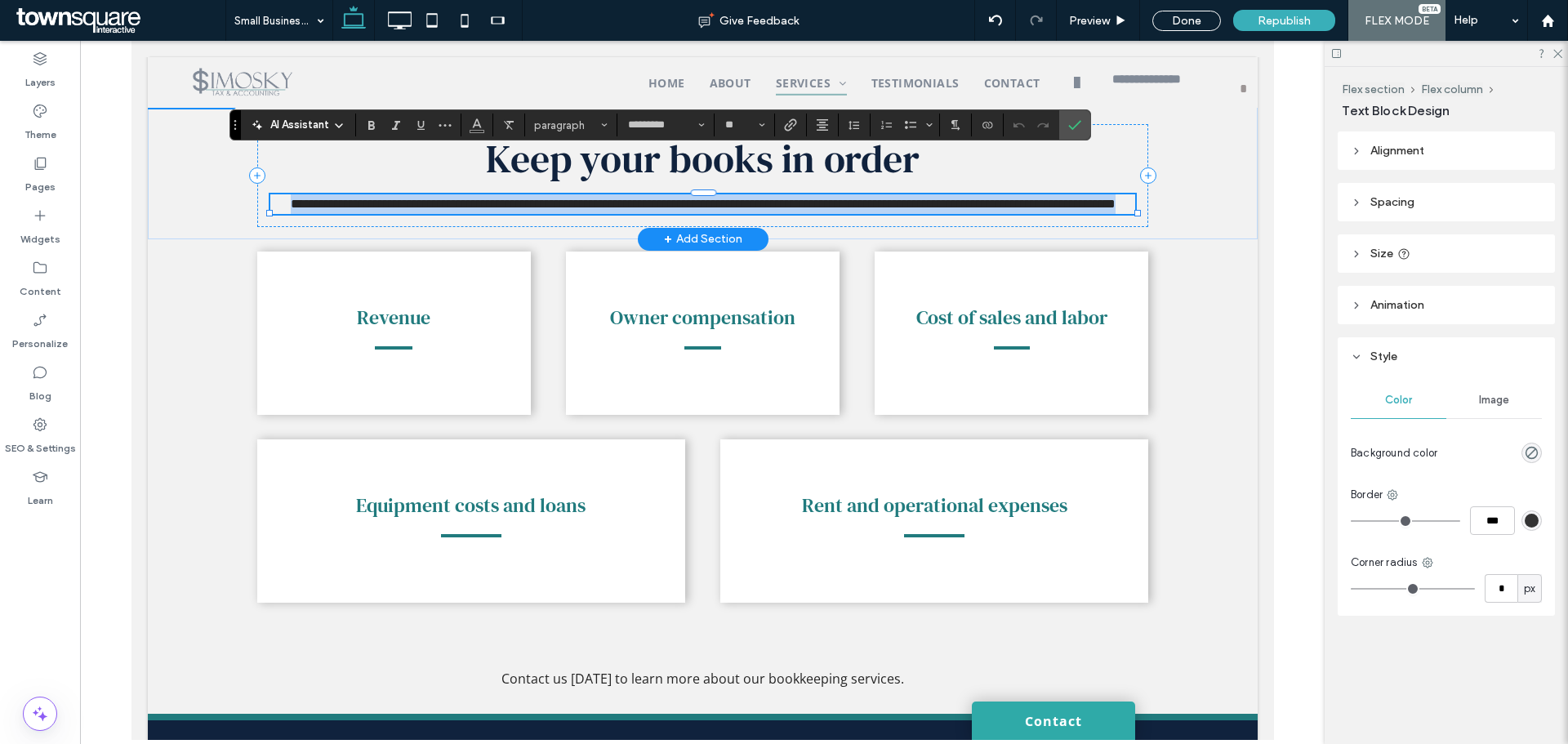
click at [345, 198] on span "**********" at bounding box center [702, 204] width 825 height 12
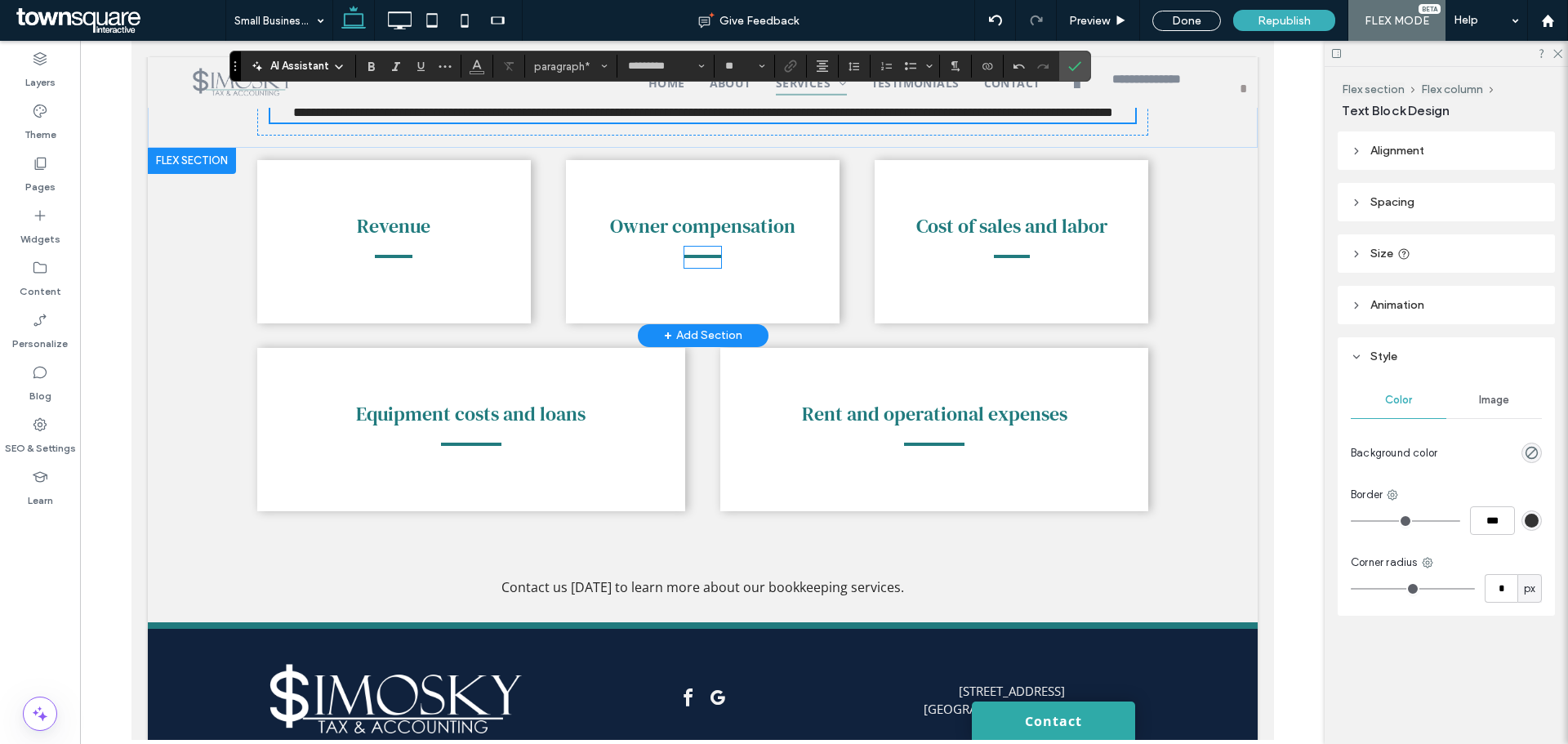
scroll to position [1074, 0]
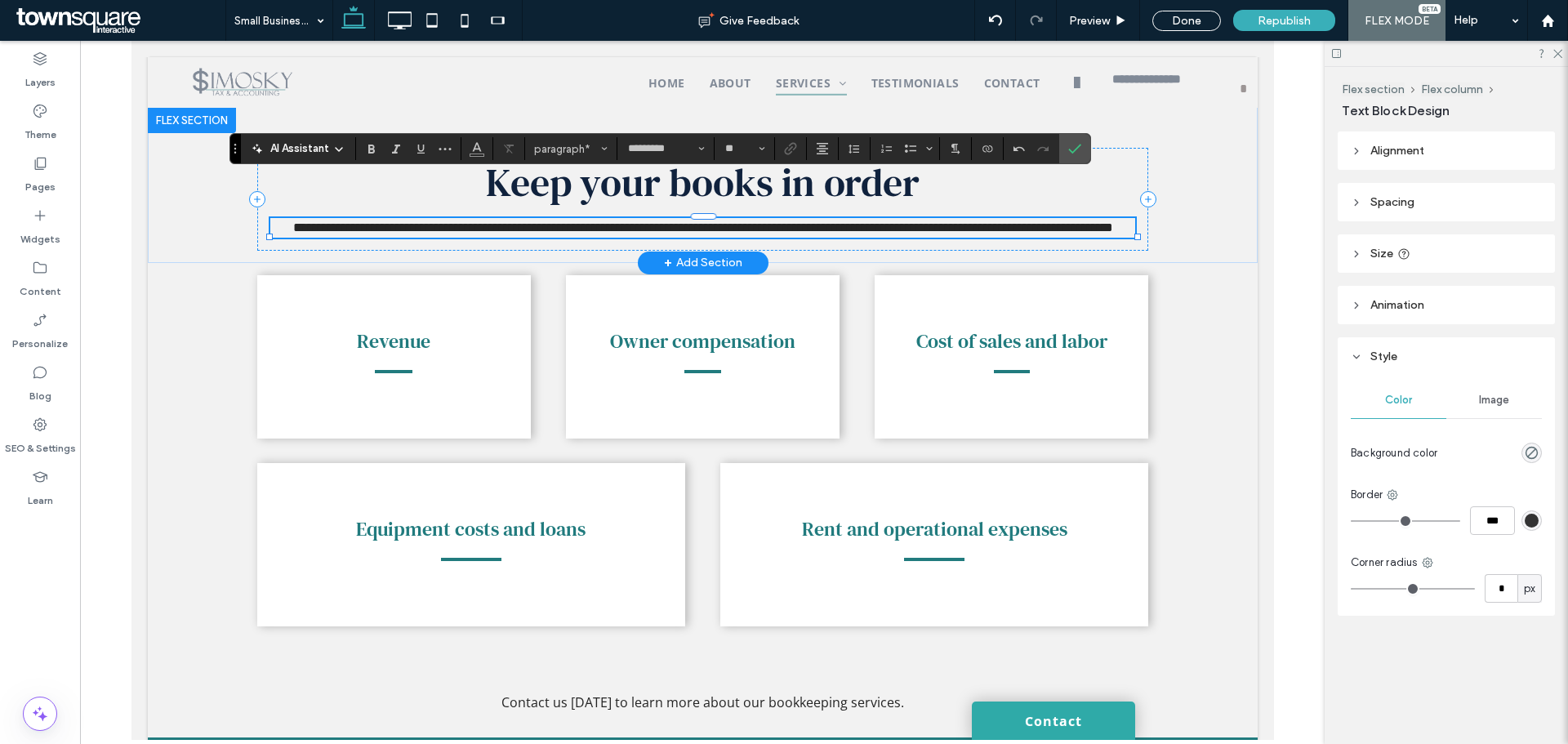
click at [998, 218] on p "**********" at bounding box center [702, 228] width 865 height 20
click at [1079, 221] on span "**********" at bounding box center [702, 227] width 820 height 12
click at [799, 218] on p "**********" at bounding box center [702, 228] width 865 height 20
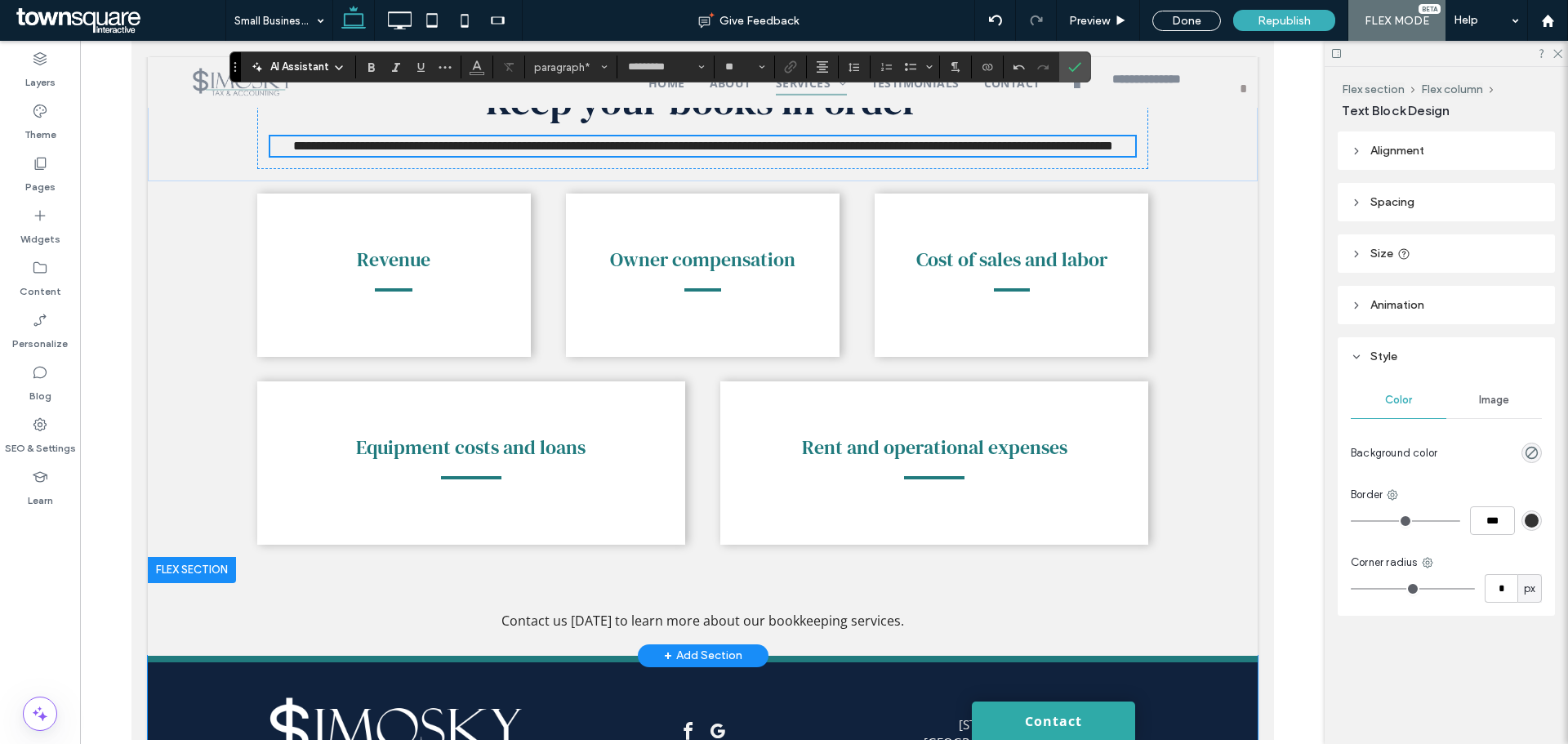
scroll to position [1237, 0]
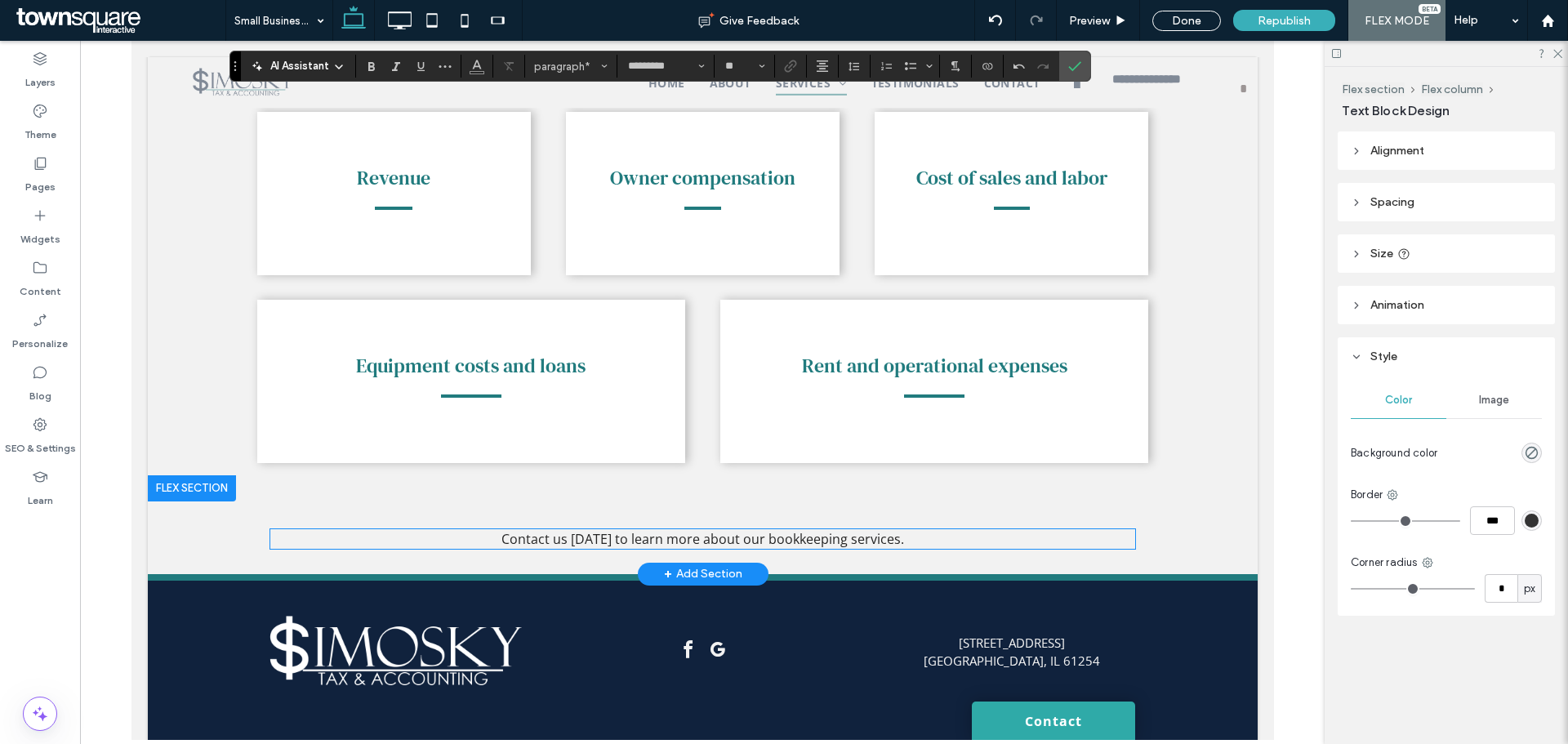
click at [879, 530] on span "Contact us today to learn more about our bookkeeping services." at bounding box center [701, 539] width 402 height 18
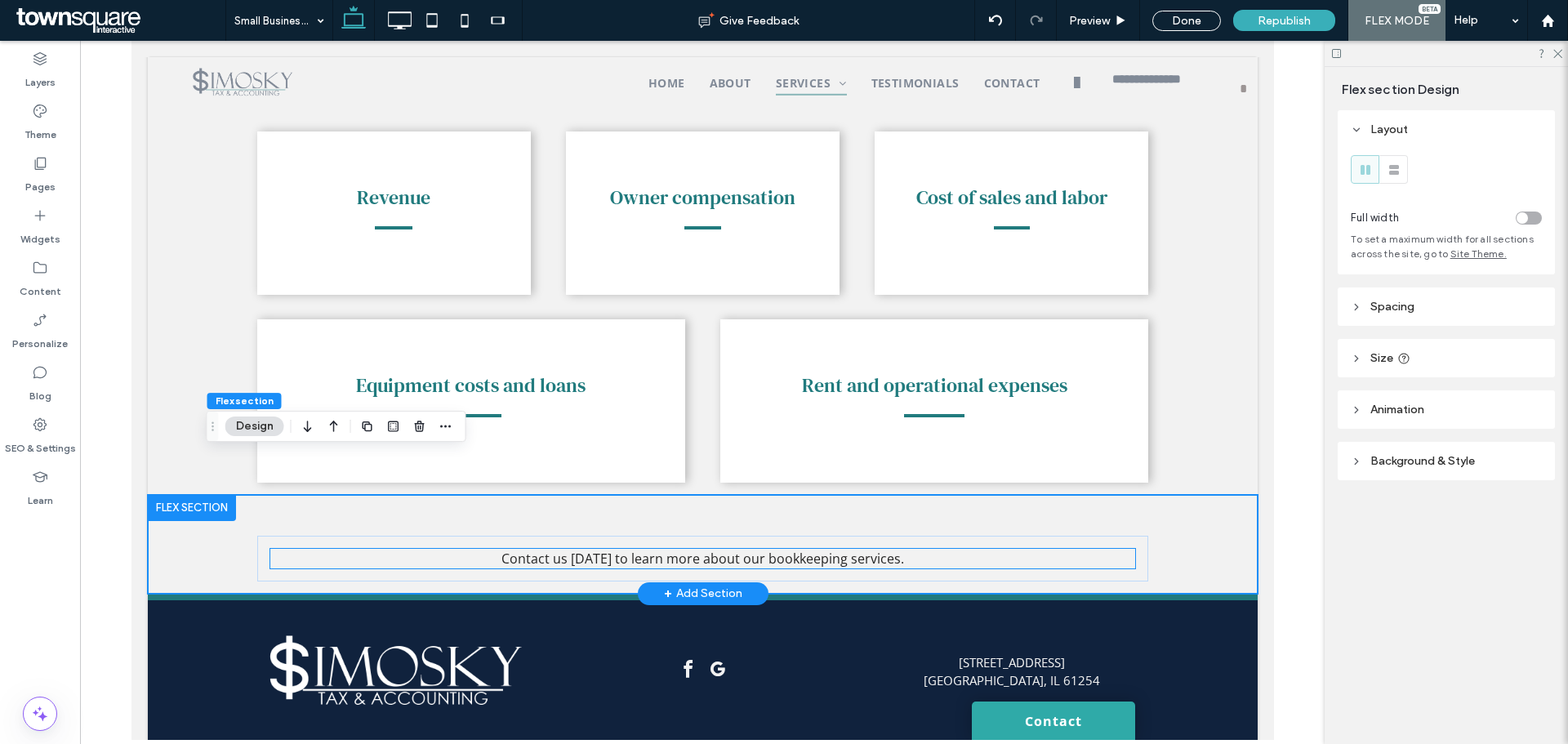
click at [903, 548] on p "Contact us today to learn more about our bookkeeping services." at bounding box center [702, 558] width 865 height 20
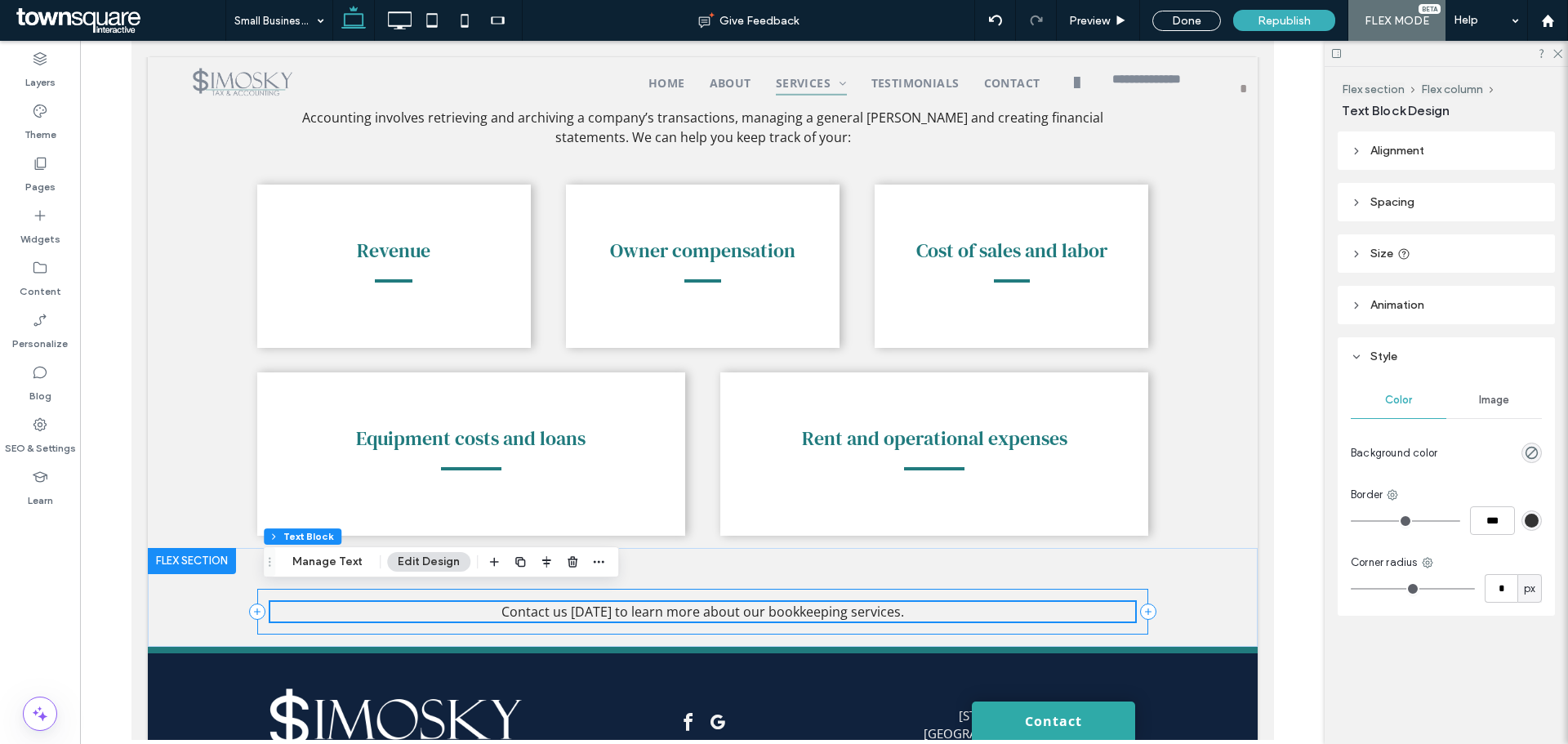
scroll to position [1156, 0]
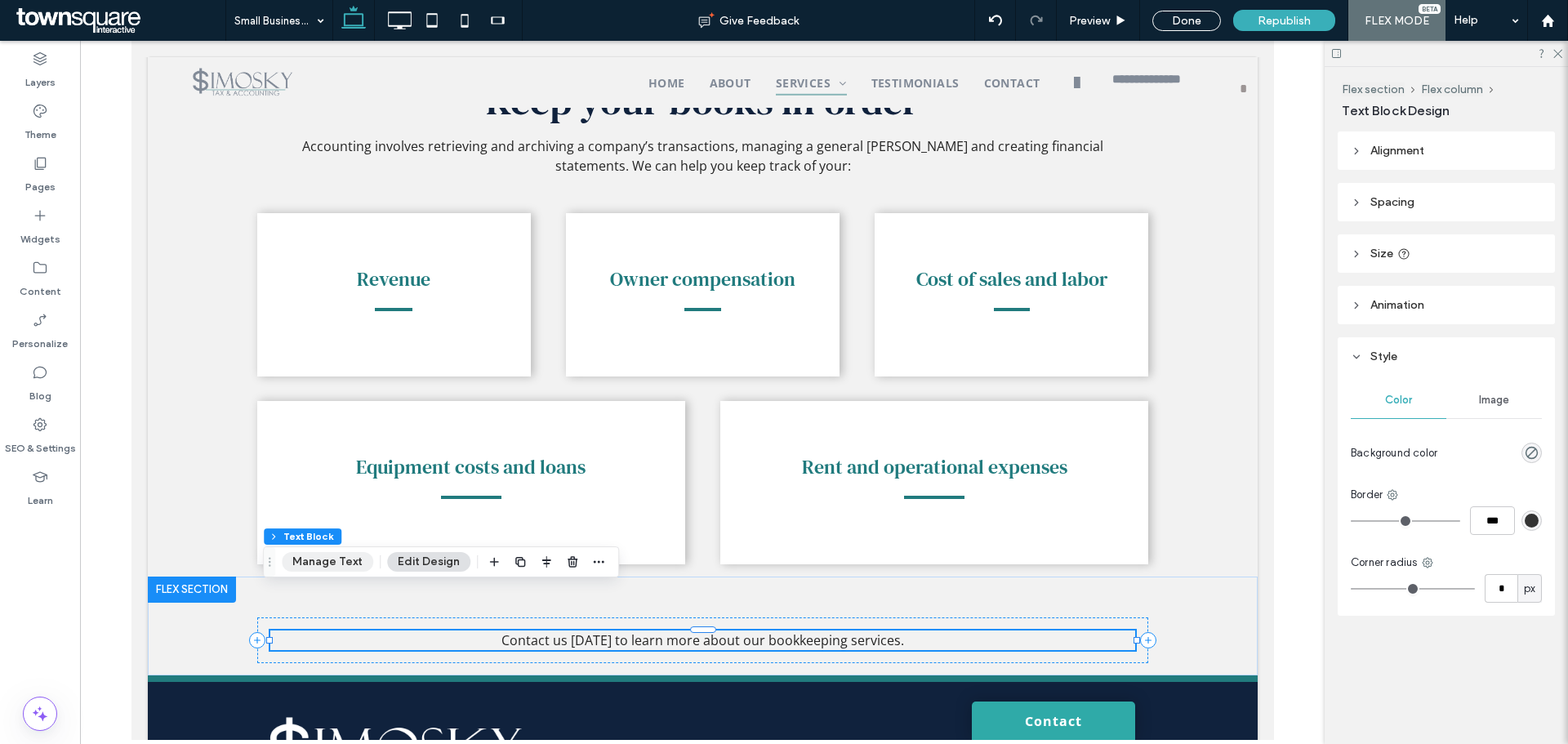
click at [324, 556] on button "Manage Text" at bounding box center [328, 561] width 91 height 20
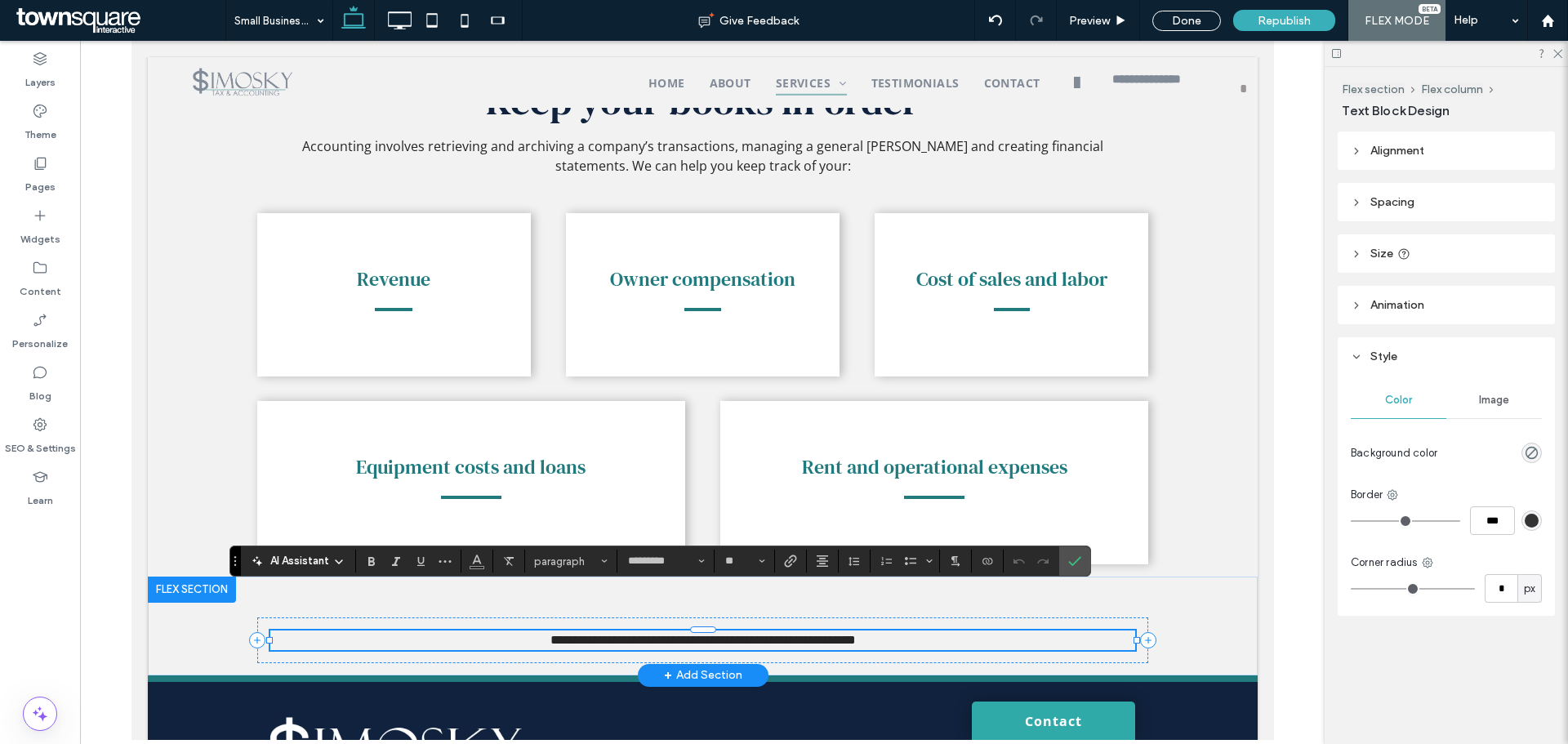
click at [940, 630] on p "**********" at bounding box center [702, 639] width 865 height 20
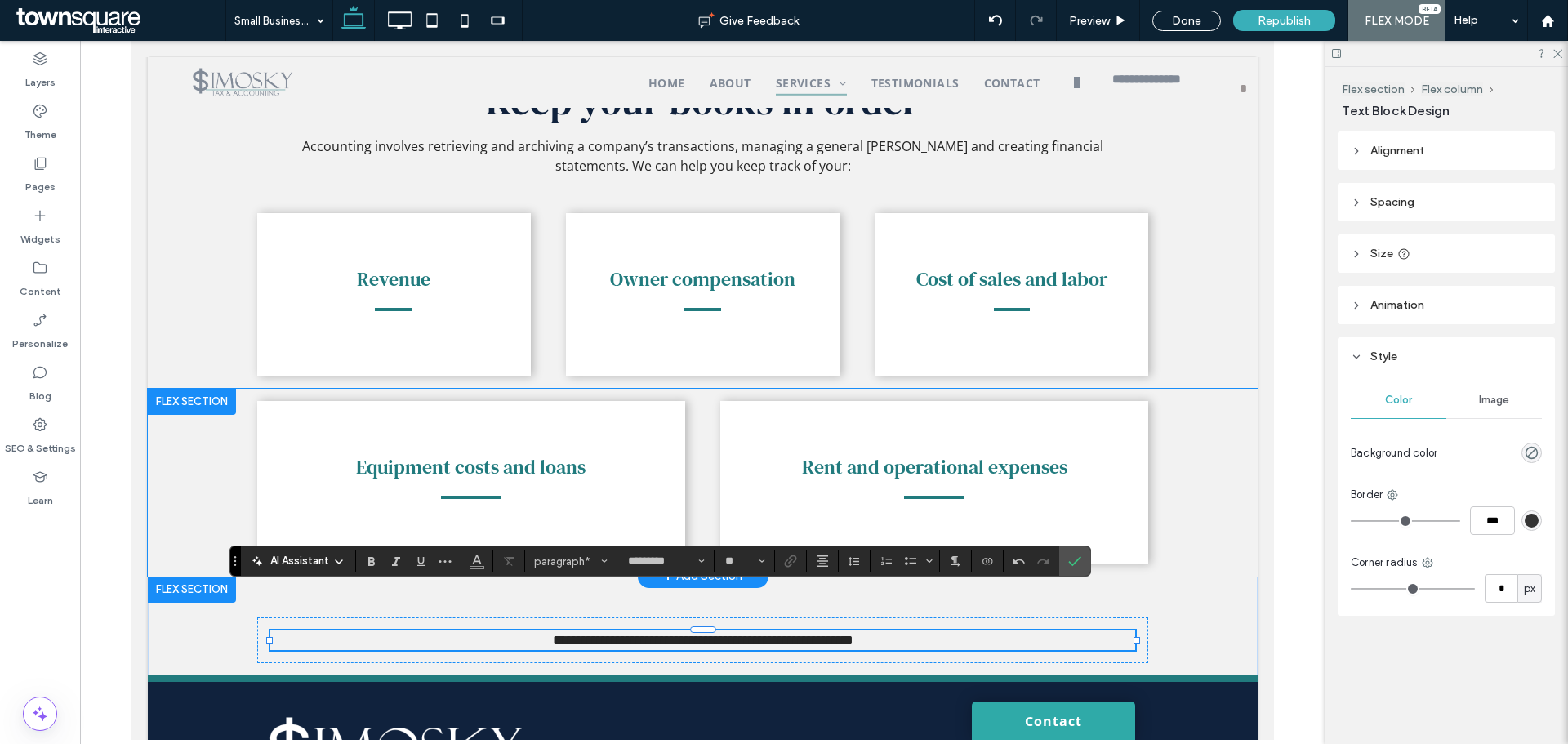
click at [1153, 524] on div "Equipment costs and loans Rent and operational expenses" at bounding box center [702, 482] width 980 height 188
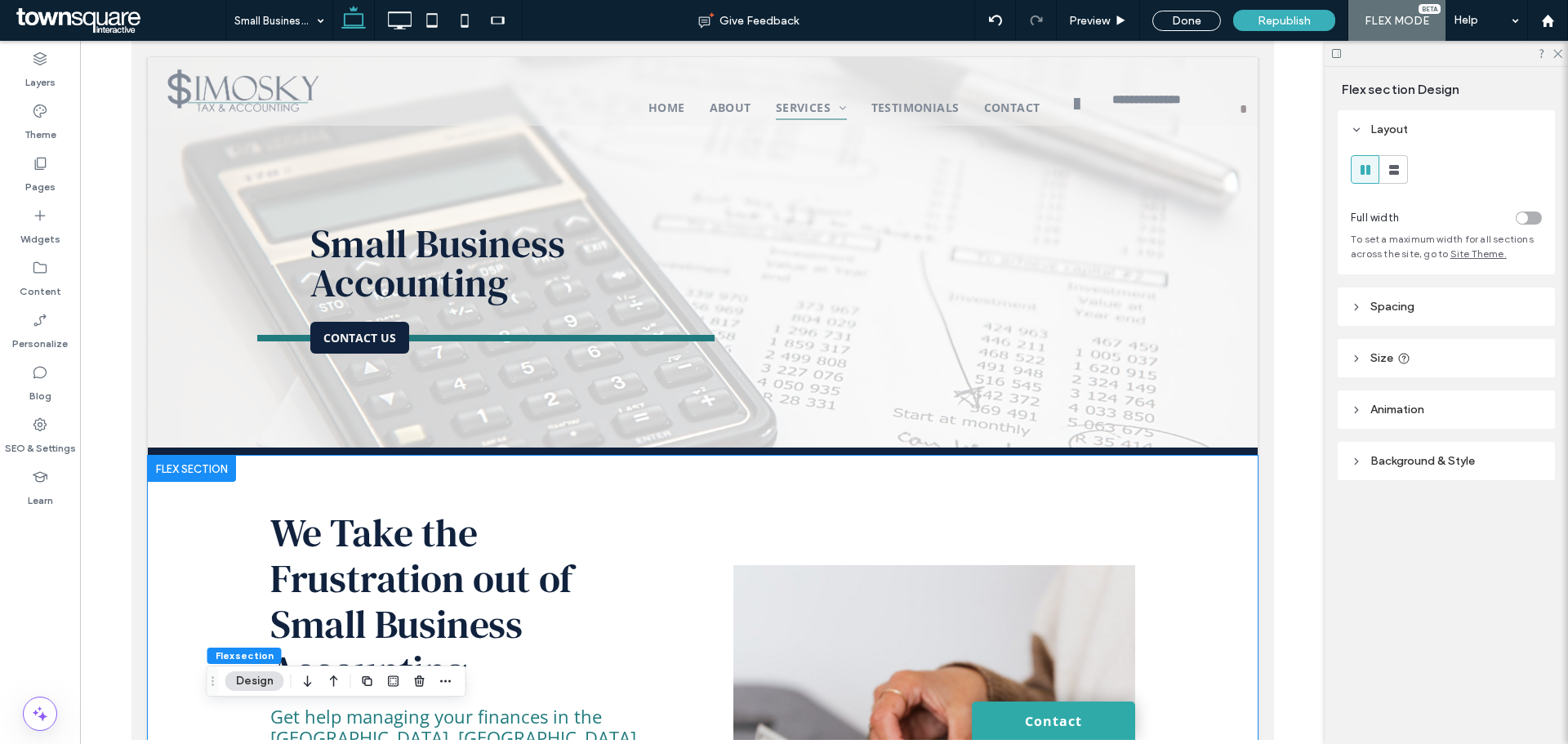
scroll to position [0, 0]
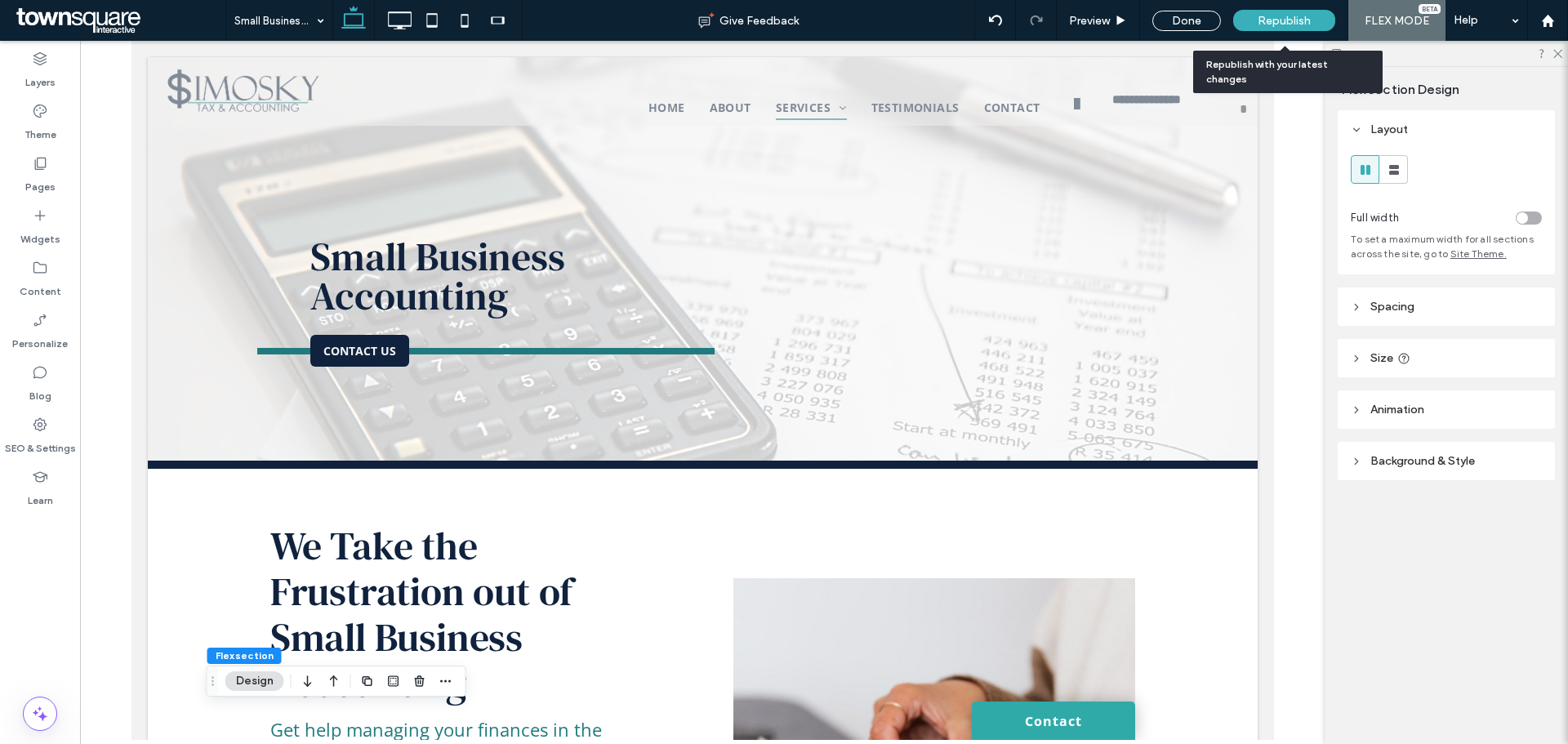
click at [1271, 20] on span "Republish" at bounding box center [1284, 21] width 53 height 14
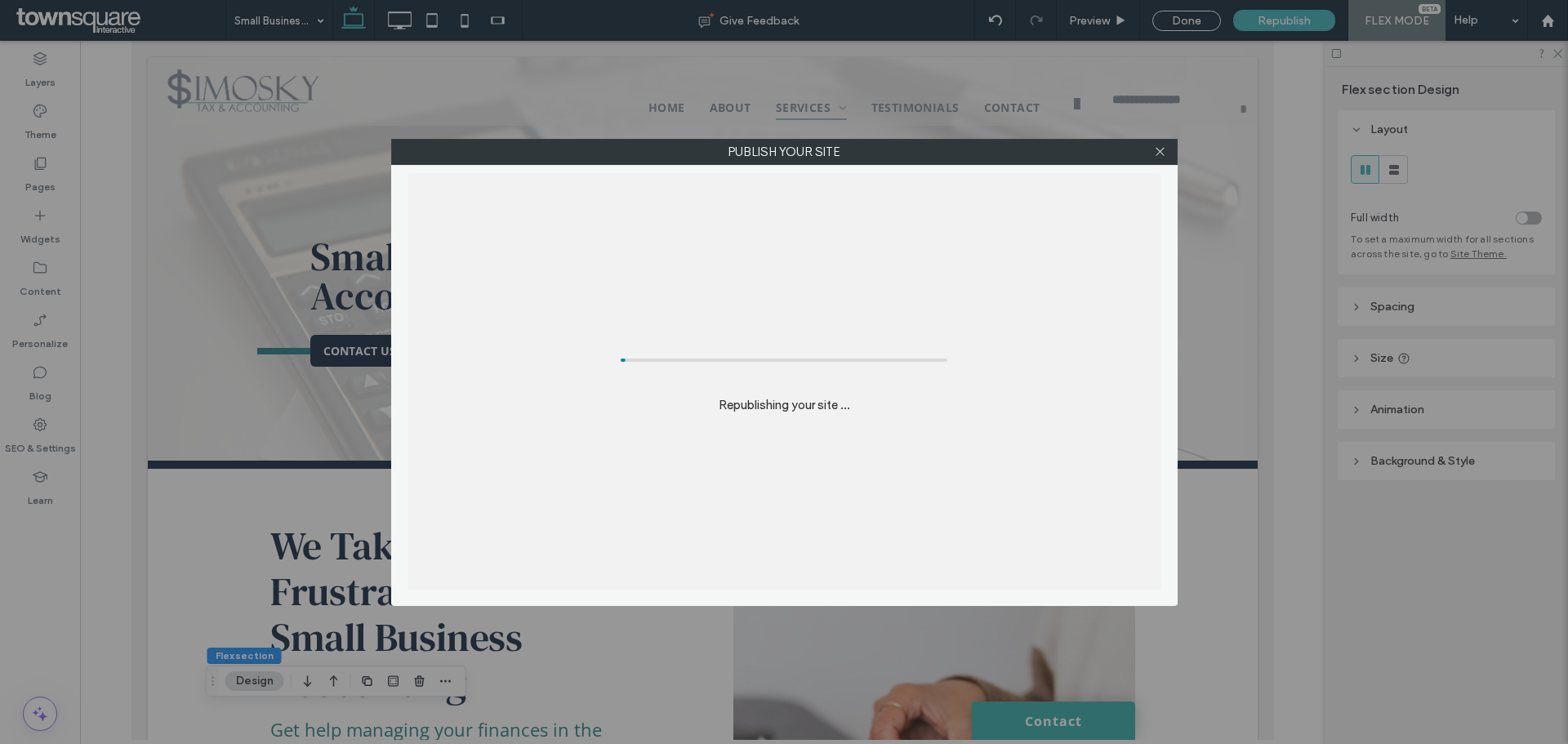
click at [1293, 21] on div "Publish your site Republishing your site ..." at bounding box center [784, 372] width 1568 height 744
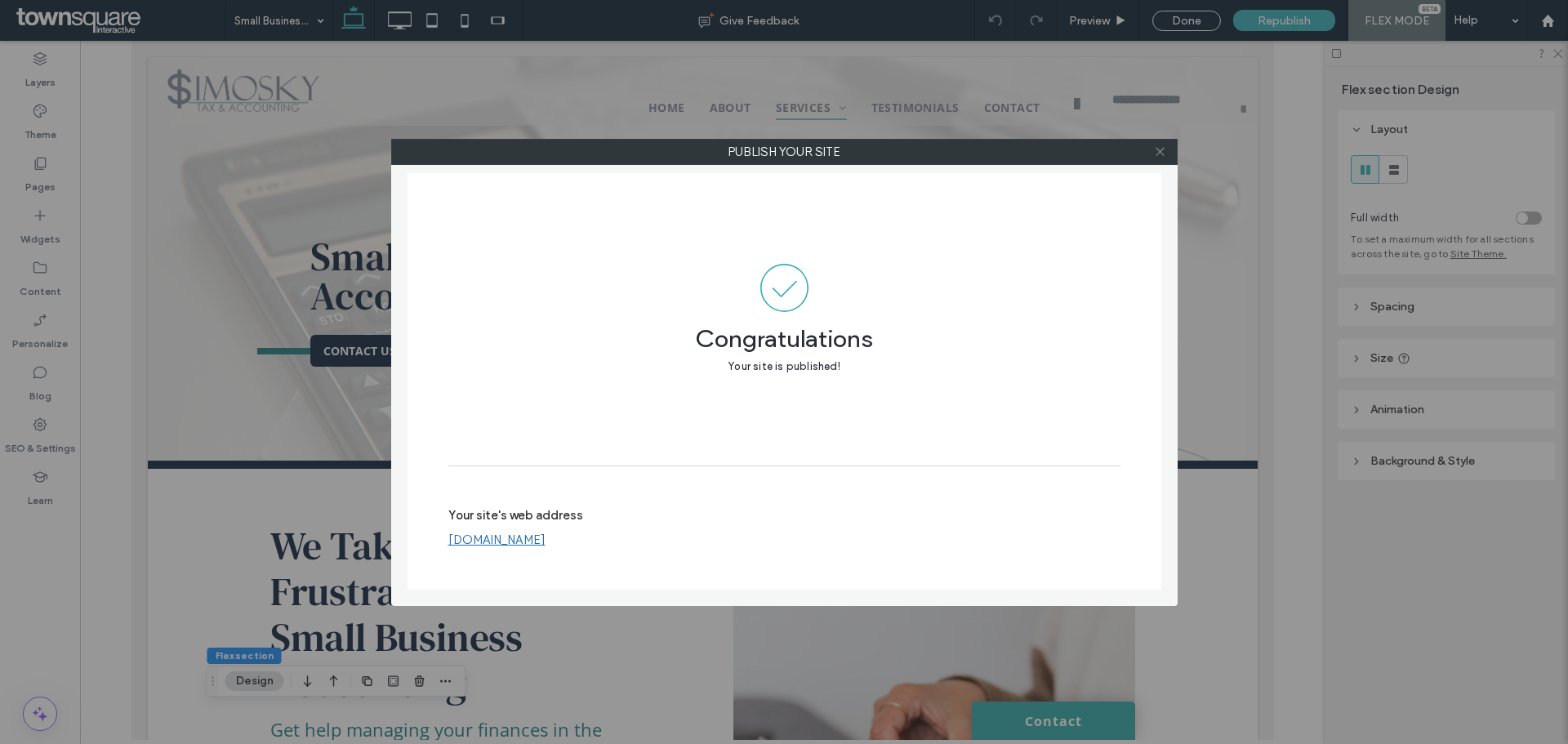
click at [1162, 147] on icon at bounding box center [1160, 151] width 12 height 12
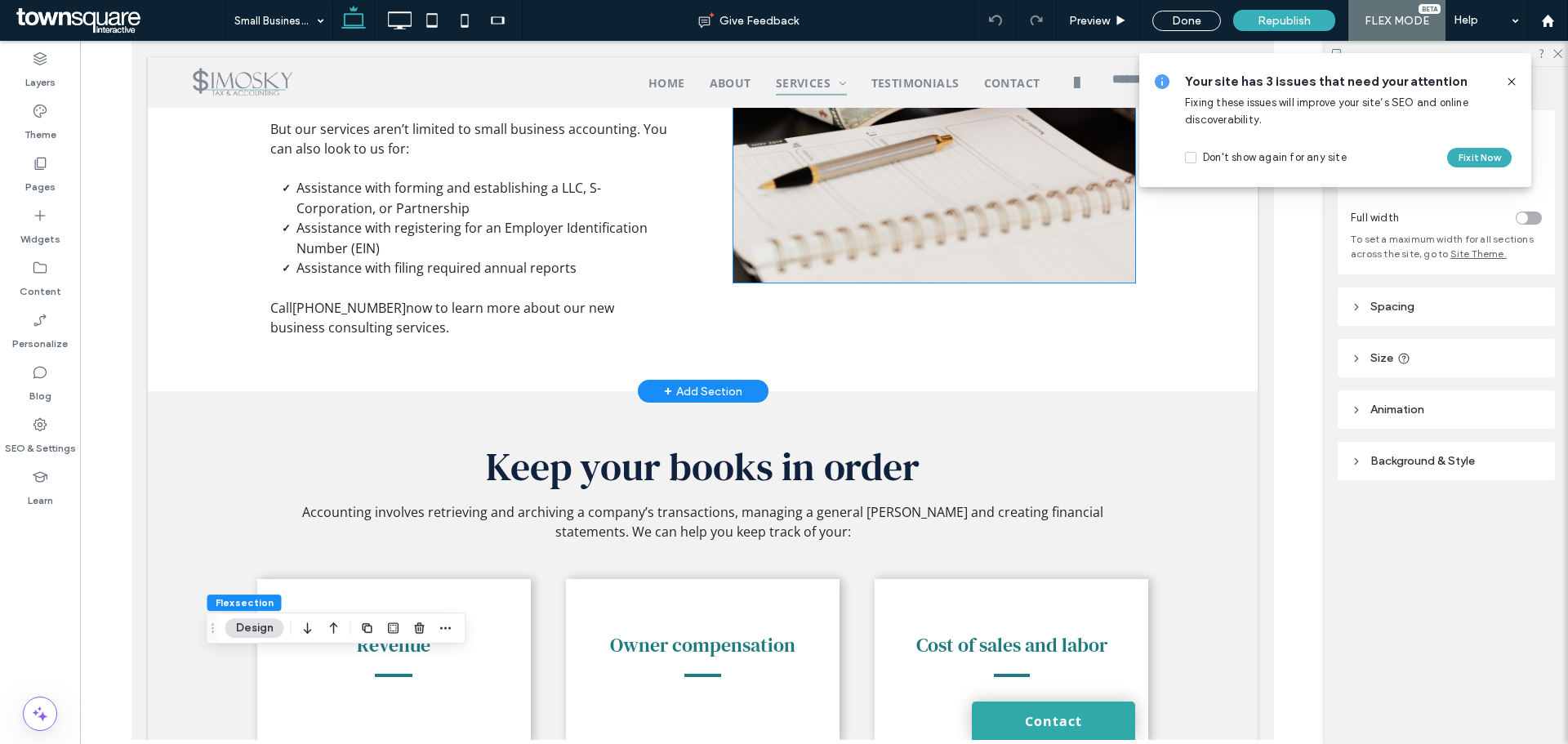
scroll to position [666, 0]
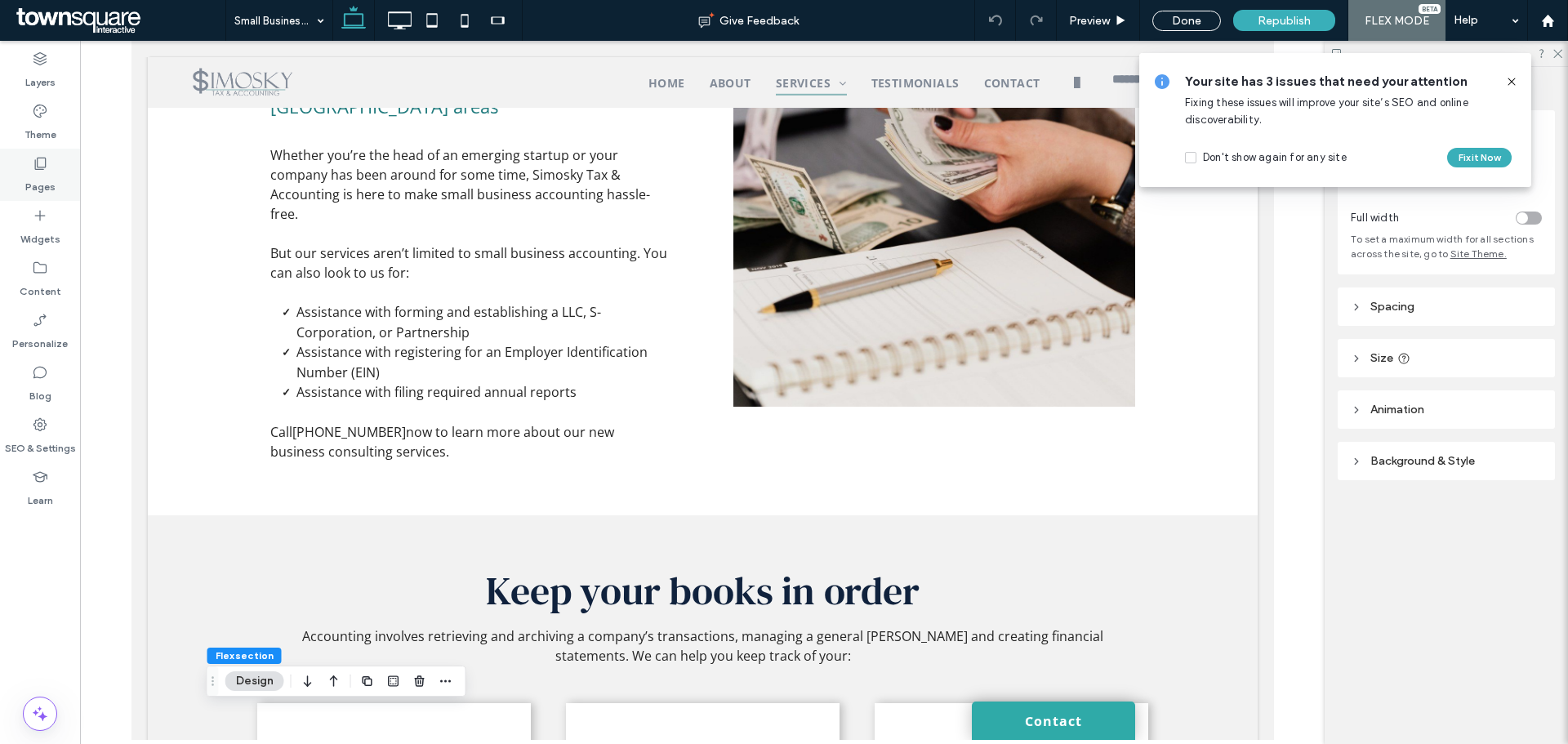
click at [36, 187] on label "Pages" at bounding box center [40, 183] width 30 height 23
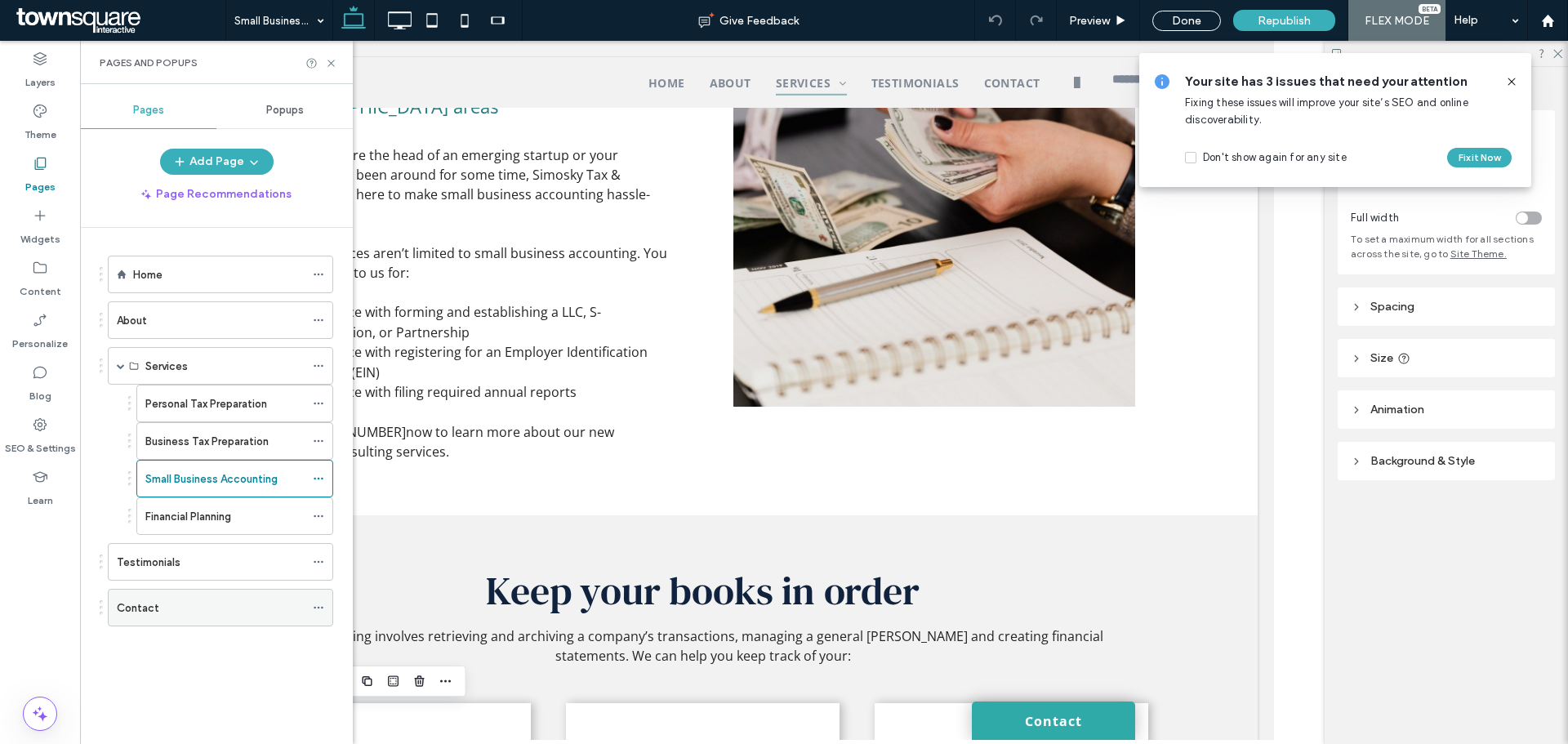
click at [155, 610] on label "Contact" at bounding box center [138, 607] width 42 height 28
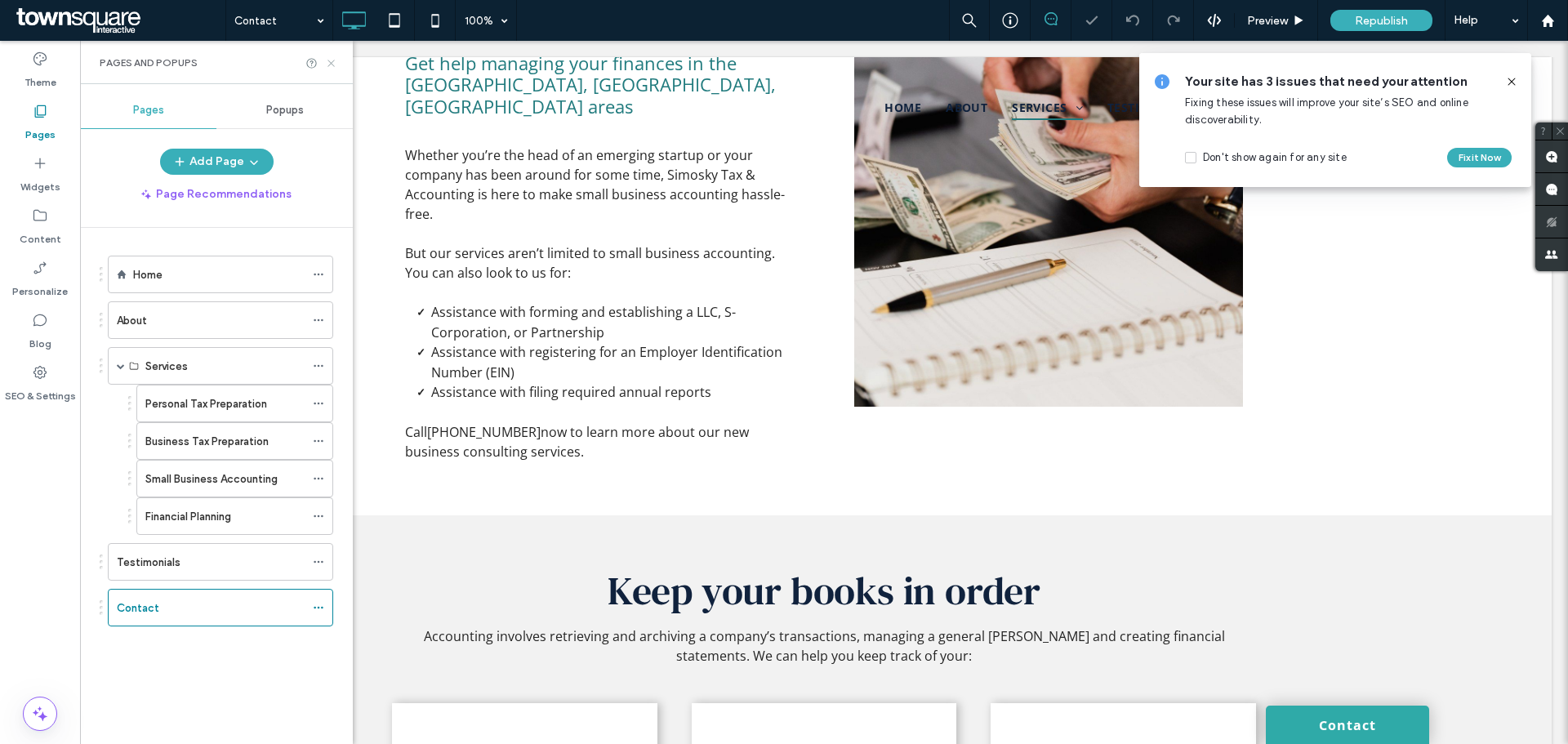
click at [334, 66] on use at bounding box center [331, 63] width 7 height 7
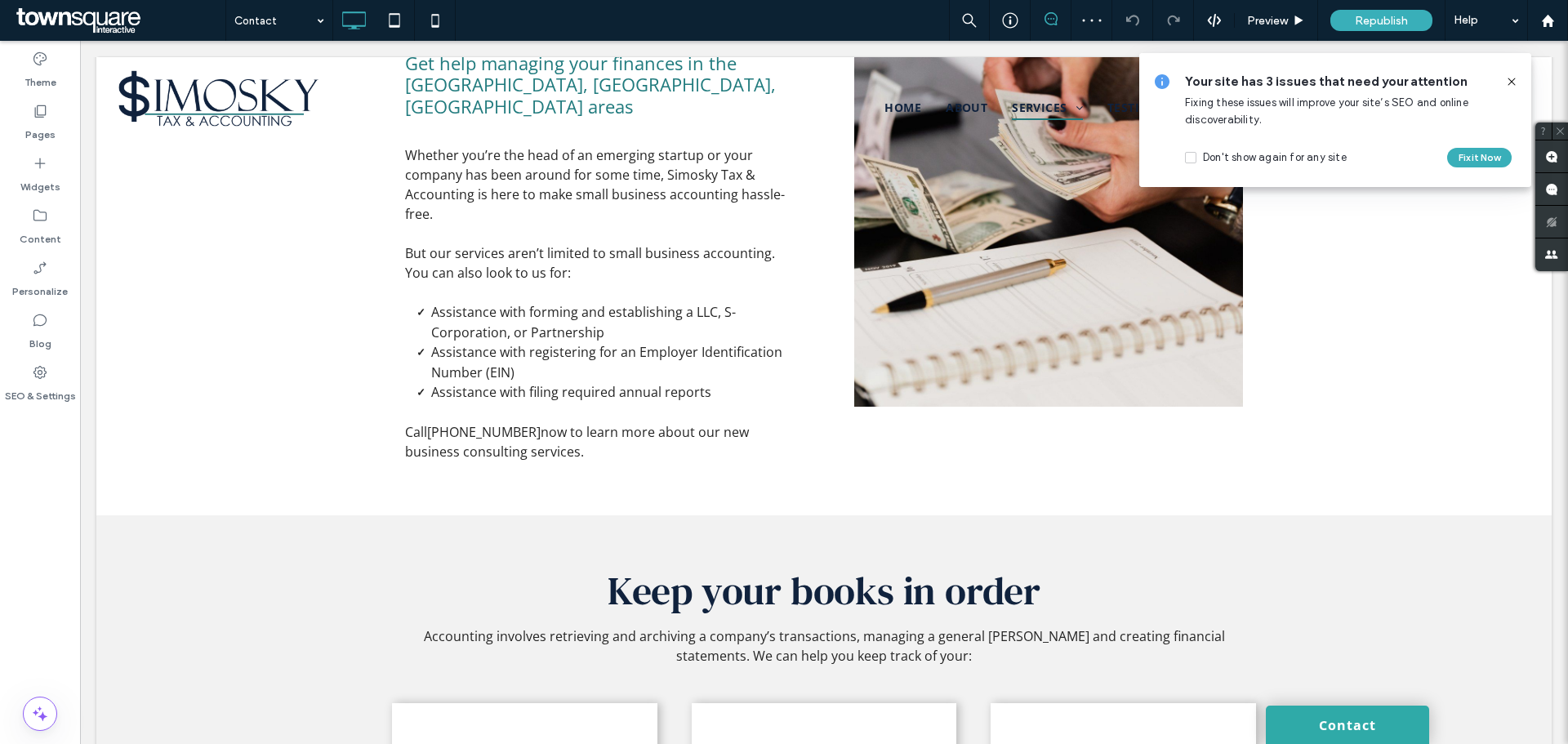
click at [1513, 77] on icon at bounding box center [1511, 81] width 13 height 13
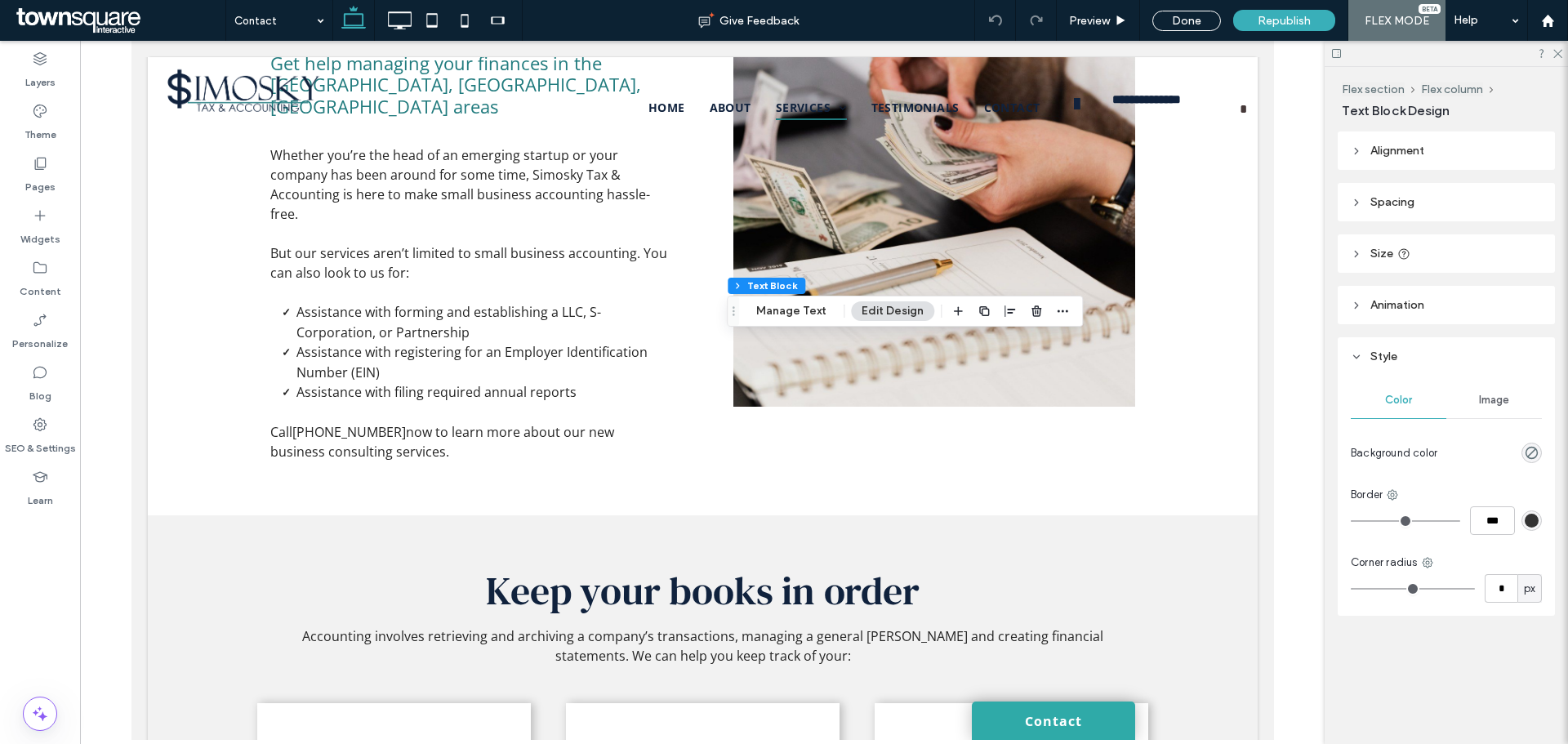
click at [775, 324] on div "Flex section Flex column Text Block Manage Text Edit Design" at bounding box center [905, 311] width 356 height 31
click at [775, 312] on button "Manage Text" at bounding box center [791, 311] width 91 height 20
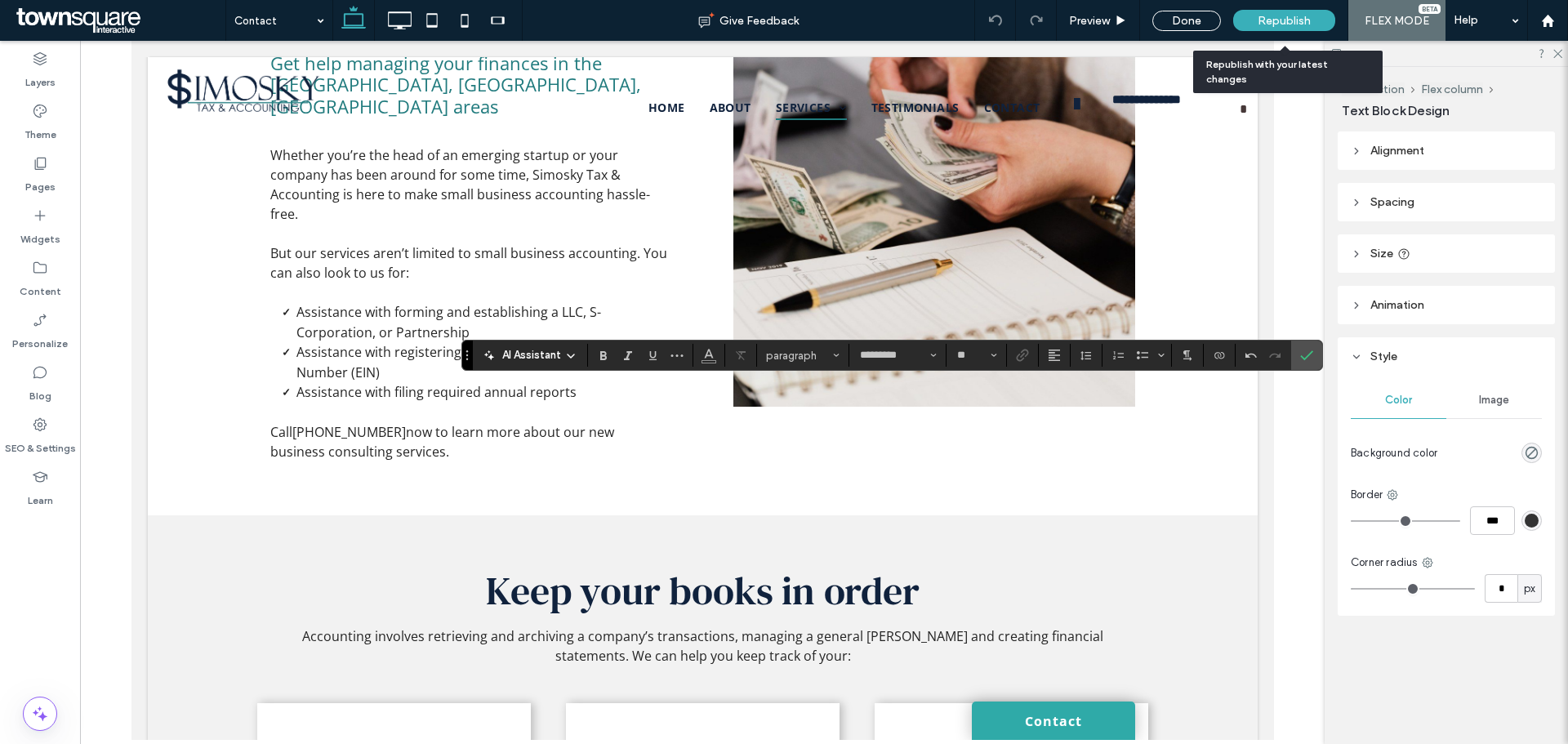
click at [1269, 10] on div "Republish" at bounding box center [1284, 20] width 102 height 21
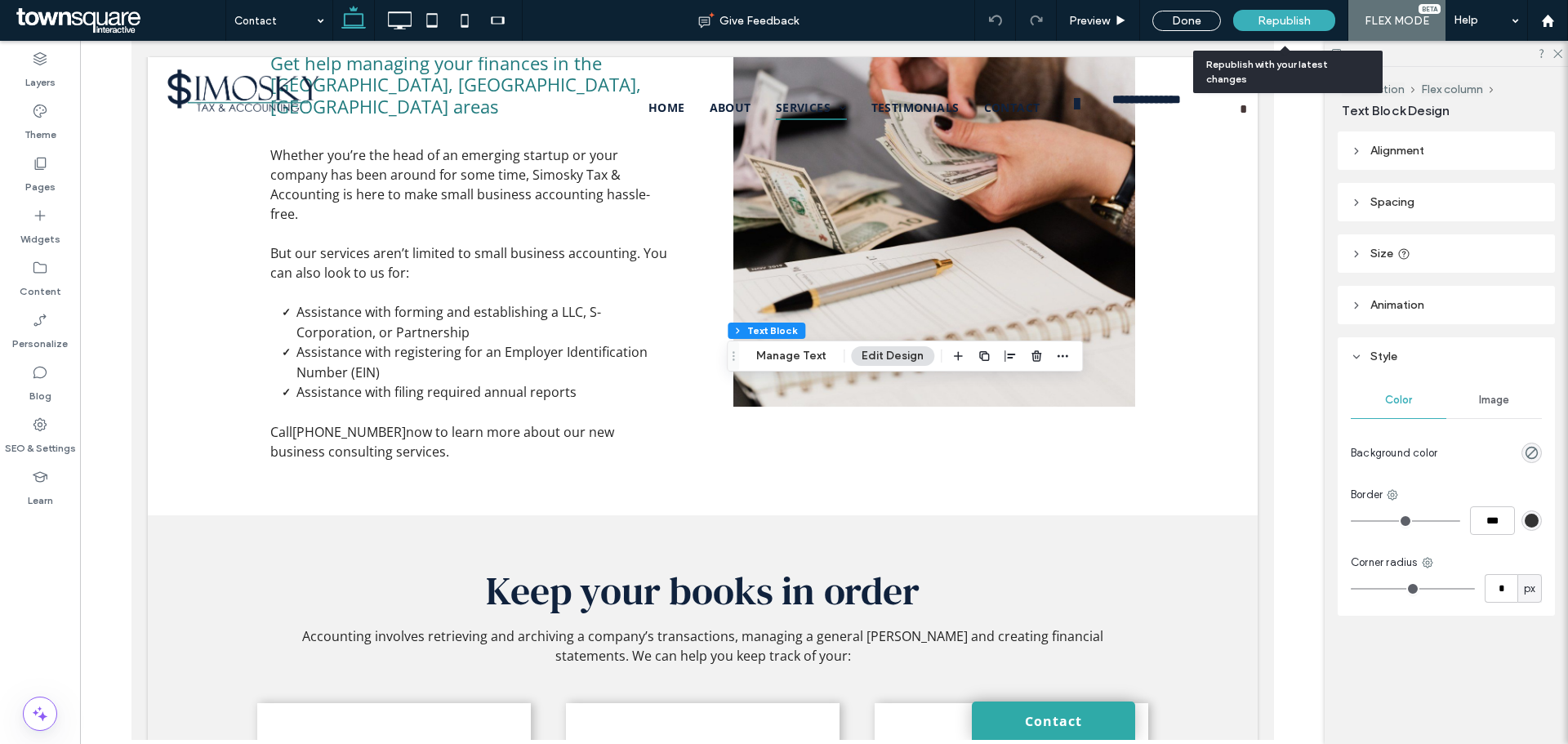
click at [1289, 26] on span "Republish" at bounding box center [1284, 21] width 53 height 14
click at [1289, 19] on span "Republish" at bounding box center [1284, 21] width 53 height 14
click at [1265, 22] on span "Republish" at bounding box center [1284, 21] width 53 height 14
click at [1268, 21] on span "Republish" at bounding box center [1284, 21] width 53 height 14
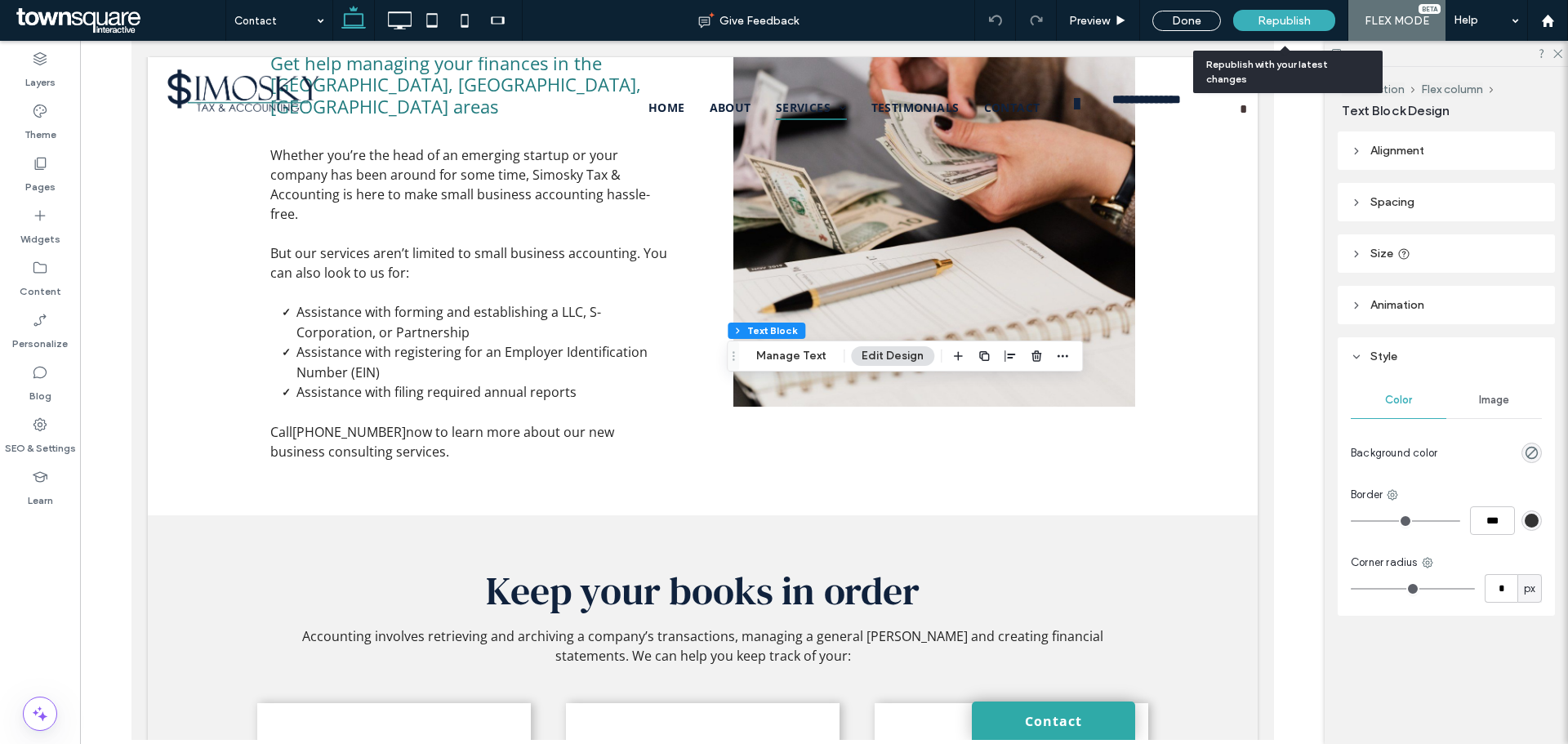
click at [1271, 20] on span "Republish" at bounding box center [1284, 21] width 53 height 14
click at [1274, 18] on span "Republish" at bounding box center [1284, 21] width 53 height 14
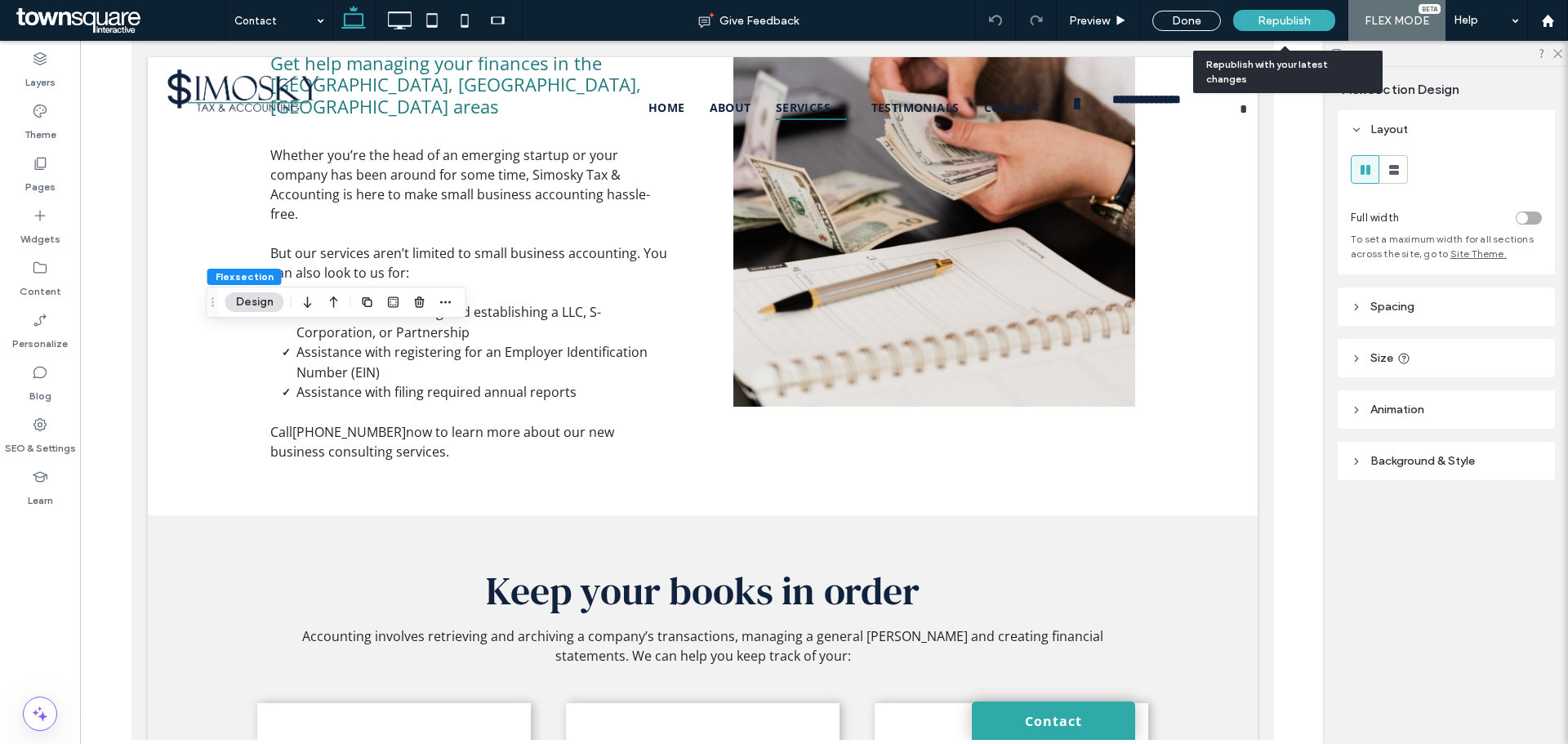
click at [1273, 16] on span "Republish" at bounding box center [1284, 21] width 53 height 14
click at [1275, 16] on span "Republish" at bounding box center [1284, 21] width 53 height 14
click at [1277, 17] on span "Republish" at bounding box center [1284, 21] width 53 height 14
click at [1281, 18] on span "Republish" at bounding box center [1284, 21] width 53 height 14
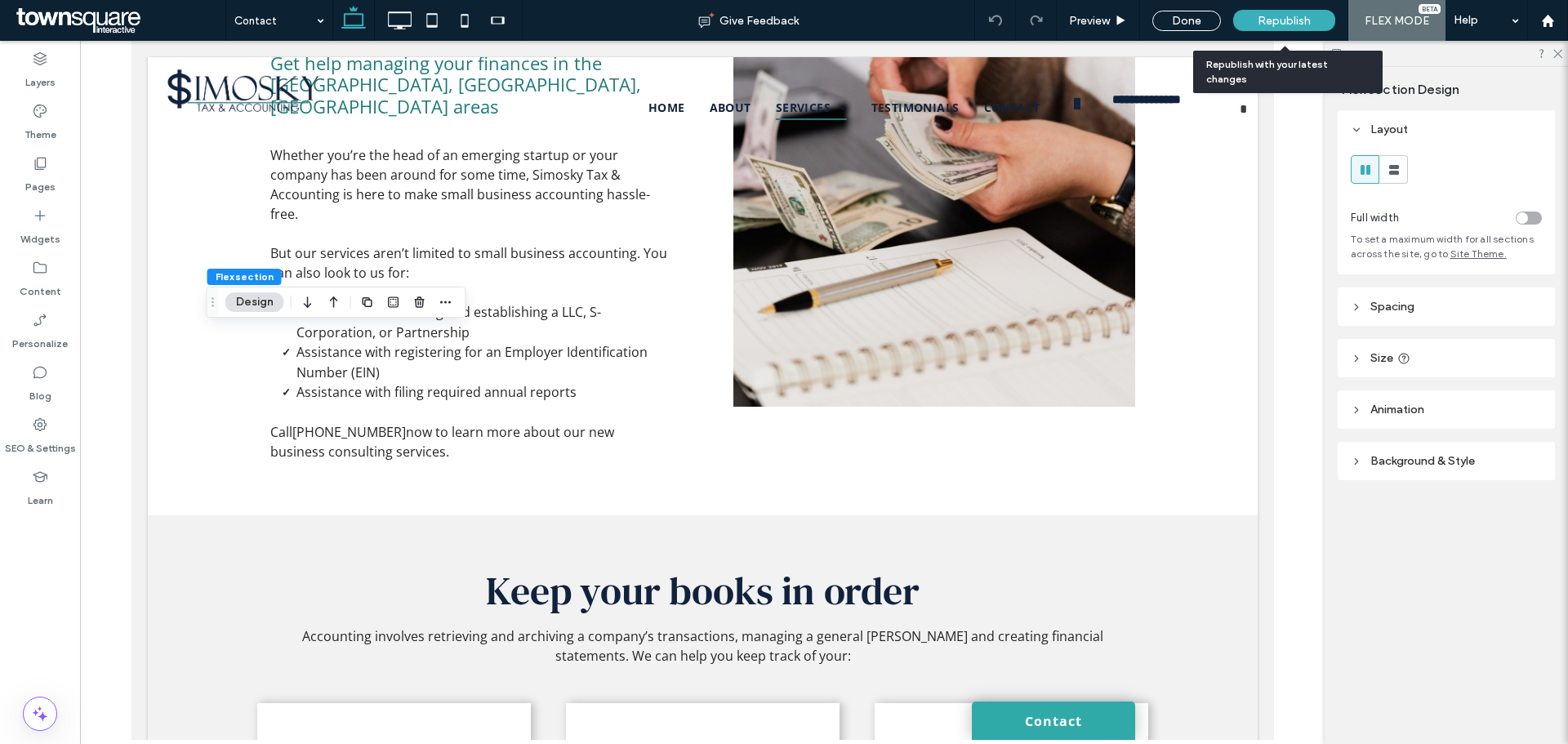
click at [1283, 20] on span "Republish" at bounding box center [1284, 21] width 53 height 14
click at [1286, 20] on span "Republish" at bounding box center [1284, 21] width 53 height 14
click at [1303, 18] on span "Republish" at bounding box center [1284, 21] width 53 height 14
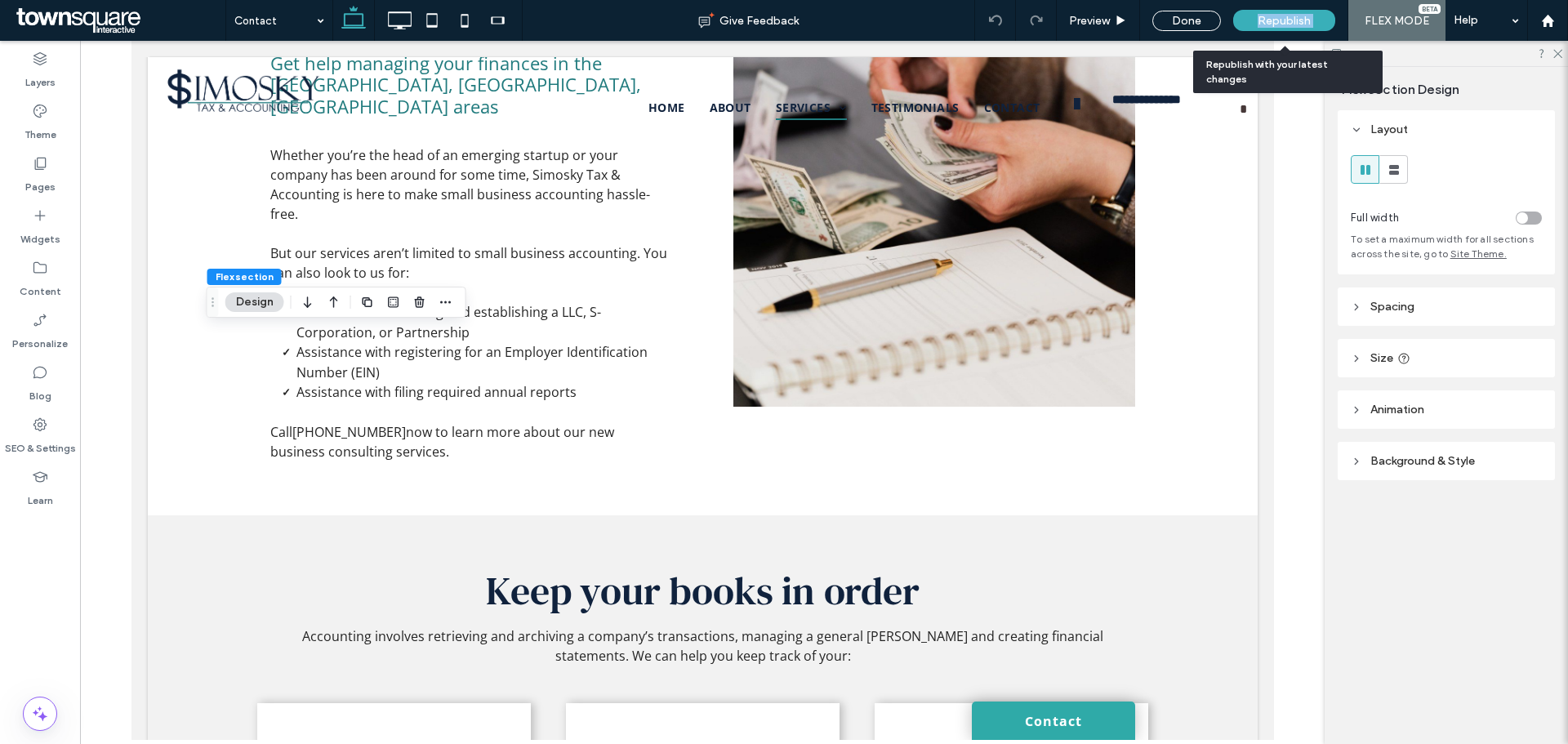
click at [1303, 17] on span "Republish" at bounding box center [1284, 21] width 53 height 14
click at [1273, 20] on span "Republish" at bounding box center [1284, 21] width 53 height 14
click at [1300, 15] on span "Republish" at bounding box center [1284, 21] width 53 height 14
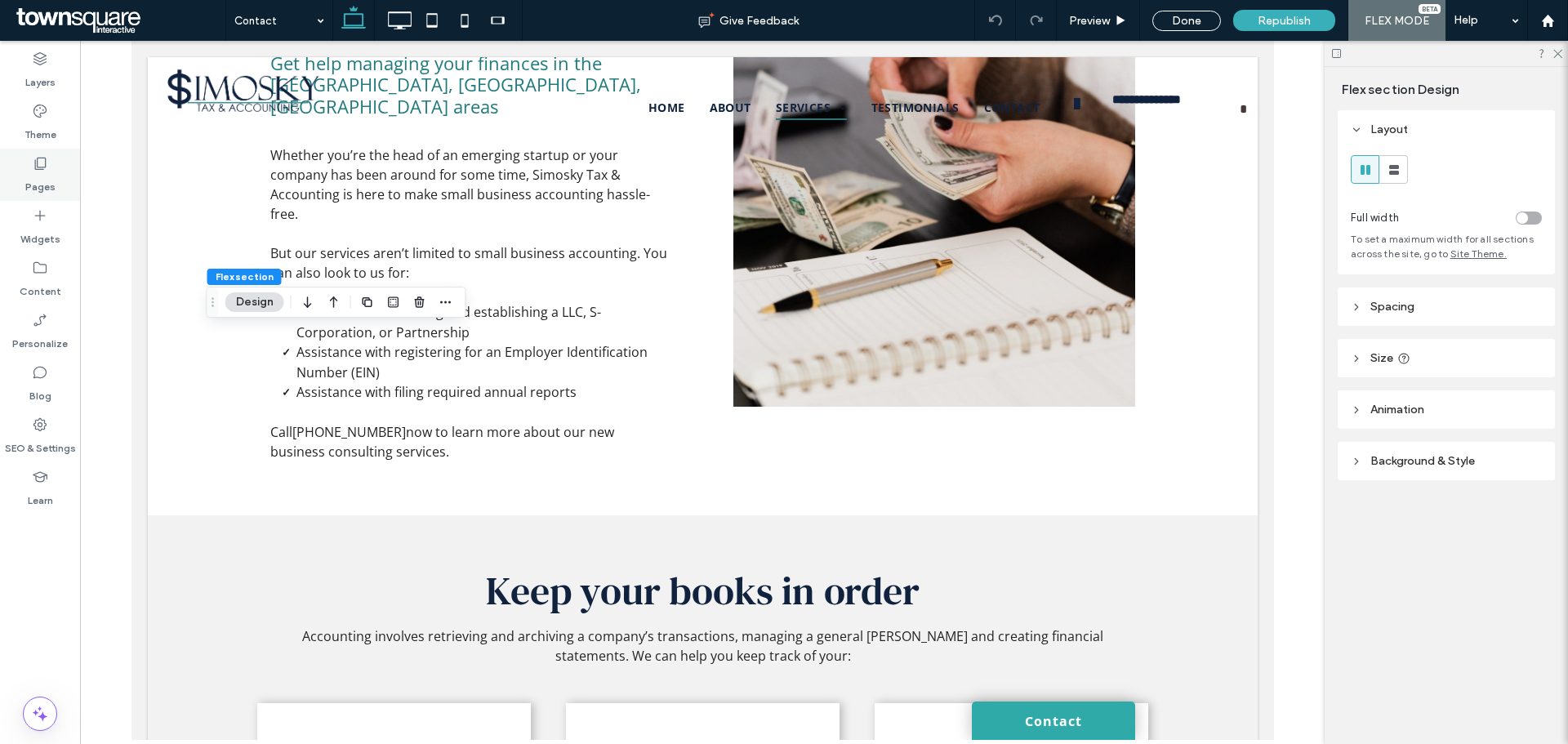
click at [46, 176] on label "Pages" at bounding box center [40, 183] width 30 height 23
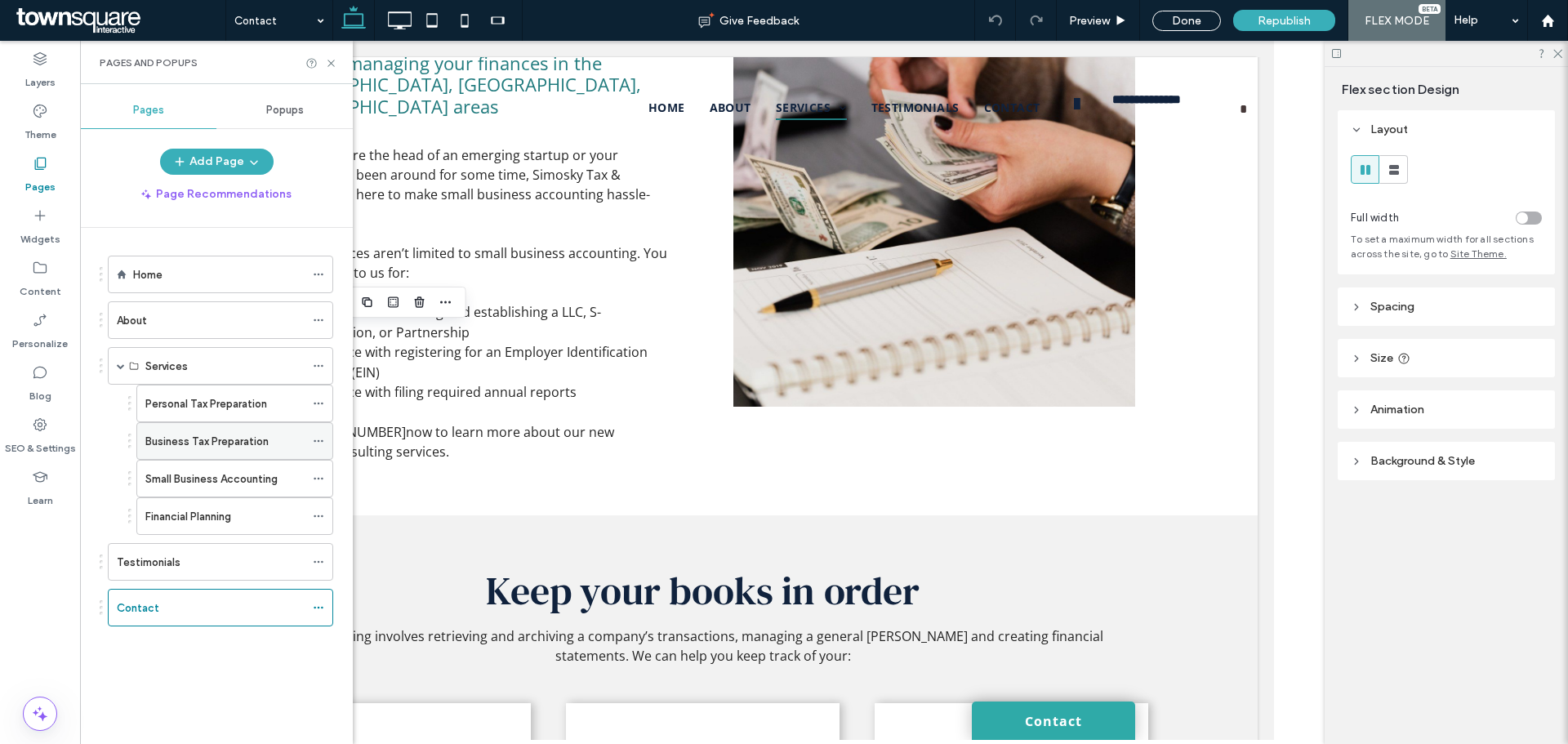
click at [188, 444] on label "Business Tax Preparation" at bounding box center [206, 441] width 123 height 28
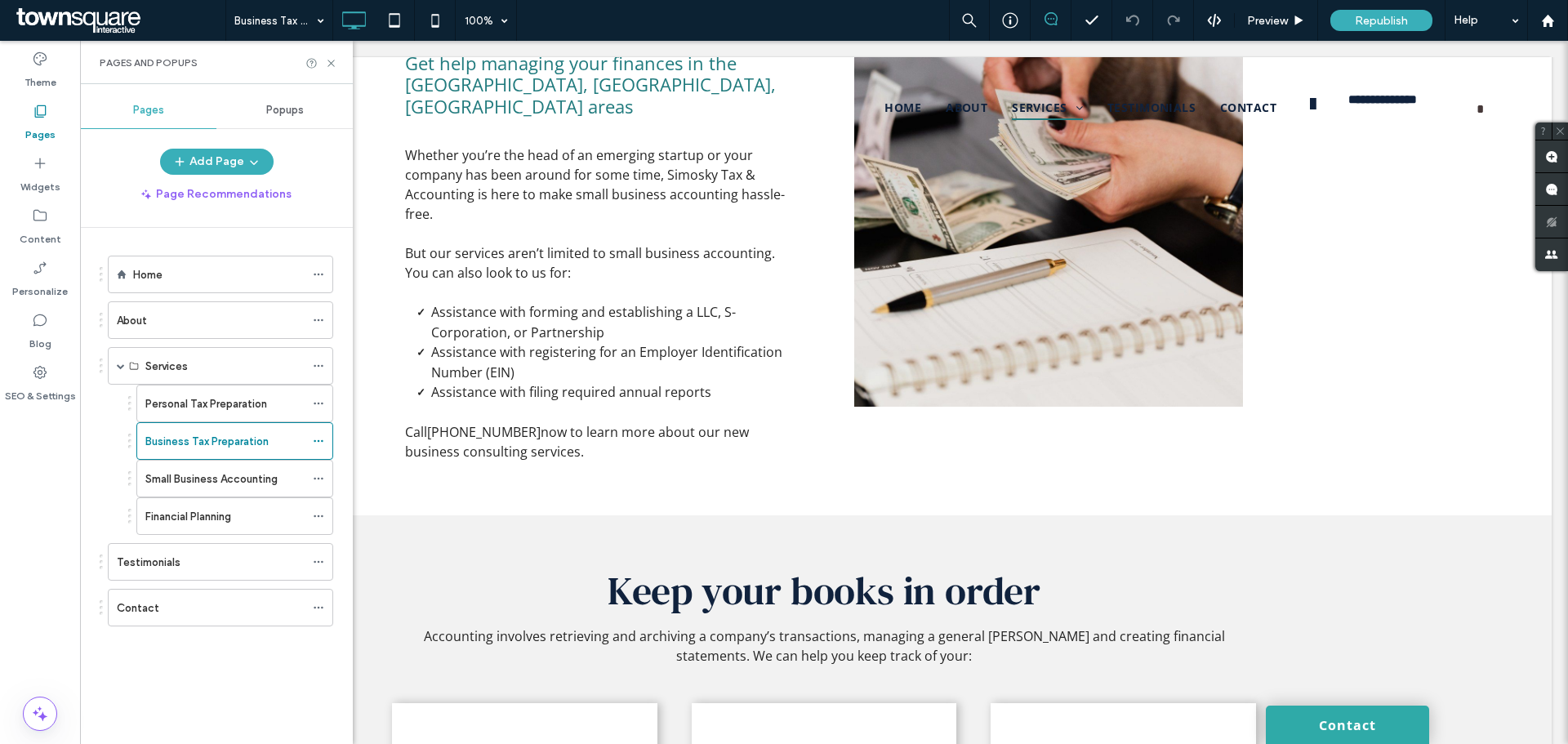
click at [217, 442] on div at bounding box center [784, 372] width 1568 height 744
click at [184, 493] on div at bounding box center [784, 372] width 1568 height 744
click at [193, 472] on div at bounding box center [784, 372] width 1568 height 744
click at [249, 484] on div at bounding box center [784, 372] width 1568 height 744
click at [217, 503] on div at bounding box center [784, 372] width 1568 height 744
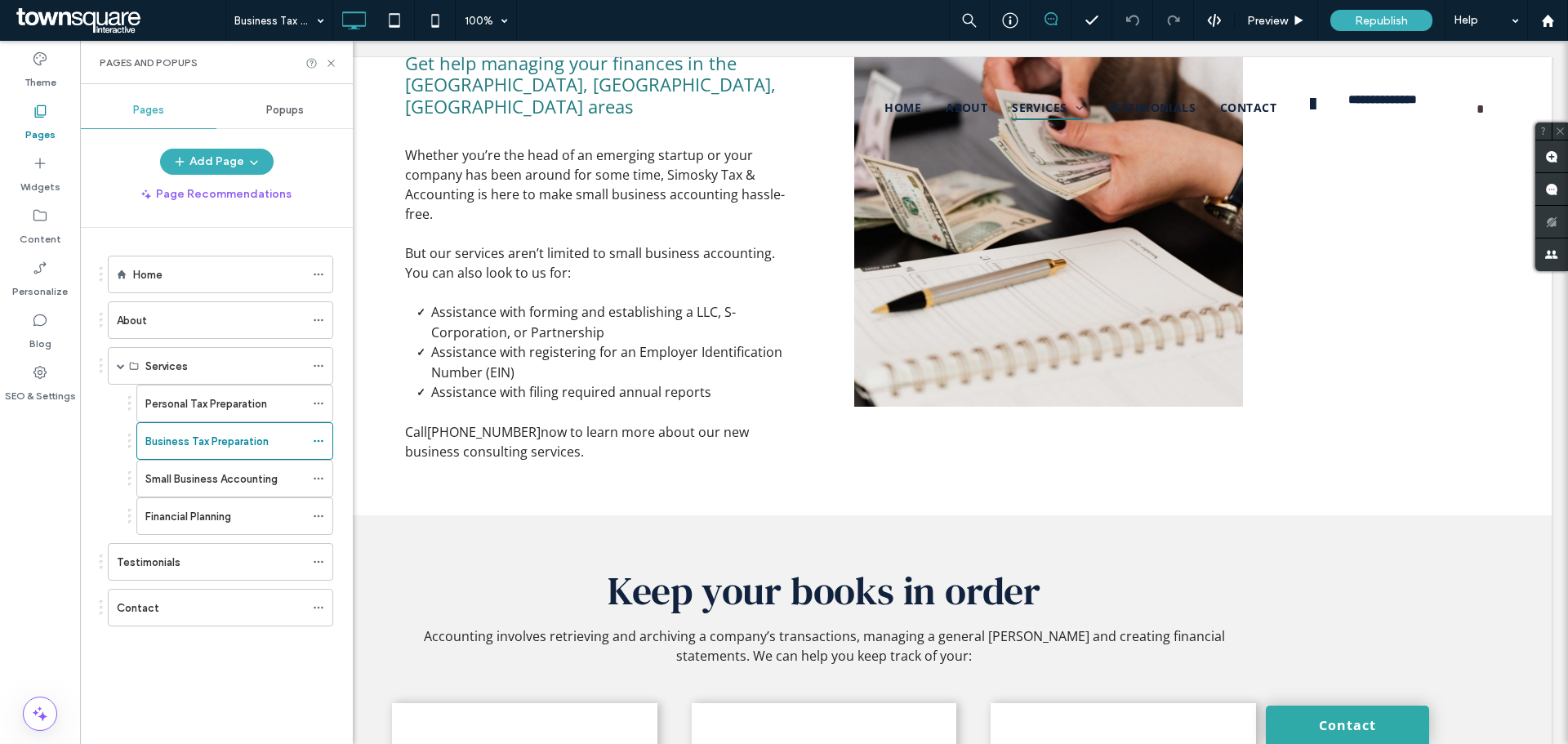
click at [221, 465] on div at bounding box center [784, 372] width 1568 height 744
click at [203, 491] on div at bounding box center [784, 372] width 1568 height 744
click at [205, 480] on div at bounding box center [784, 372] width 1568 height 744
click at [209, 453] on div at bounding box center [784, 372] width 1568 height 744
click at [212, 418] on div at bounding box center [784, 372] width 1568 height 744
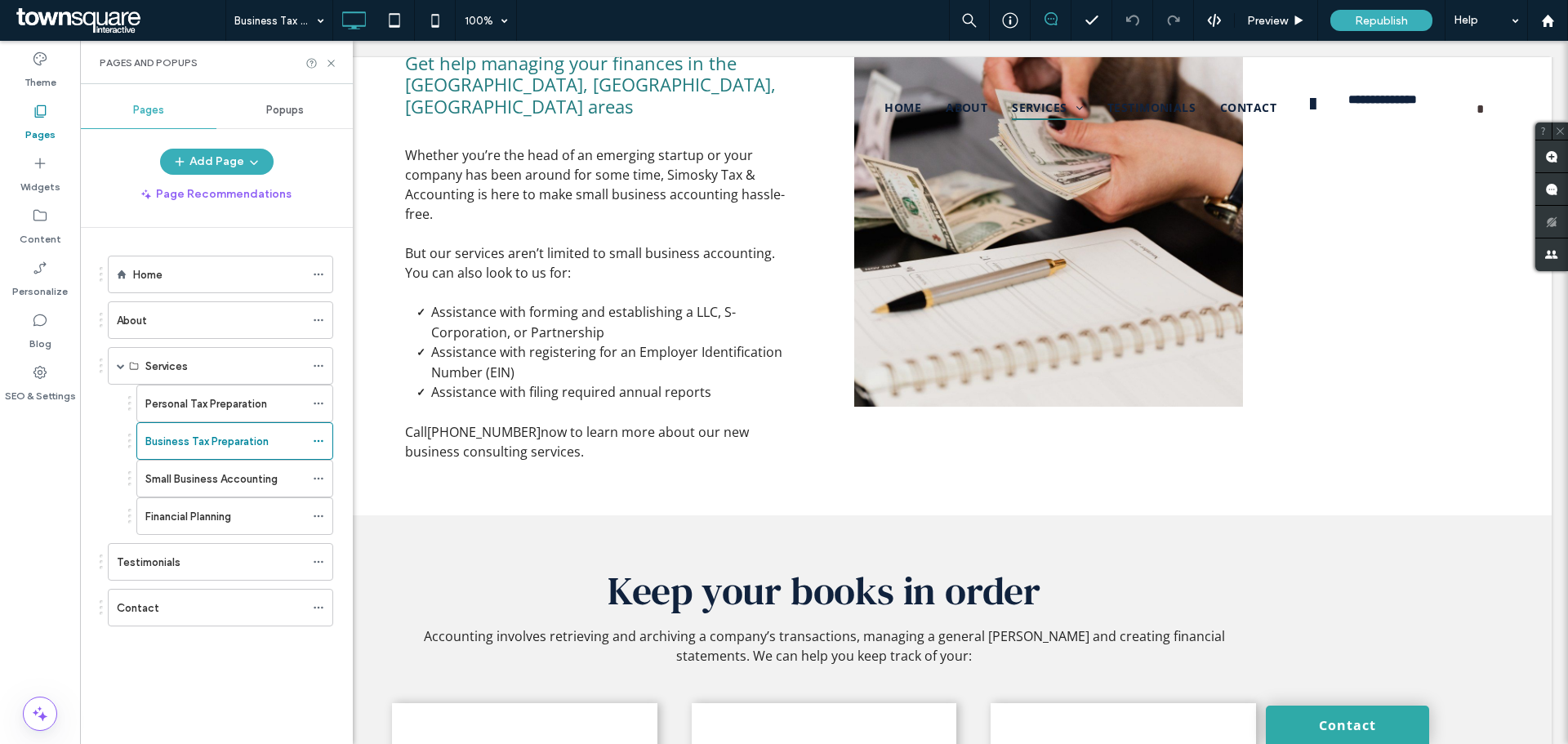
click at [215, 441] on div at bounding box center [784, 372] width 1568 height 744
click at [217, 407] on div at bounding box center [784, 372] width 1568 height 744
click at [219, 440] on div at bounding box center [784, 372] width 1568 height 744
click at [218, 466] on div at bounding box center [784, 372] width 1568 height 744
click at [217, 438] on div at bounding box center [784, 372] width 1568 height 744
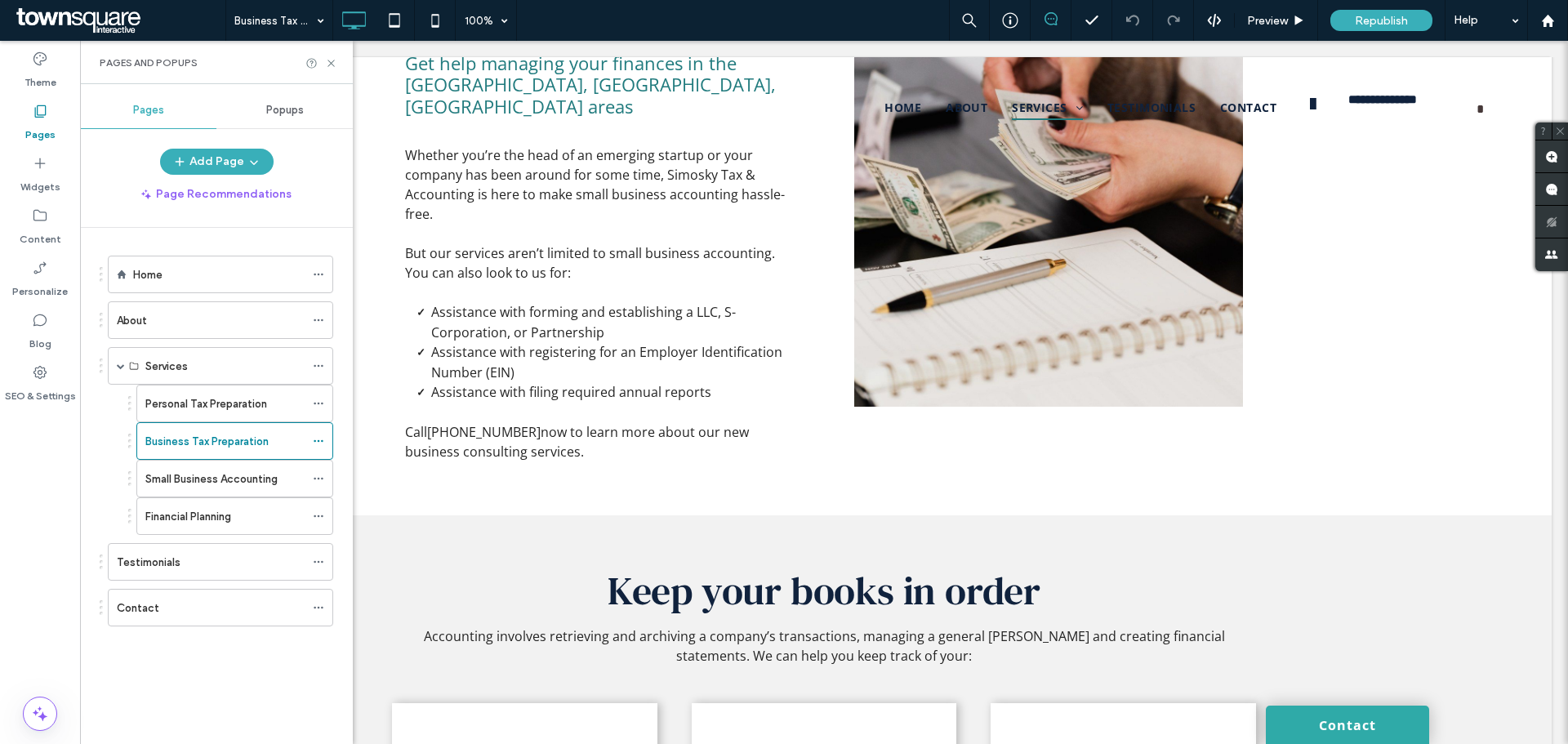
click at [215, 409] on div at bounding box center [784, 372] width 1568 height 744
click at [214, 442] on div at bounding box center [784, 372] width 1568 height 744
click at [193, 480] on div at bounding box center [784, 372] width 1568 height 744
click at [199, 444] on div at bounding box center [784, 372] width 1568 height 744
click at [199, 445] on div at bounding box center [784, 372] width 1568 height 744
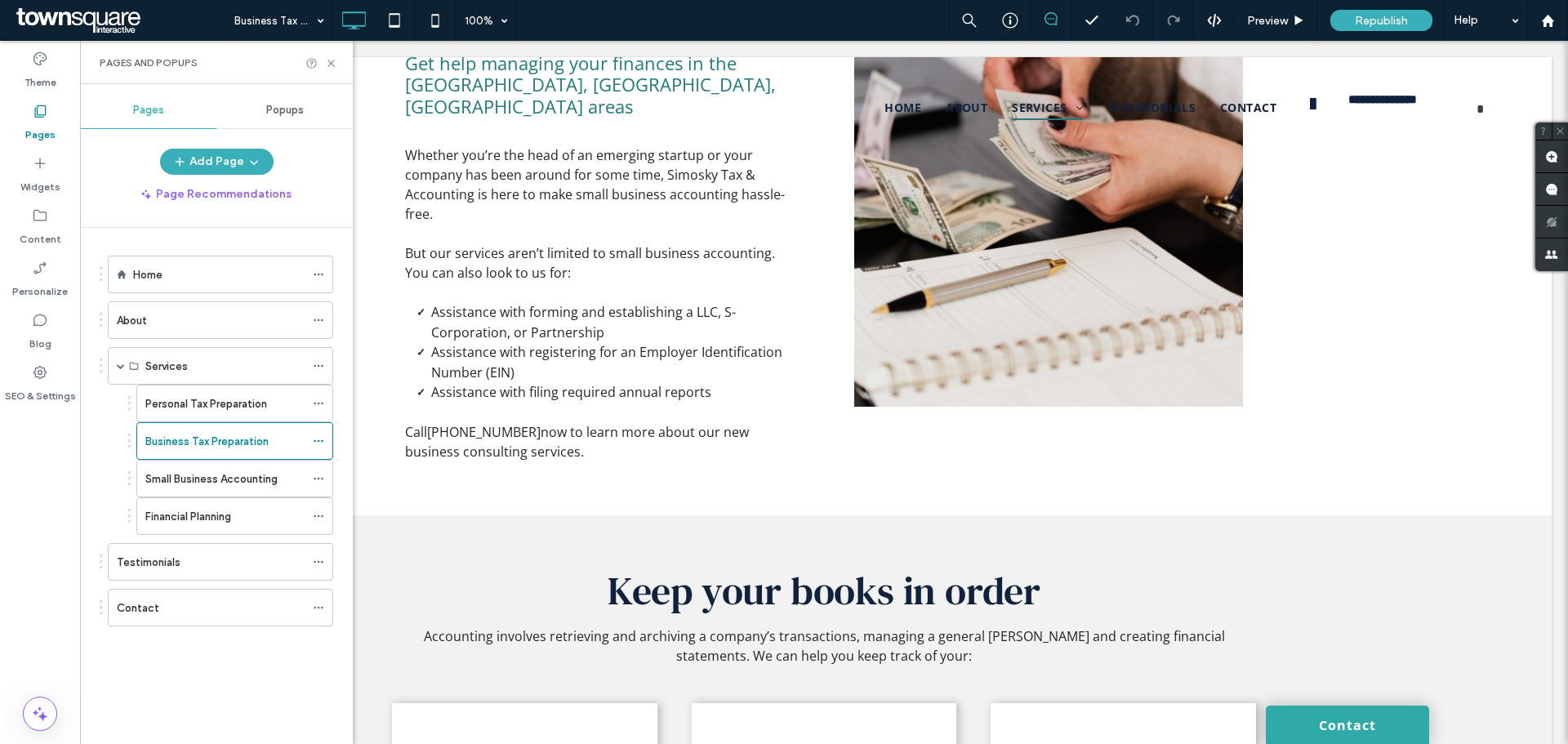
drag, startPoint x: 188, startPoint y: 491, endPoint x: 221, endPoint y: 451, distance: 51.9
click at [188, 491] on div at bounding box center [784, 372] width 1568 height 744
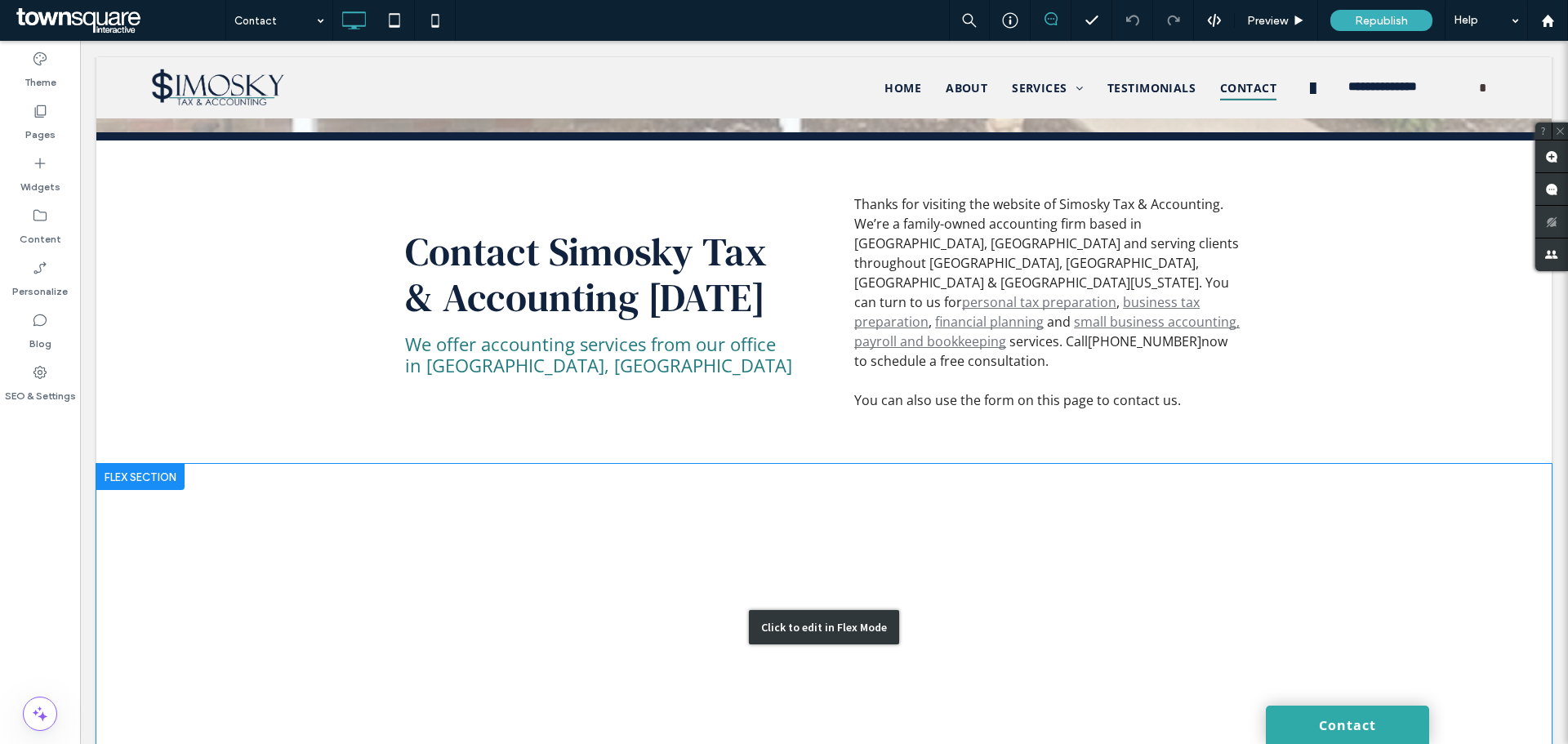
scroll to position [326, 0]
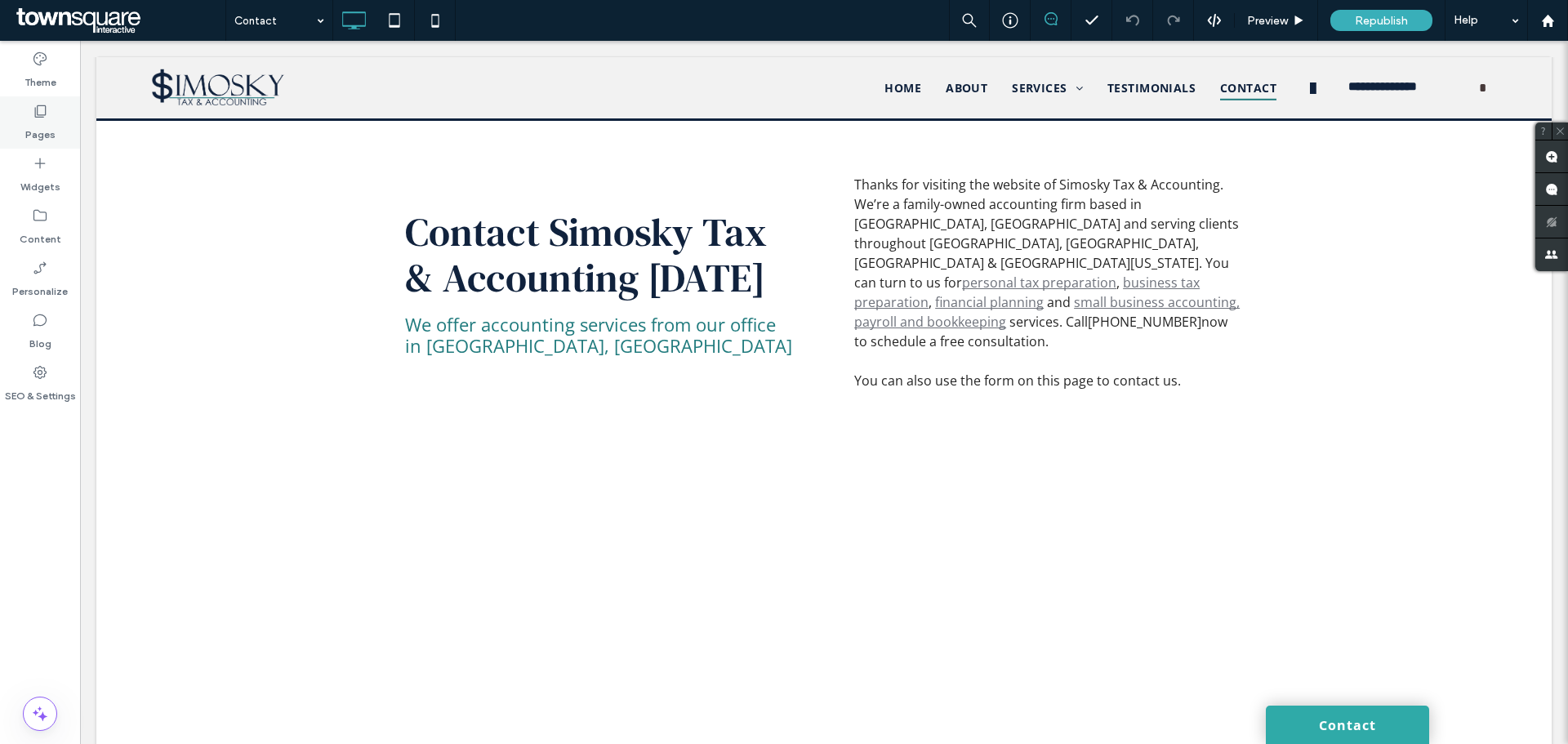
click at [33, 131] on label "Pages" at bounding box center [40, 131] width 30 height 23
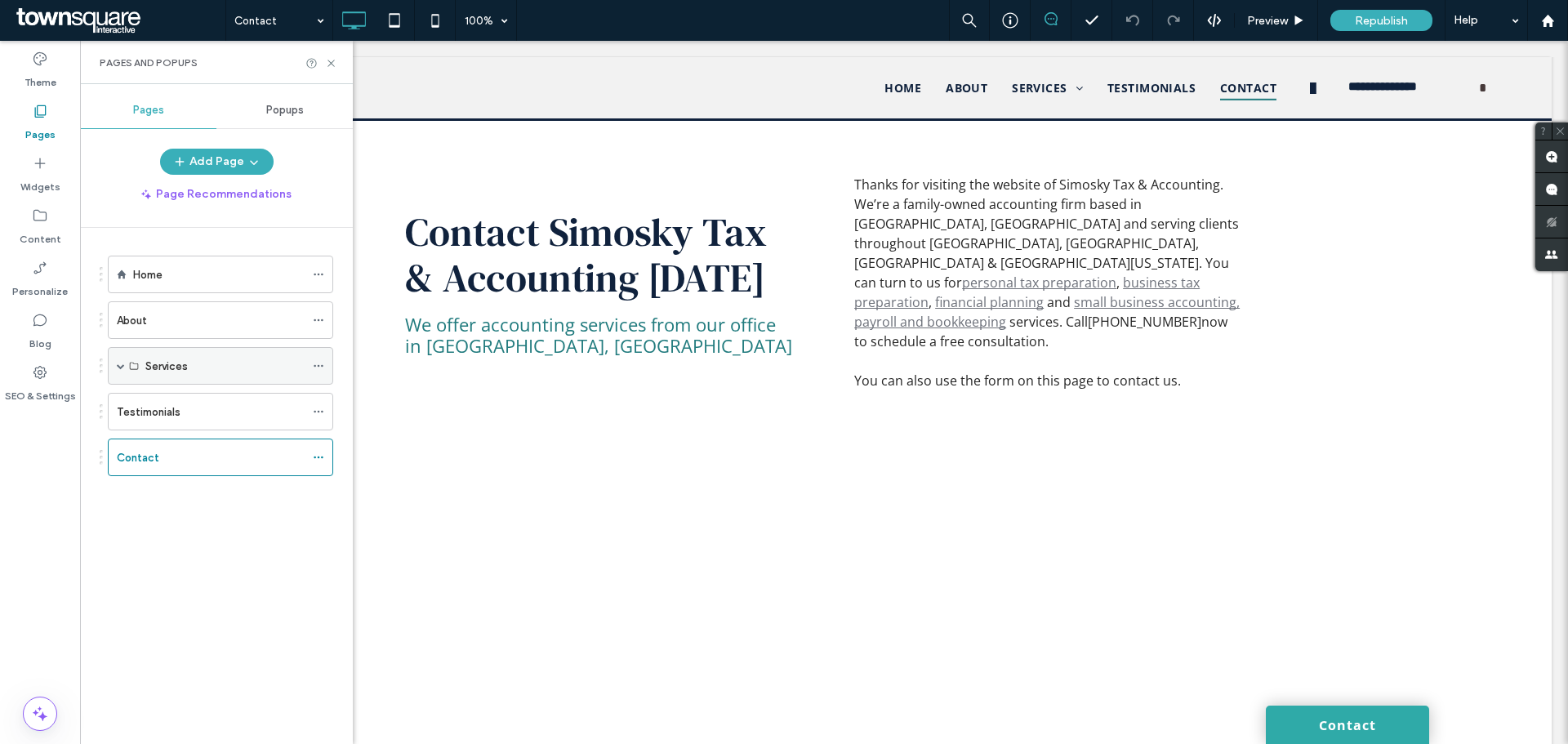
click at [185, 369] on label "Services" at bounding box center [166, 365] width 42 height 28
click at [295, 365] on div "Services" at bounding box center [224, 366] width 159 height 17
click at [124, 369] on span at bounding box center [121, 366] width 9 height 9
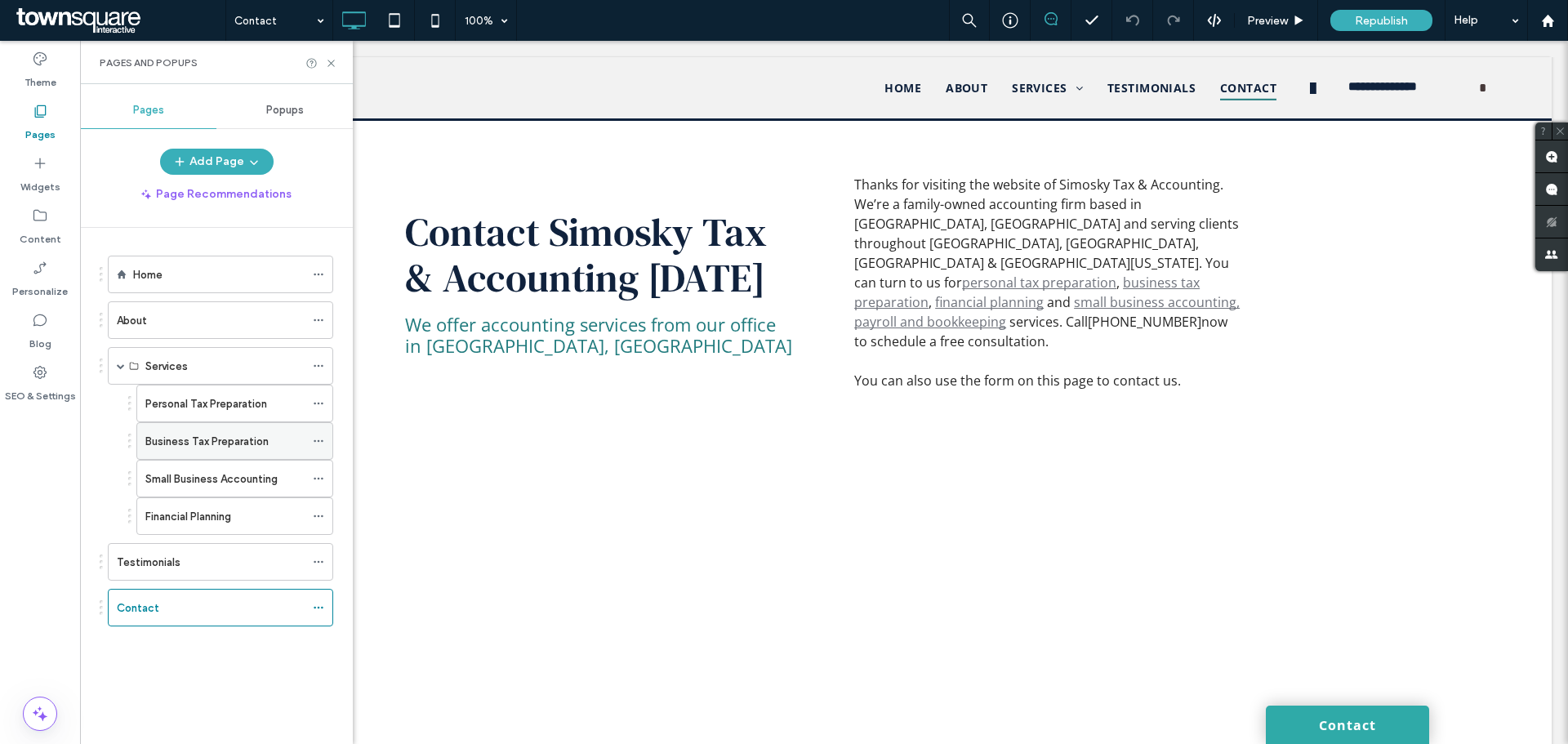
click at [168, 444] on label "Business Tax Preparation" at bounding box center [206, 441] width 123 height 28
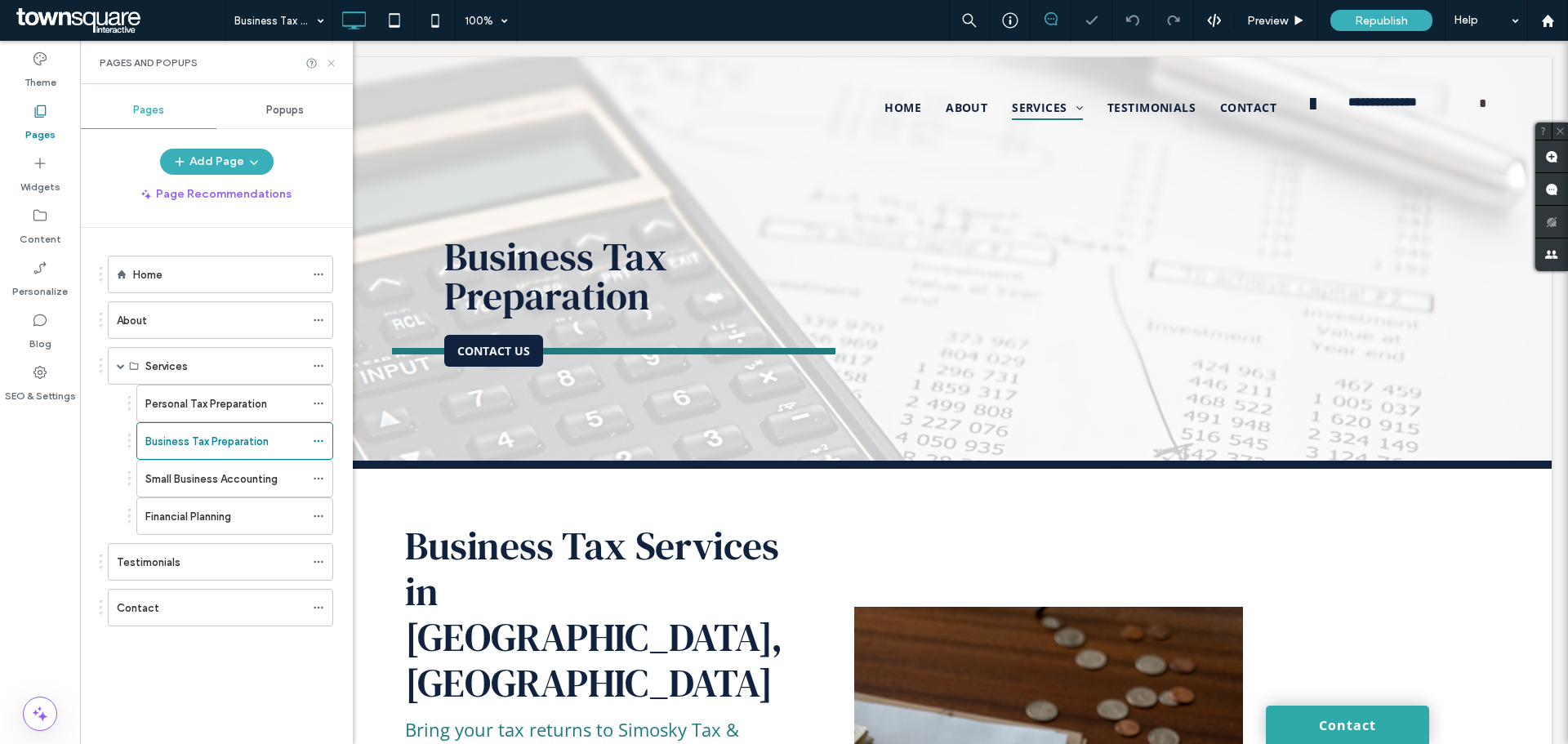
click at [331, 64] on icon at bounding box center [331, 64] width 12 height 12
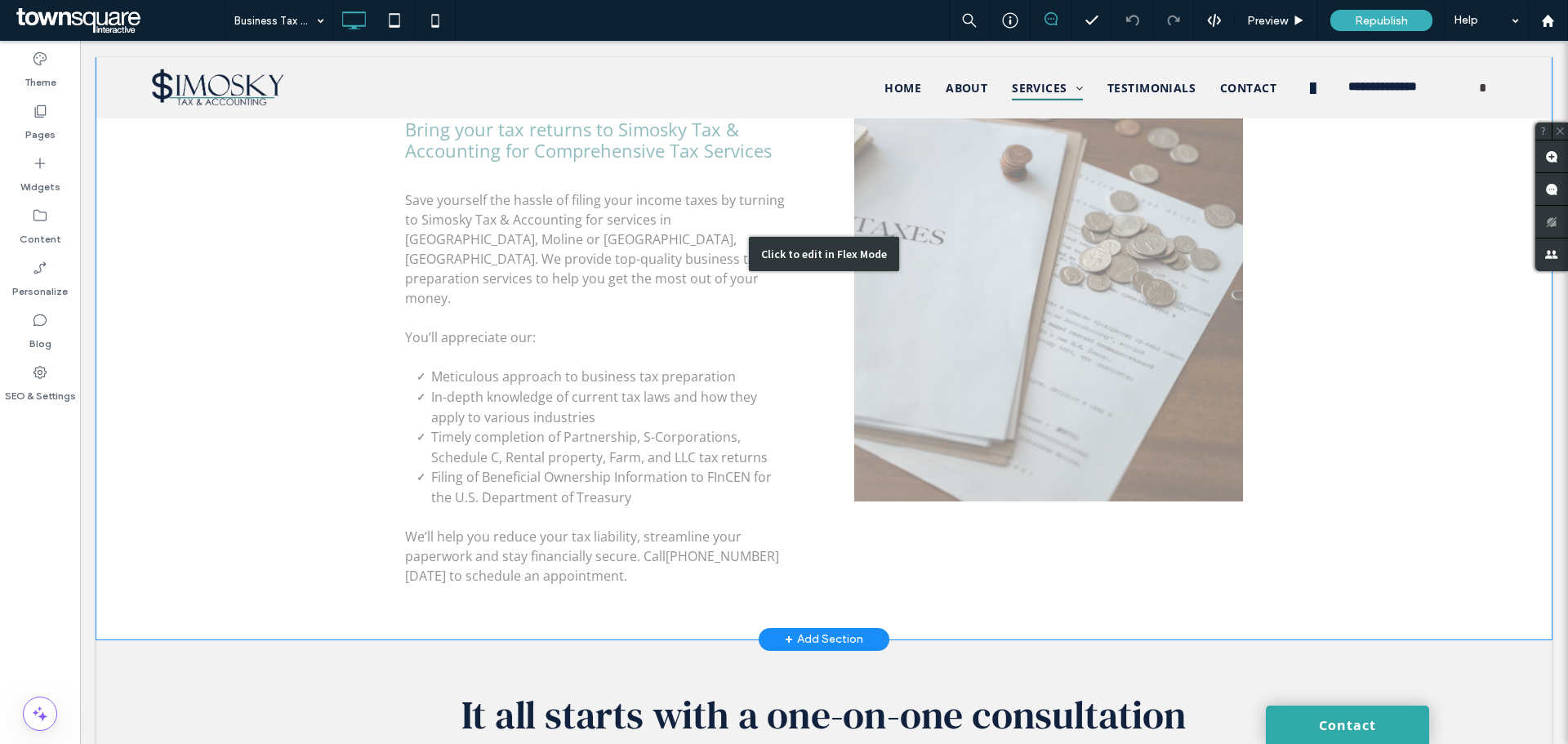
scroll to position [571, 0]
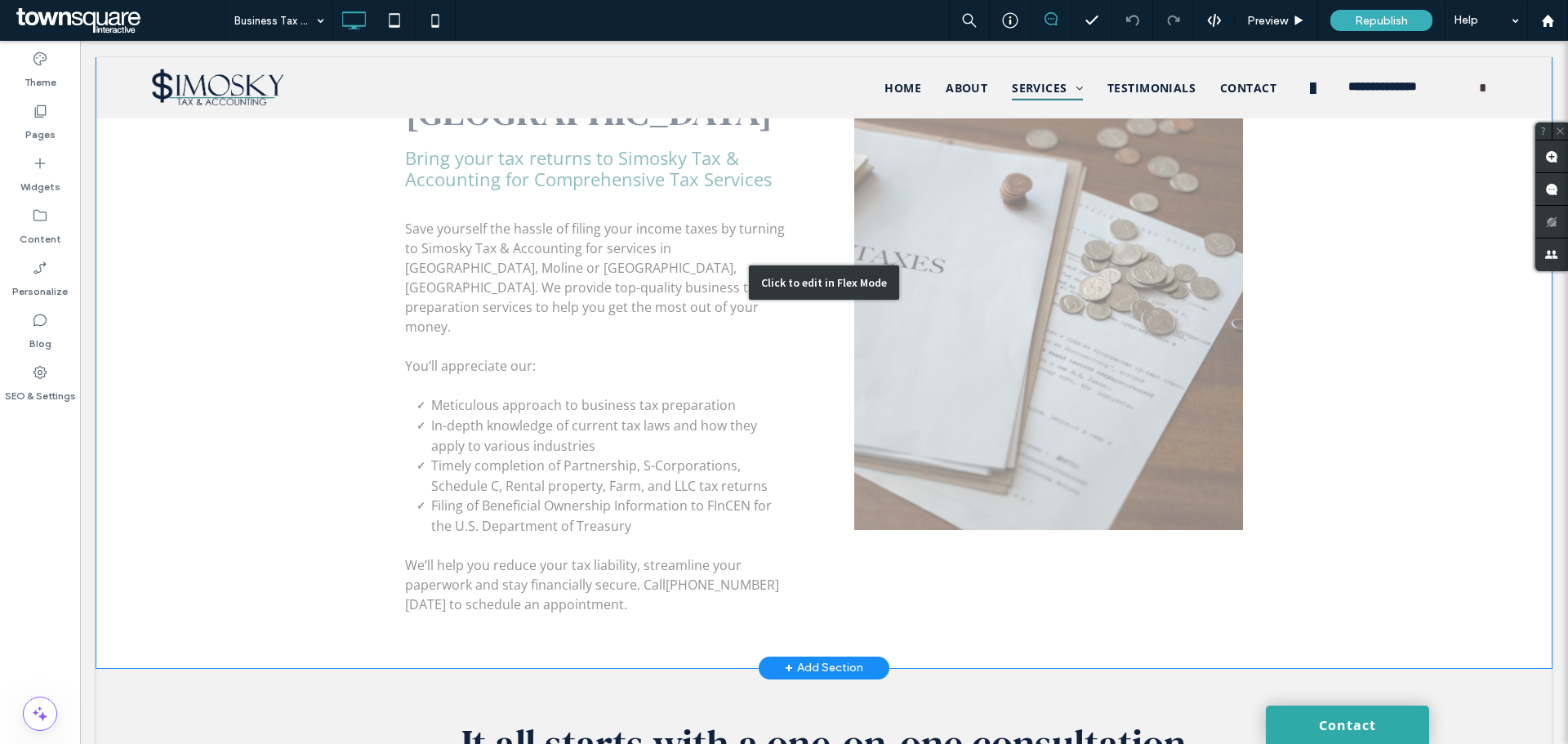
click at [479, 295] on div "Click to edit in Flex Mode" at bounding box center [824, 282] width 1455 height 771
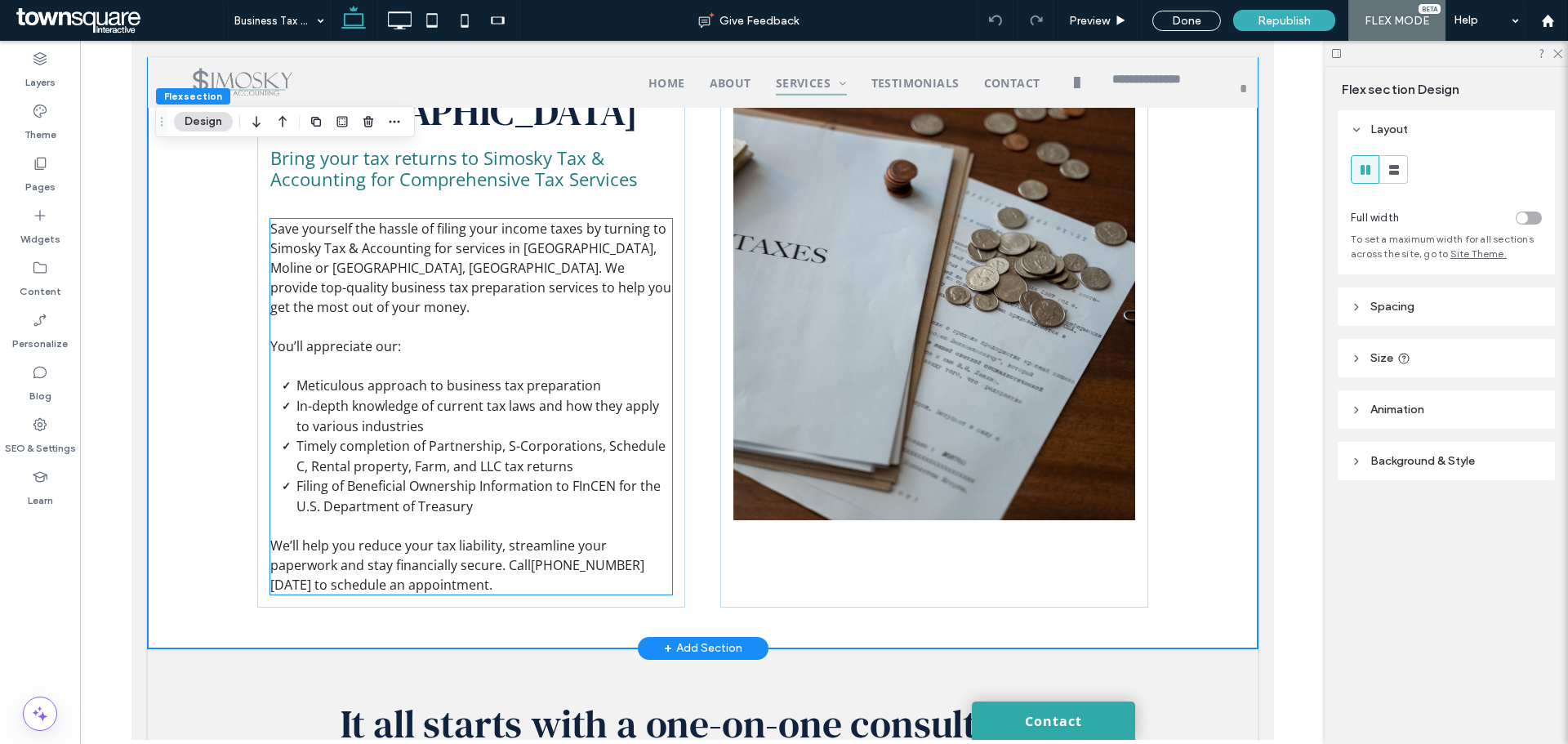
click at [463, 515] on p at bounding box center [470, 525] width 401 height 20
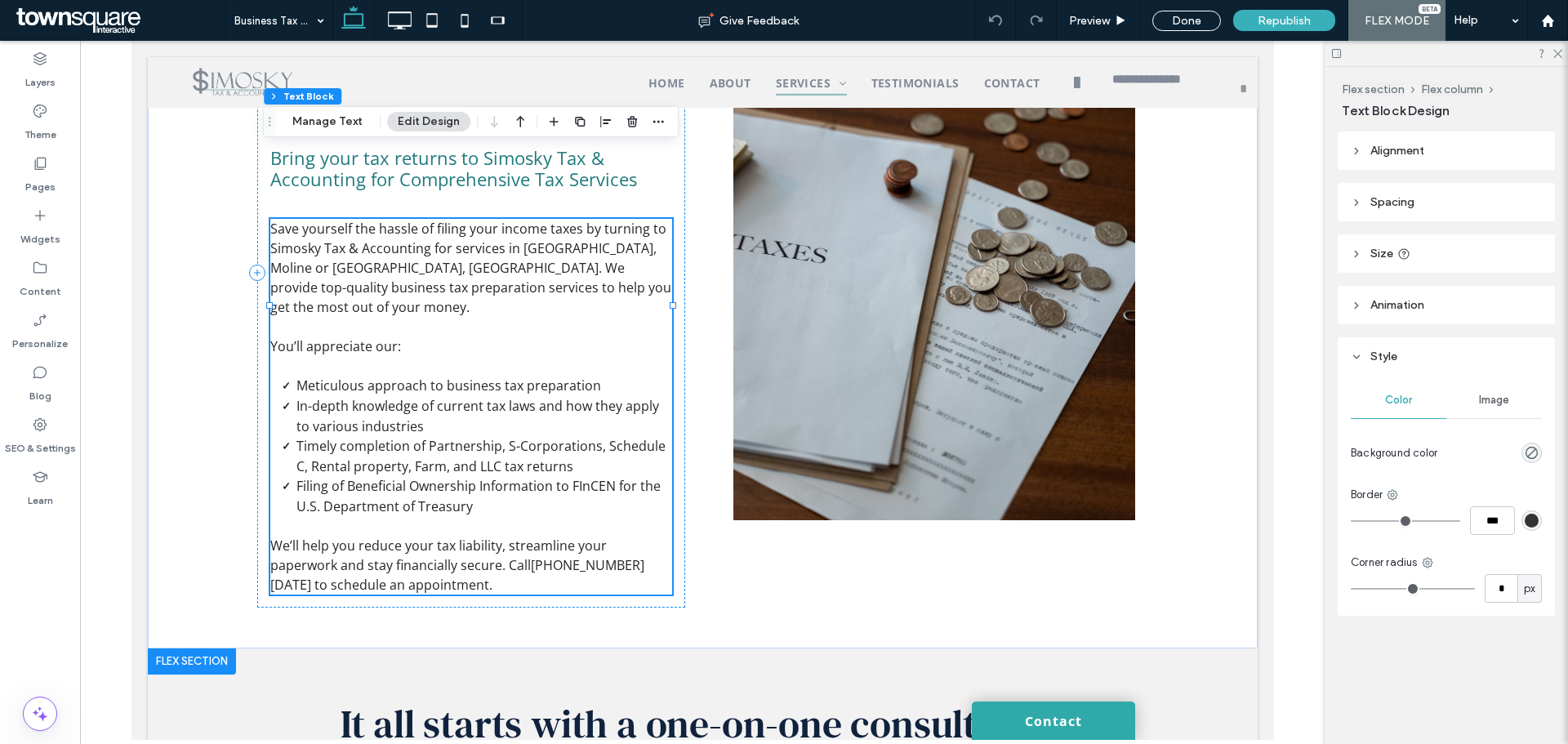
scroll to position [745, 0]
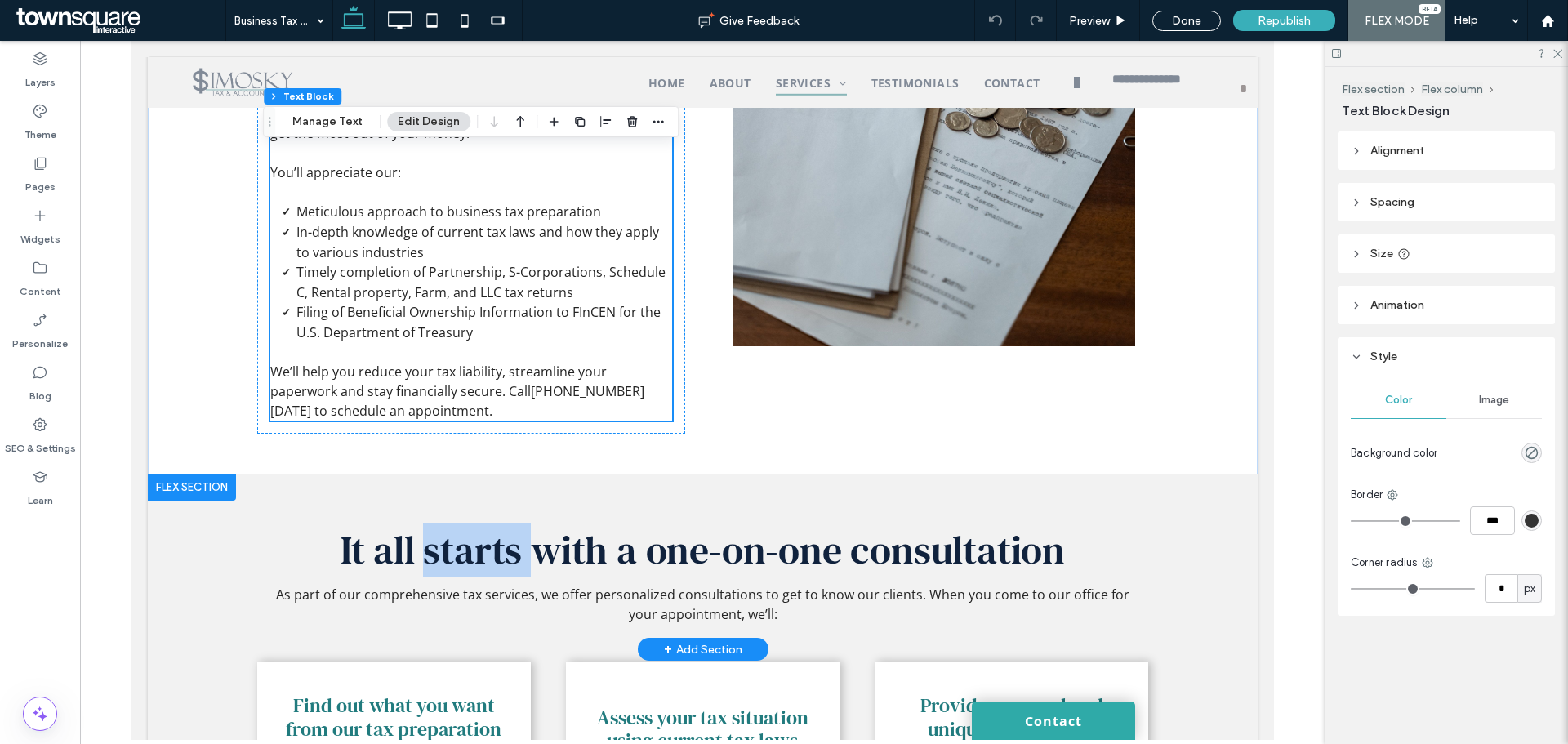
click at [462, 474] on div "As part of our comprehensive tax services, we offer personalized consultations …" at bounding box center [702, 561] width 980 height 174
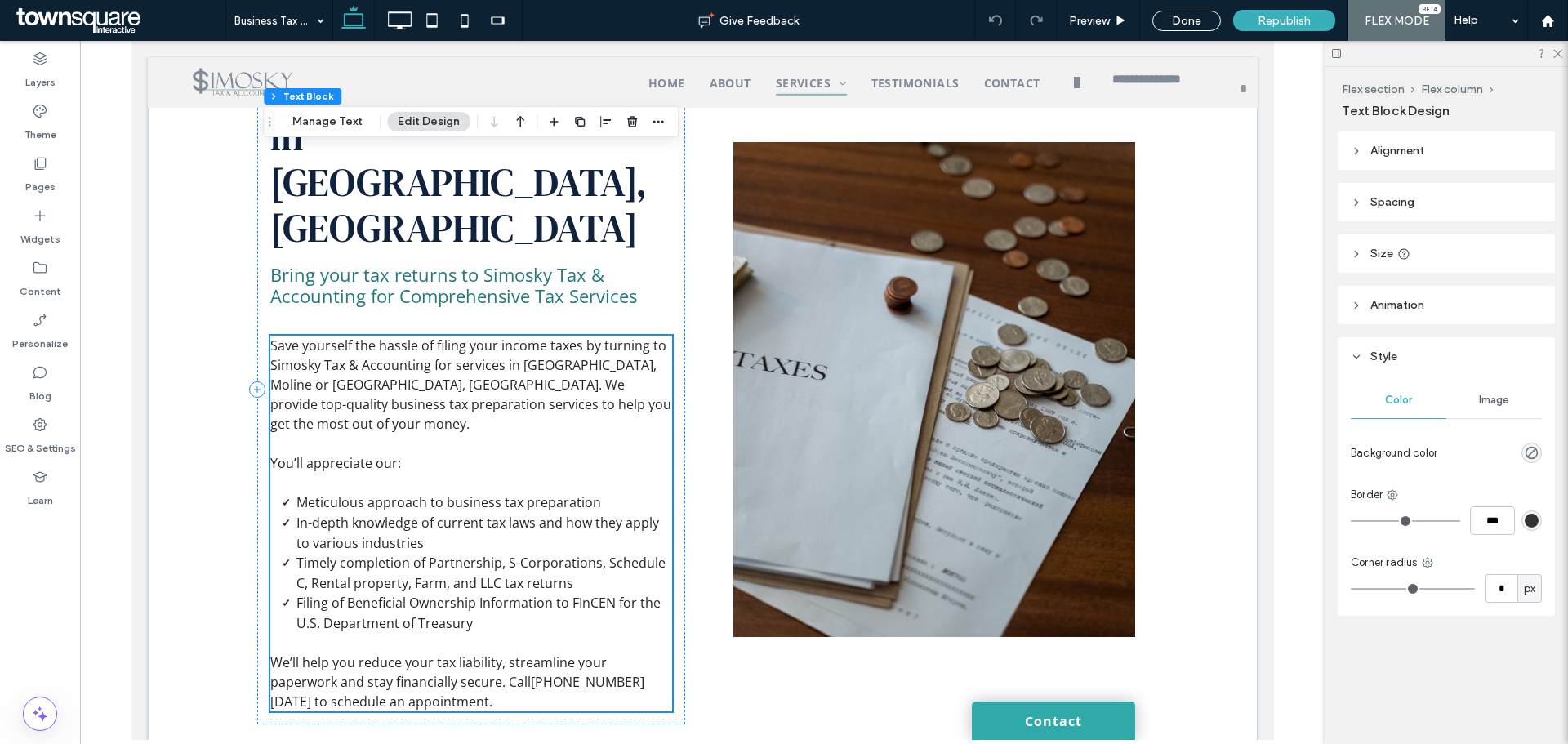
scroll to position [428, 0]
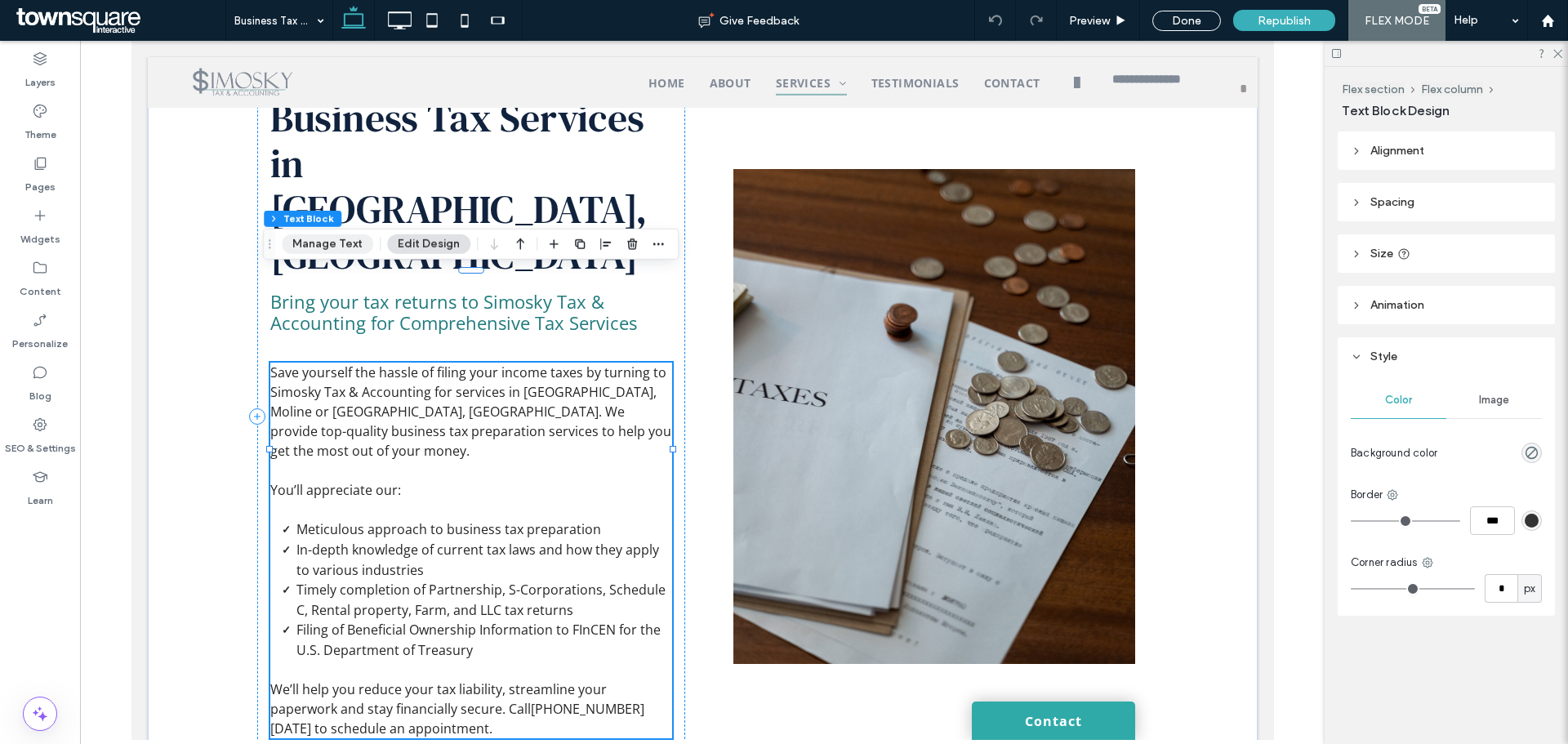
click at [336, 247] on button "Manage Text" at bounding box center [328, 244] width 91 height 20
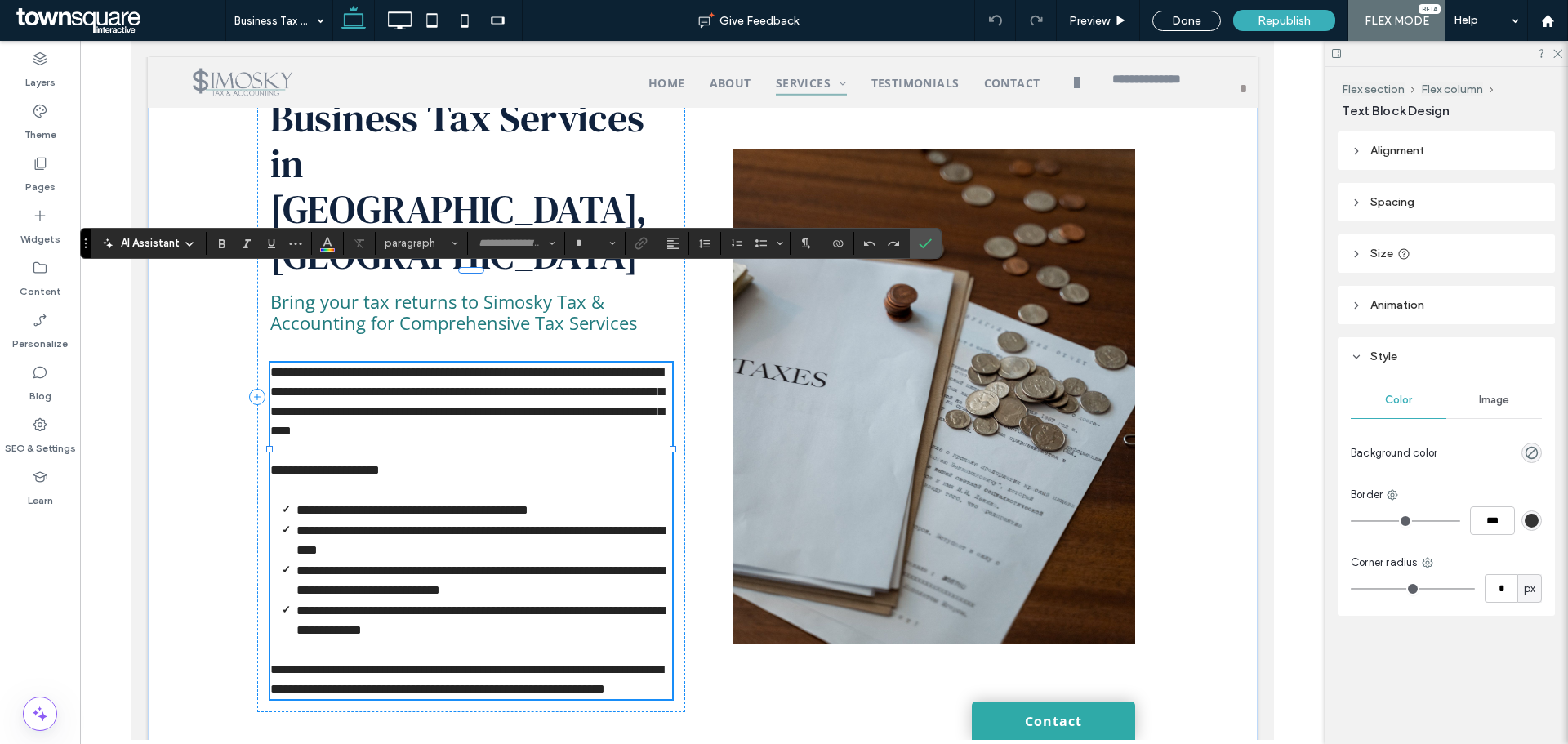
type input "*********"
type input "**"
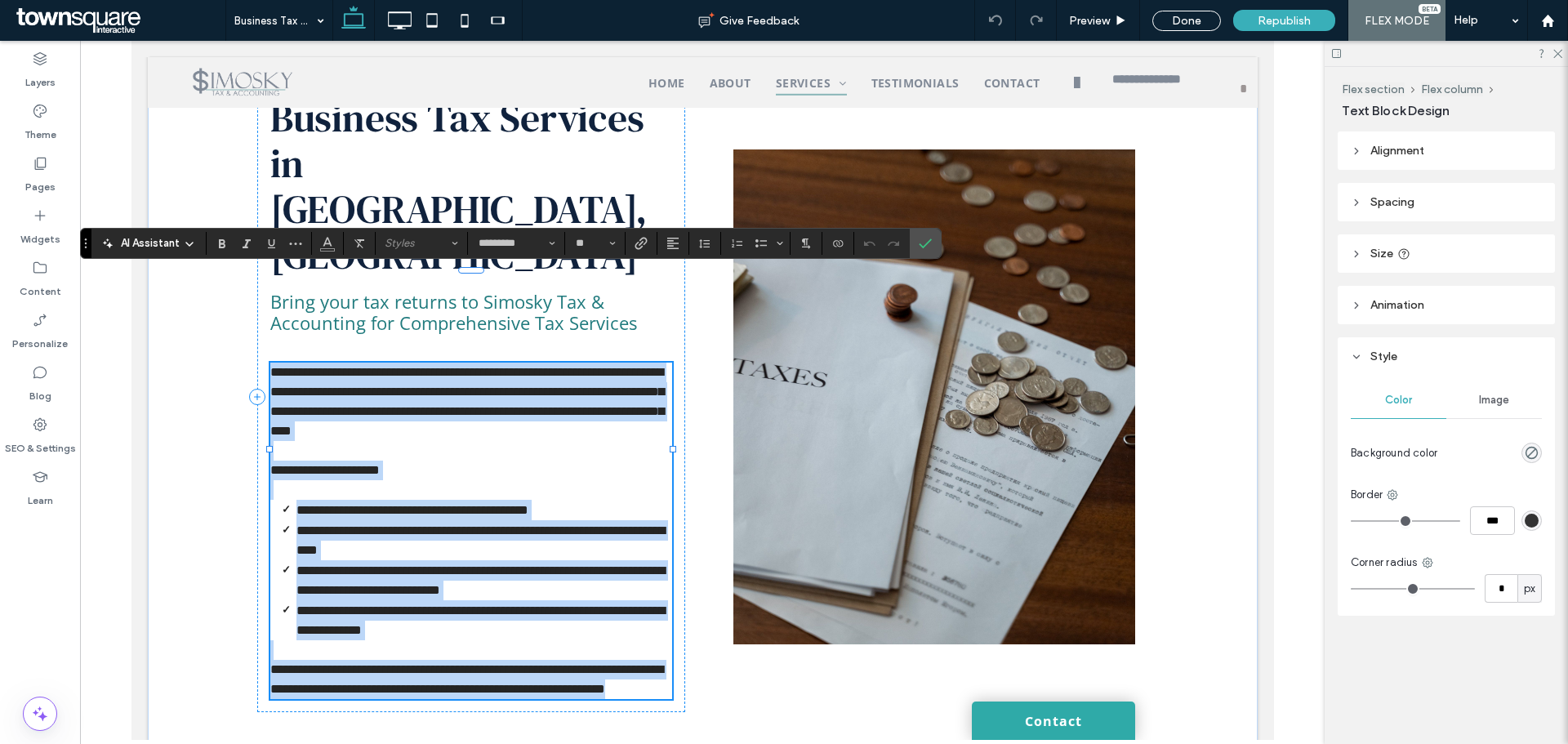
click at [445, 640] on p at bounding box center [470, 649] width 401 height 20
click at [466, 600] on li "**********" at bounding box center [483, 619] width 376 height 40
click at [475, 600] on li "**********" at bounding box center [483, 619] width 376 height 40
click at [440, 604] on span "**********" at bounding box center [480, 619] width 368 height 32
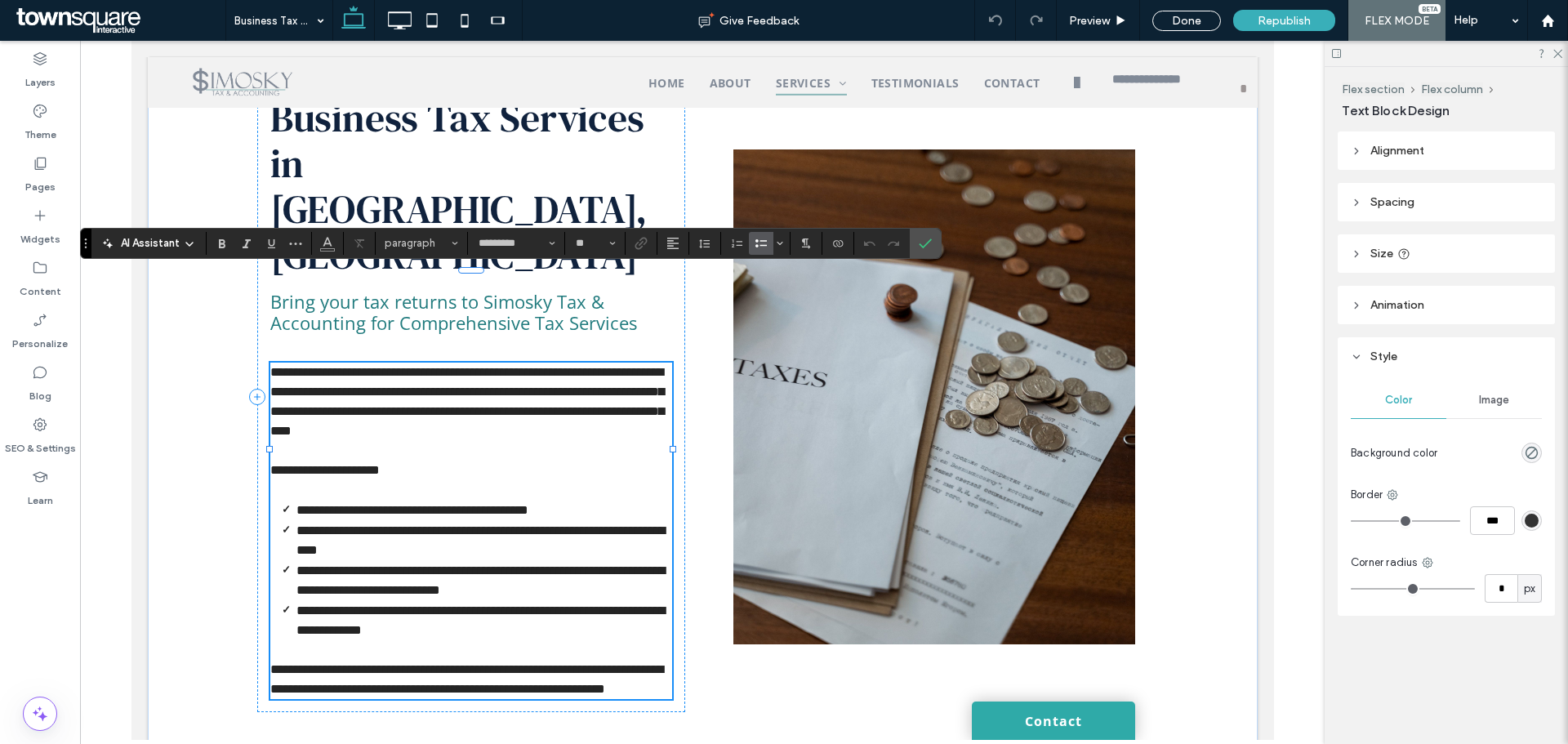
click at [462, 600] on li "**********" at bounding box center [483, 619] width 376 height 40
drag, startPoint x: 466, startPoint y: 544, endPoint x: 266, endPoint y: 526, distance: 200.8
click at [270, 526] on ul "**********" at bounding box center [470, 569] width 401 height 140
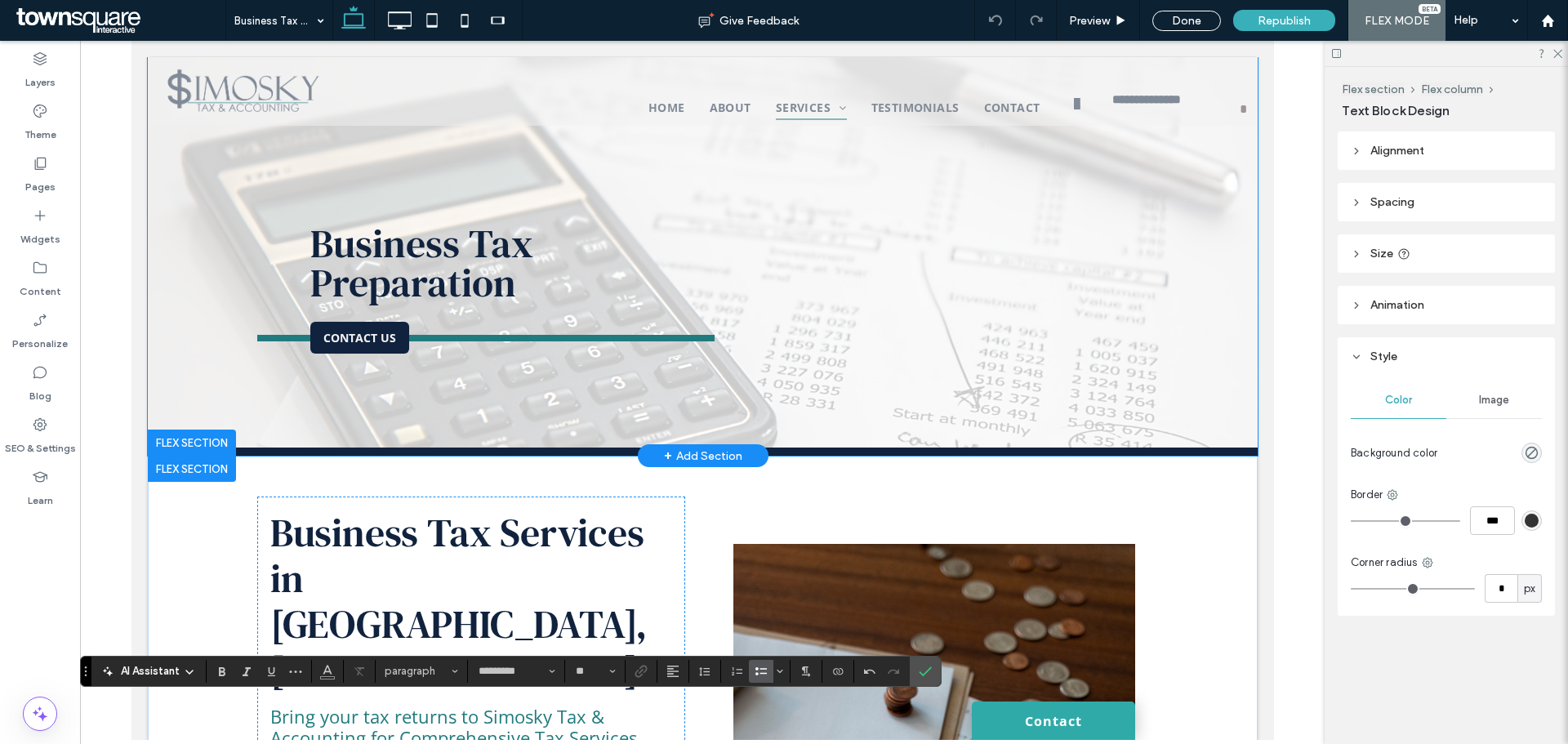
scroll to position [0, 0]
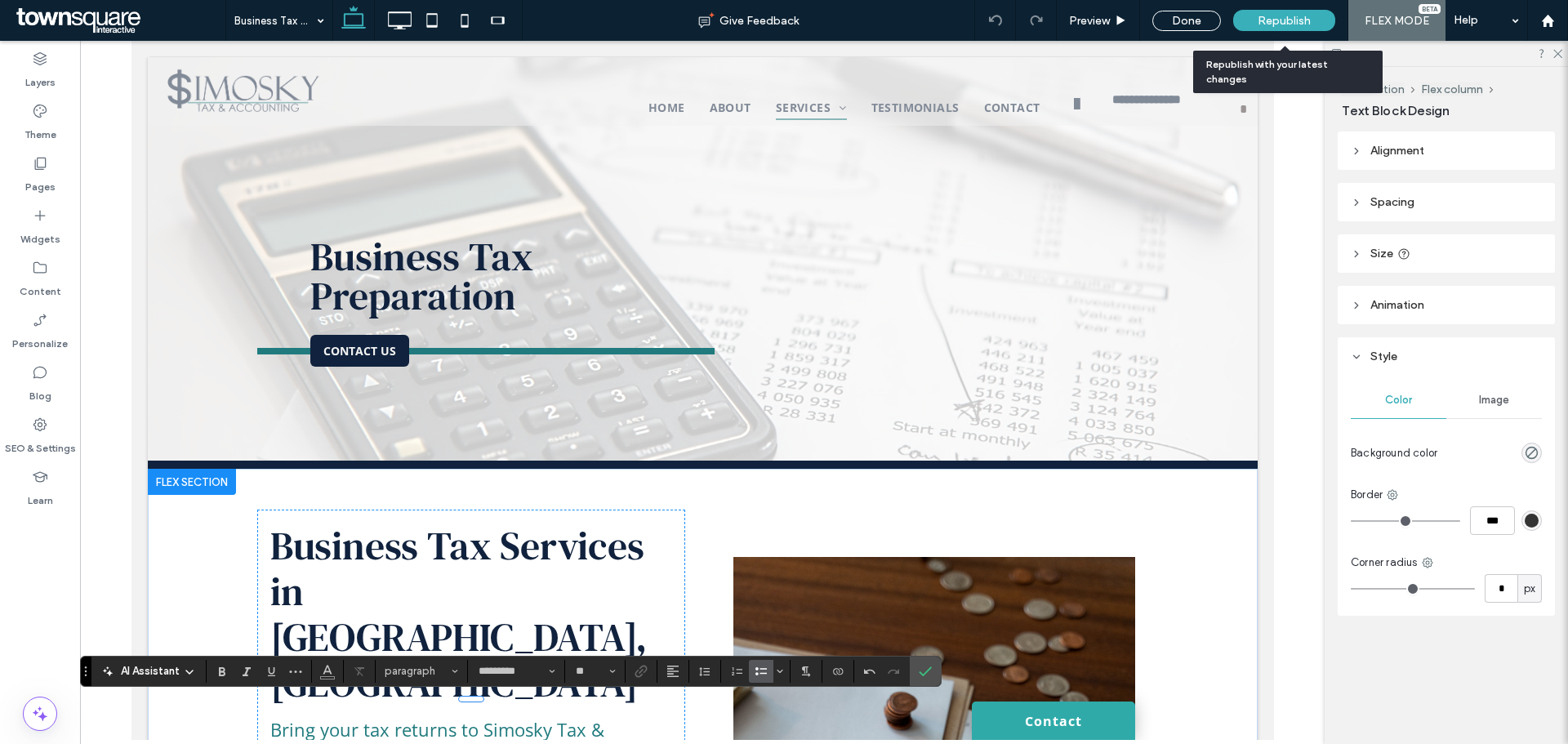
click at [1275, 12] on div "Republish" at bounding box center [1284, 20] width 102 height 21
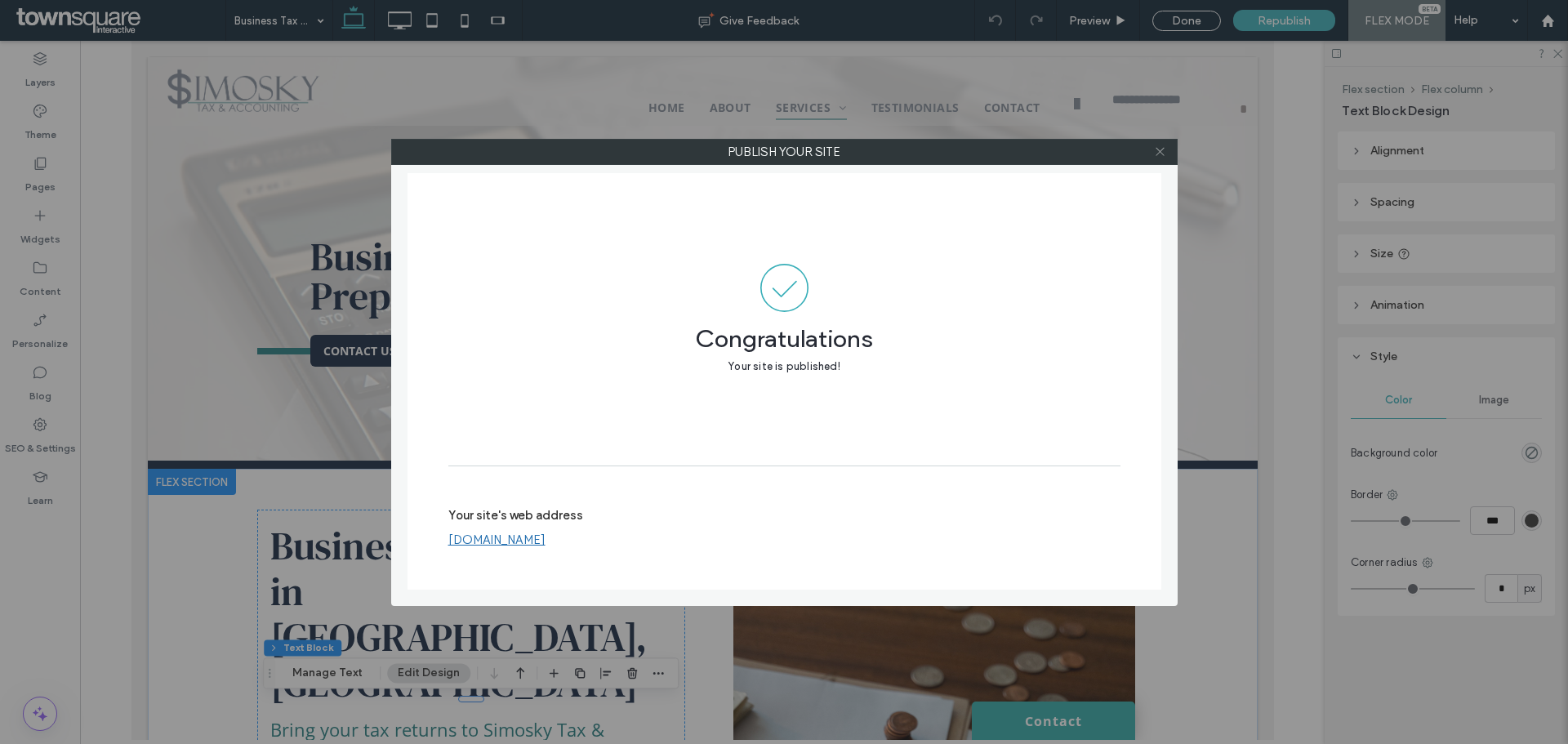
click at [1160, 153] on icon at bounding box center [1160, 151] width 12 height 12
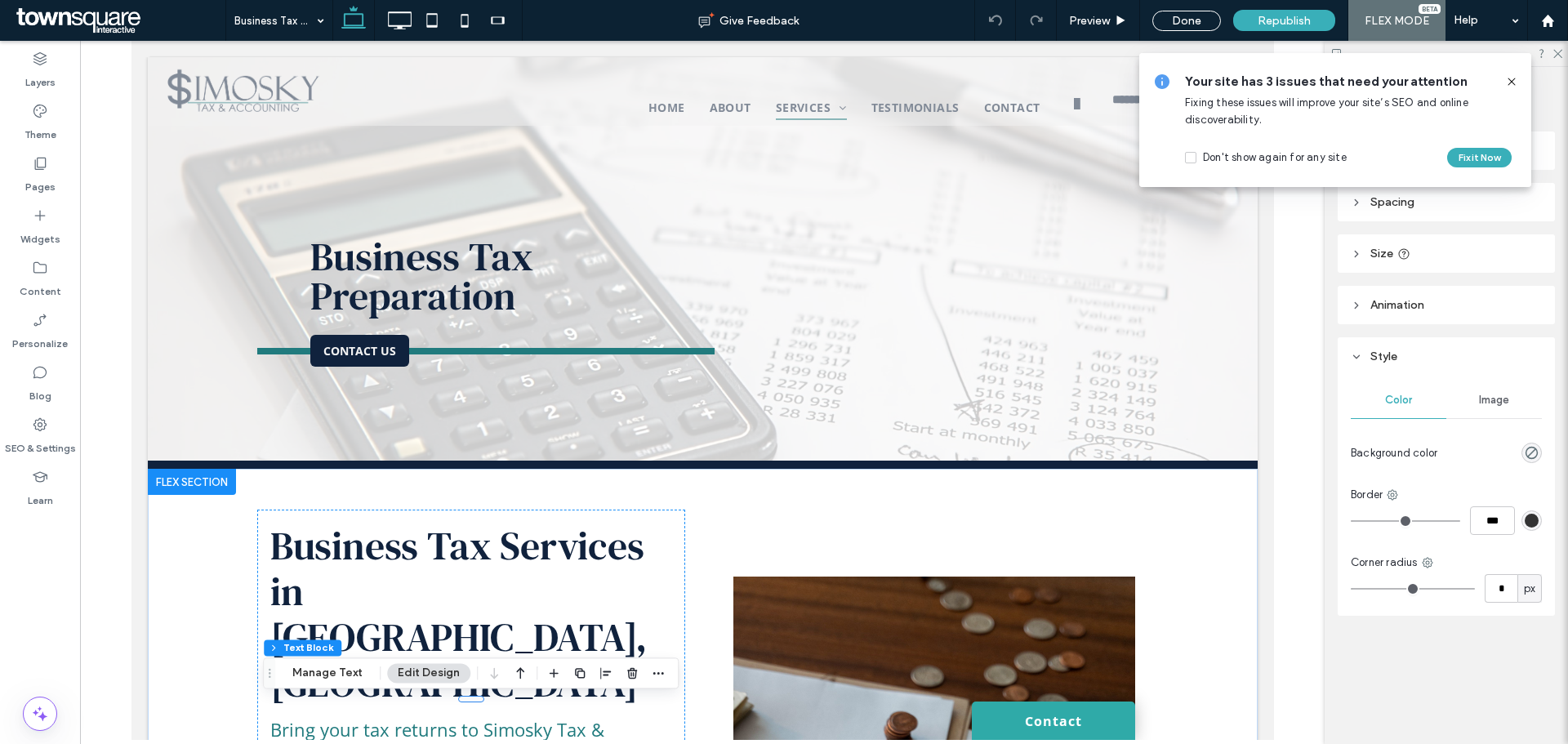
click at [1512, 81] on icon at bounding box center [1511, 81] width 13 height 13
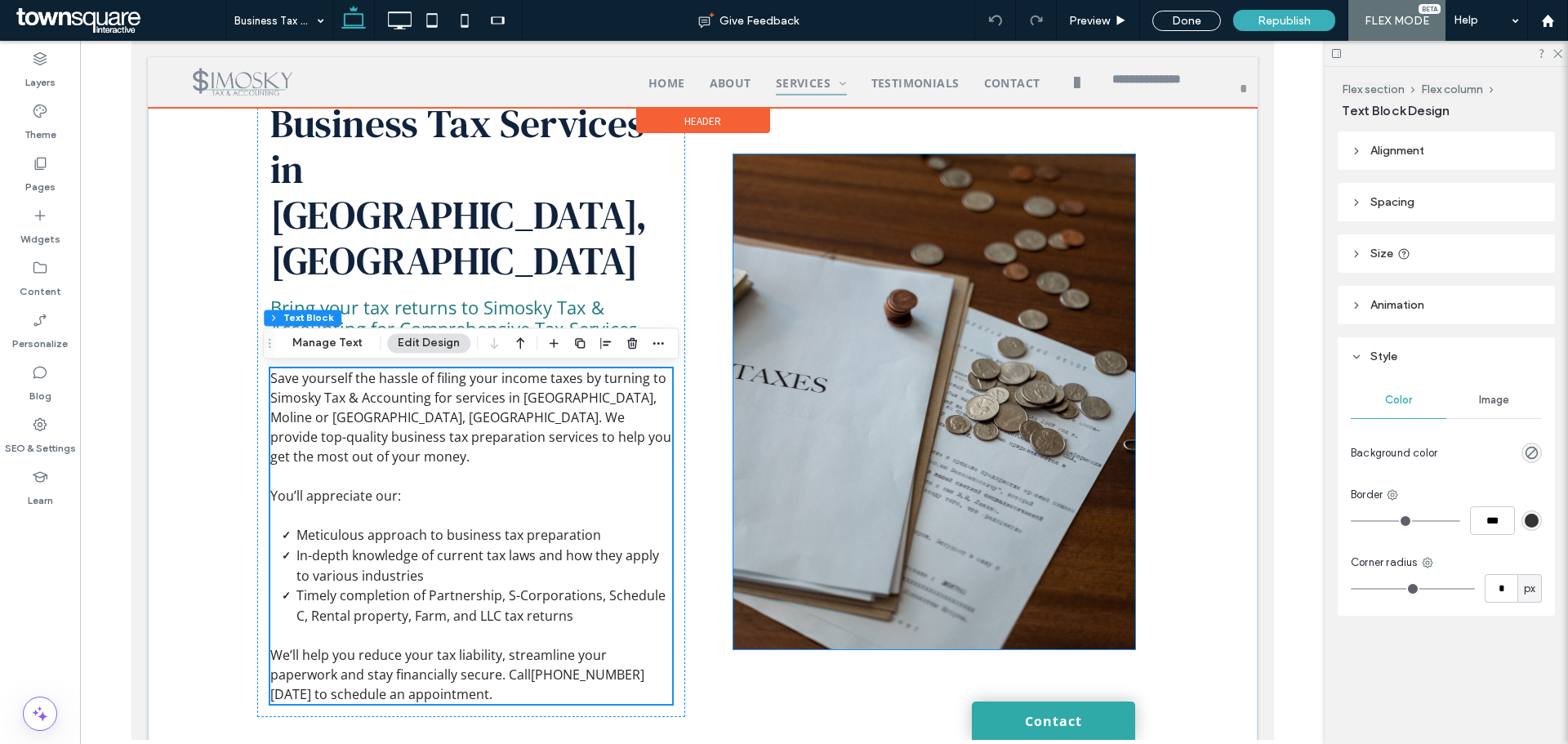
scroll to position [329, 0]
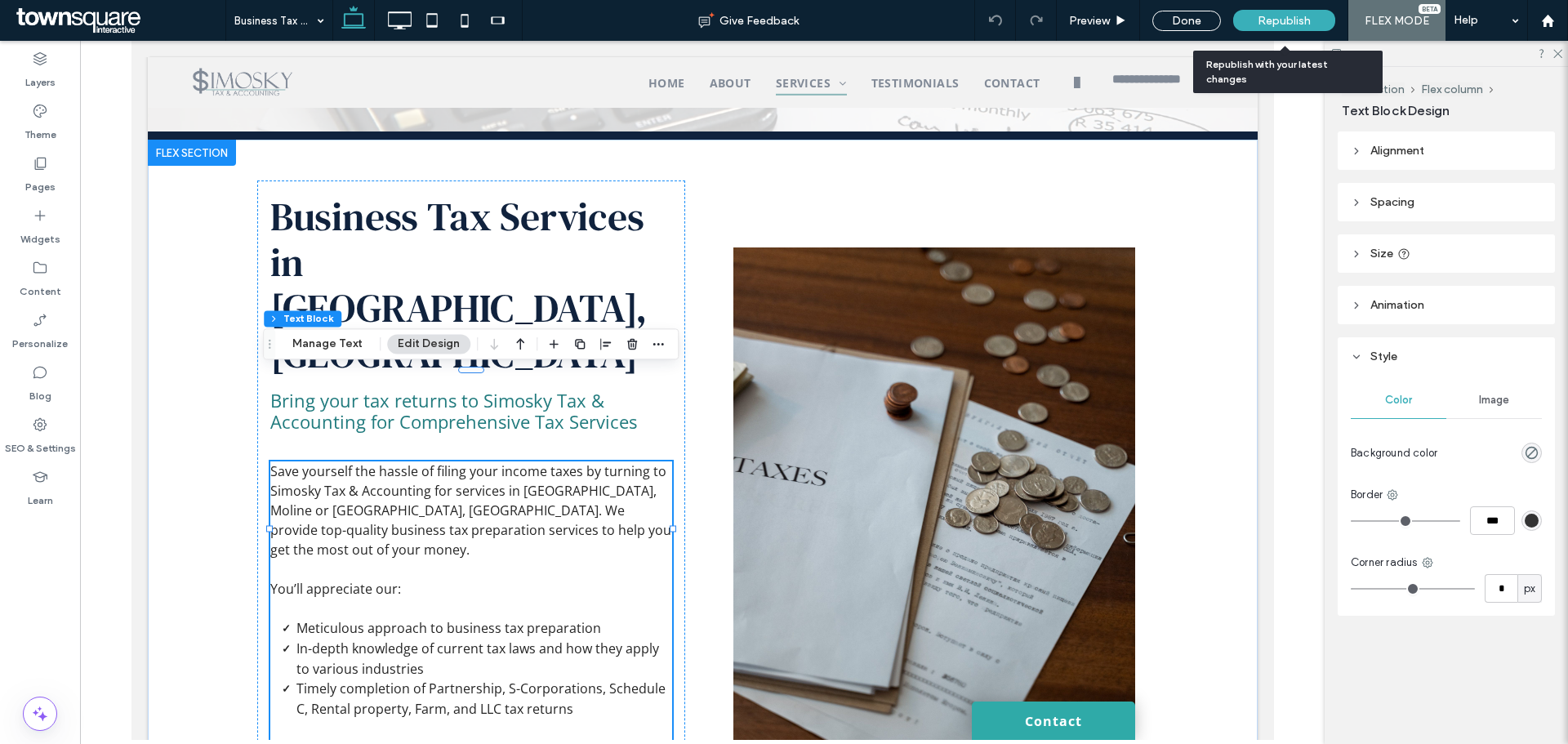
click at [1289, 23] on span "Republish" at bounding box center [1284, 21] width 53 height 14
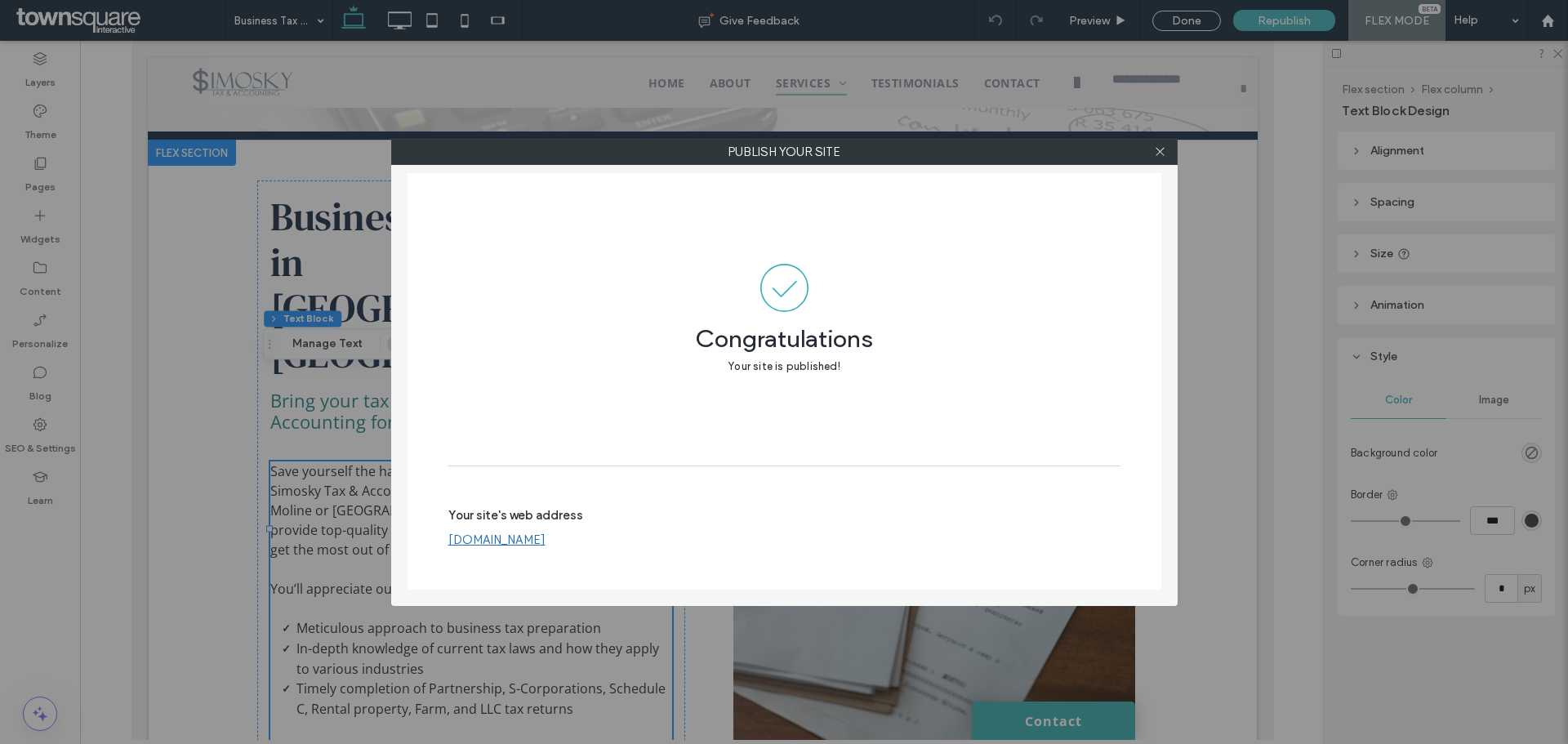
click at [1019, 229] on div "Congratulations Your site is published!" at bounding box center [785, 319] width 672 height 292
click at [1164, 154] on icon at bounding box center [1160, 151] width 12 height 12
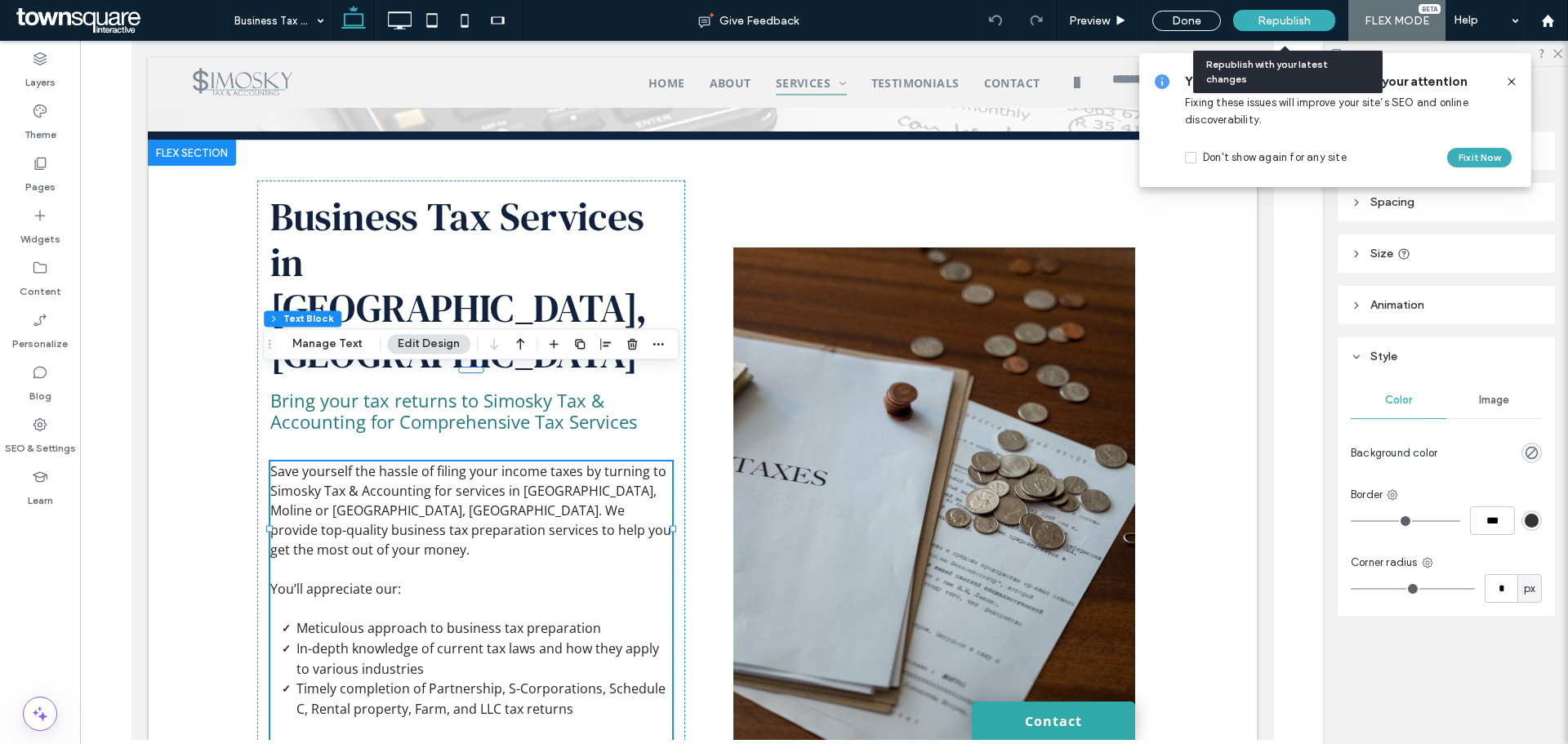
drag, startPoint x: 1298, startPoint y: 20, endPoint x: 1297, endPoint y: 2, distance: 18.0
click at [1298, 20] on span "Republish" at bounding box center [1284, 21] width 53 height 14
